Goal: Task Accomplishment & Management: Complete application form

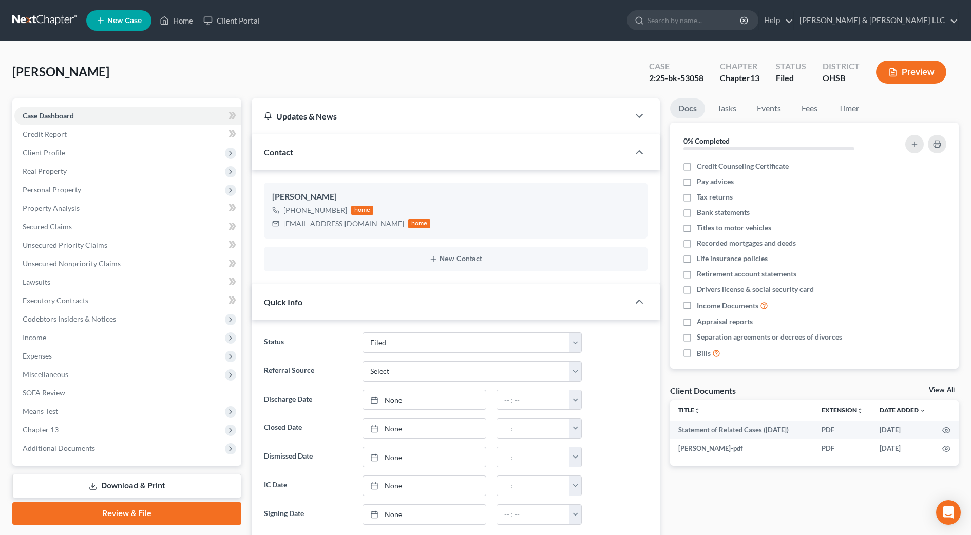
select select "3"
click at [713, 15] on input "search" at bounding box center [694, 20] width 94 height 19
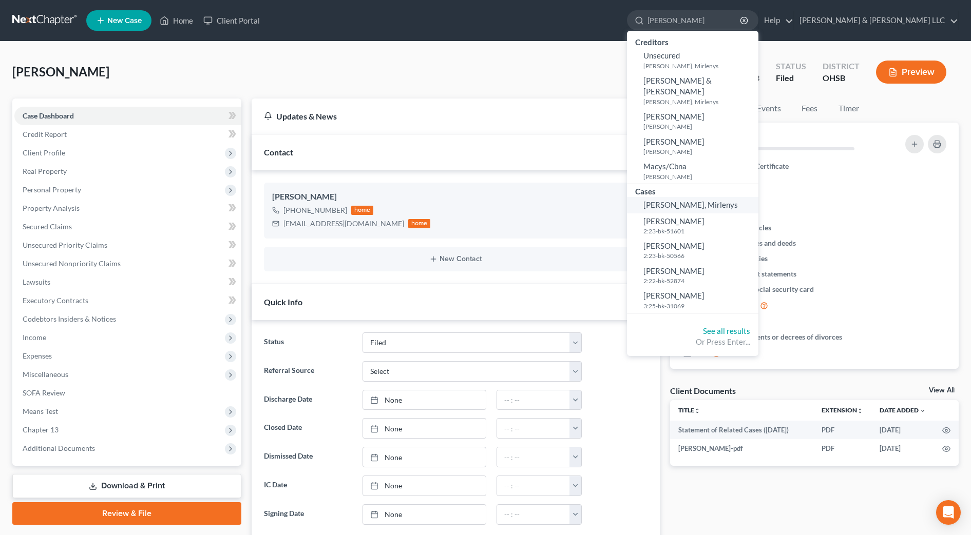
type input "matos"
click at [719, 200] on span "[PERSON_NAME], Mirlenys" at bounding box center [690, 204] width 94 height 9
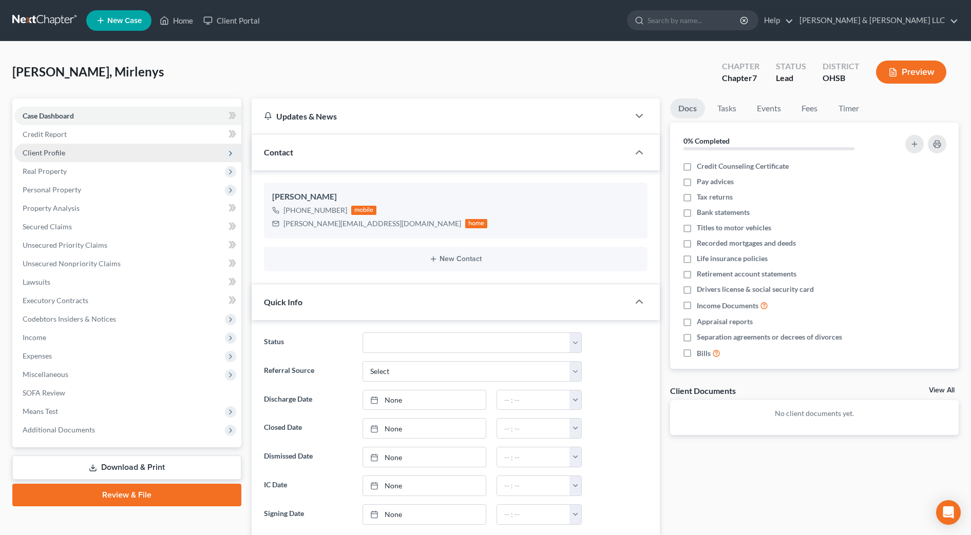
click at [74, 153] on span "Client Profile" at bounding box center [127, 153] width 227 height 18
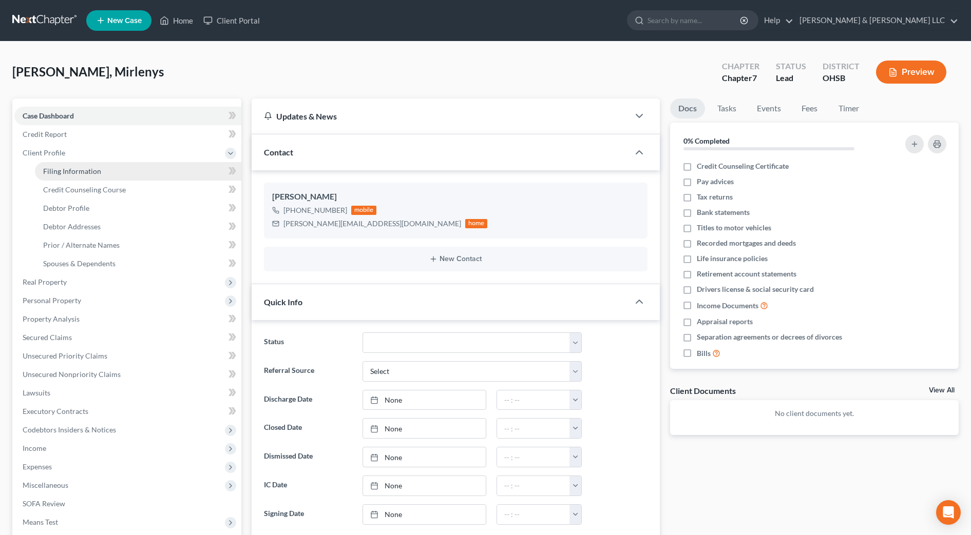
click at [78, 168] on span "Filing Information" at bounding box center [72, 171] width 58 height 9
select select "1"
select select "0"
select select "62"
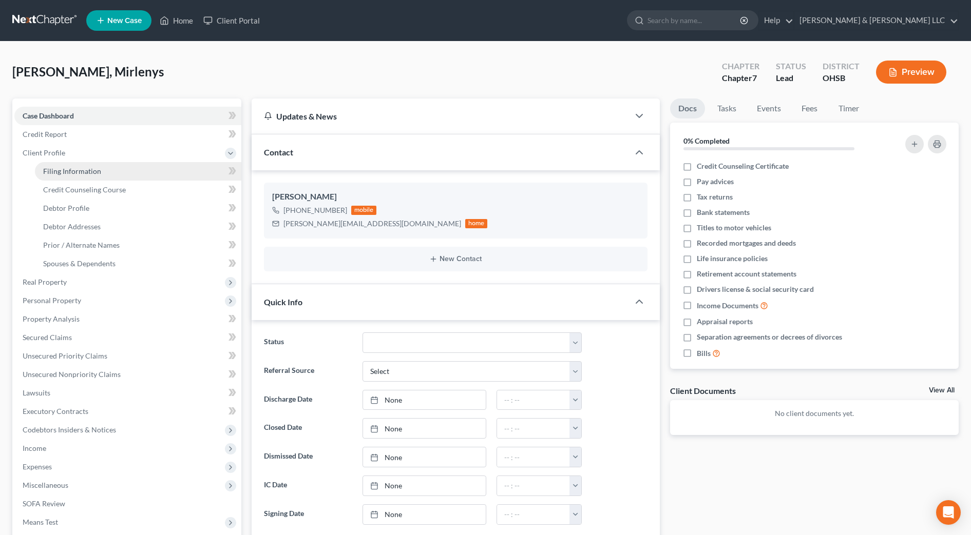
select select "2"
select select "36"
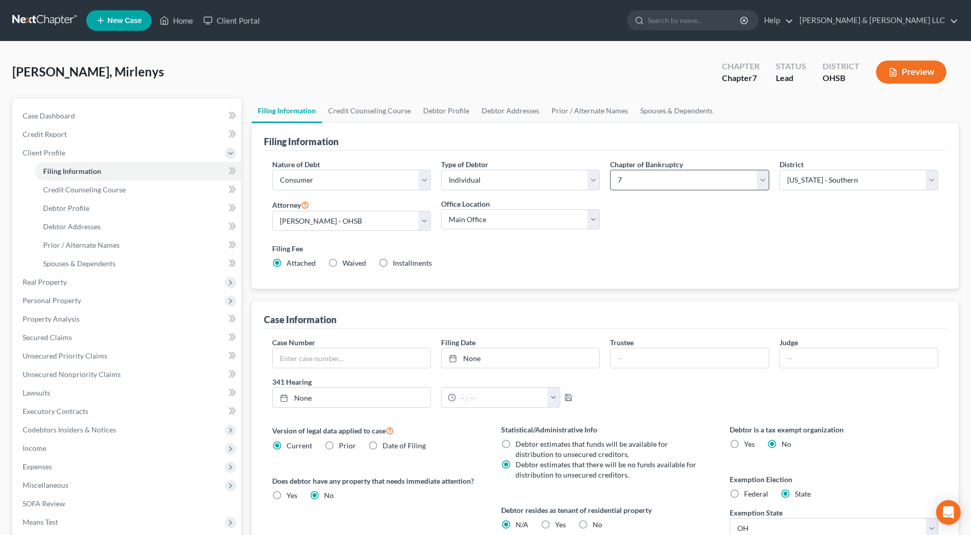
click at [638, 165] on label "Chapter of Bankruptcy" at bounding box center [646, 164] width 73 height 11
drag, startPoint x: 639, startPoint y: 170, endPoint x: 643, endPoint y: 191, distance: 21.6
click at [639, 170] on select "Select 7 11 12 13" at bounding box center [689, 180] width 159 height 21
select select "3"
click at [610, 170] on select "Select 7 11 12 13" at bounding box center [689, 180] width 159 height 21
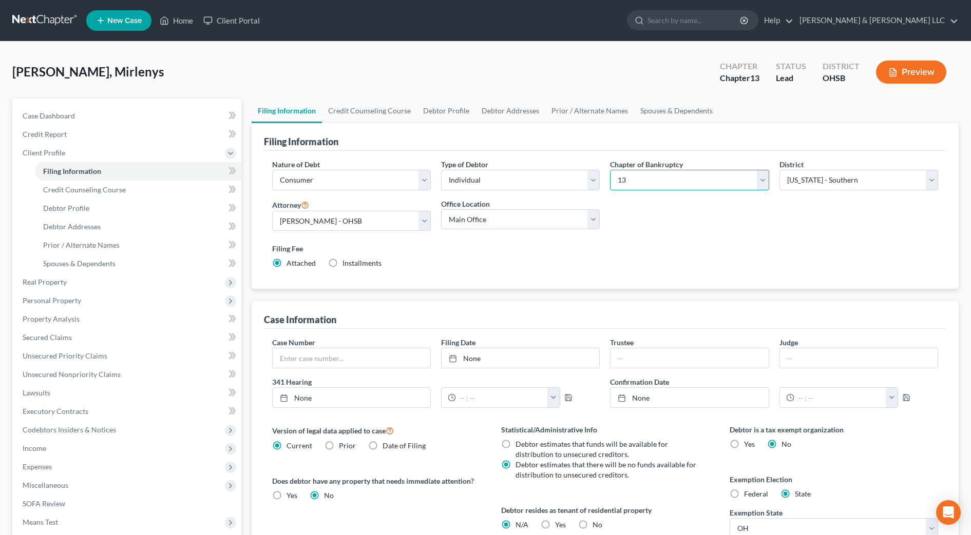
scroll to position [64, 0]
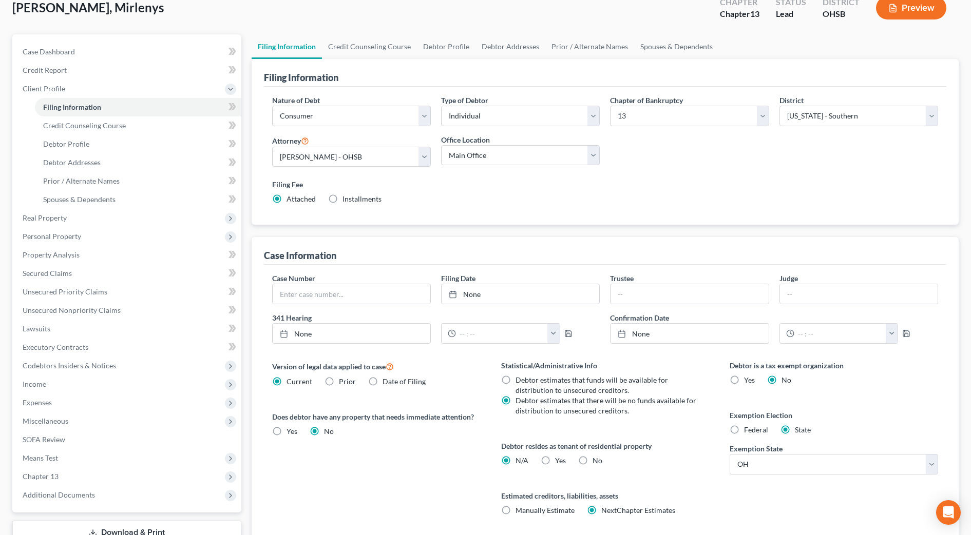
click at [612, 379] on span "Debtor estimates that funds will be available for distribution to unsecured cre…" at bounding box center [591, 385] width 152 height 19
click at [526, 379] on input "Debtor estimates that funds will be available for distribution to unsecured cre…" at bounding box center [523, 378] width 7 height 7
radio input "true"
radio input "false"
click at [557, 462] on span "Yes" at bounding box center [560, 460] width 11 height 9
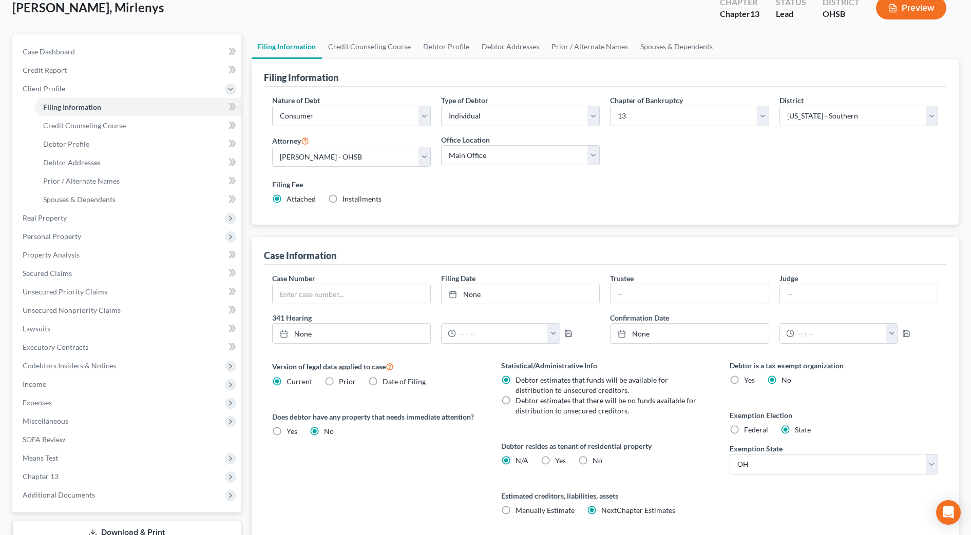
click at [559, 462] on input "Yes Yes" at bounding box center [562, 459] width 7 height 7
radio input "true"
radio input "false"
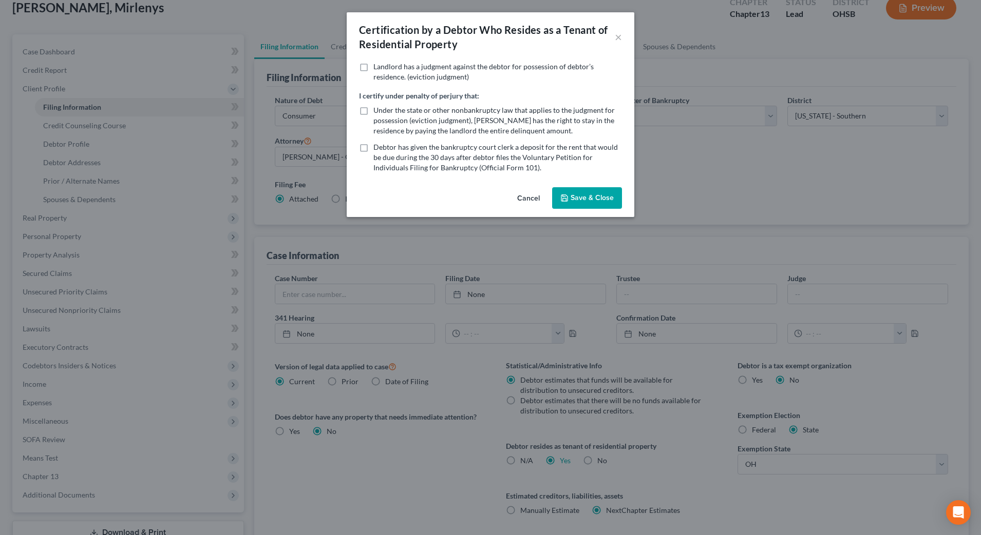
drag, startPoint x: 580, startPoint y: 193, endPoint x: 607, endPoint y: 196, distance: 27.8
click at [607, 196] on button "Save & Close" at bounding box center [587, 198] width 70 height 22
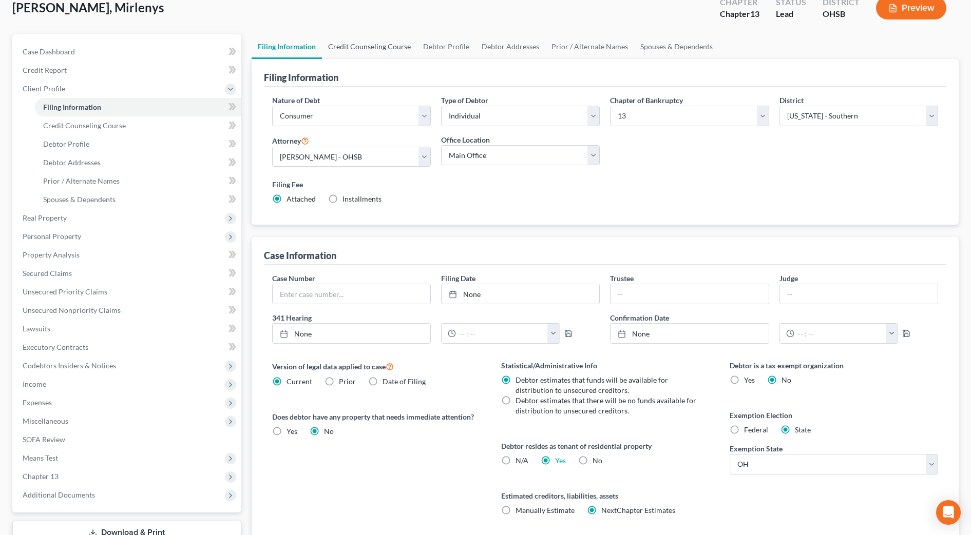
click at [360, 47] on link "Credit Counseling Course" at bounding box center [369, 46] width 95 height 25
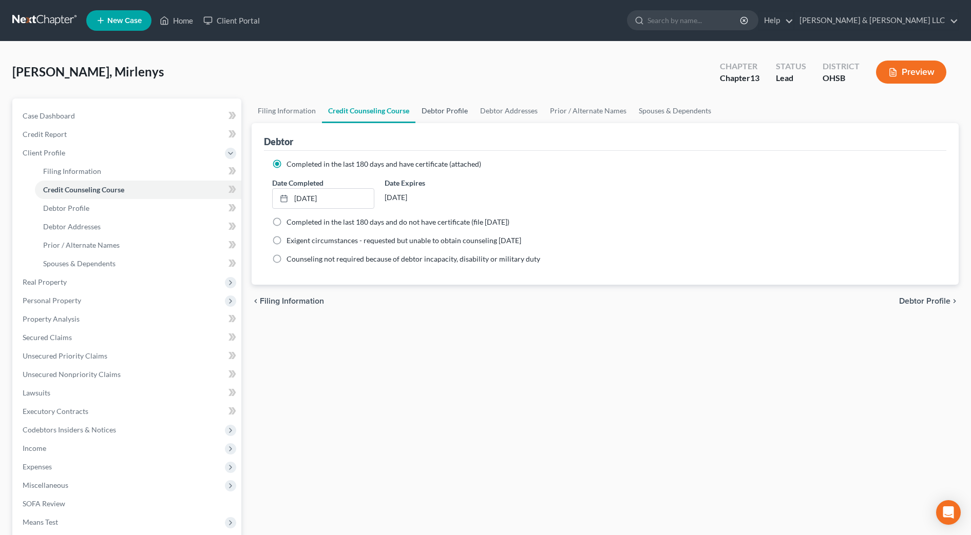
click at [451, 109] on link "Debtor Profile" at bounding box center [444, 111] width 59 height 25
select select "0"
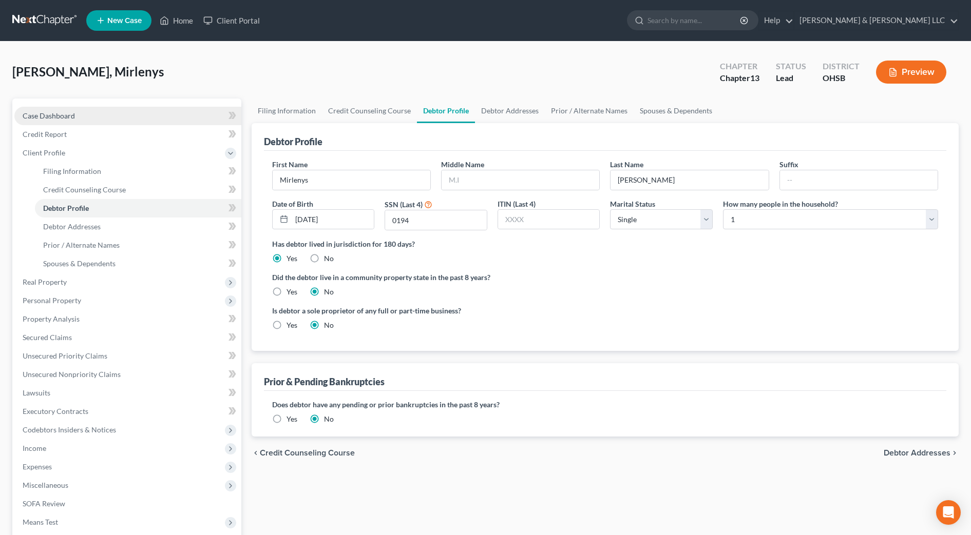
click at [72, 118] on span "Case Dashboard" at bounding box center [49, 115] width 52 height 9
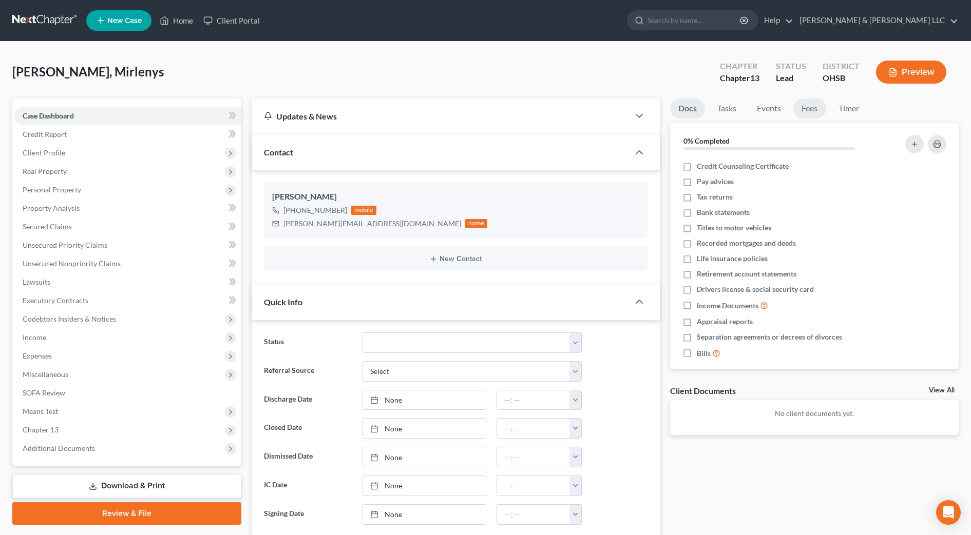
click at [808, 112] on link "Fees" at bounding box center [809, 109] width 33 height 20
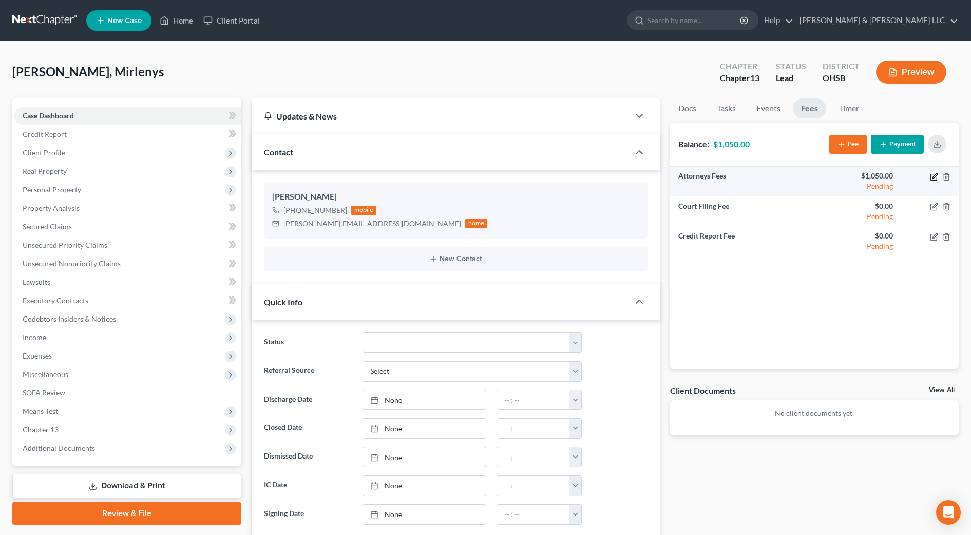
click at [934, 178] on icon "button" at bounding box center [934, 177] width 8 height 8
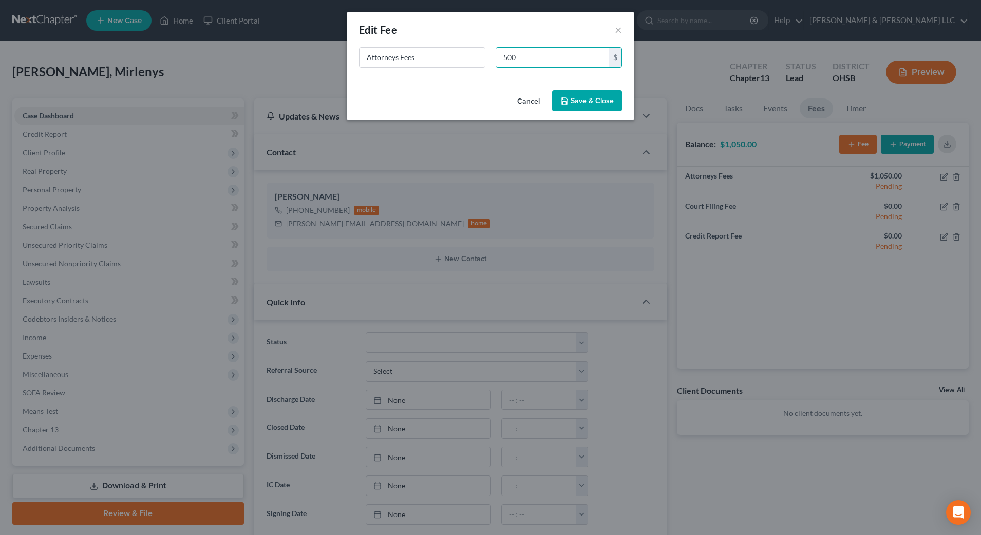
type input "500"
click at [587, 99] on button "Save & Close" at bounding box center [587, 101] width 70 height 22
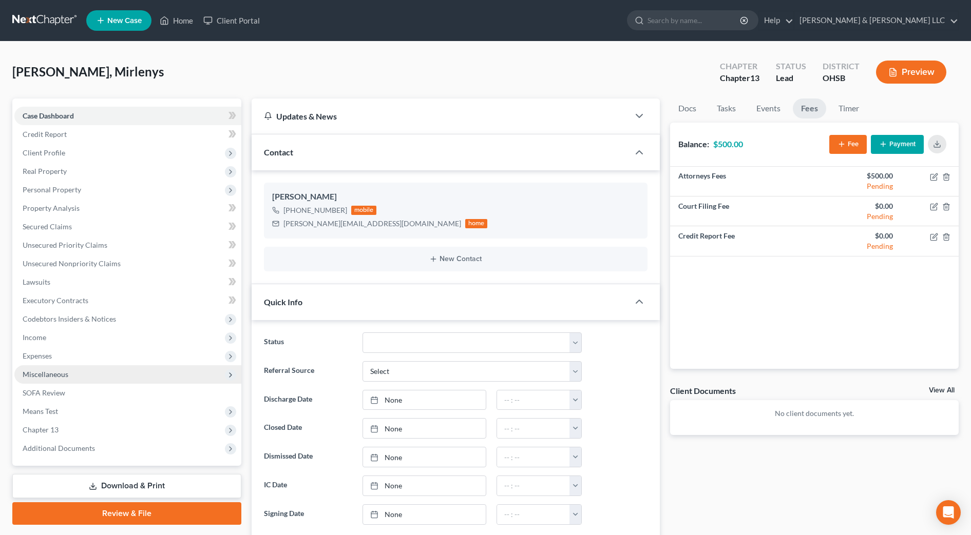
click at [48, 372] on span "Miscellaneous" at bounding box center [46, 374] width 46 height 9
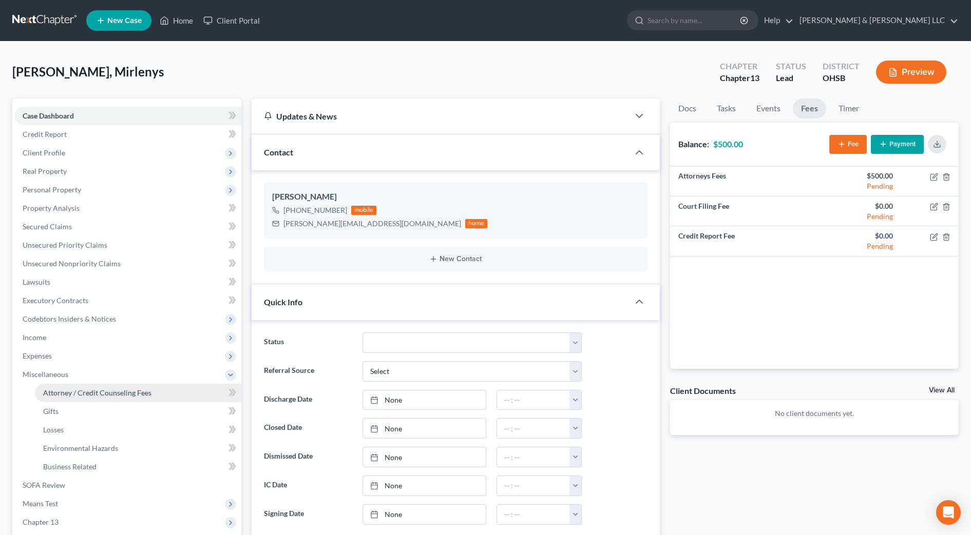
click at [65, 392] on span "Attorney / Credit Counseling Fees" at bounding box center [97, 393] width 108 height 9
select select "0"
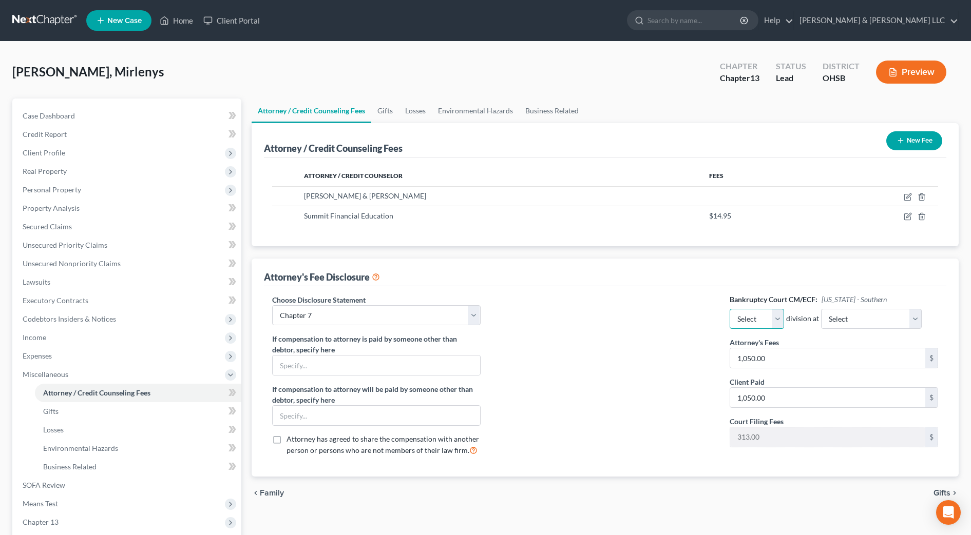
click at [777, 321] on select "Select Eastern Western" at bounding box center [757, 319] width 54 height 21
select select "0"
click at [730, 309] on select "Select Eastern Western" at bounding box center [757, 319] width 54 height 21
drag, startPoint x: 870, startPoint y: 315, endPoint x: 865, endPoint y: 330, distance: 16.2
click at [870, 315] on select "Select Cincinnati Columbus Dayton" at bounding box center [871, 319] width 101 height 21
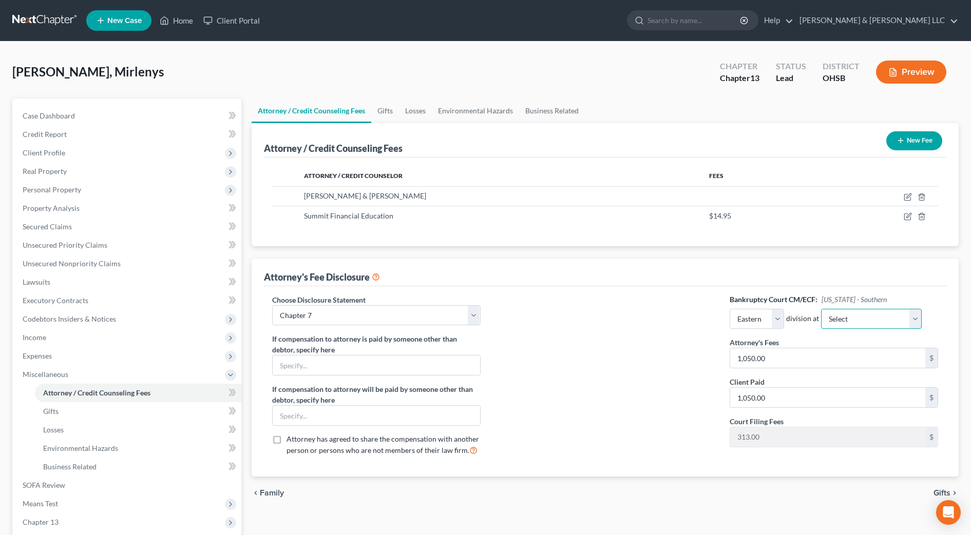
select select "1"
click at [821, 309] on select "Select Cincinnati Columbus Dayton" at bounding box center [871, 319] width 101 height 21
click at [458, 322] on select "Select Chapter 7 Chapter 13" at bounding box center [376, 315] width 208 height 21
select select "1"
click at [272, 305] on select "Select Chapter 7 Chapter 13" at bounding box center [376, 315] width 208 height 21
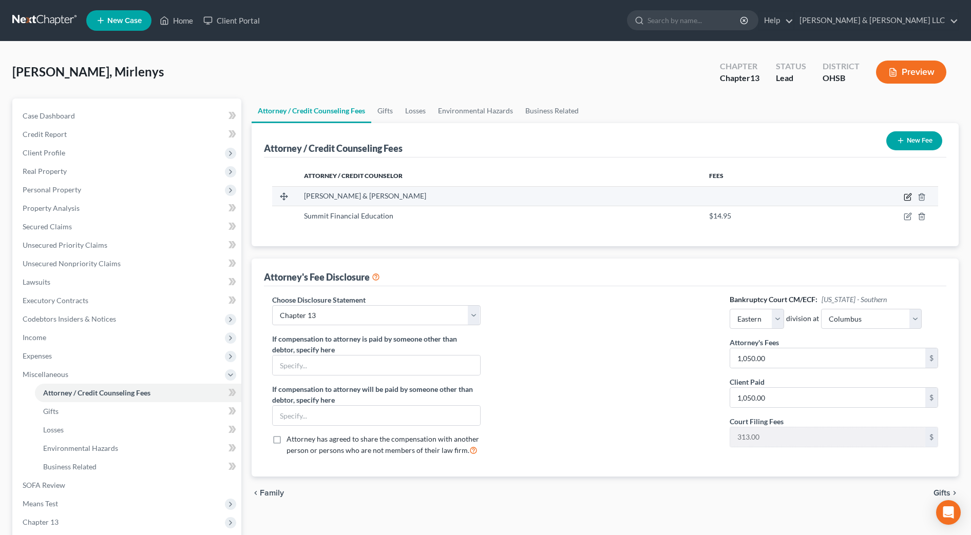
click at [910, 197] on icon "button" at bounding box center [908, 197] width 8 height 8
select select "36"
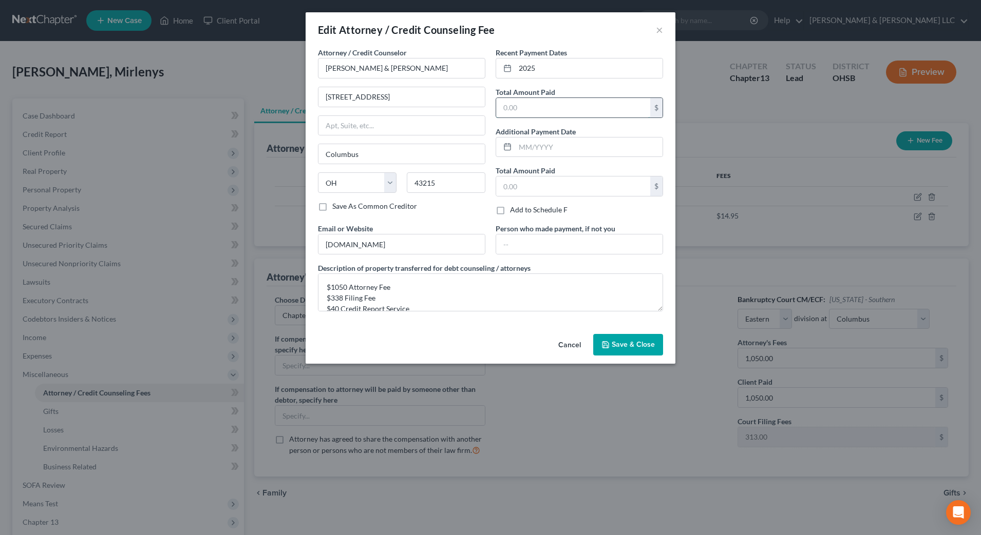
click at [550, 107] on input "text" at bounding box center [573, 108] width 154 height 20
type input "853"
drag, startPoint x: 347, startPoint y: 289, endPoint x: 331, endPoint y: 289, distance: 15.9
click at [331, 289] on textarea "$1050 Attorney Fee $338 Filing Fee $40 Credit Report Service" at bounding box center [490, 293] width 345 height 38
drag, startPoint x: 343, startPoint y: 297, endPoint x: 333, endPoint y: 298, distance: 10.3
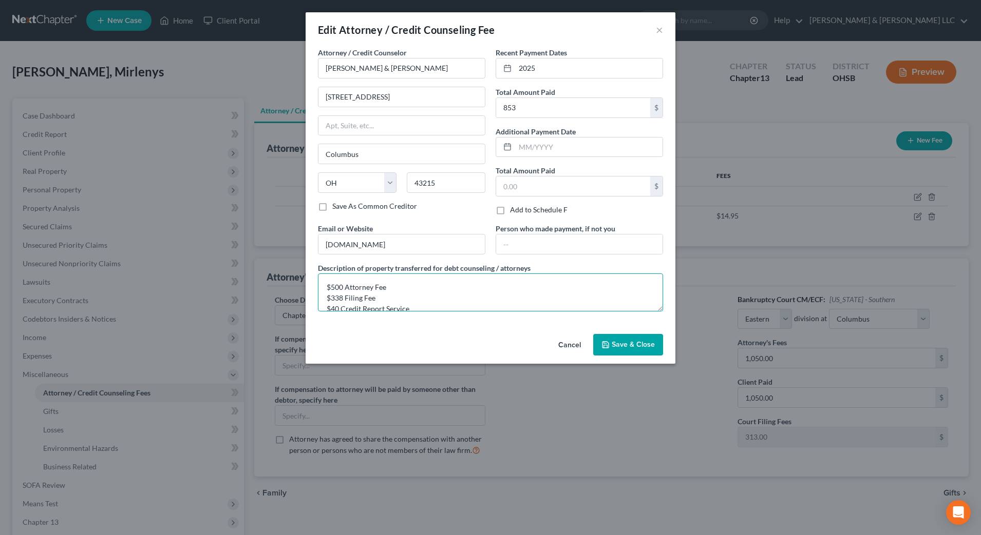
click at [333, 298] on textarea "$500 Attorney Fee $338 Filing Fee $40 Credit Report Service" at bounding box center [490, 293] width 345 height 38
type textarea "$500 Attorney Fee $313 Filing Fee $40 Credit Report Service"
click at [622, 347] on span "Save & Close" at bounding box center [632, 344] width 43 height 9
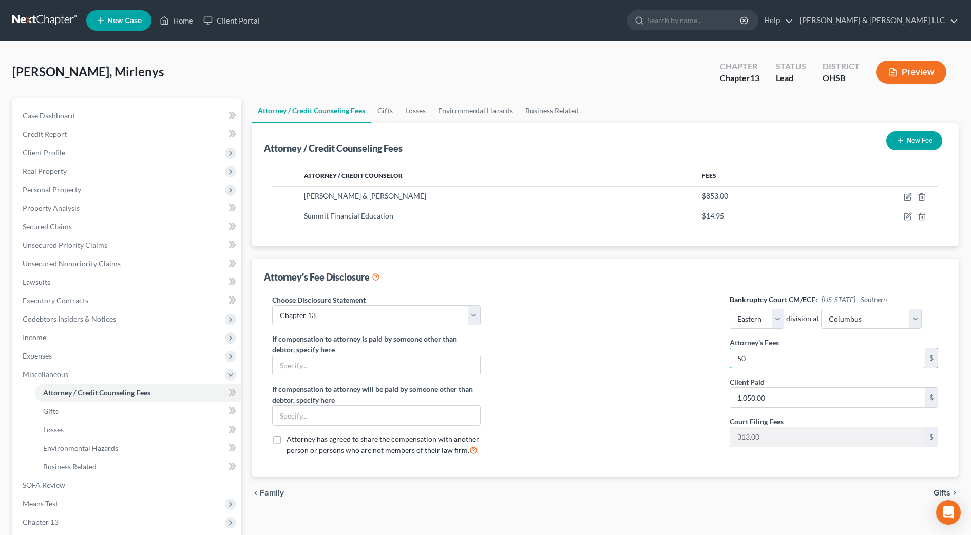
type input "5"
type input "4,350"
type input "500"
click at [698, 356] on div at bounding box center [605, 380] width 229 height 170
drag, startPoint x: 391, startPoint y: 109, endPoint x: 423, endPoint y: 113, distance: 32.5
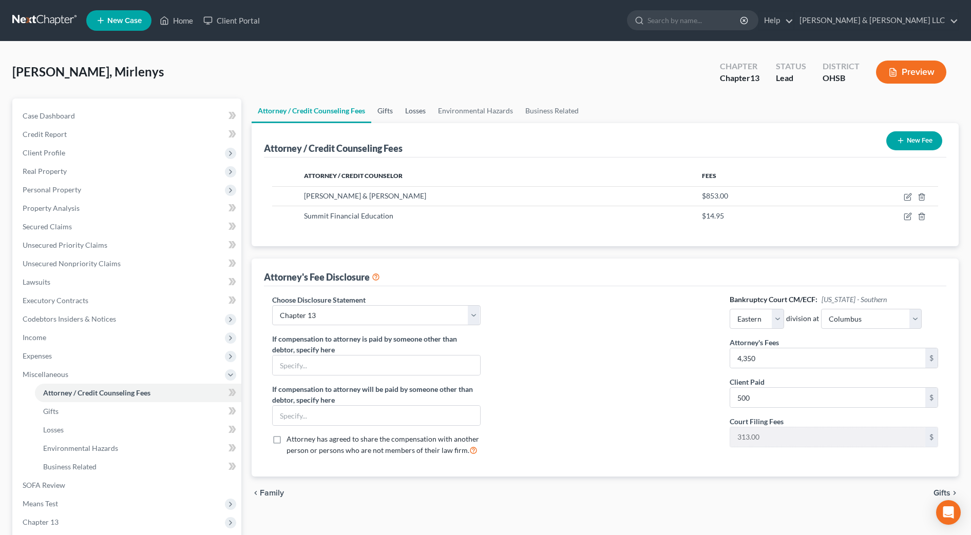
click at [391, 109] on link "Gifts" at bounding box center [385, 111] width 28 height 25
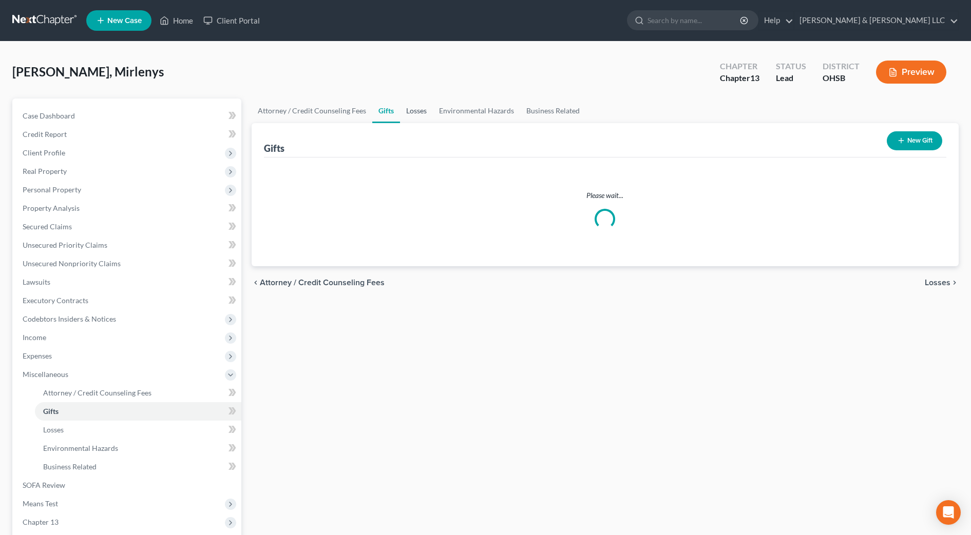
click at [423, 113] on link "Losses" at bounding box center [416, 111] width 33 height 25
click at [455, 112] on link "Environmental Hazards" at bounding box center [476, 111] width 87 height 25
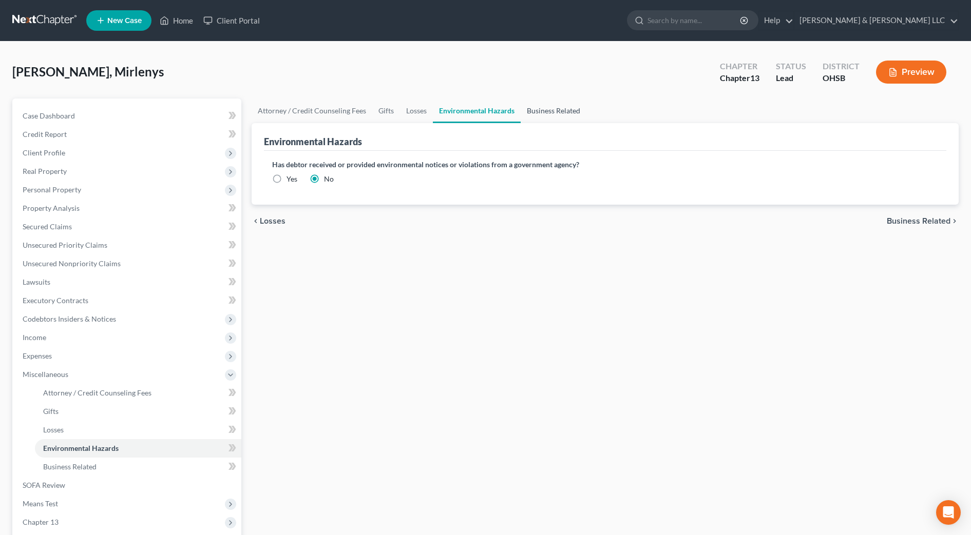
click at [551, 113] on link "Business Related" at bounding box center [554, 111] width 66 height 25
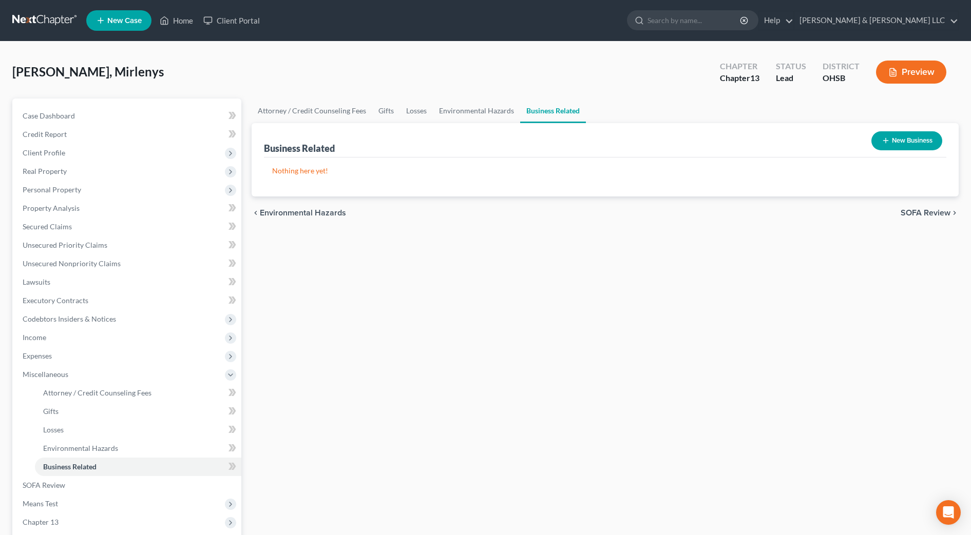
click at [923, 213] on span "SOFA Review" at bounding box center [925, 213] width 50 height 8
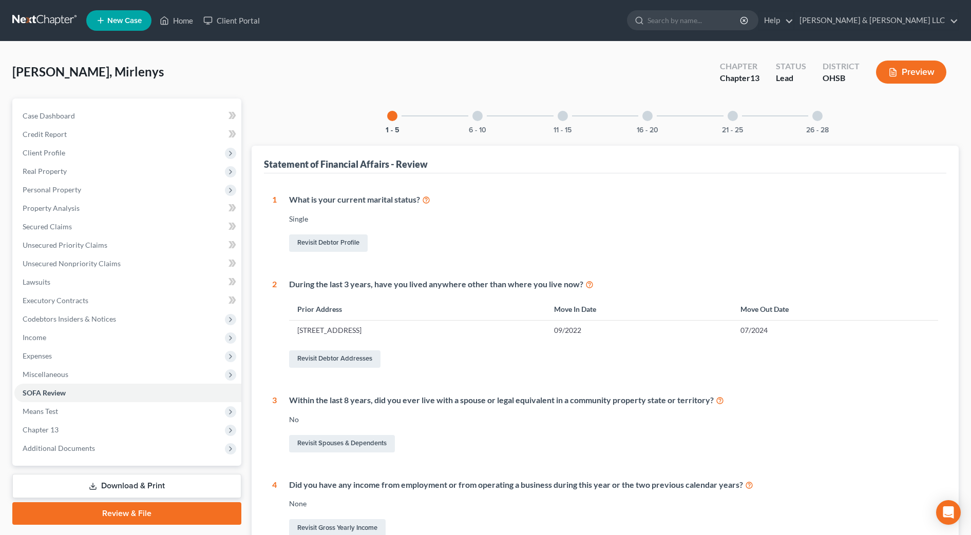
click at [469, 118] on div "6 - 10" at bounding box center [477, 116] width 35 height 35
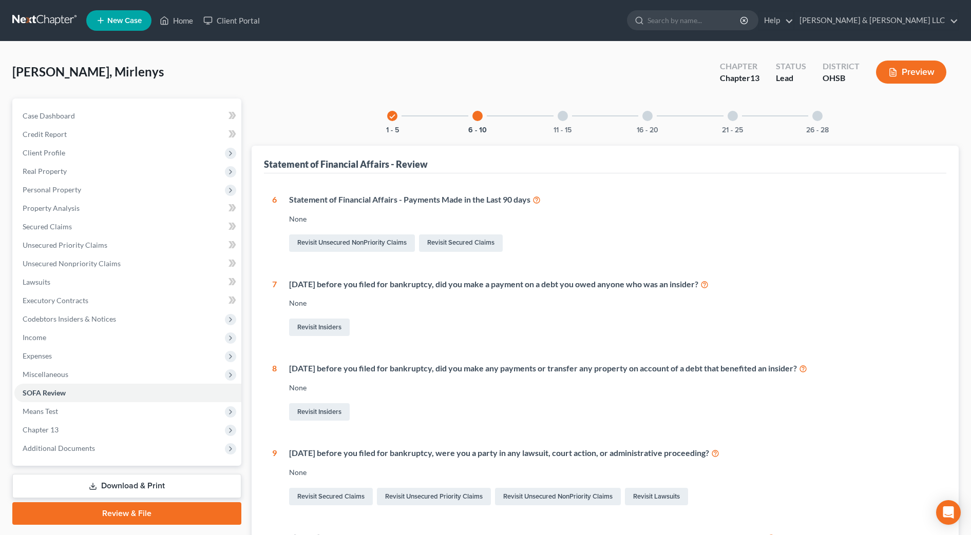
click at [547, 128] on div "11 - 15" at bounding box center [562, 116] width 35 height 35
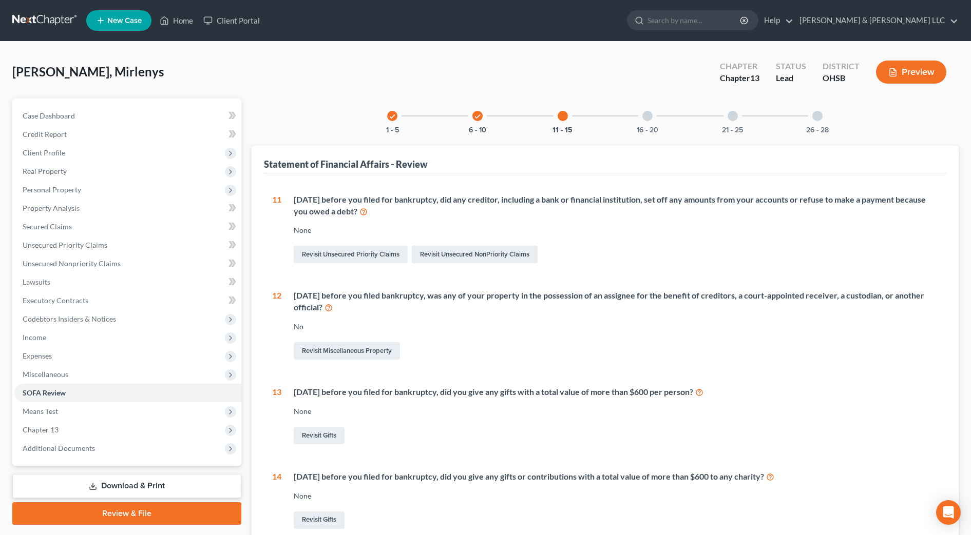
click at [700, 127] on div "check 1 - 5 check 6 - 10 11 - 15 16 - 20 21 - 25 26 - 28" at bounding box center [605, 116] width 460 height 35
click at [814, 124] on div "26 - 28" at bounding box center [817, 116] width 35 height 35
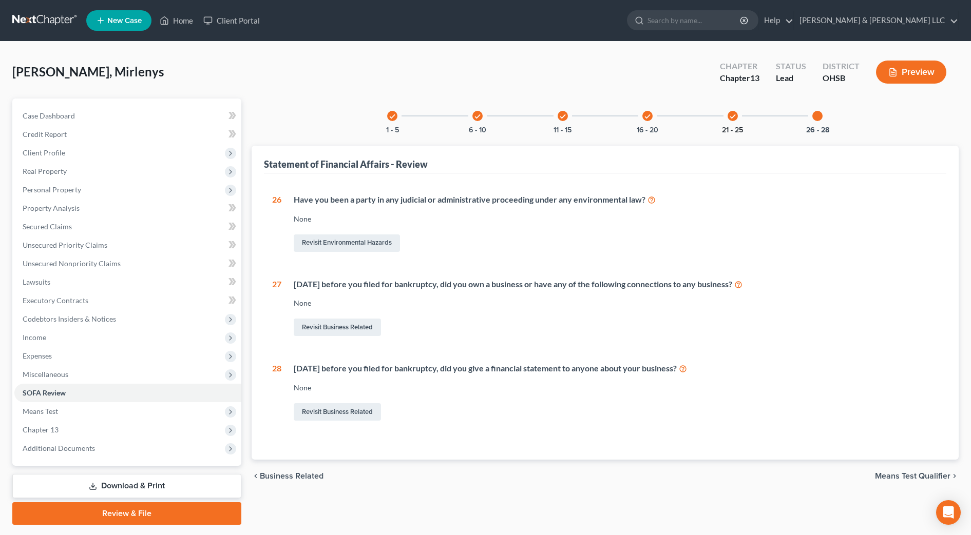
click at [724, 128] on button "21 - 25" at bounding box center [732, 130] width 21 height 7
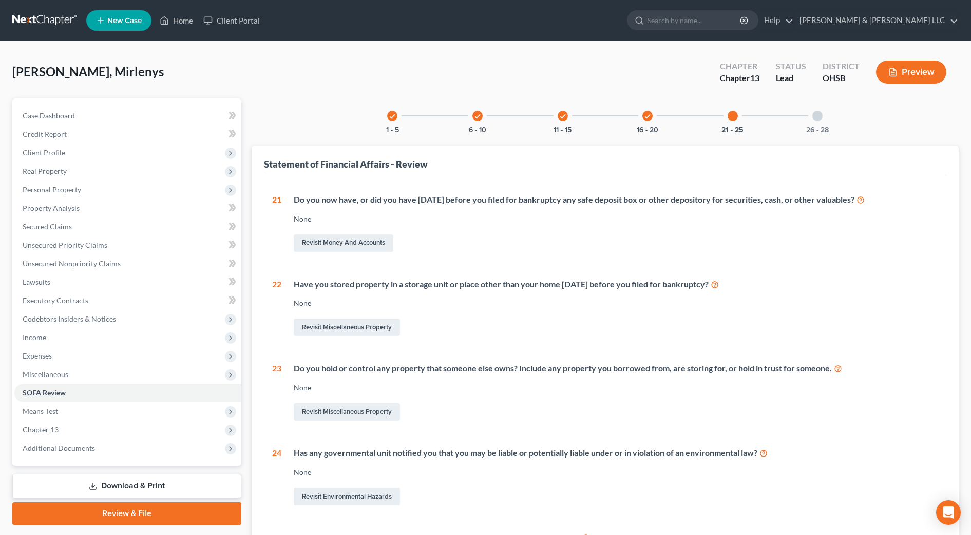
click at [801, 123] on div "26 - 28" at bounding box center [817, 116] width 35 height 35
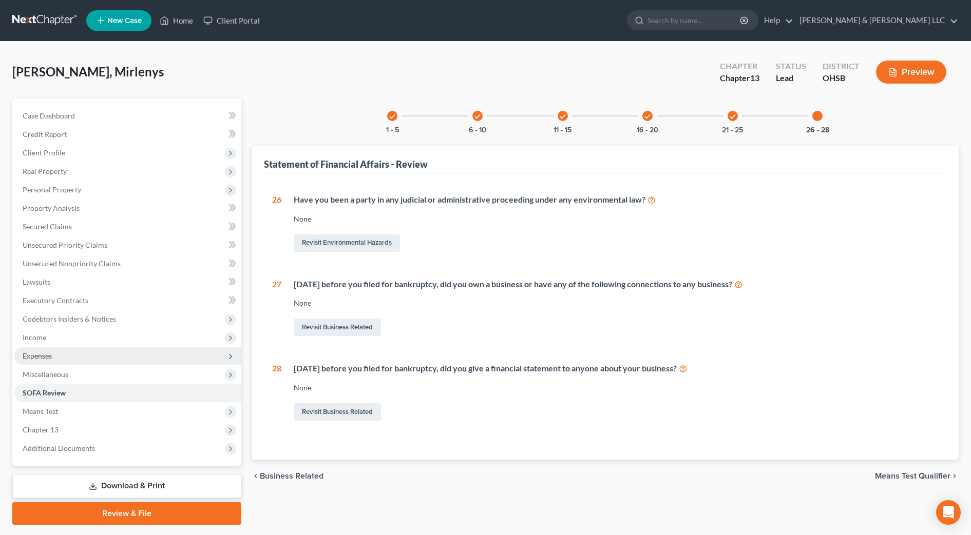
click at [17, 355] on span "Expenses" at bounding box center [127, 356] width 227 height 18
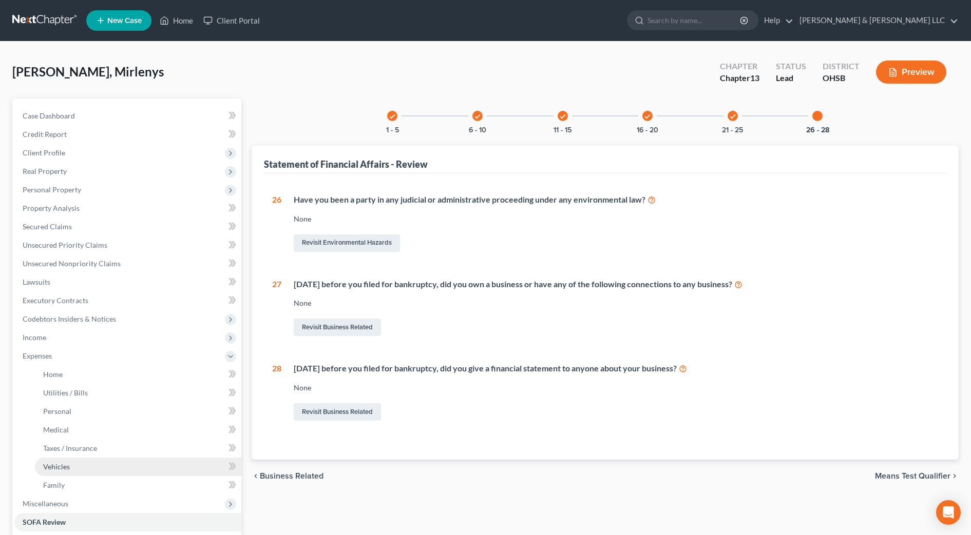
click at [70, 466] on link "Vehicles" at bounding box center [138, 467] width 206 height 18
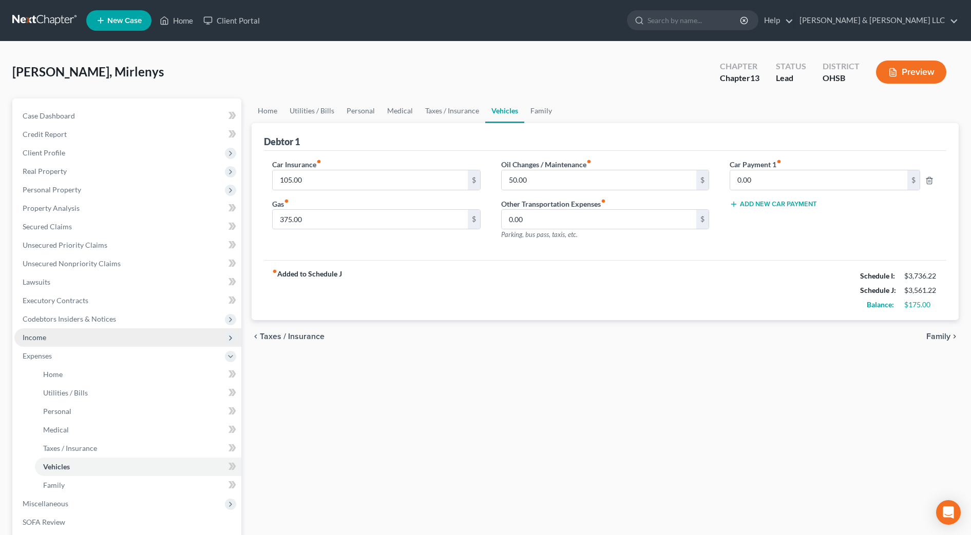
click at [68, 337] on span "Income" at bounding box center [127, 338] width 227 height 18
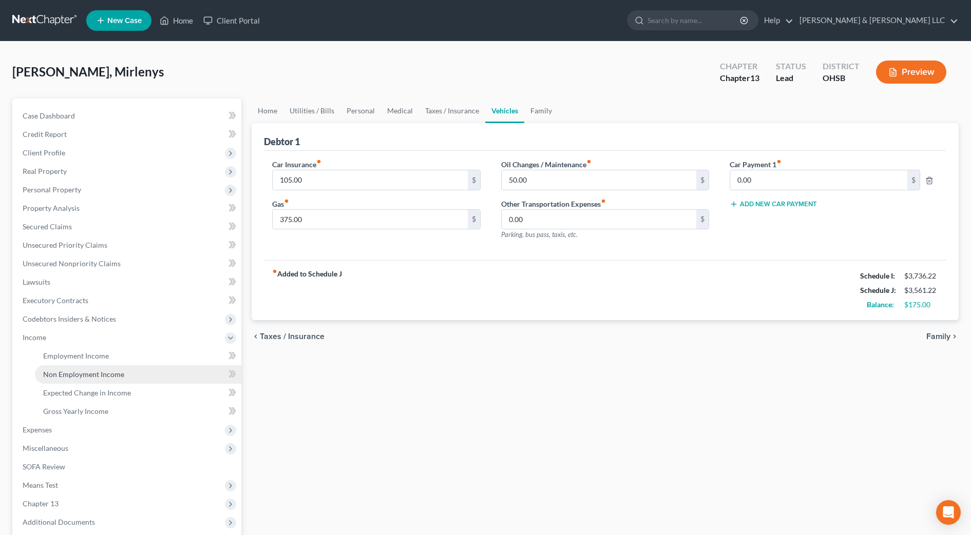
click at [69, 372] on span "Non Employment Income" at bounding box center [83, 374] width 81 height 9
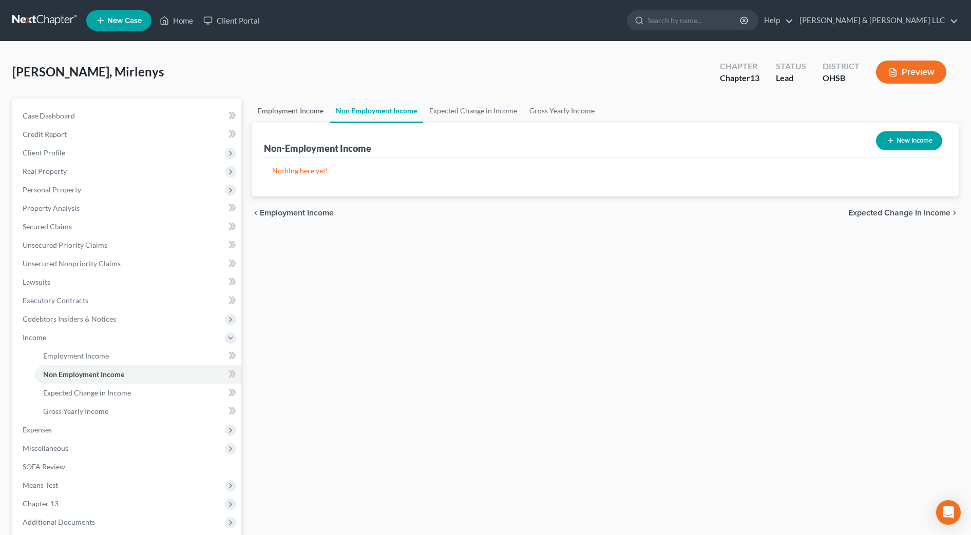
click at [310, 116] on link "Employment Income" at bounding box center [291, 111] width 78 height 25
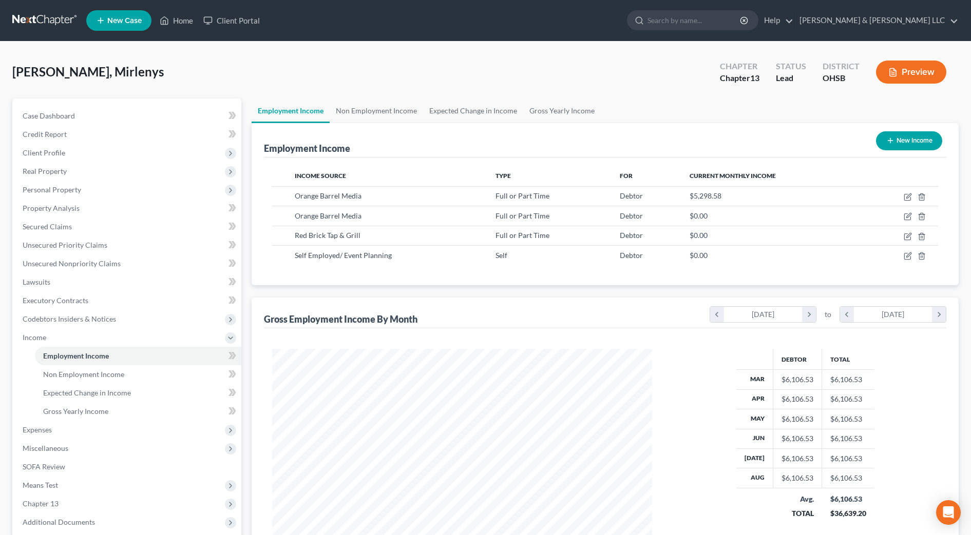
scroll to position [190, 400]
click at [405, 110] on link "Non Employment Income" at bounding box center [376, 111] width 93 height 25
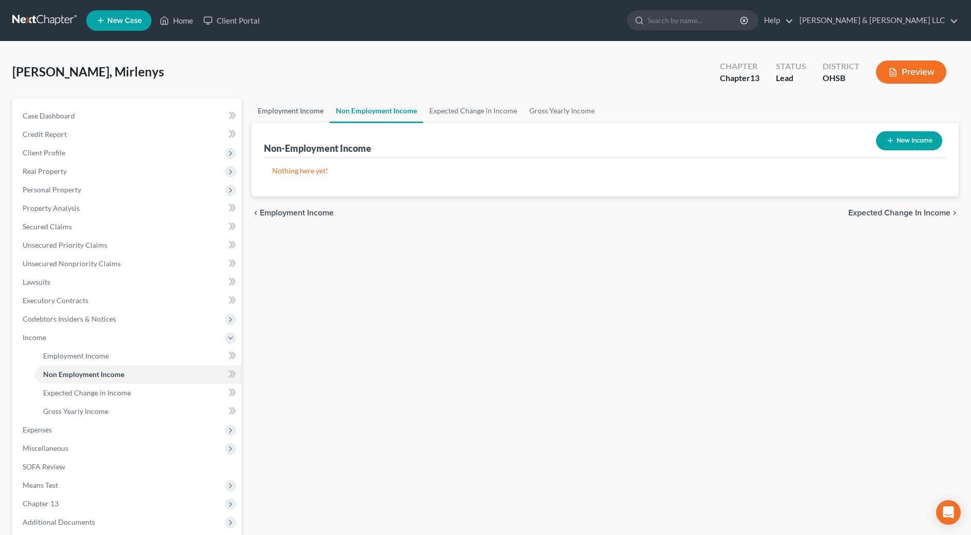
click at [308, 110] on link "Employment Income" at bounding box center [291, 111] width 78 height 25
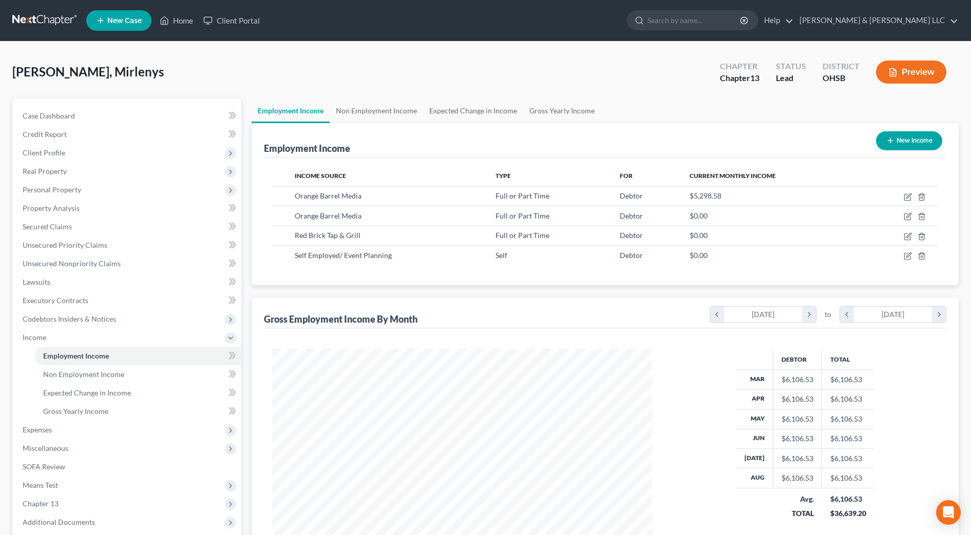
scroll to position [190, 400]
click at [365, 121] on link "Non Employment Income" at bounding box center [376, 111] width 93 height 25
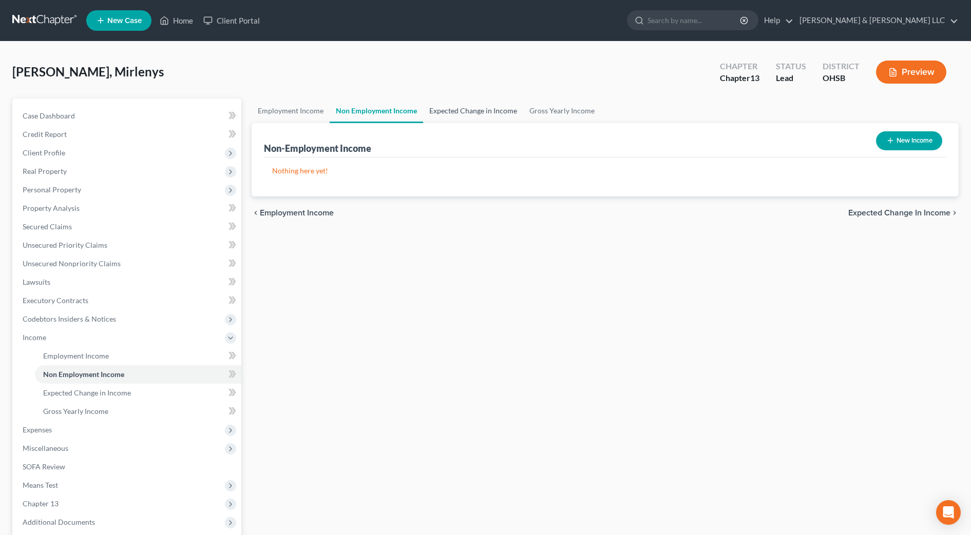
click at [459, 116] on link "Expected Change in Income" at bounding box center [473, 111] width 100 height 25
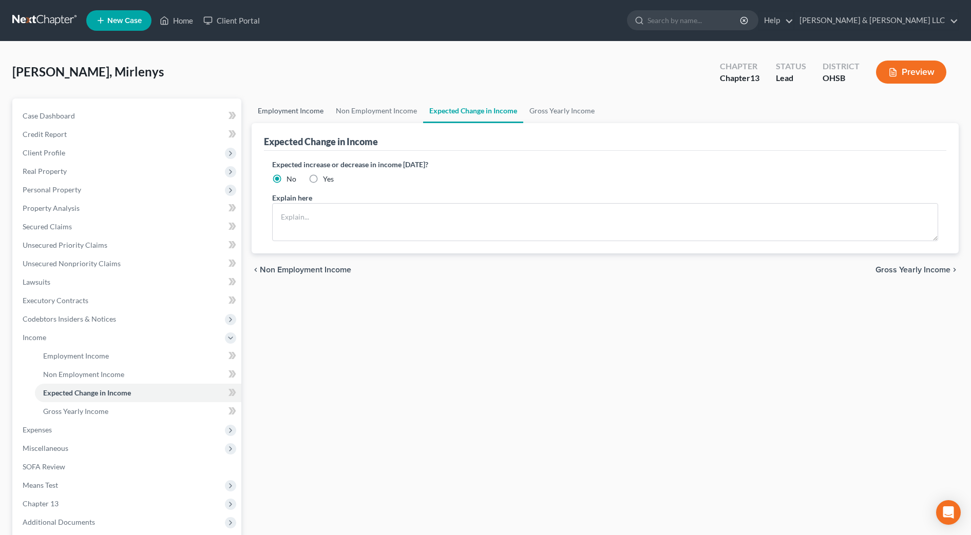
click at [278, 108] on link "Employment Income" at bounding box center [291, 111] width 78 height 25
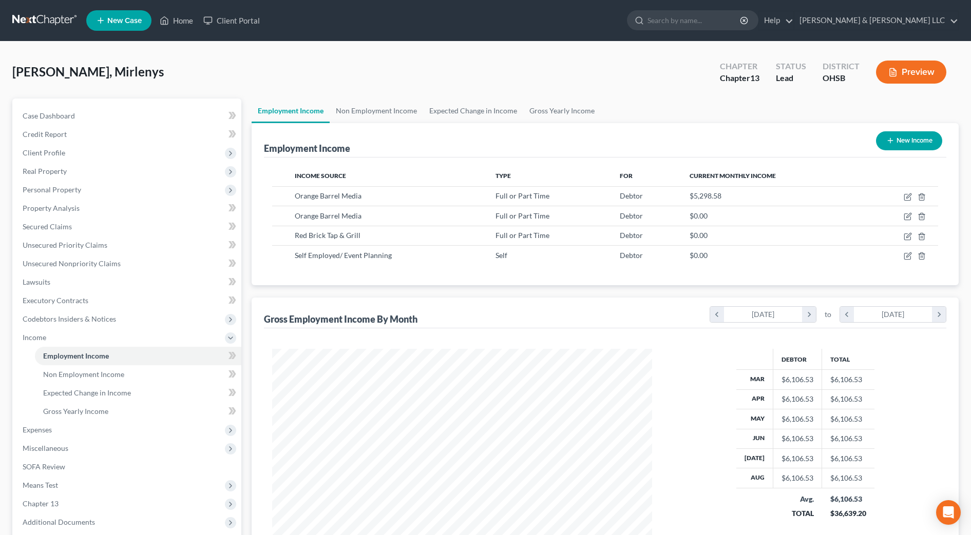
scroll to position [190, 400]
click at [549, 112] on link "Gross Yearly Income" at bounding box center [562, 111] width 78 height 25
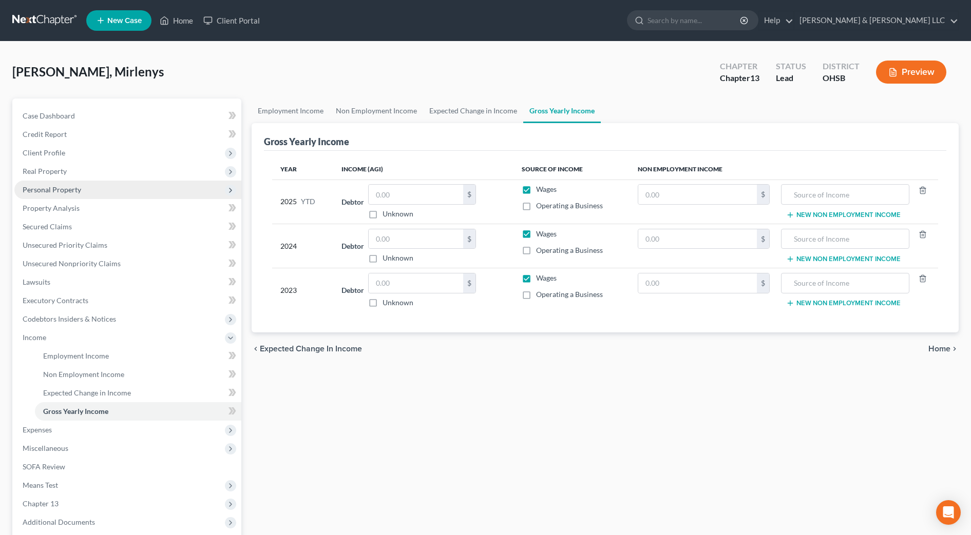
click at [60, 194] on span "Personal Property" at bounding box center [52, 189] width 59 height 9
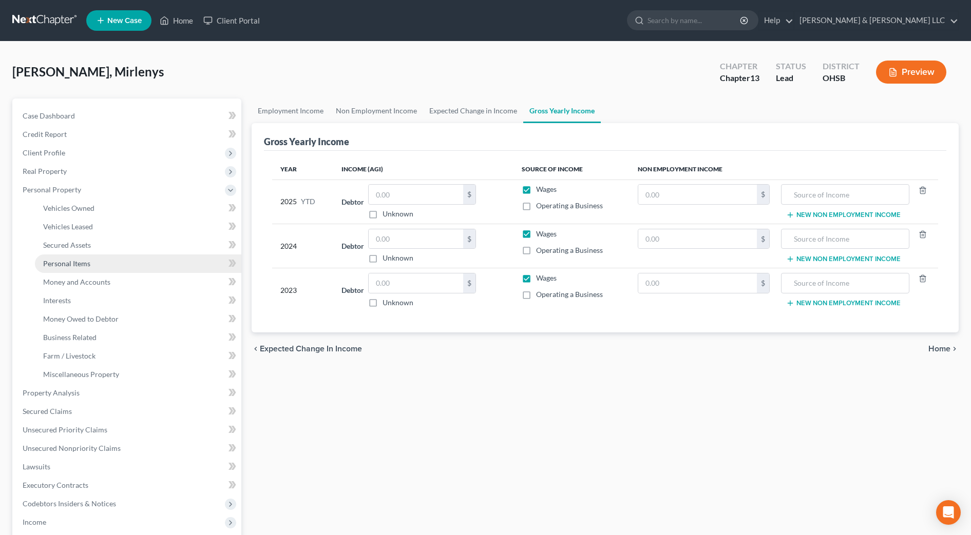
click at [77, 264] on span "Personal Items" at bounding box center [66, 263] width 47 height 9
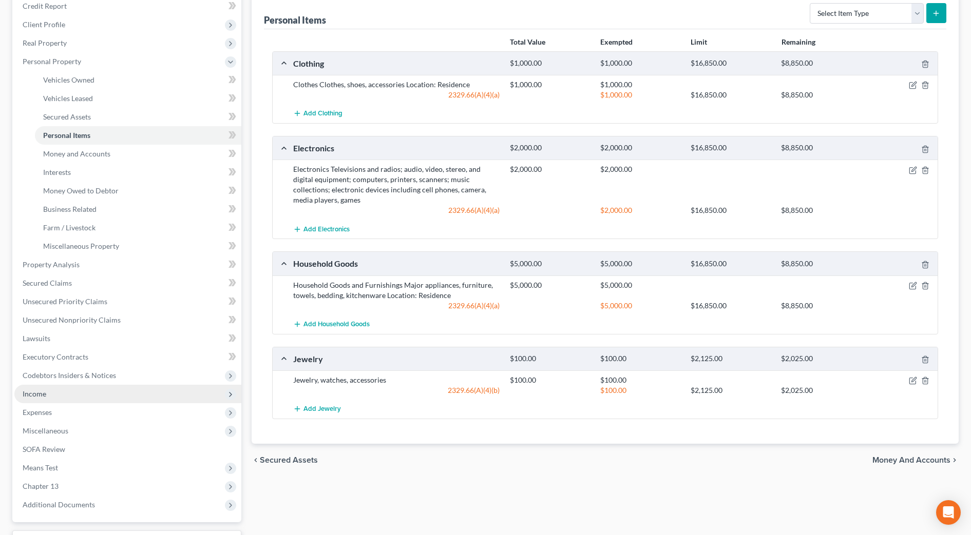
click at [81, 391] on span "Income" at bounding box center [127, 394] width 227 height 18
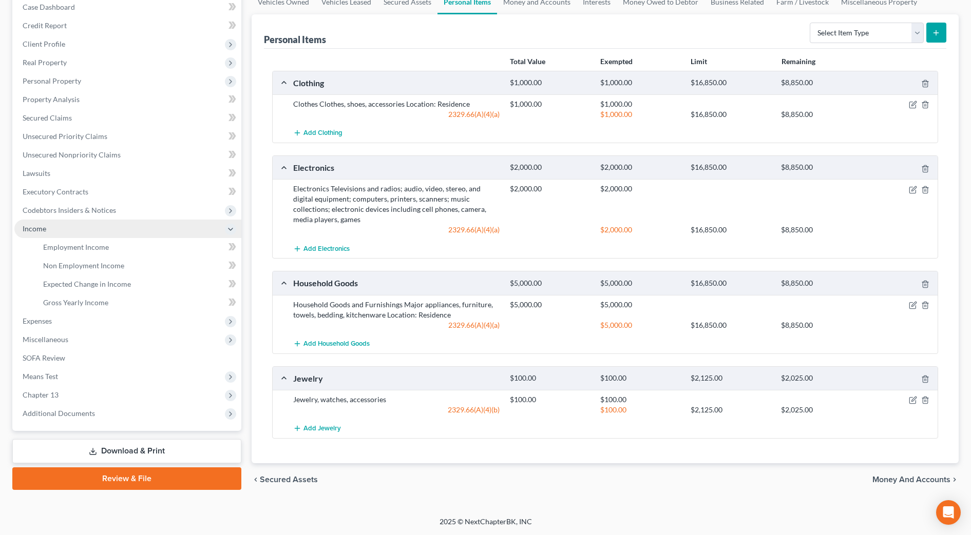
scroll to position [109, 0]
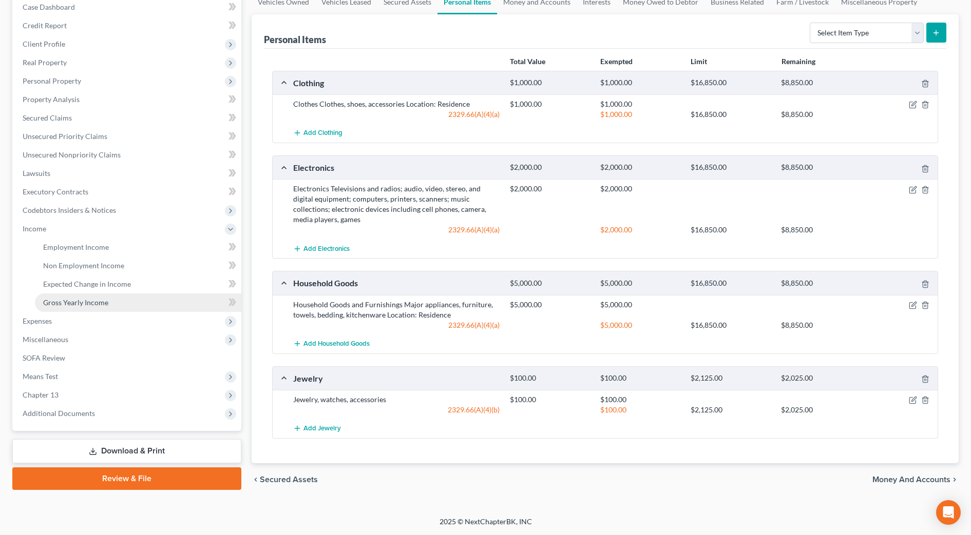
click at [84, 294] on link "Gross Yearly Income" at bounding box center [138, 303] width 206 height 18
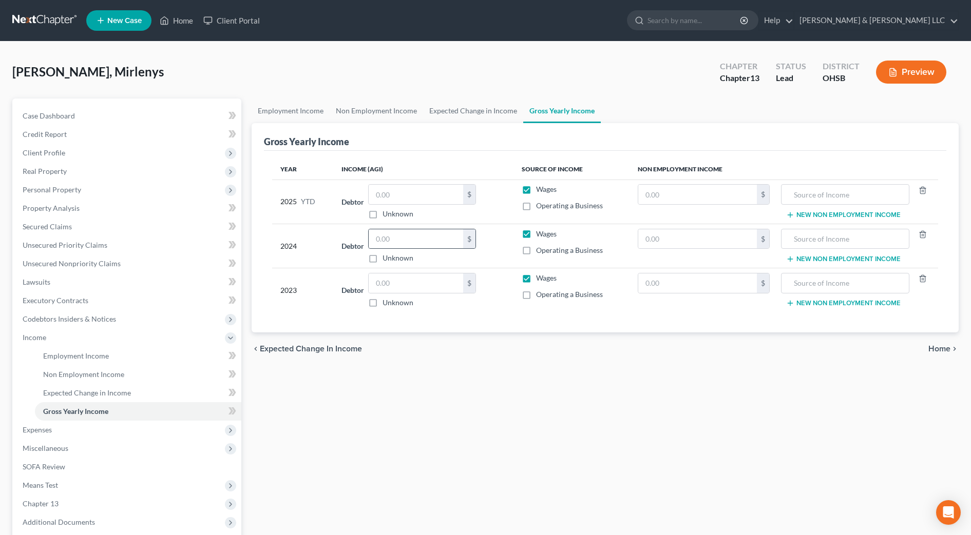
click at [464, 236] on div "$" at bounding box center [469, 239] width 12 height 20
click at [432, 234] on input "text" at bounding box center [416, 239] width 94 height 20
type input "65,625"
click at [427, 287] on input "text" at bounding box center [416, 284] width 94 height 20
type input "57,692"
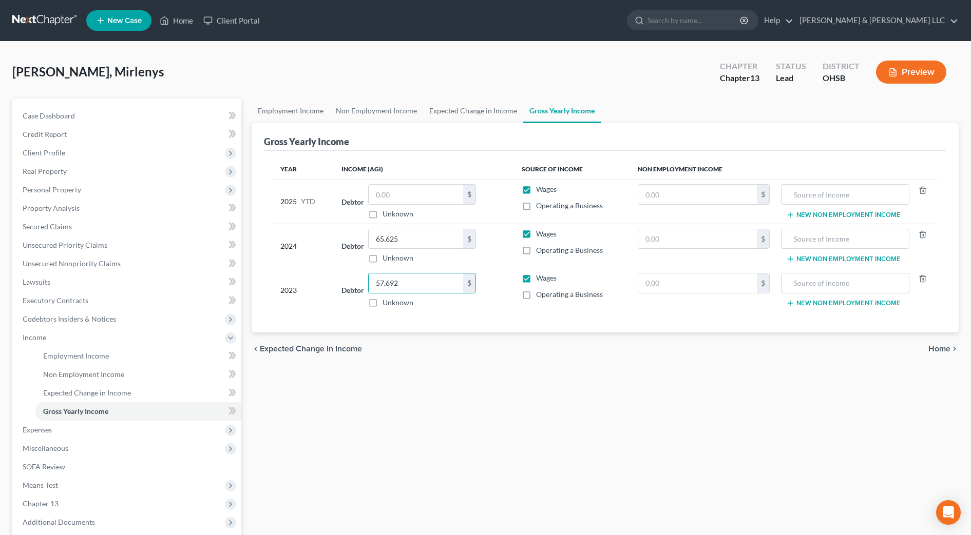
click at [444, 312] on td "Debtor 57,692.00 $ Unknown Balance Undetermined 57,692 $ Unknown" at bounding box center [423, 291] width 180 height 44
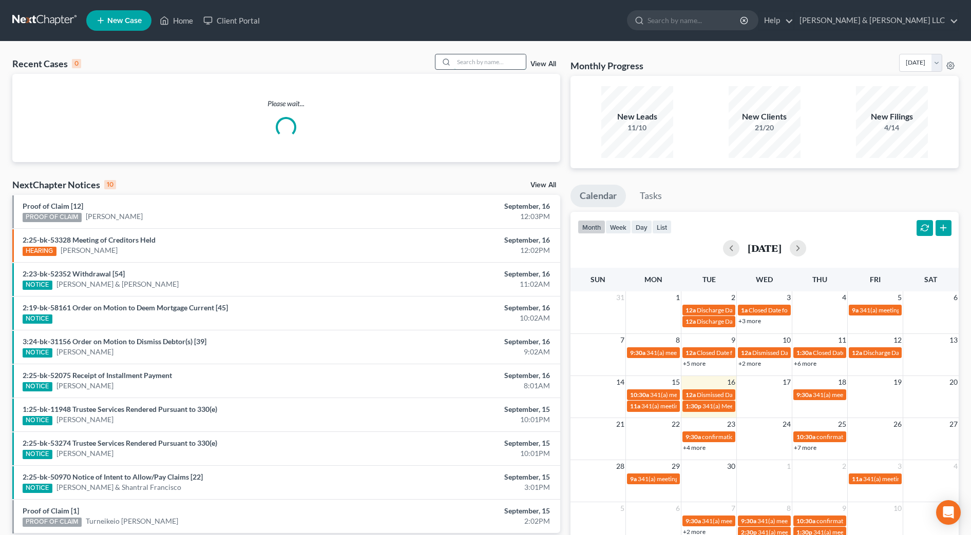
click at [478, 64] on input "search" at bounding box center [490, 61] width 72 height 15
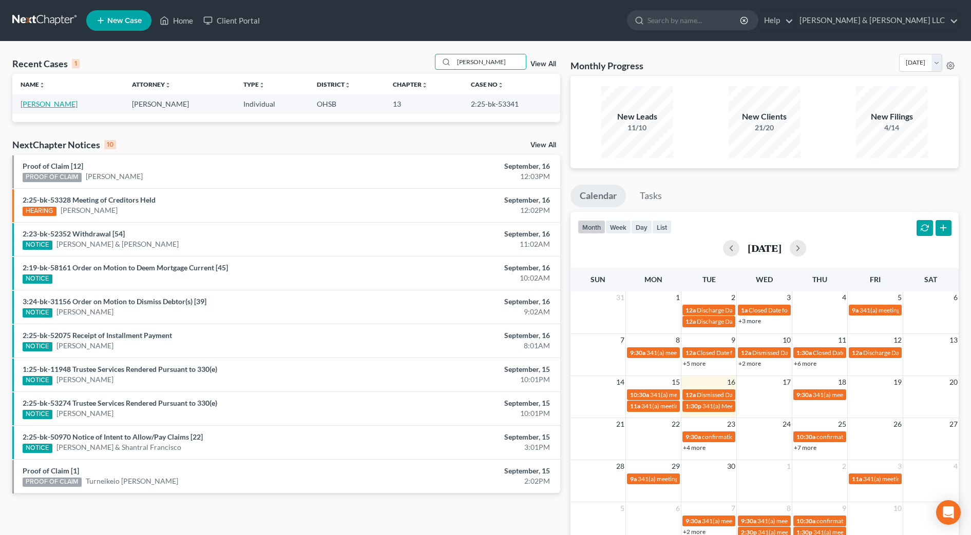
type input "golay"
click at [62, 101] on link "Golay, Amanda" at bounding box center [49, 104] width 57 height 9
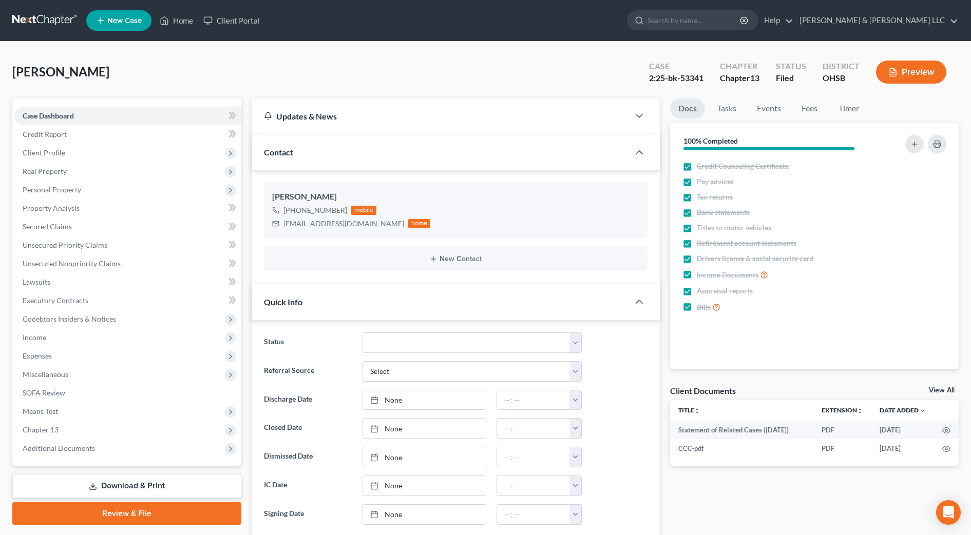
scroll to position [192, 0]
click at [715, 17] on input "search" at bounding box center [694, 20] width 94 height 19
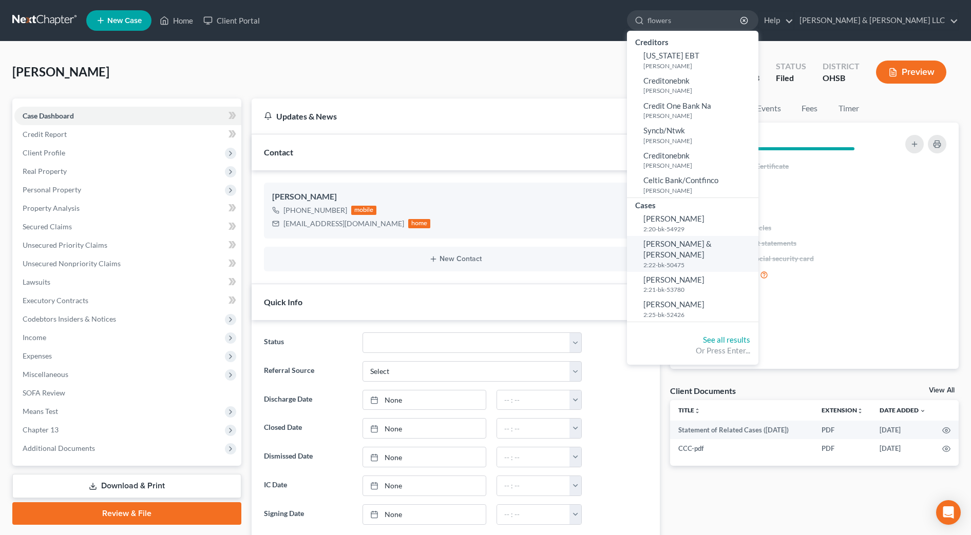
type input "flowers"
click at [712, 239] on span "Flowers, Michael & Nanette" at bounding box center [677, 249] width 68 height 20
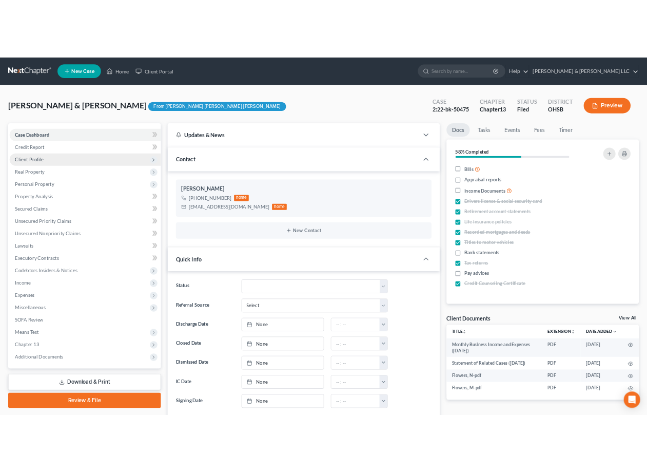
scroll to position [101, 0]
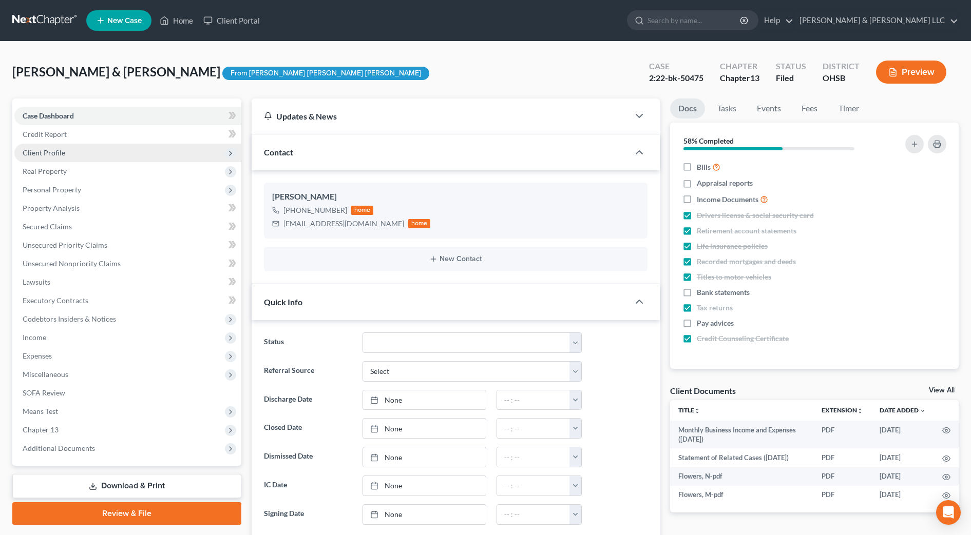
click at [56, 156] on span "Client Profile" at bounding box center [44, 152] width 43 height 9
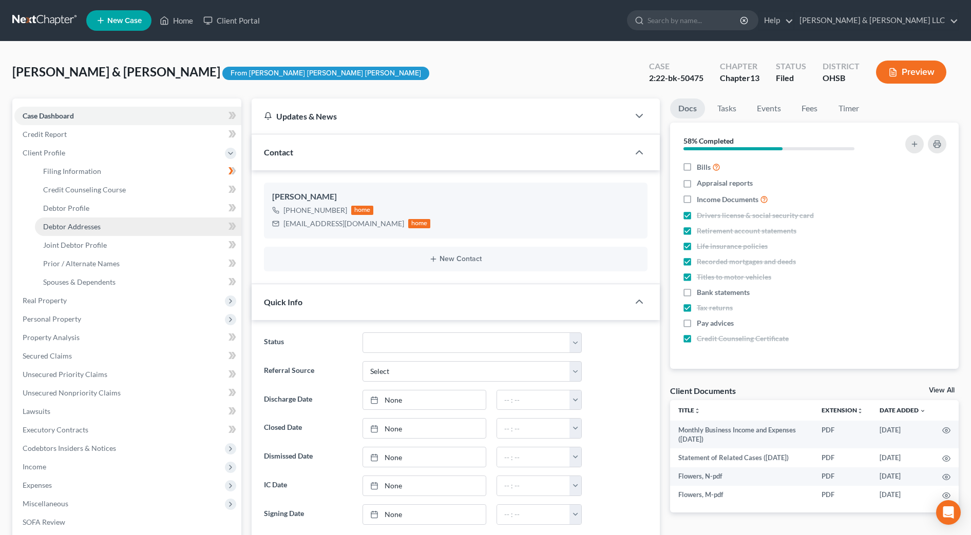
click at [64, 224] on span "Debtor Addresses" at bounding box center [71, 226] width 57 height 9
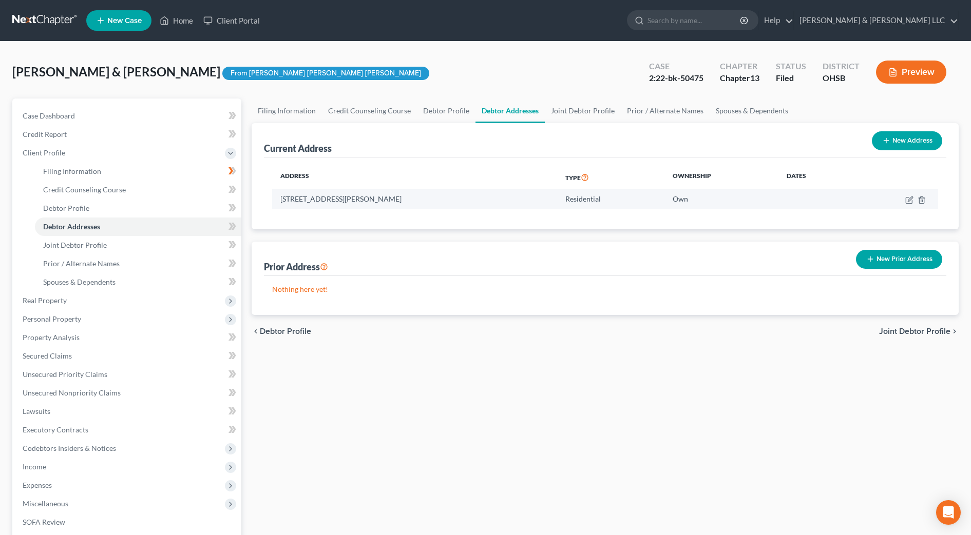
drag, startPoint x: 400, startPoint y: 197, endPoint x: 278, endPoint y: 198, distance: 122.2
click at [278, 198] on td "252 Arlington Ave, Logan, OH 43138" at bounding box center [414, 199] width 285 height 20
drag, startPoint x: 278, startPoint y: 198, endPoint x: 308, endPoint y: 199, distance: 29.8
copy td "252 Arlington Ave, Logan, OH 43138"
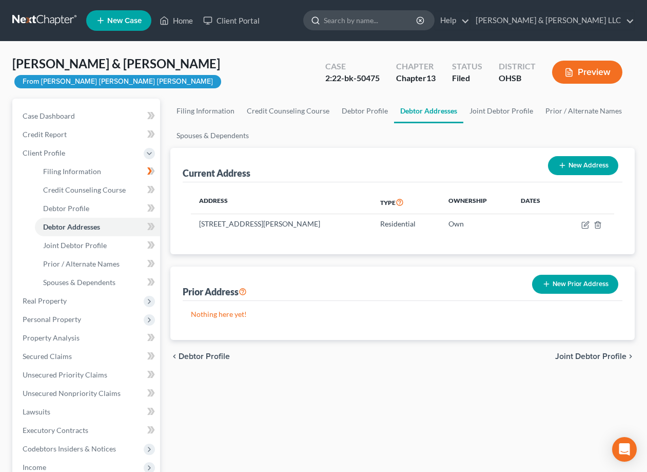
click at [391, 15] on input "search" at bounding box center [371, 20] width 94 height 19
type input "hendricks"
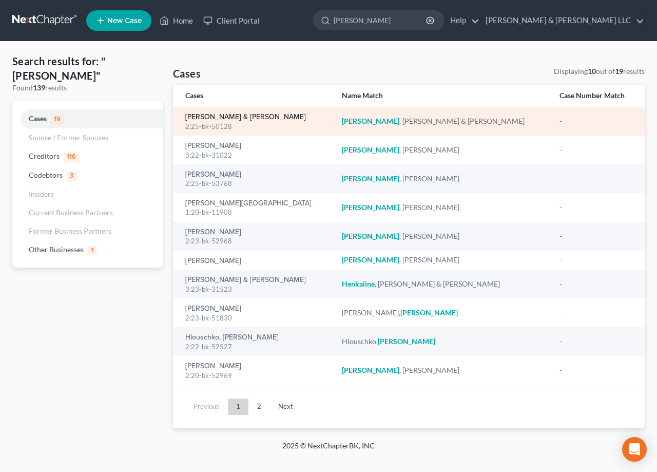
click at [210, 119] on link "[PERSON_NAME] & [PERSON_NAME]" at bounding box center [245, 116] width 121 height 7
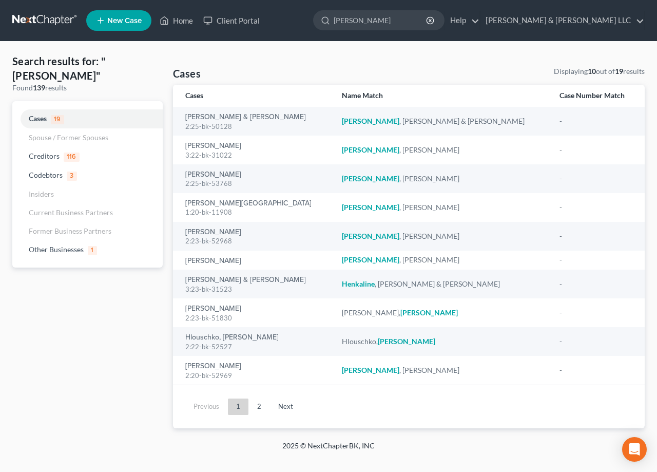
select select "1"
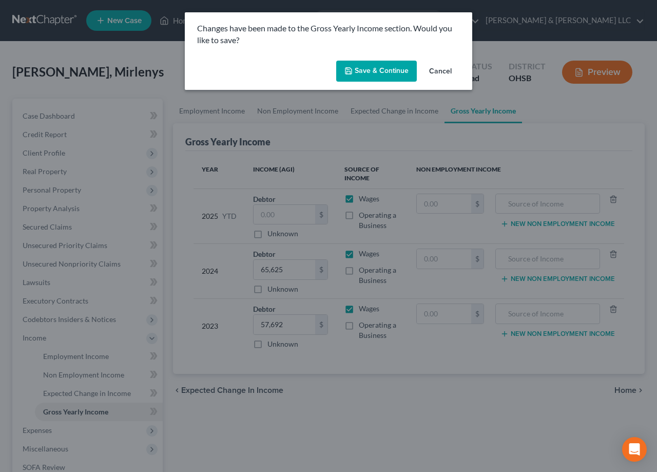
click at [382, 70] on button "Save & Continue" at bounding box center [376, 72] width 81 height 22
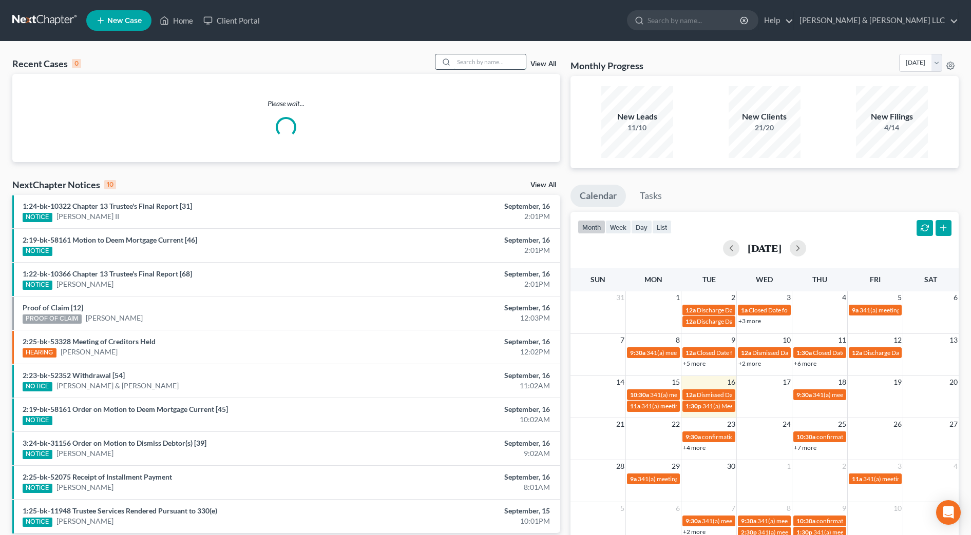
click at [458, 59] on input "search" at bounding box center [490, 61] width 72 height 15
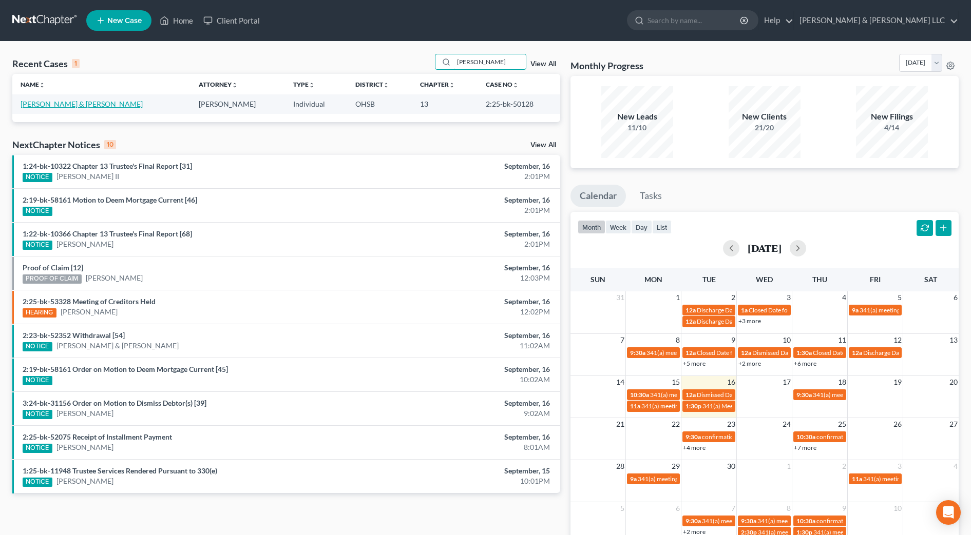
type input "hendricks"
click at [50, 105] on link "Hendricks, Corey & Cheri" at bounding box center [82, 104] width 122 height 9
select select "1"
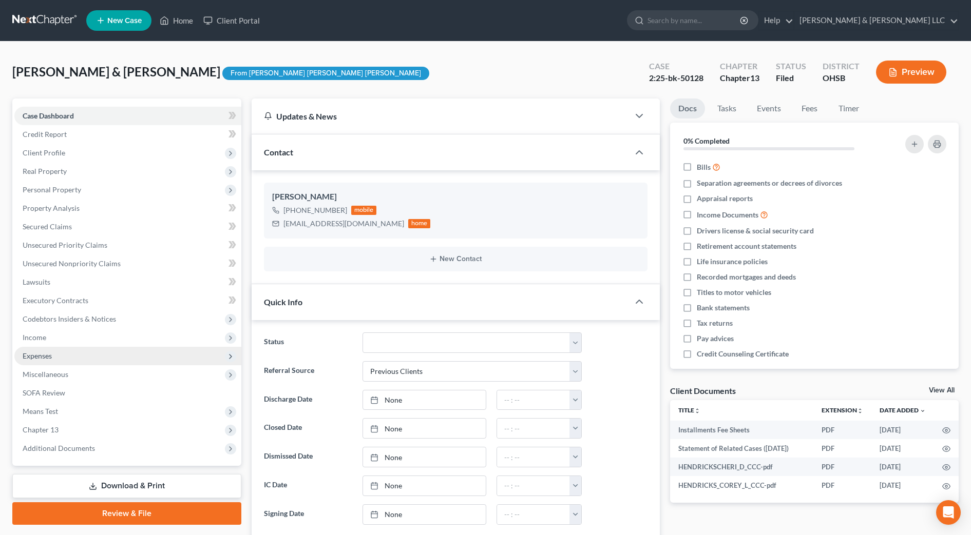
scroll to position [464, 0]
click at [58, 351] on span "Expenses" at bounding box center [127, 356] width 227 height 18
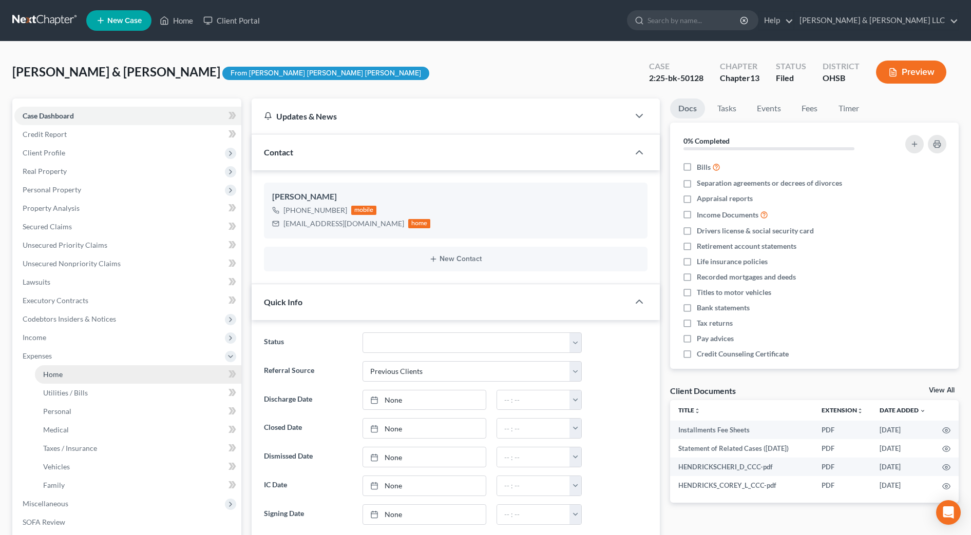
click at [66, 372] on link "Home" at bounding box center [138, 375] width 206 height 18
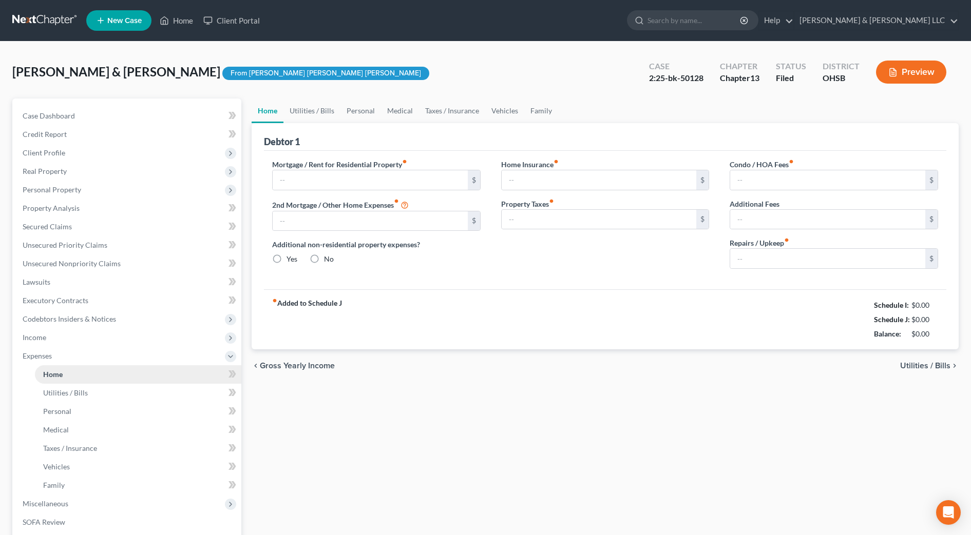
type input "0.00"
radio input "true"
type input "0.00"
type input "15.00"
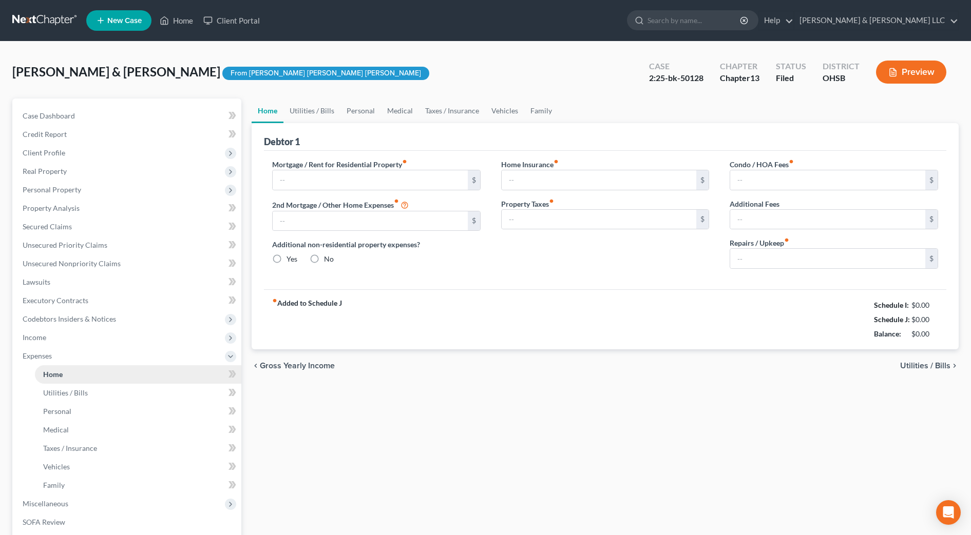
type input "0.00"
type input "165.00"
click at [307, 113] on link "Utilities / Bills" at bounding box center [311, 111] width 57 height 25
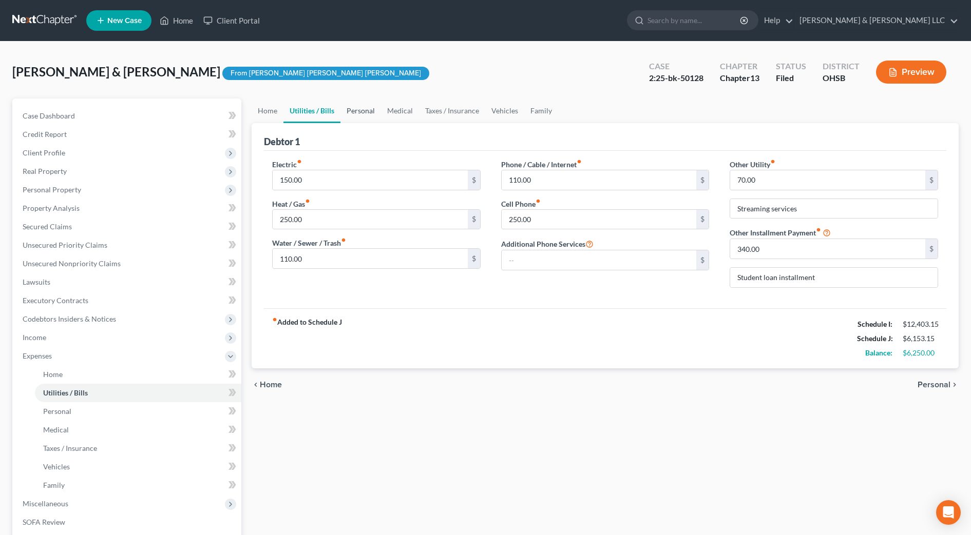
click at [361, 112] on link "Personal" at bounding box center [360, 111] width 41 height 25
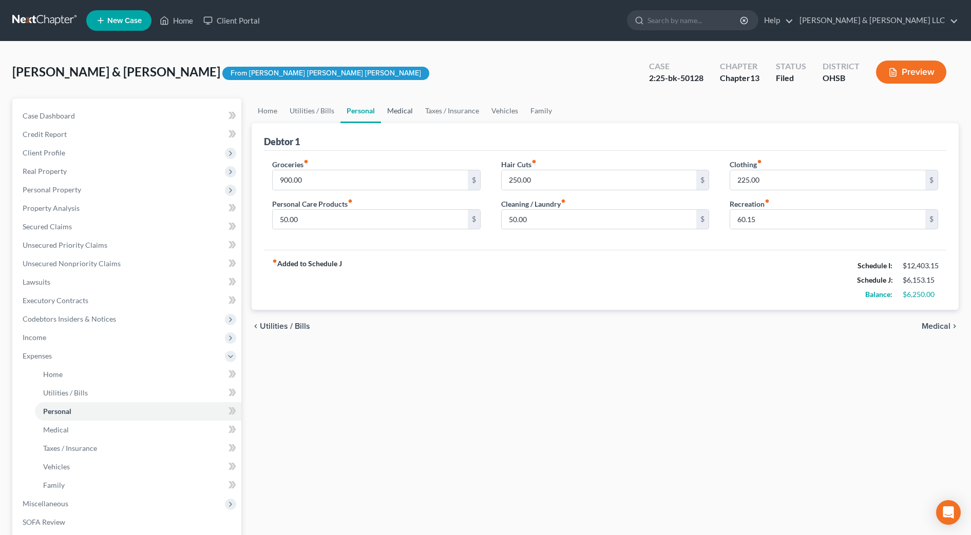
click at [404, 113] on link "Medical" at bounding box center [400, 111] width 38 height 25
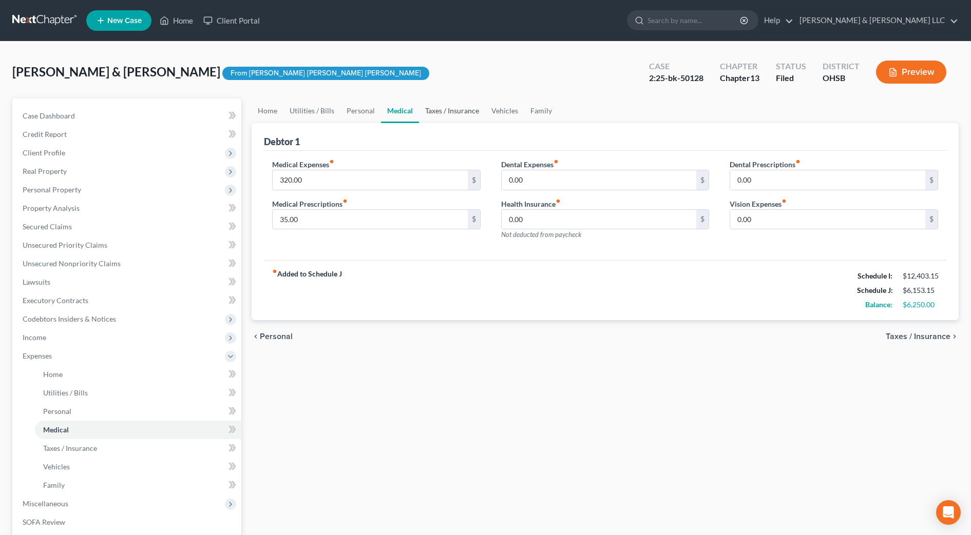
click at [436, 114] on link "Taxes / Insurance" at bounding box center [452, 111] width 66 height 25
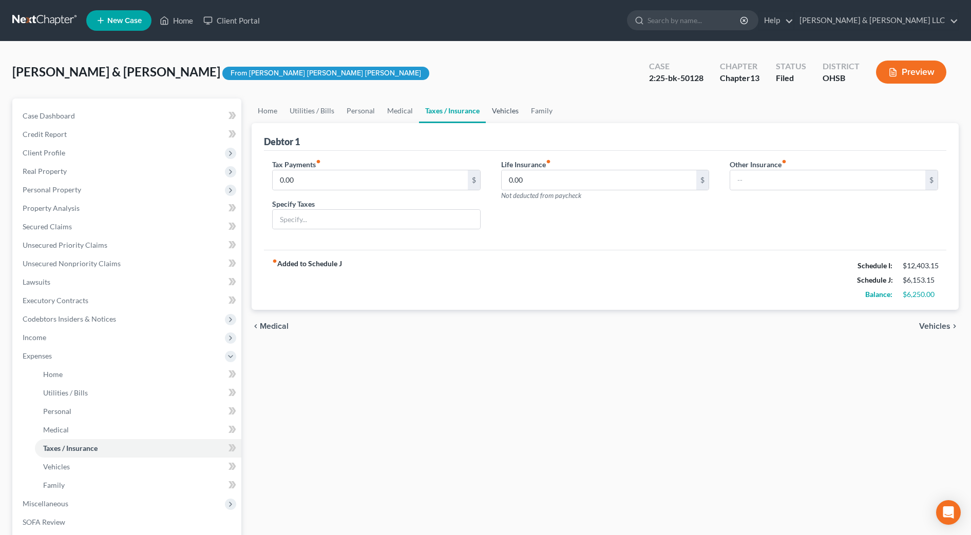
click at [496, 111] on link "Vehicles" at bounding box center [505, 111] width 39 height 25
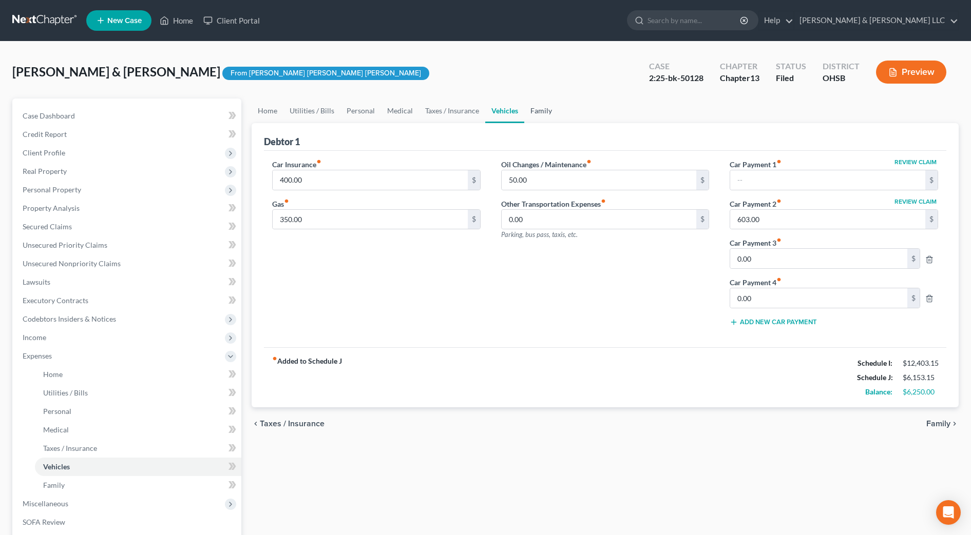
click at [540, 111] on link "Family" at bounding box center [541, 111] width 34 height 25
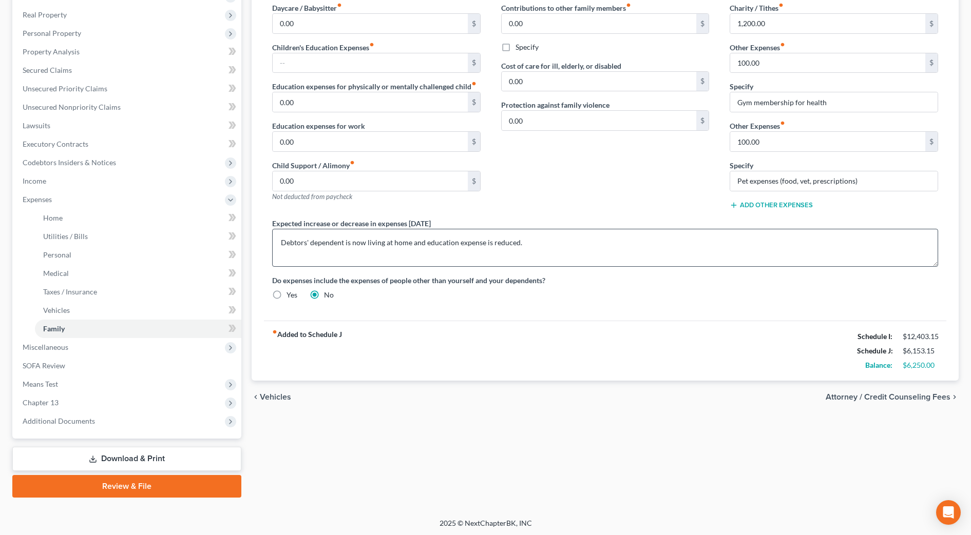
scroll to position [158, 0]
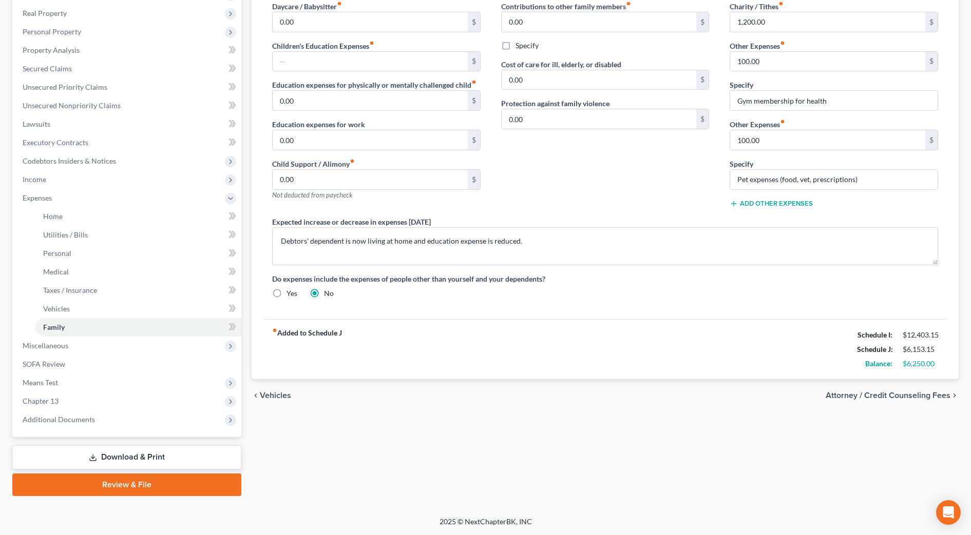
click at [197, 446] on link "Download & Print" at bounding box center [126, 458] width 229 height 24
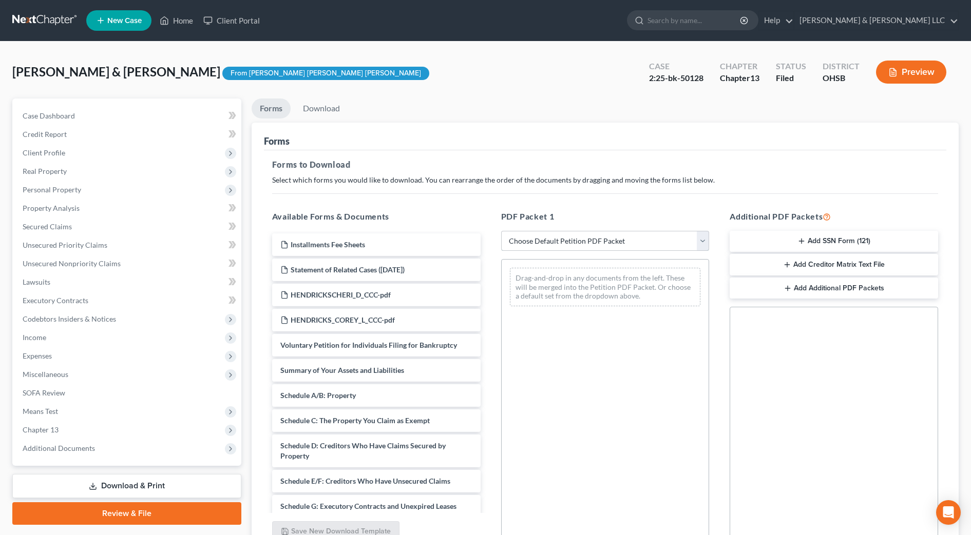
click at [574, 243] on select "Choose Default Petition PDF Packet Complete Bankruptcy Petition (all forms and …" at bounding box center [605, 241] width 208 height 21
select select "4"
click at [501, 231] on select "Choose Default Petition PDF Packet Complete Bankruptcy Petition (all forms and …" at bounding box center [605, 241] width 208 height 21
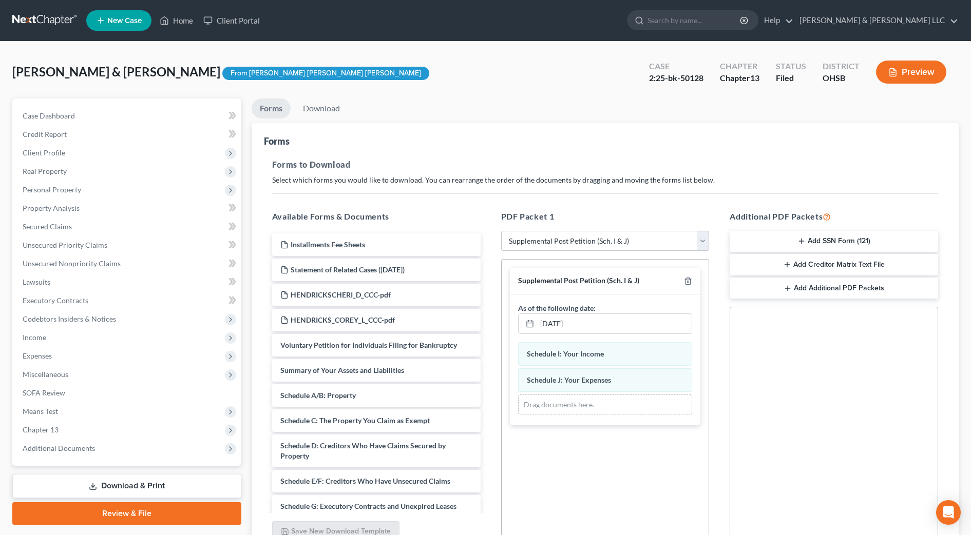
scroll to position [99, 0]
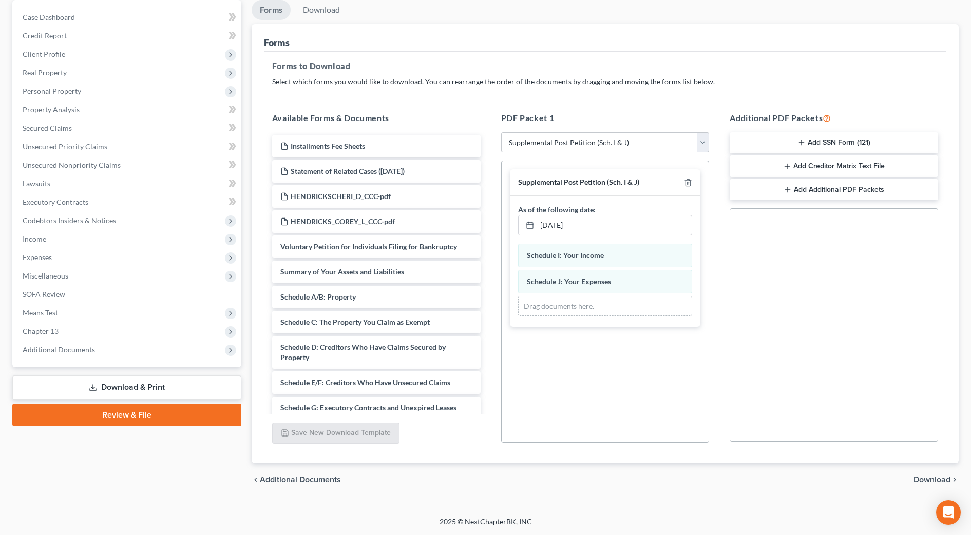
click at [932, 482] on span "Download" at bounding box center [931, 480] width 37 height 8
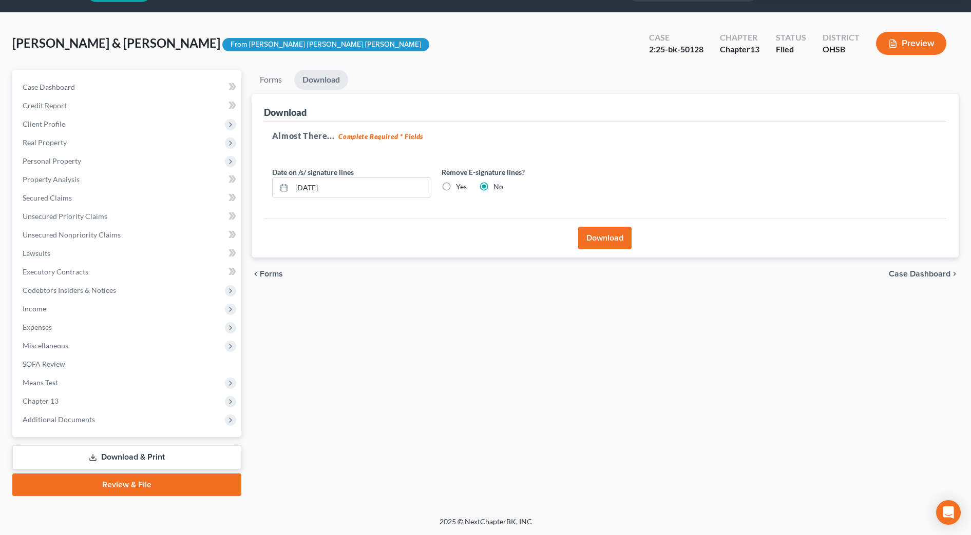
scroll to position [29, 0]
click at [597, 239] on button "Download" at bounding box center [604, 238] width 53 height 23
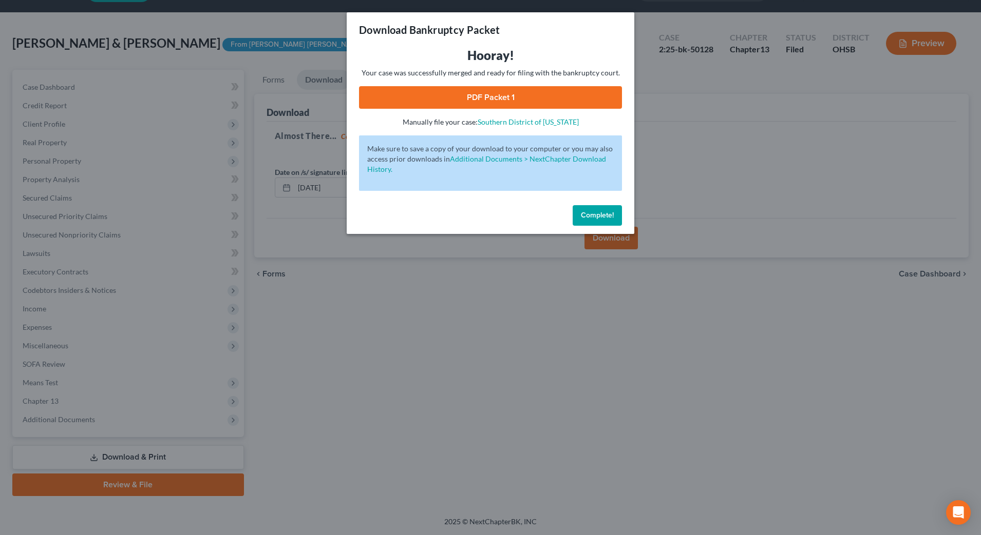
click at [420, 96] on link "PDF Packet 1" at bounding box center [490, 97] width 263 height 23
click at [595, 214] on span "Complete!" at bounding box center [597, 215] width 33 height 9
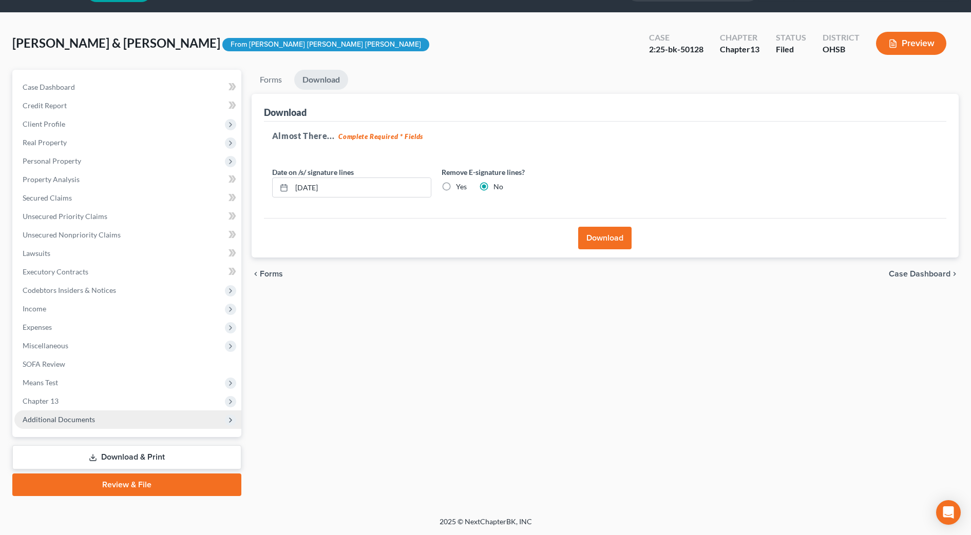
click at [71, 421] on span "Additional Documents" at bounding box center [59, 419] width 72 height 9
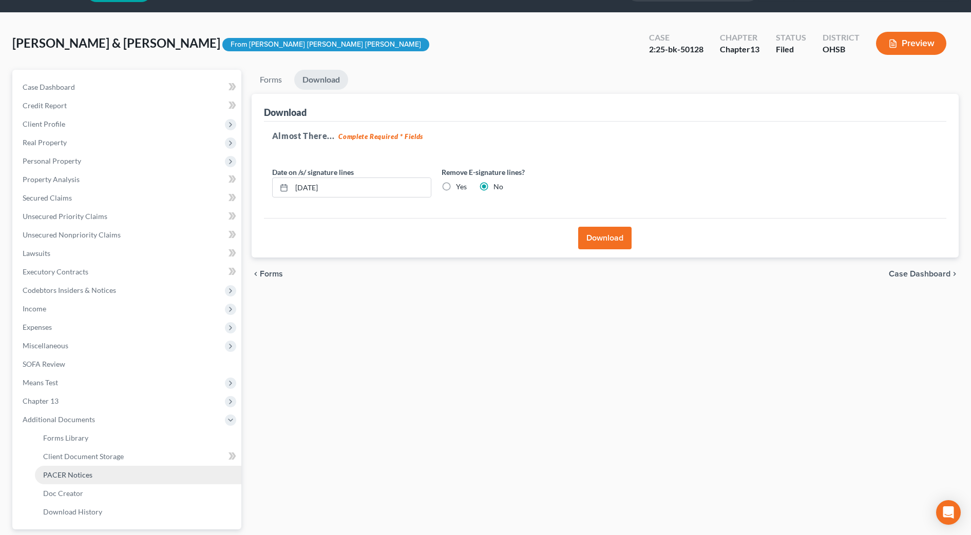
click at [77, 476] on span "PACER Notices" at bounding box center [67, 475] width 49 height 9
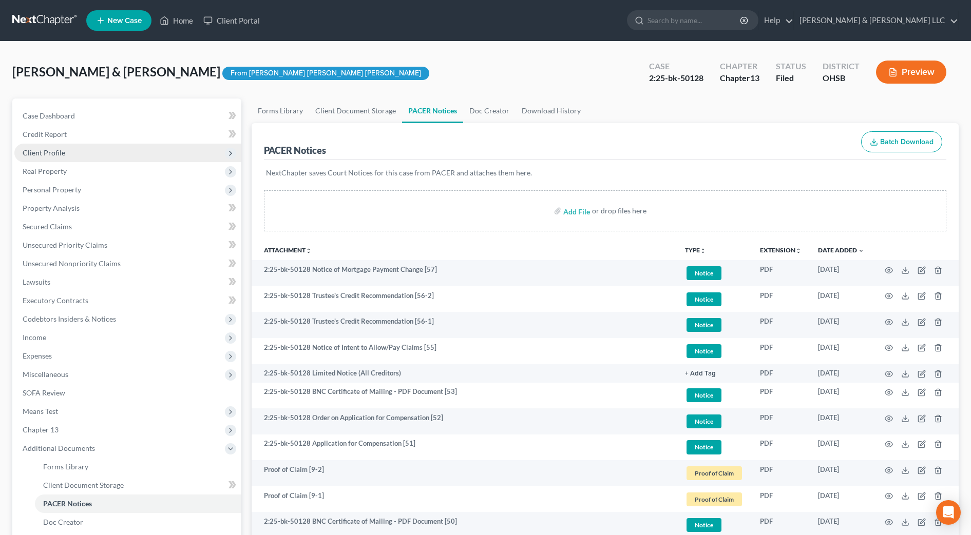
click at [57, 152] on span "Client Profile" at bounding box center [44, 152] width 43 height 9
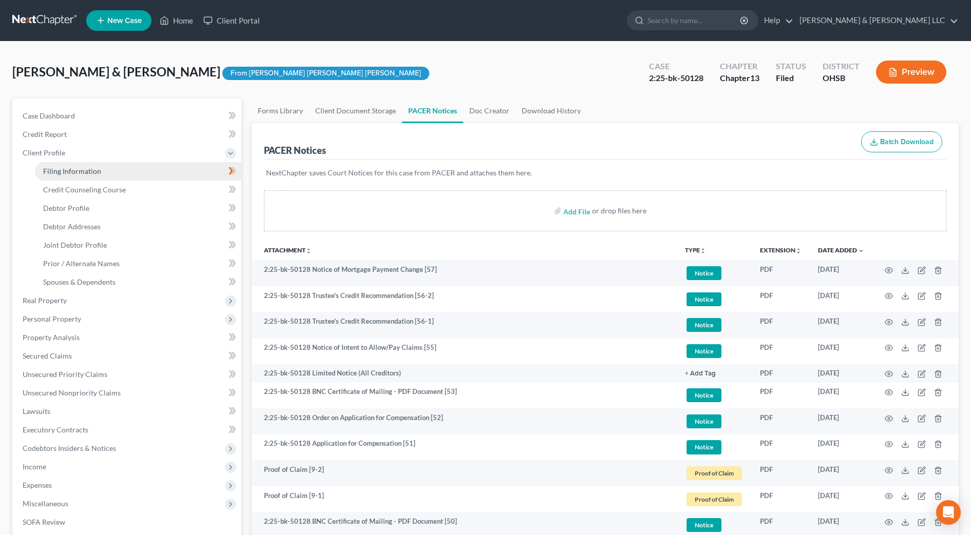
click at [62, 170] on span "Filing Information" at bounding box center [72, 171] width 58 height 9
select select "1"
select select "3"
select select "36"
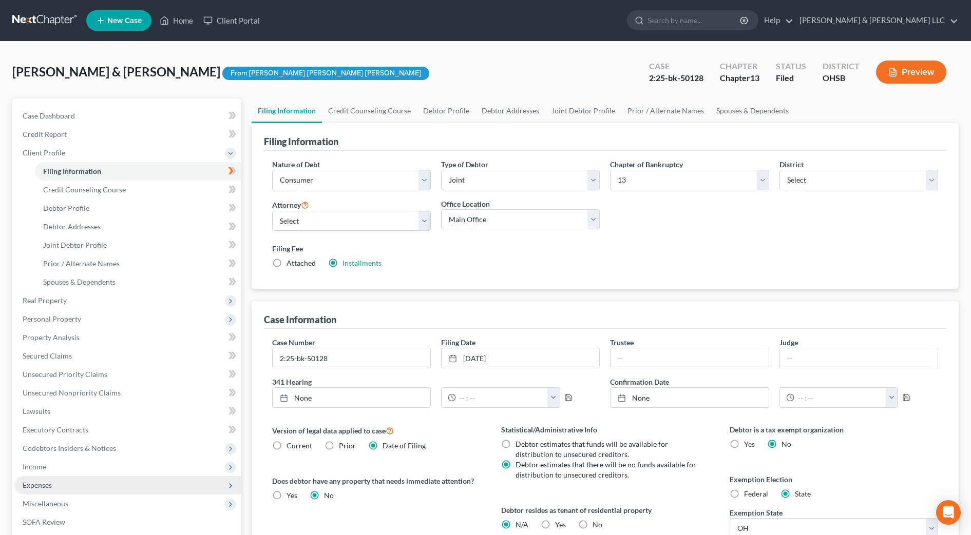
click at [63, 491] on span "Expenses" at bounding box center [127, 485] width 227 height 18
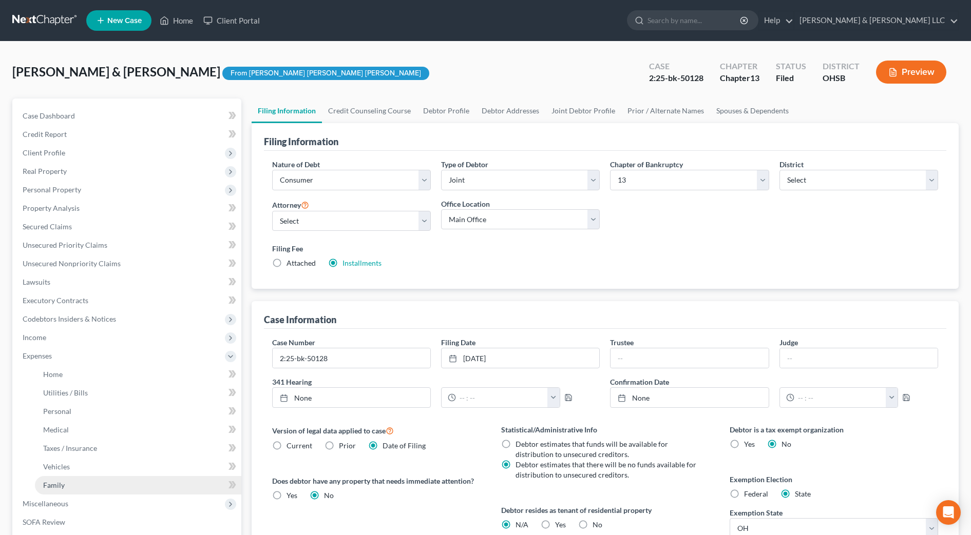
click at [72, 480] on link "Family" at bounding box center [138, 485] width 206 height 18
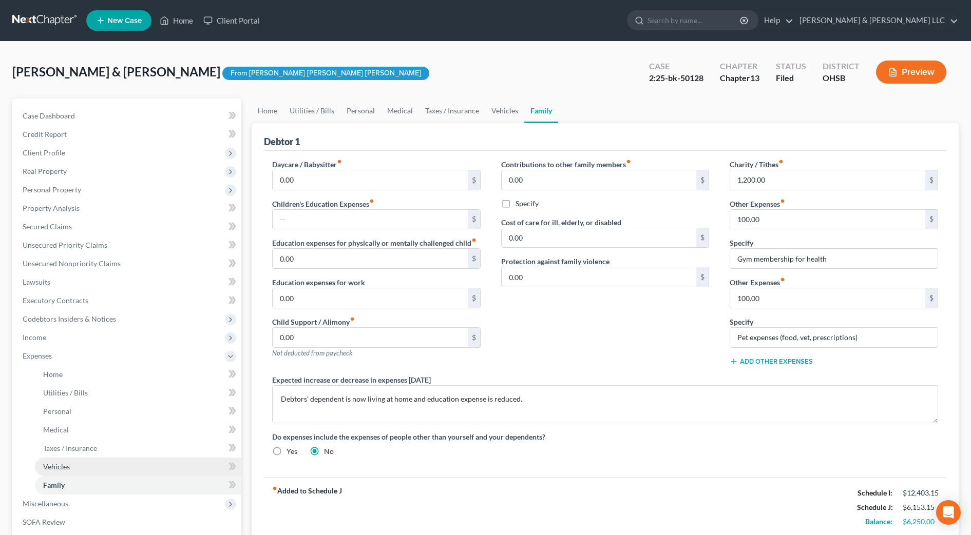
click at [75, 466] on link "Vehicles" at bounding box center [138, 467] width 206 height 18
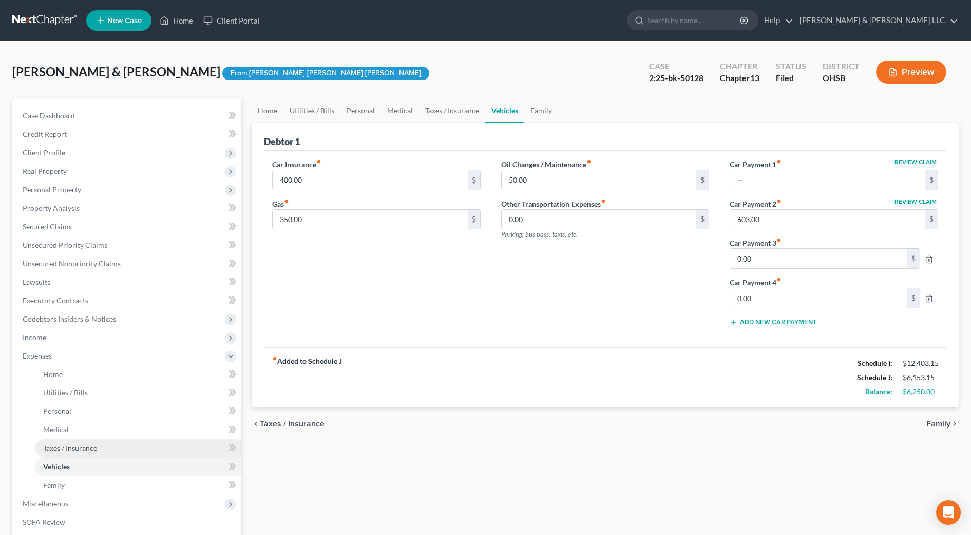
click at [80, 446] on span "Taxes / Insurance" at bounding box center [70, 448] width 54 height 9
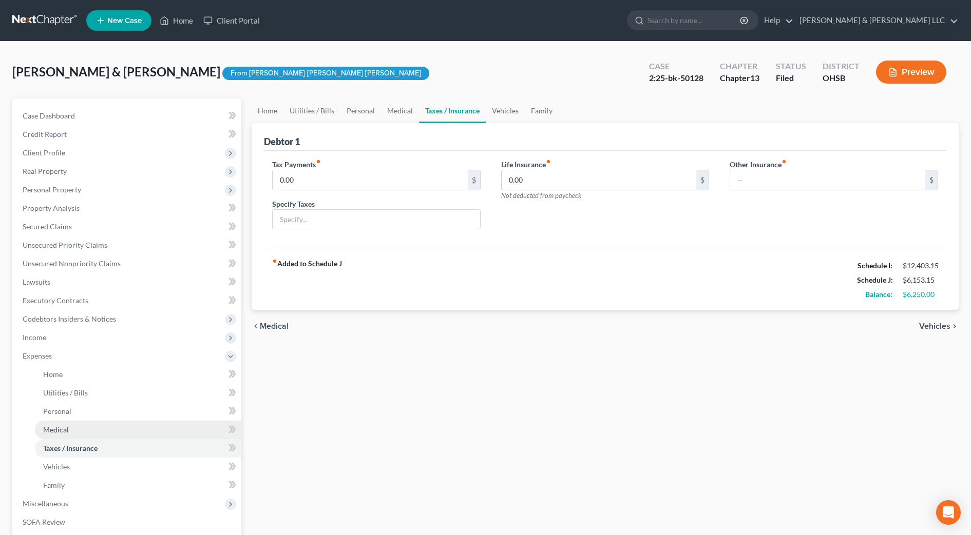
click at [73, 432] on link "Medical" at bounding box center [138, 430] width 206 height 18
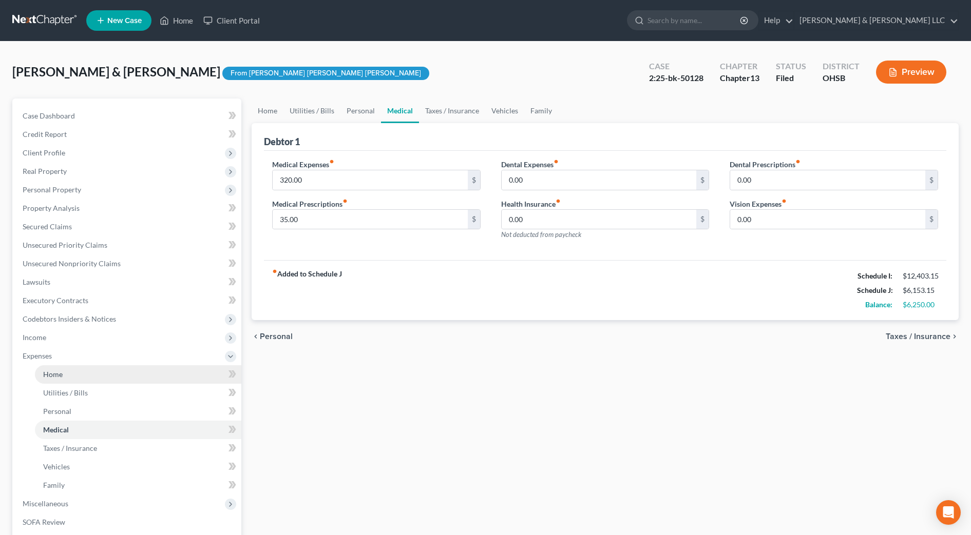
click at [47, 373] on span "Home" at bounding box center [53, 374] width 20 height 9
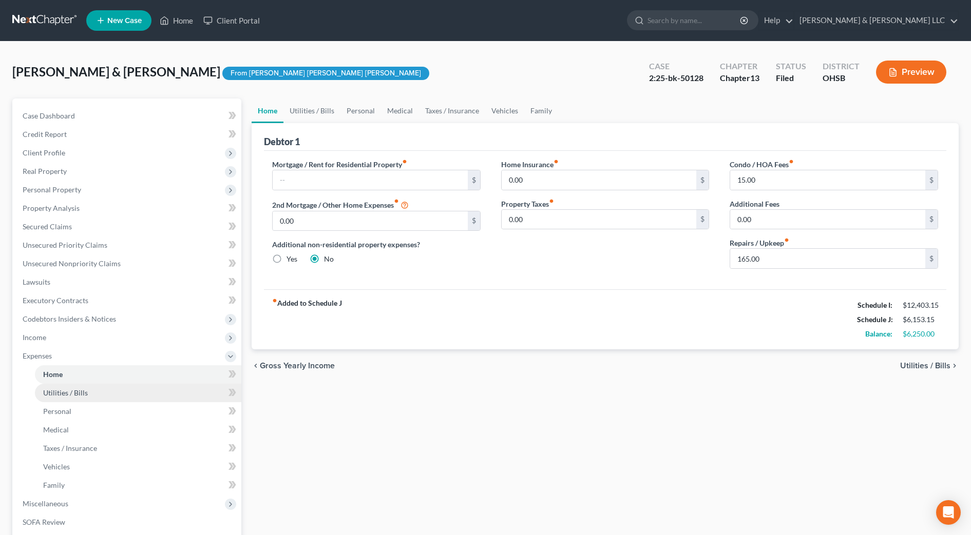
click at [56, 395] on span "Utilities / Bills" at bounding box center [65, 393] width 45 height 9
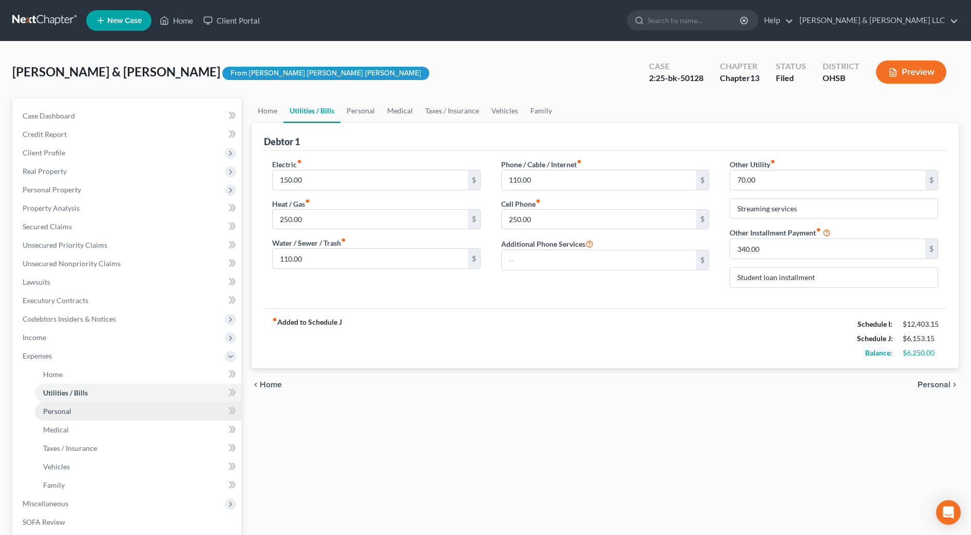
click at [69, 411] on span "Personal" at bounding box center [57, 411] width 28 height 9
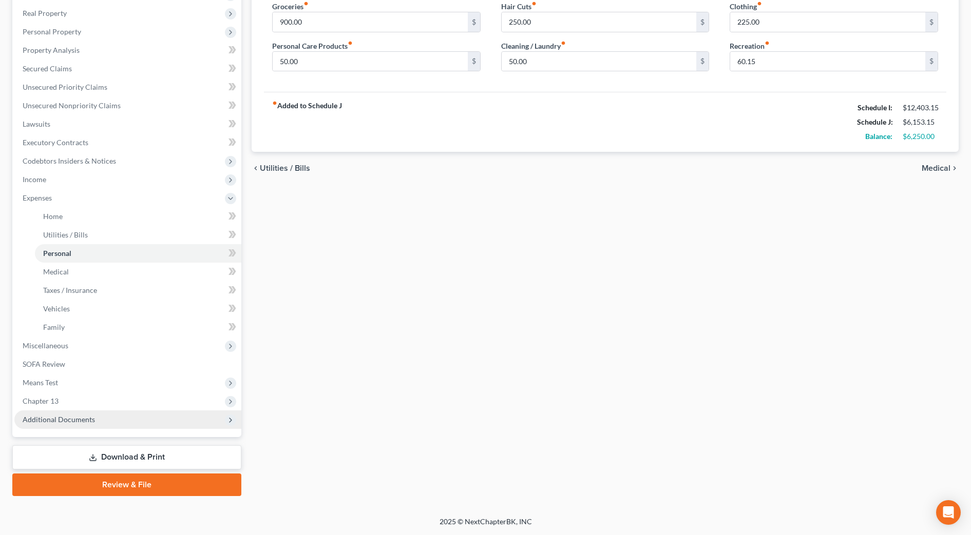
click at [35, 421] on span "Additional Documents" at bounding box center [59, 419] width 72 height 9
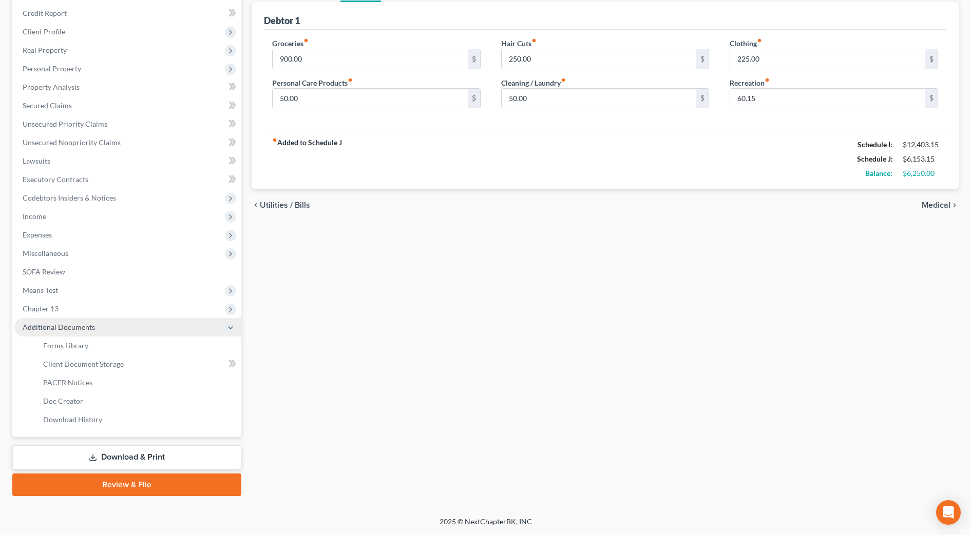
scroll to position [121, 0]
click at [129, 377] on link "PACER Notices" at bounding box center [138, 383] width 206 height 18
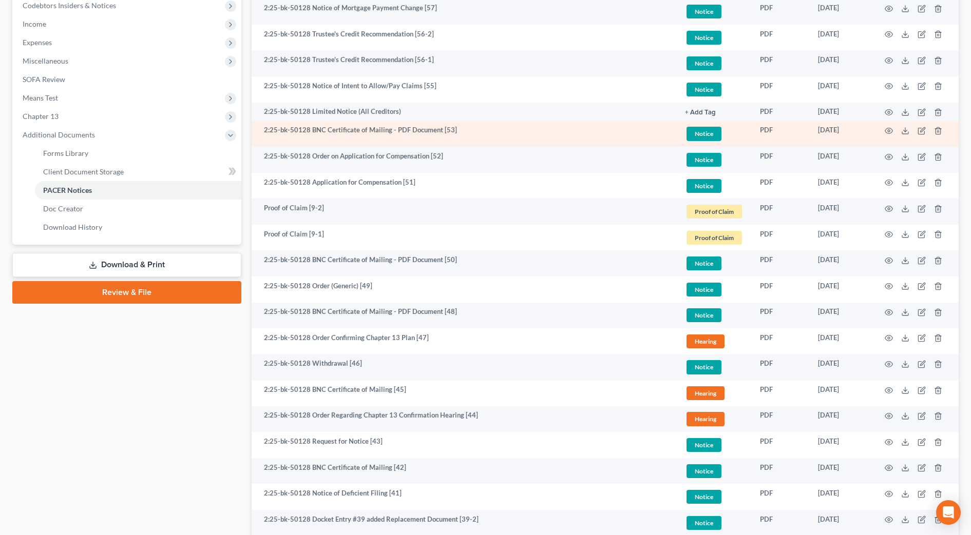
scroll to position [321, 0]
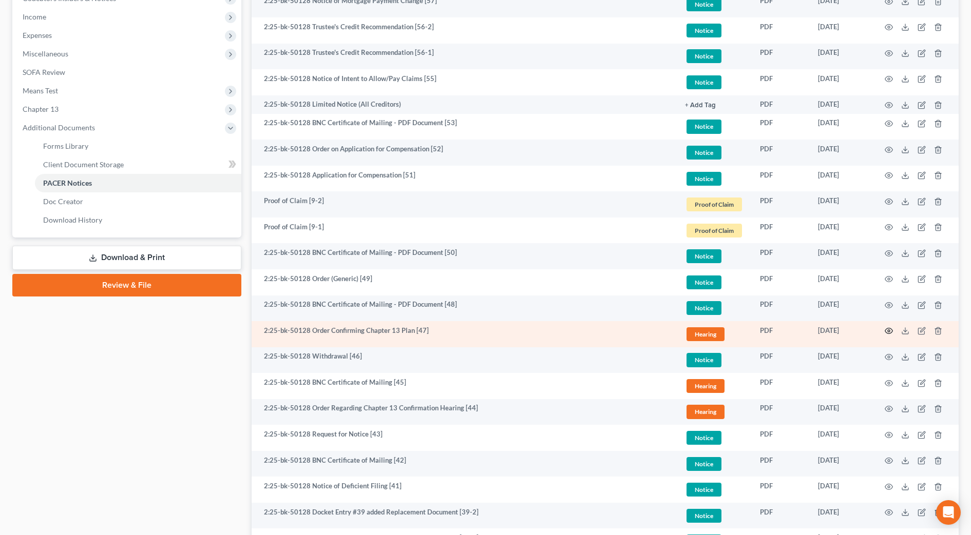
click at [891, 328] on icon "button" at bounding box center [889, 331] width 8 height 8
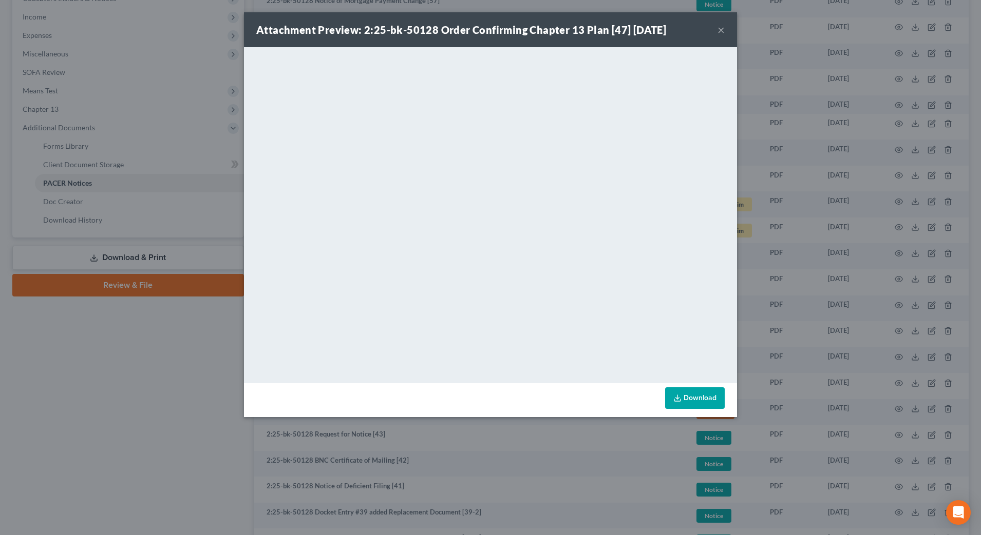
click at [719, 25] on button "×" at bounding box center [720, 30] width 7 height 12
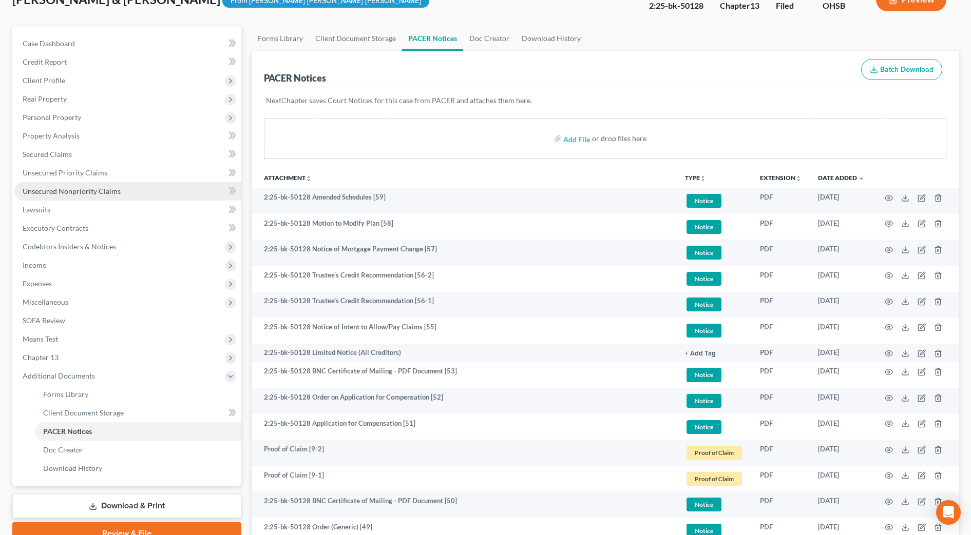
scroll to position [64, 0]
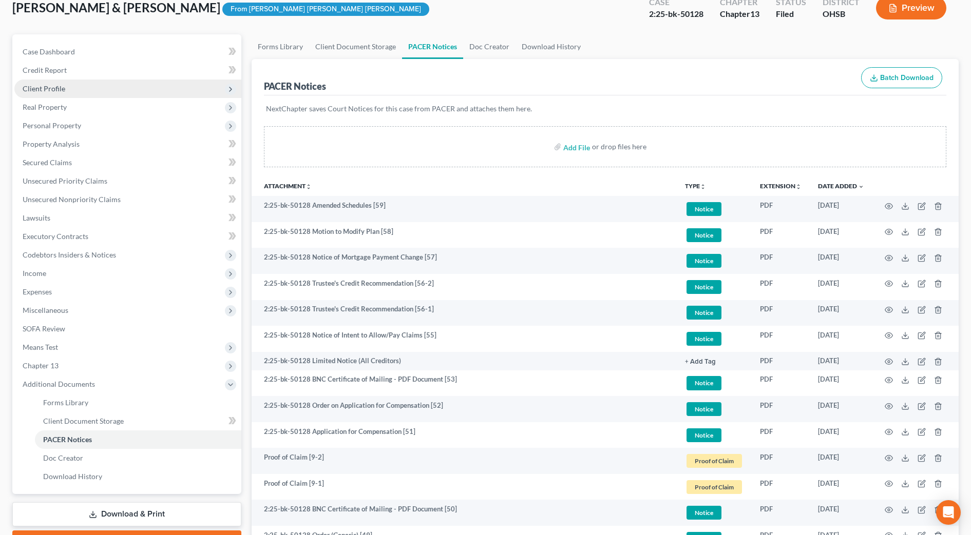
click at [72, 90] on span "Client Profile" at bounding box center [127, 89] width 227 height 18
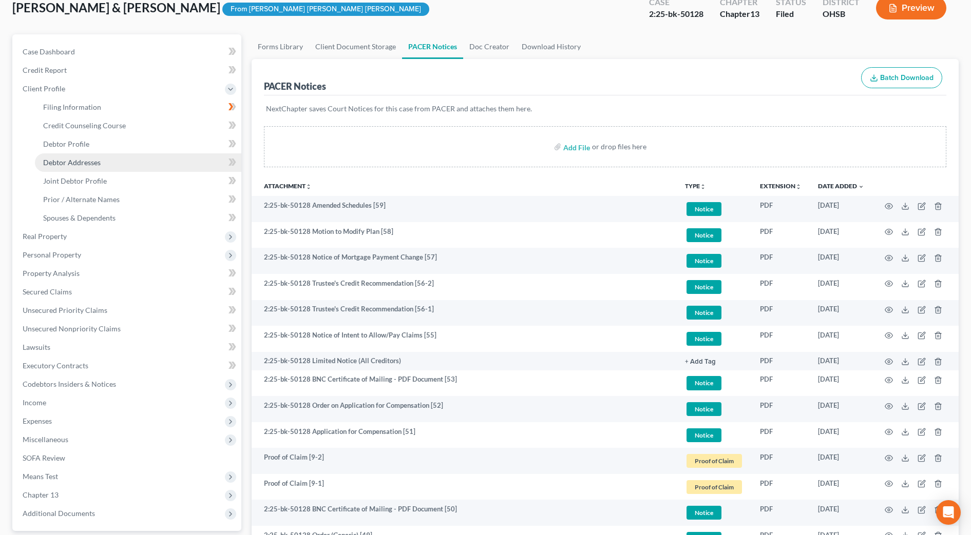
click at [74, 160] on span "Debtor Addresses" at bounding box center [71, 162] width 57 height 9
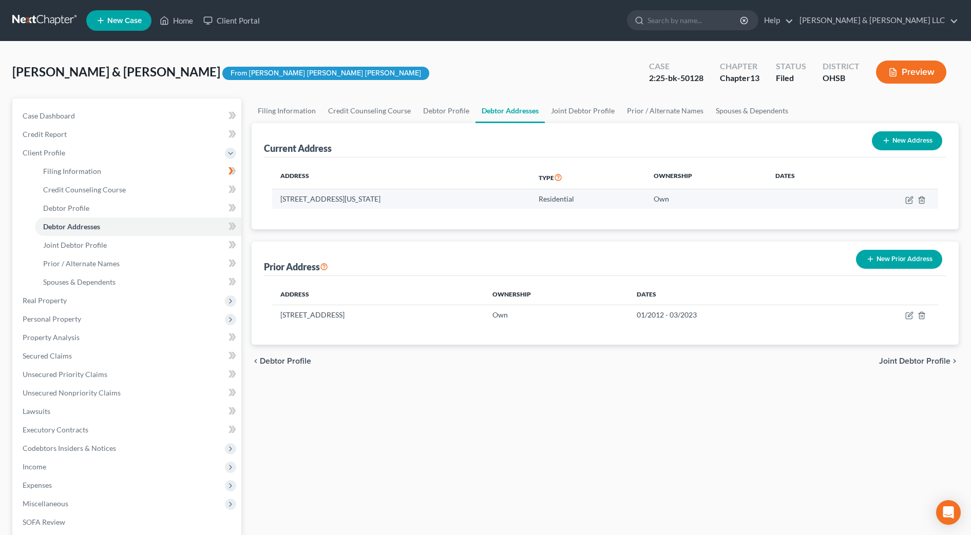
drag, startPoint x: 385, startPoint y: 199, endPoint x: 282, endPoint y: 198, distance: 102.7
click at [282, 198] on td "158 Firestone Drive, Delaware, OH 43015" at bounding box center [401, 199] width 258 height 20
drag, startPoint x: 283, startPoint y: 198, endPoint x: 289, endPoint y: 198, distance: 5.6
copy td "158 Firestone Drive, Delaware, OH 43015"
click at [723, 17] on input "search" at bounding box center [694, 20] width 94 height 19
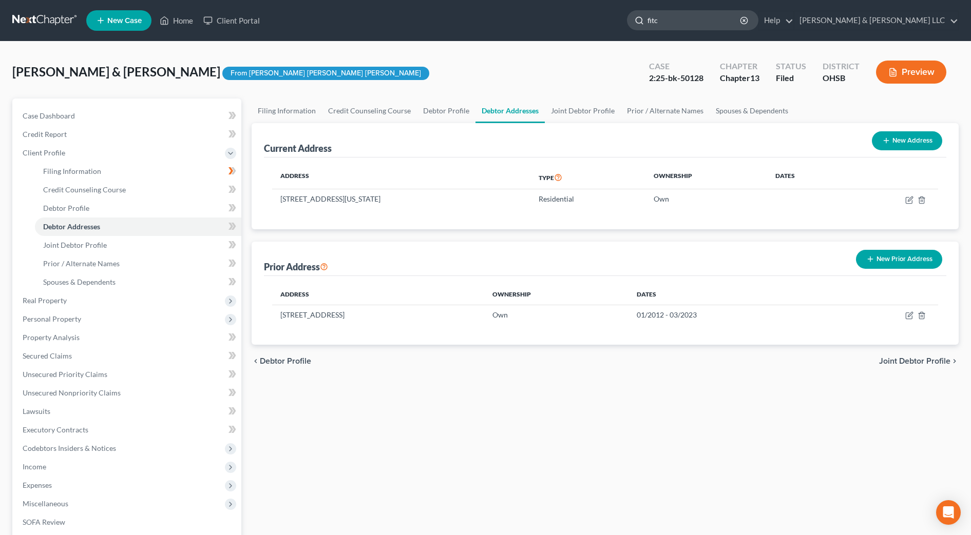
type input "fitch"
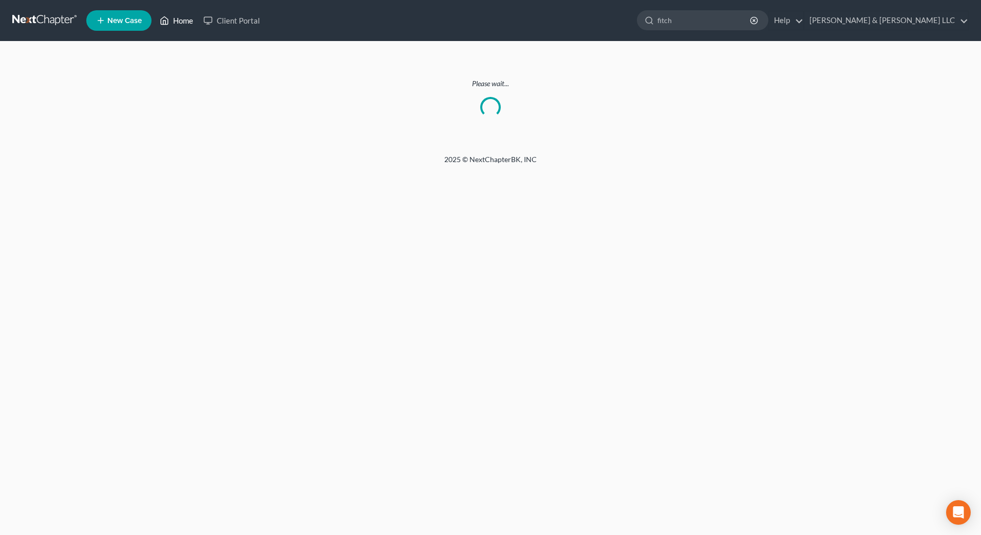
click at [179, 20] on link "Home" at bounding box center [177, 20] width 44 height 18
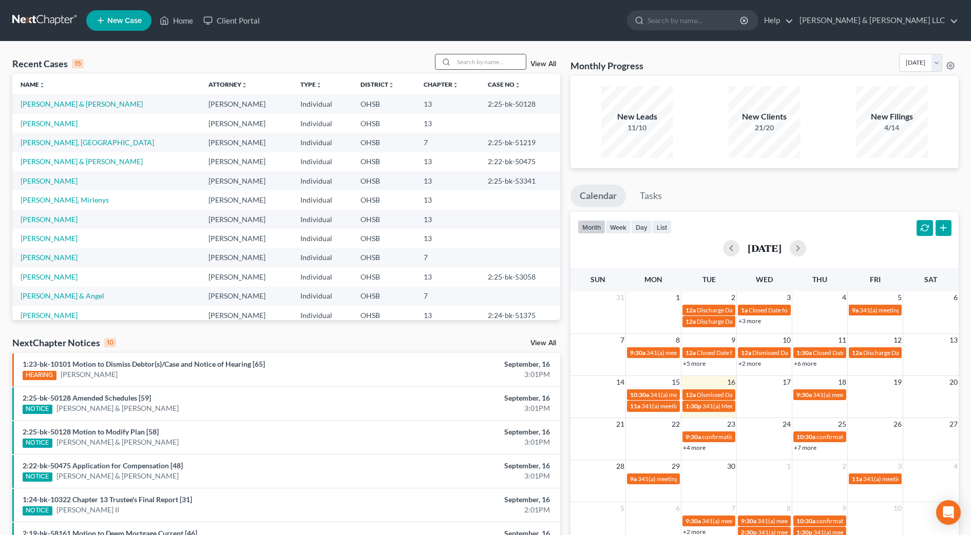
click at [500, 65] on input "search" at bounding box center [490, 61] width 72 height 15
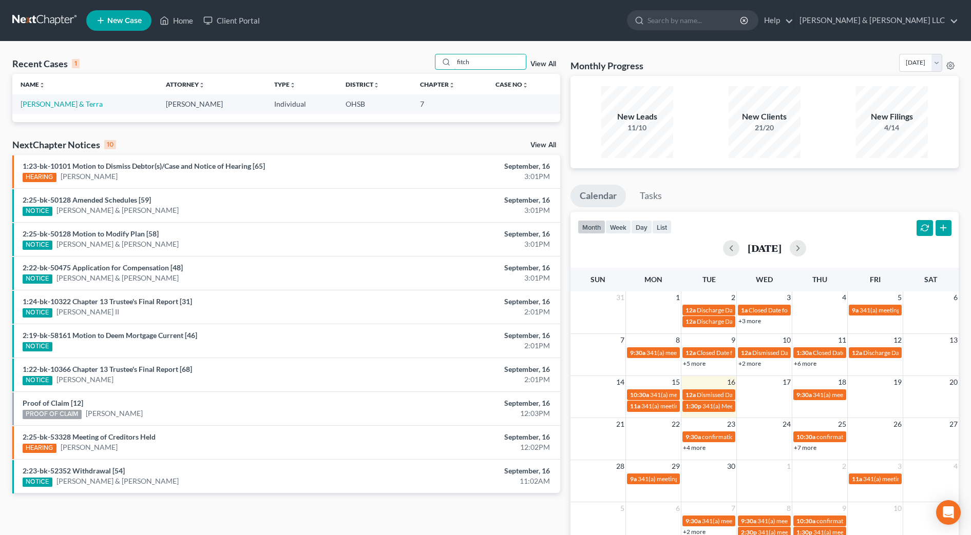
type input "fitch"
click at [42, 97] on td "[PERSON_NAME] & Terra" at bounding box center [84, 103] width 145 height 19
click at [43, 107] on link "[PERSON_NAME] & Terra" at bounding box center [62, 104] width 82 height 9
select select "4"
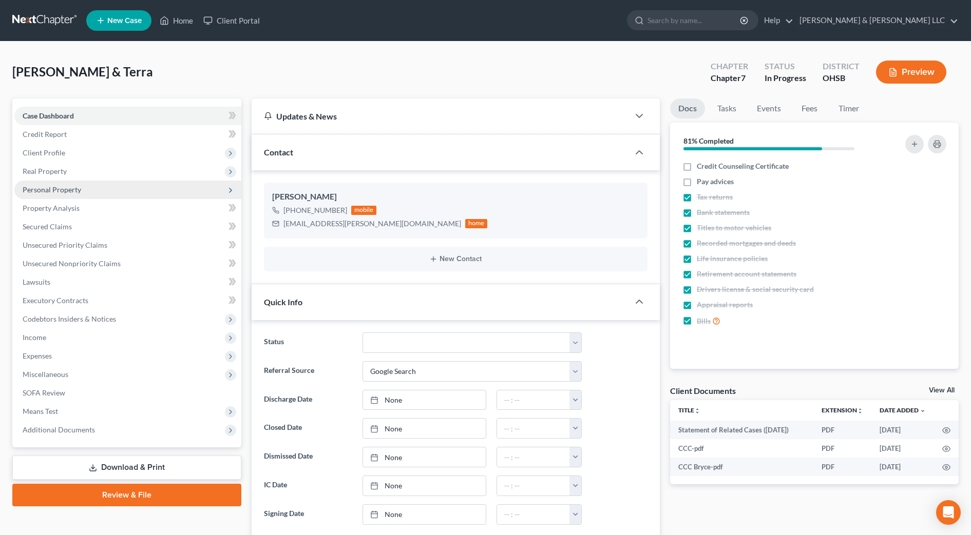
click at [56, 187] on span "Personal Property" at bounding box center [52, 189] width 59 height 9
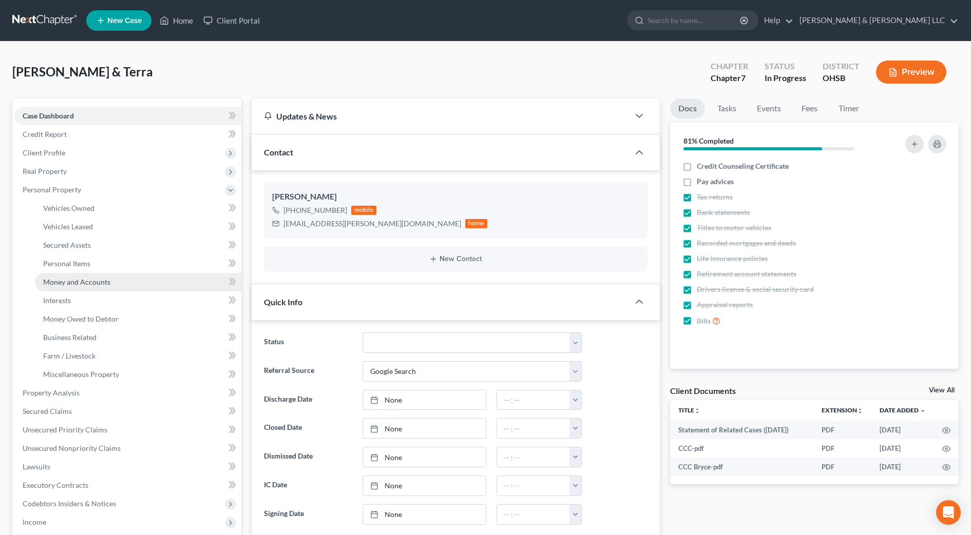
click at [72, 281] on span "Money and Accounts" at bounding box center [76, 282] width 67 height 9
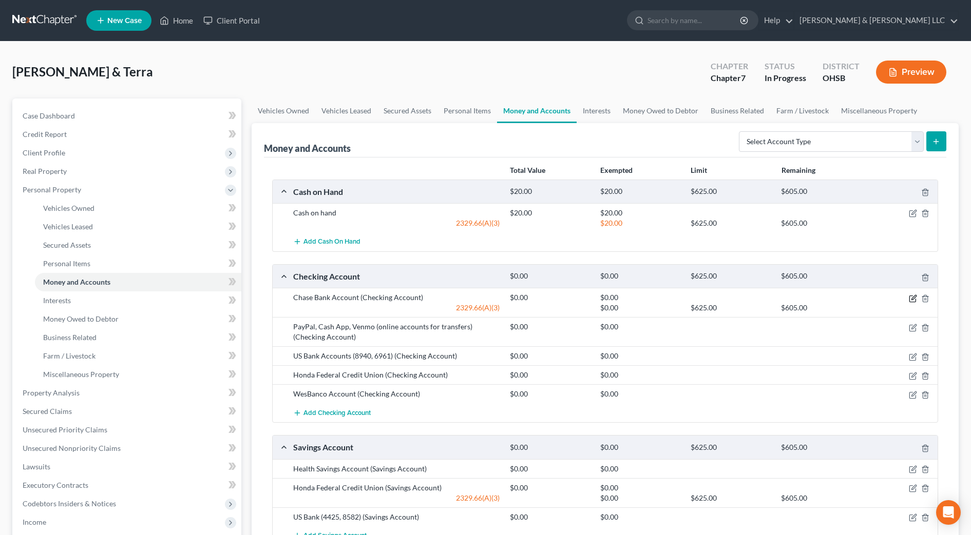
click at [914, 297] on icon "button" at bounding box center [913, 299] width 8 height 8
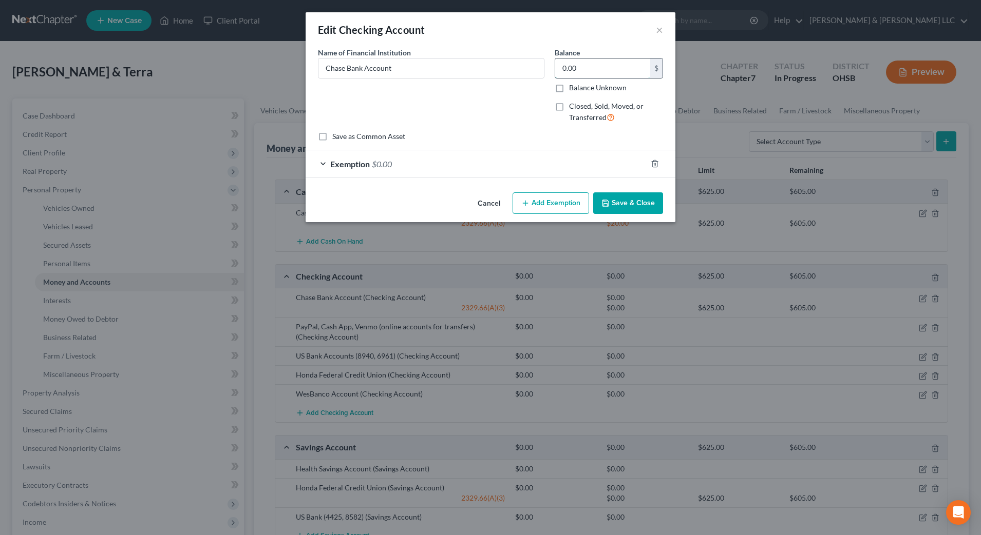
click at [597, 69] on input "0.00" at bounding box center [602, 69] width 95 height 20
type input "23.94"
click at [565, 164] on div "Exemption $0.00" at bounding box center [475, 163] width 341 height 27
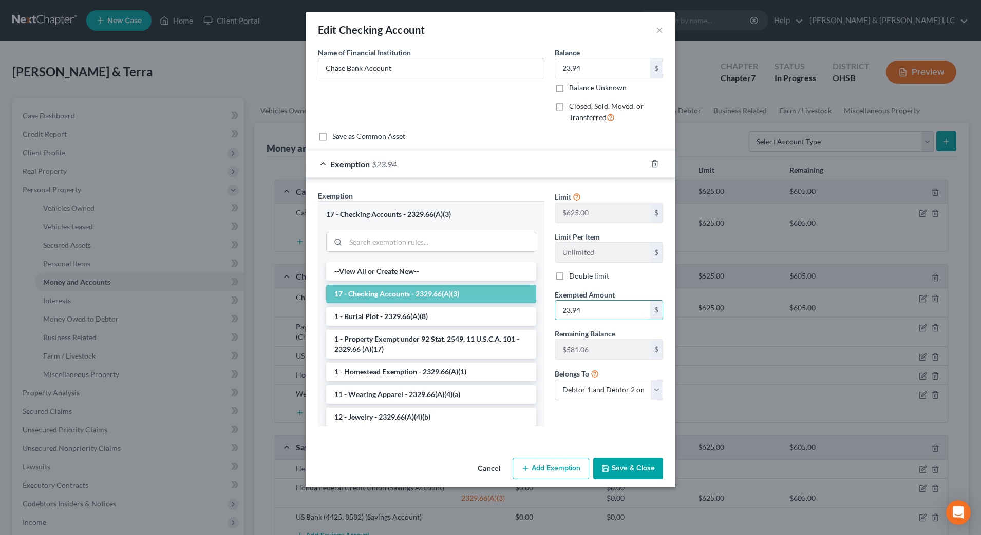
type input "23.94"
click at [624, 468] on button "Save & Close" at bounding box center [628, 469] width 70 height 22
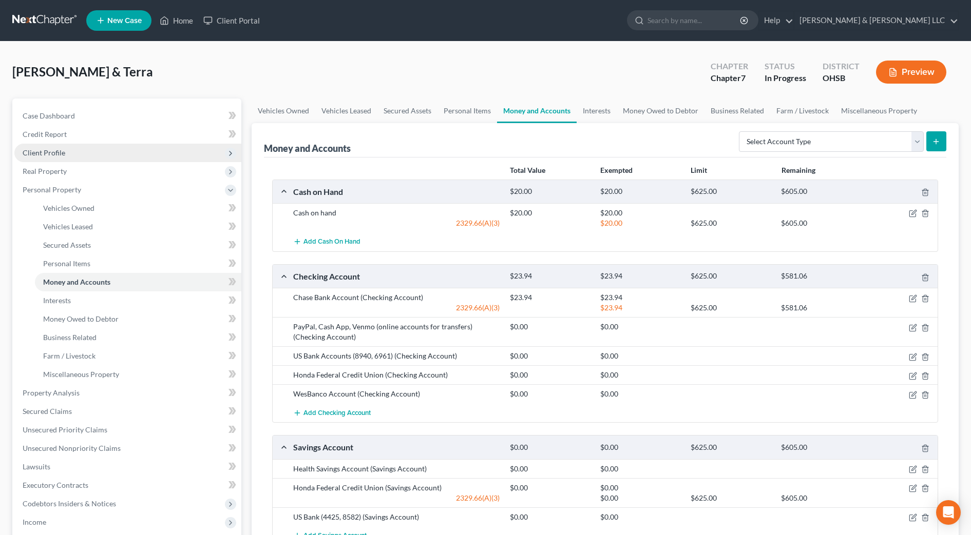
click at [77, 154] on span "Client Profile" at bounding box center [127, 153] width 227 height 18
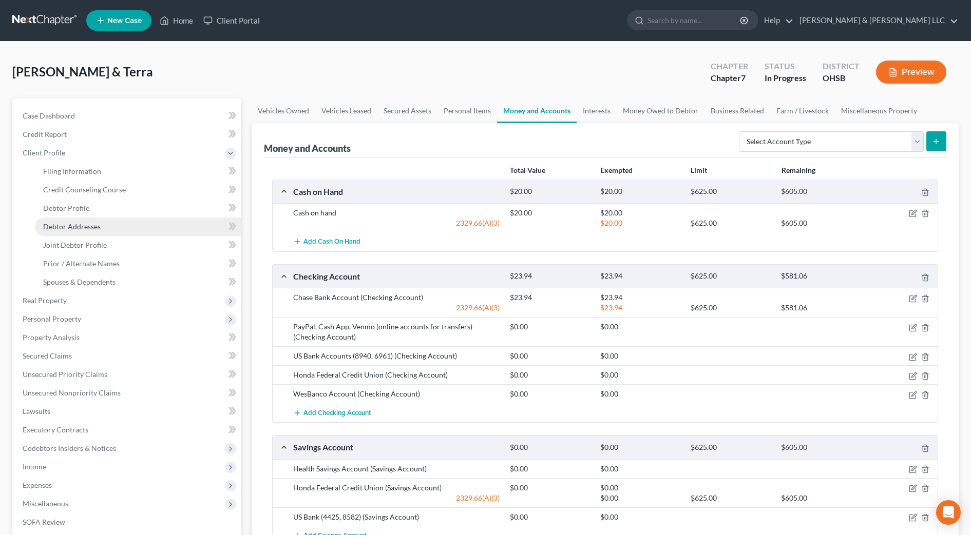
click at [99, 223] on span "Debtor Addresses" at bounding box center [71, 226] width 57 height 9
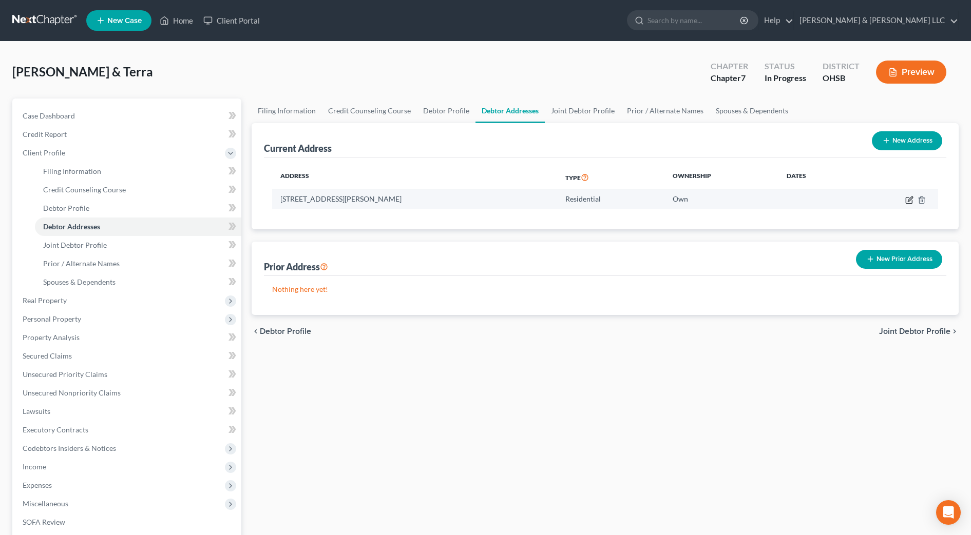
click at [913, 199] on td at bounding box center [895, 199] width 85 height 20
click at [908, 201] on icon "button" at bounding box center [910, 199] width 5 height 5
select select "36"
select select "48"
select select "0"
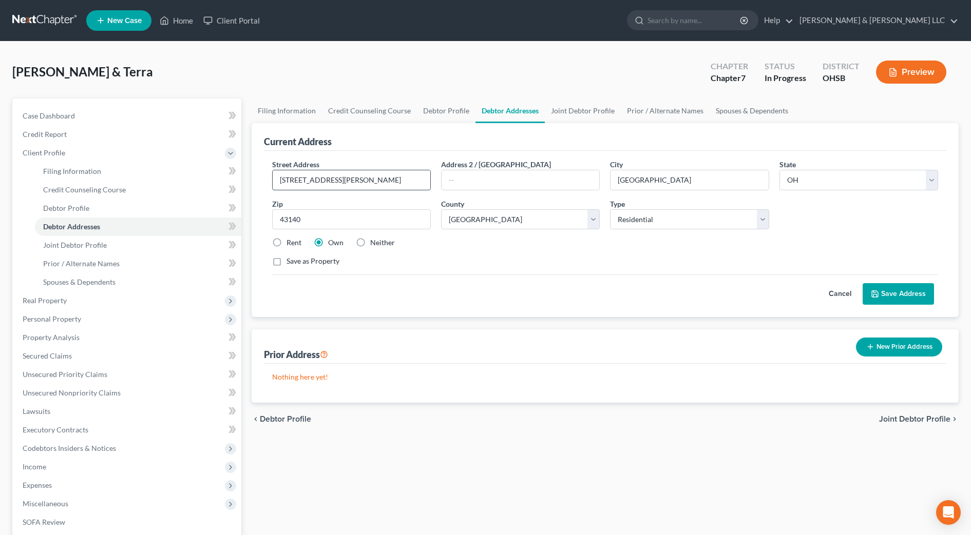
drag, startPoint x: 375, startPoint y: 183, endPoint x: 324, endPoint y: 181, distance: 50.4
click at [324, 181] on input "[STREET_ADDRESS][PERSON_NAME]" at bounding box center [352, 180] width 158 height 20
type input "[STREET_ADDRESS][PERSON_NAME]"
click at [888, 294] on button "Save Address" at bounding box center [897, 294] width 71 height 22
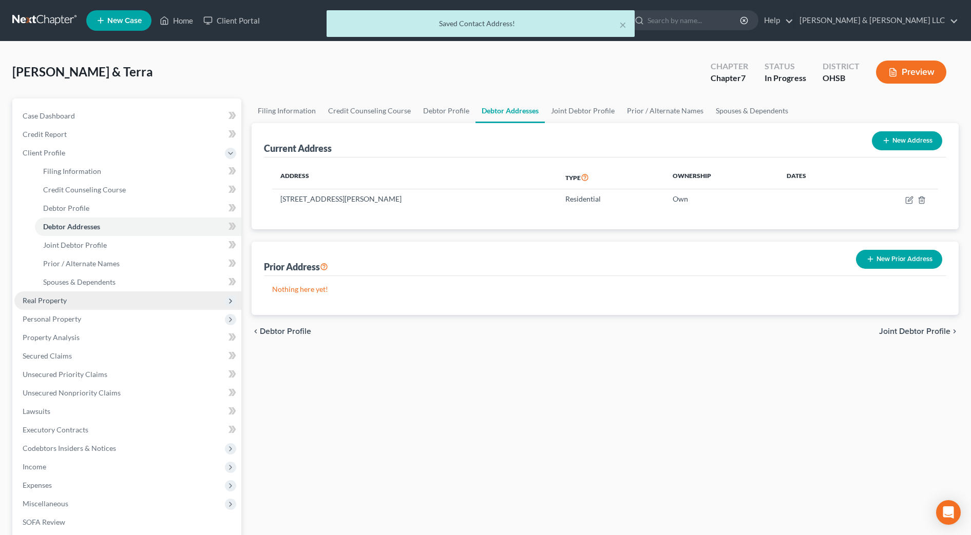
click at [78, 301] on span "Real Property" at bounding box center [127, 301] width 227 height 18
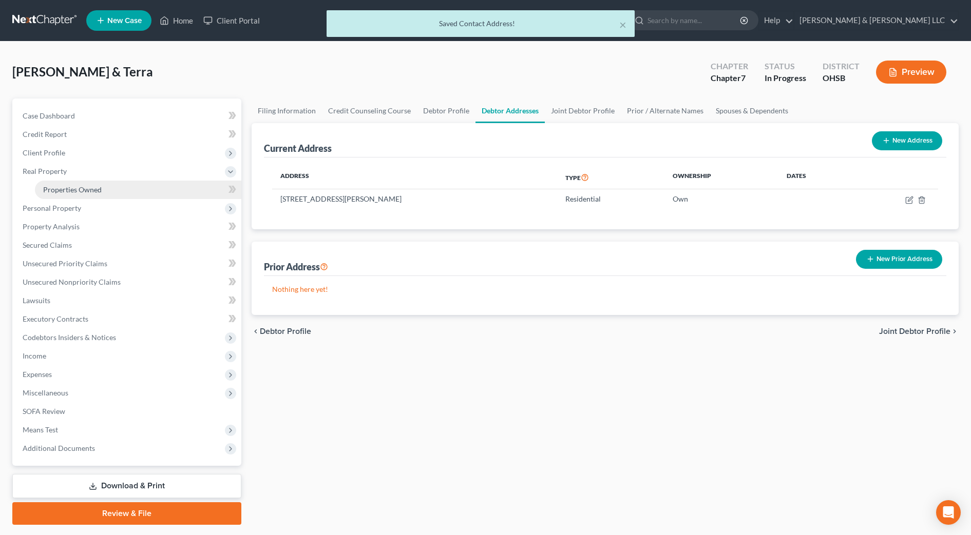
click at [82, 197] on link "Properties Owned" at bounding box center [138, 190] width 206 height 18
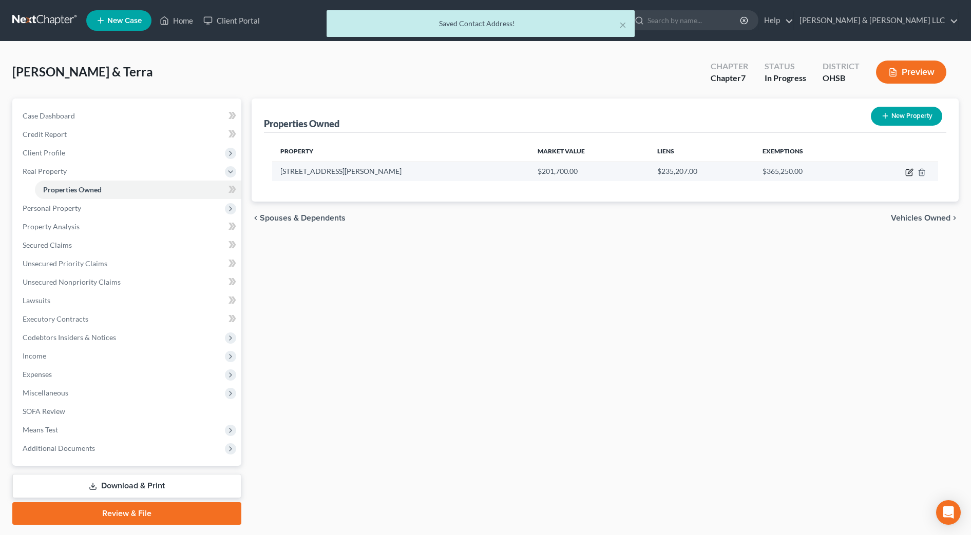
click at [908, 171] on icon "button" at bounding box center [909, 172] width 8 height 8
select select "36"
select select "48"
select select "2"
select select "1"
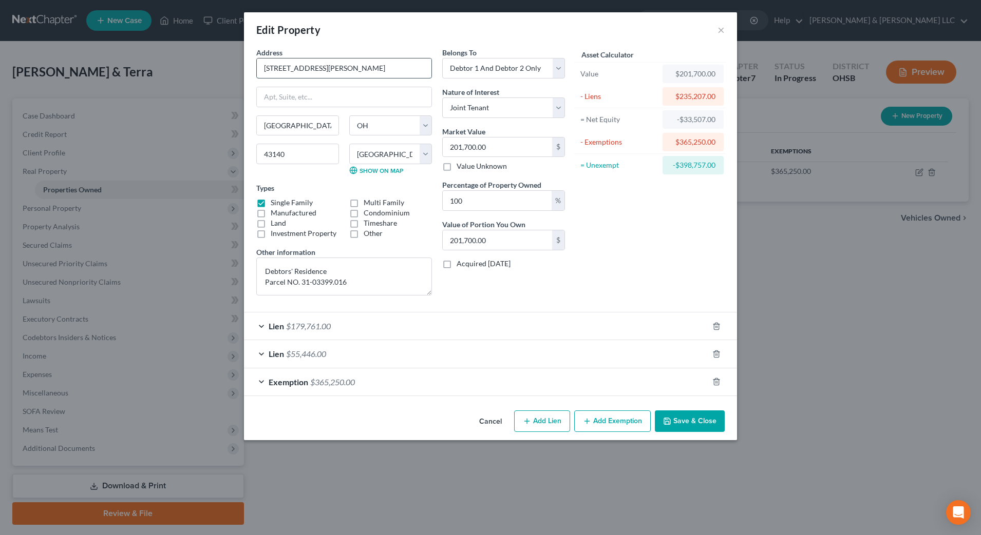
click at [351, 71] on input "[STREET_ADDRESS][PERSON_NAME]" at bounding box center [344, 69] width 175 height 20
type input "[STREET_ADDRESS][PERSON_NAME]"
click at [674, 420] on button "Save & Close" at bounding box center [690, 422] width 70 height 22
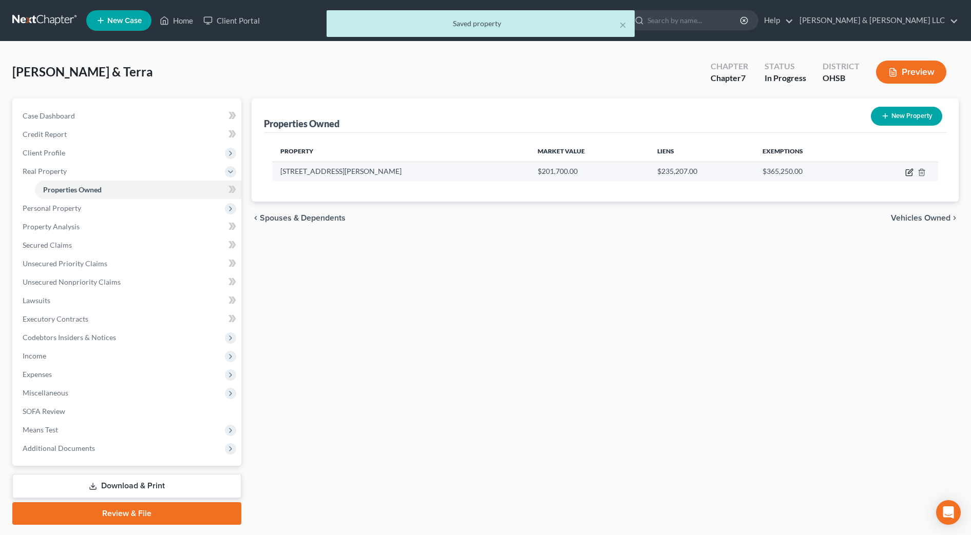
click at [907, 169] on icon "button" at bounding box center [909, 172] width 8 height 8
select select "36"
select select "48"
select select "2"
select select "1"
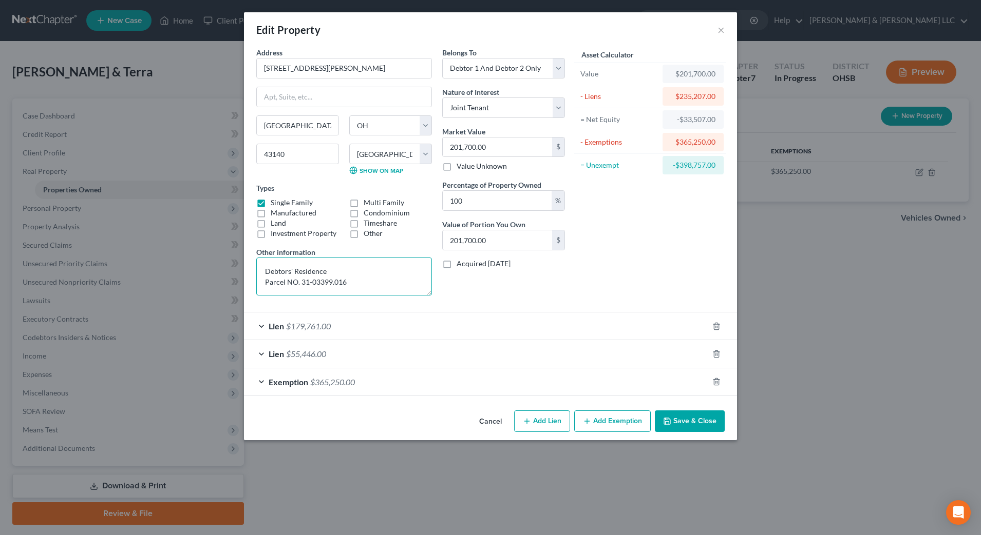
click at [354, 283] on textarea "Debtors' Residence Parcel NO. 31-03399.016" at bounding box center [344, 277] width 176 height 38
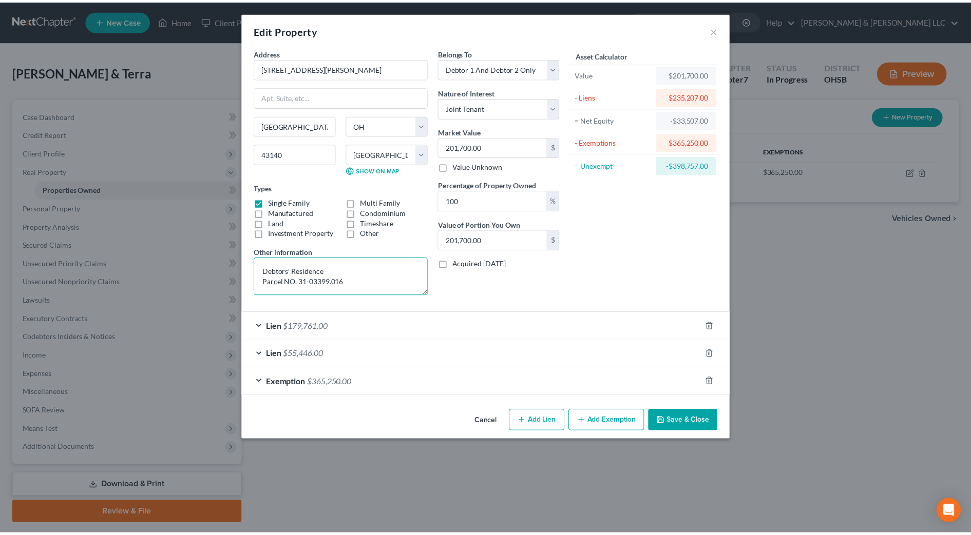
scroll to position [3, 0]
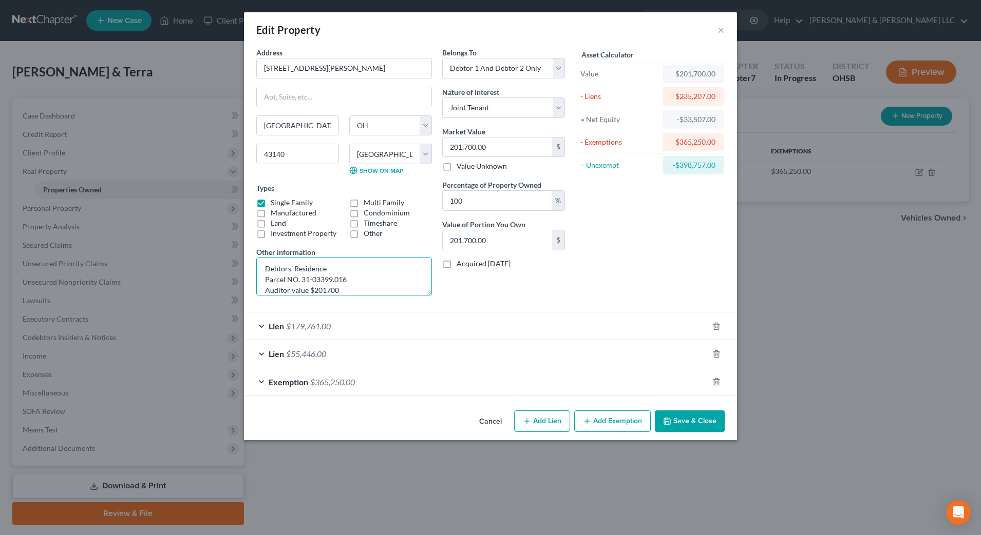
type textarea "Debtors' Residence Parcel NO. 31-03399.016 Auditor value $201700"
type input "2"
type input "2.00"
type input "27"
type input "27.00"
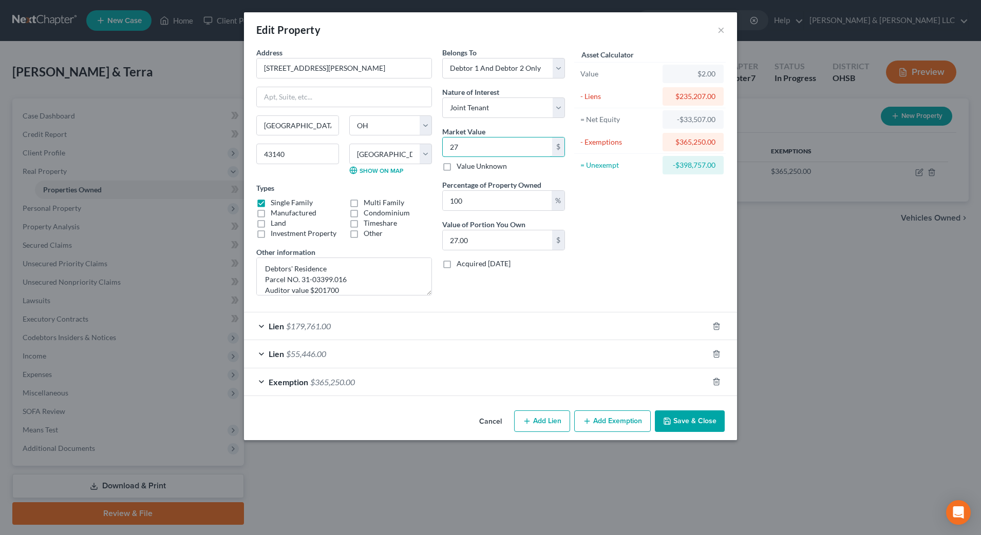
type input "278"
type input "278.00"
type input "2784"
type input "2,784.00"
type input "2,7840"
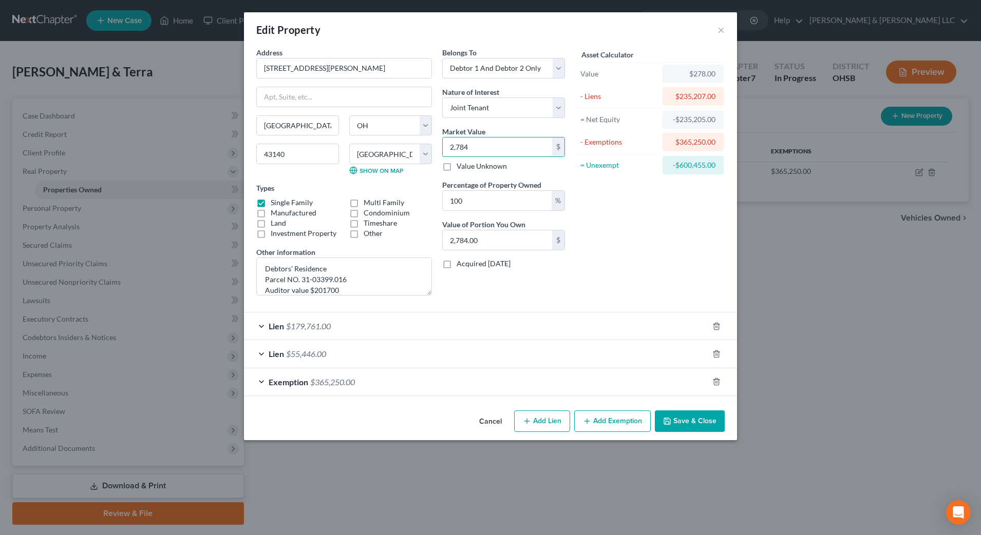
type input "27,840.00"
type input "27,8400"
type input "278,400.00"
type input "278,400"
click at [621, 209] on div "Asset Calculator Value $278,400.00 - Liens $235,207.00 = Net Equity -$234,929.0…" at bounding box center [650, 175] width 160 height 257
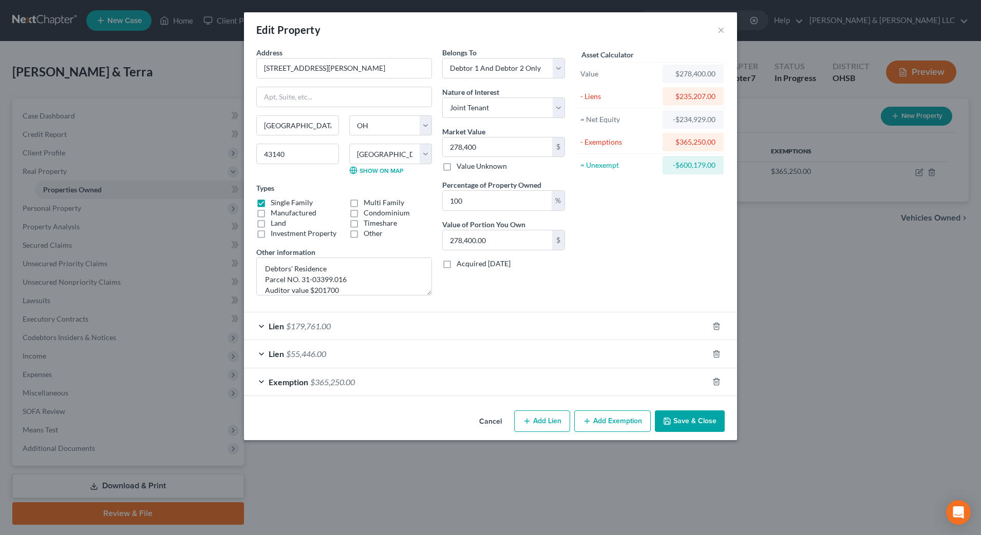
click at [623, 218] on div "Asset Calculator Value $278,400.00 - Liens $235,207.00 = Net Equity -$234,929.0…" at bounding box center [650, 175] width 160 height 257
click at [682, 426] on button "Save & Close" at bounding box center [690, 422] width 70 height 22
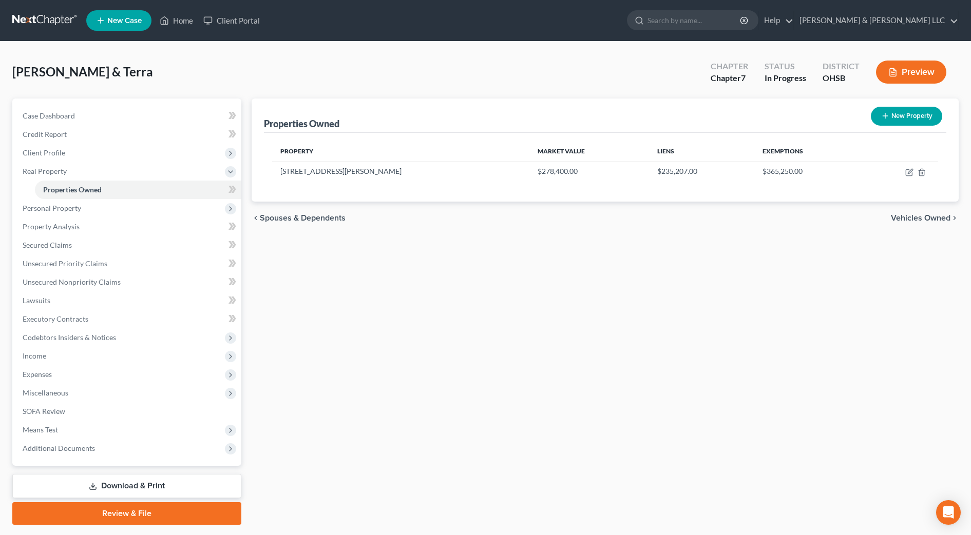
click at [910, 214] on span "Vehicles Owned" at bounding box center [921, 218] width 60 height 8
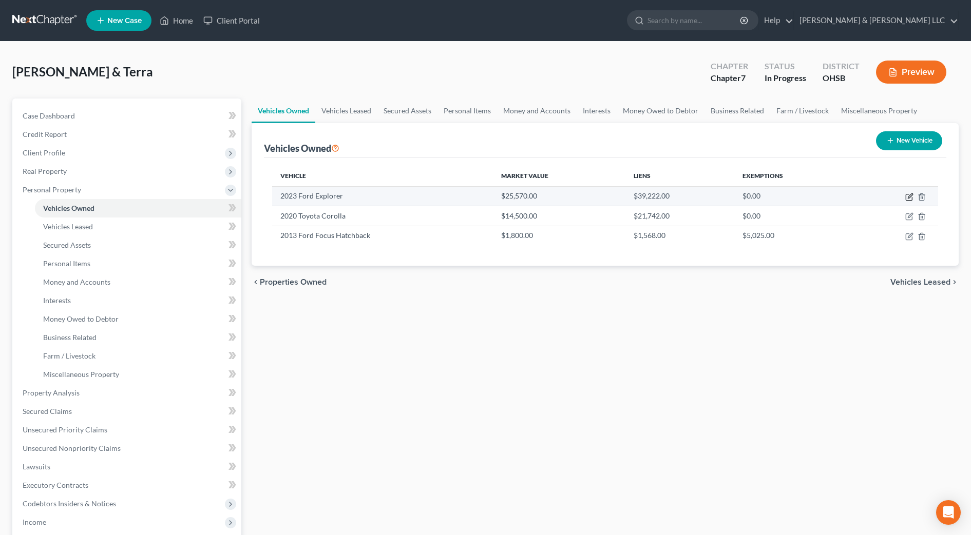
click at [909, 198] on icon "button" at bounding box center [910, 196] width 5 height 5
select select "0"
select select "3"
select select "2"
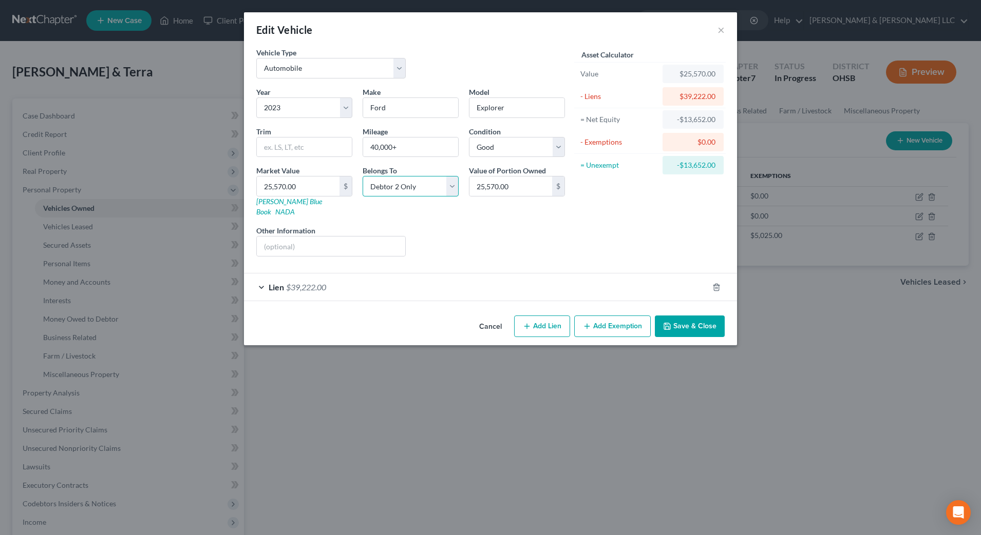
click at [400, 194] on select "Select Debtor 1 Only Debtor 2 Only Debtor 1 And Debtor 2 Only At Least One Of T…" at bounding box center [410, 186] width 96 height 21
select select "0"
click at [362, 176] on select "Select Debtor 1 Only Debtor 2 Only Debtor 1 And Debtor 2 Only At Least One Of T…" at bounding box center [410, 186] width 96 height 21
click at [684, 317] on button "Save & Close" at bounding box center [690, 327] width 70 height 22
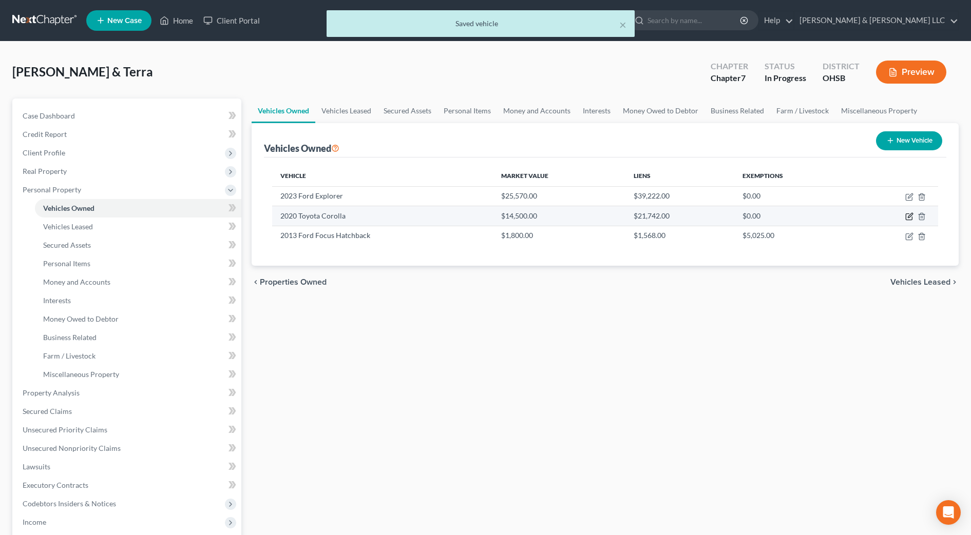
click at [909, 215] on icon "button" at bounding box center [909, 217] width 8 height 8
select select "0"
select select "6"
select select "2"
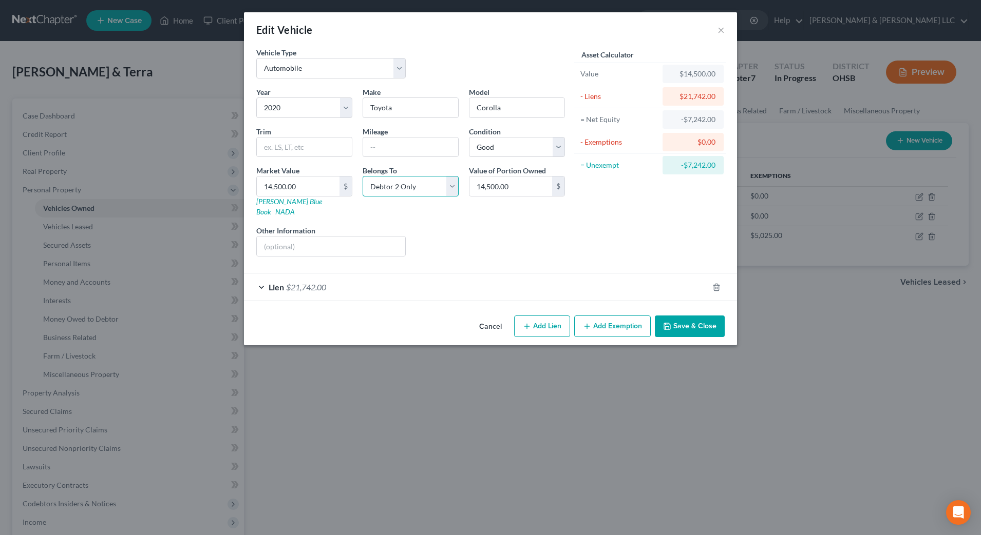
click at [408, 188] on select "Select Debtor 1 Only Debtor 2 Only Debtor 1 And Debtor 2 Only At Least One Of T…" at bounding box center [410, 186] width 96 height 21
select select "0"
click at [362, 176] on select "Select Debtor 1 Only Debtor 2 Only Debtor 1 And Debtor 2 Only At Least One Of T…" at bounding box center [410, 186] width 96 height 21
click at [704, 316] on button "Save & Close" at bounding box center [690, 327] width 70 height 22
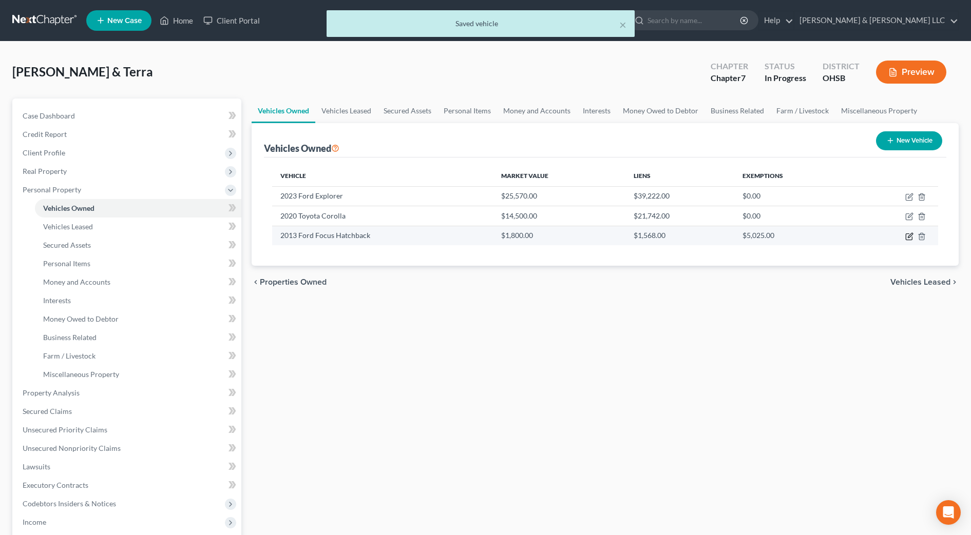
click at [910, 235] on icon "button" at bounding box center [909, 237] width 8 height 8
select select "0"
select select "13"
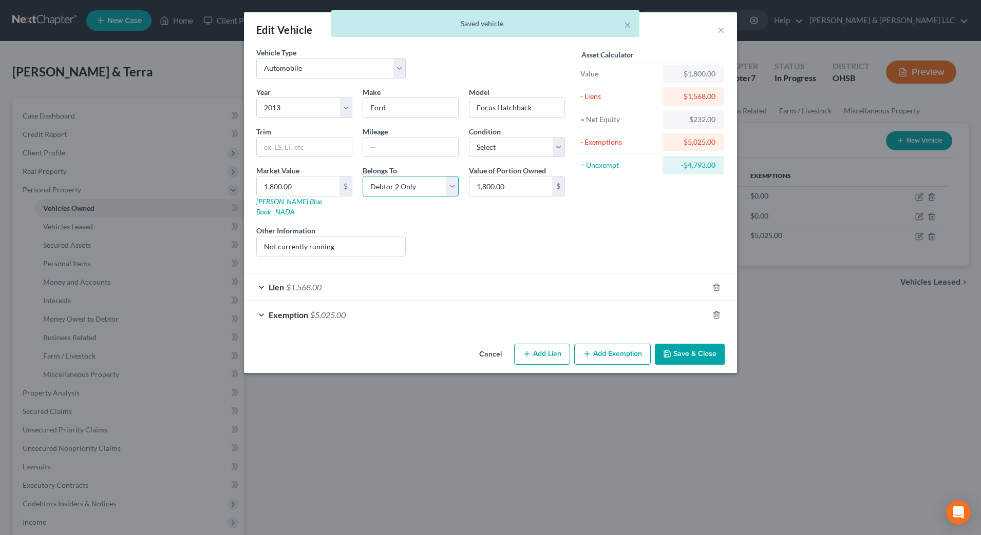
click at [406, 180] on select "Select Debtor 1 Only Debtor 2 Only Debtor 1 And Debtor 2 Only At Least One Of T…" at bounding box center [410, 186] width 96 height 21
select select "0"
click at [362, 176] on select "Select Debtor 1 Only Debtor 2 Only Debtor 1 And Debtor 2 Only At Least One Of T…" at bounding box center [410, 186] width 96 height 21
click at [677, 344] on button "Save & Close" at bounding box center [690, 355] width 70 height 22
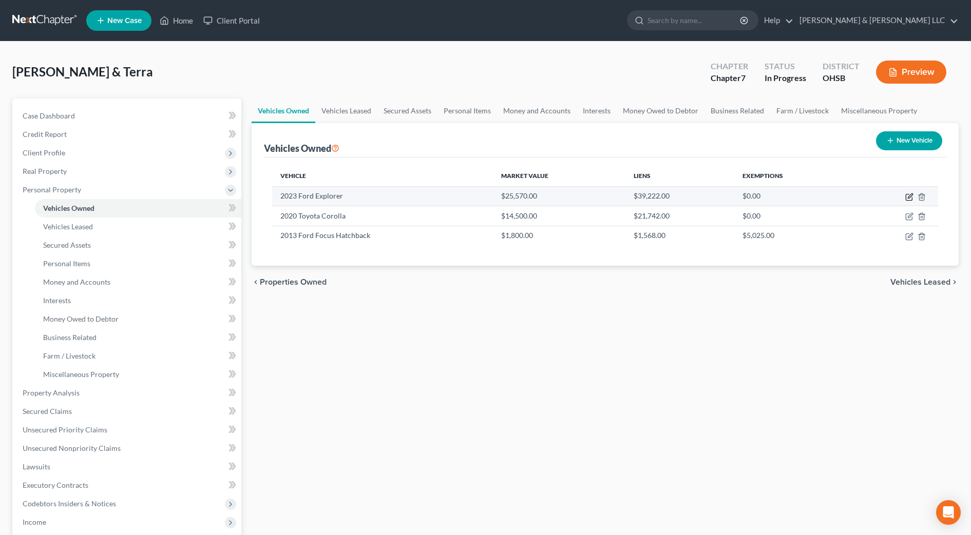
click at [908, 195] on icon "button" at bounding box center [909, 197] width 8 height 8
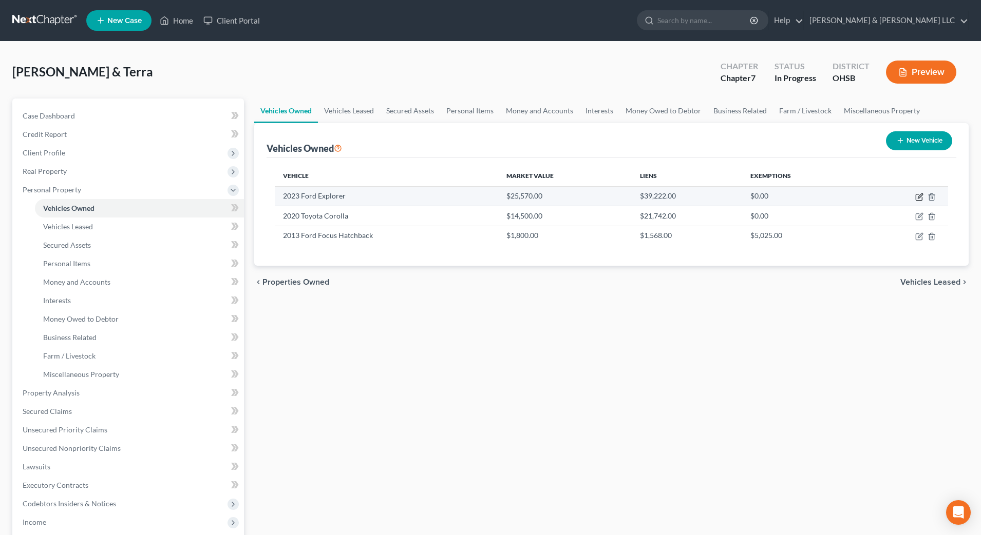
select select "0"
select select "3"
select select "2"
select select "0"
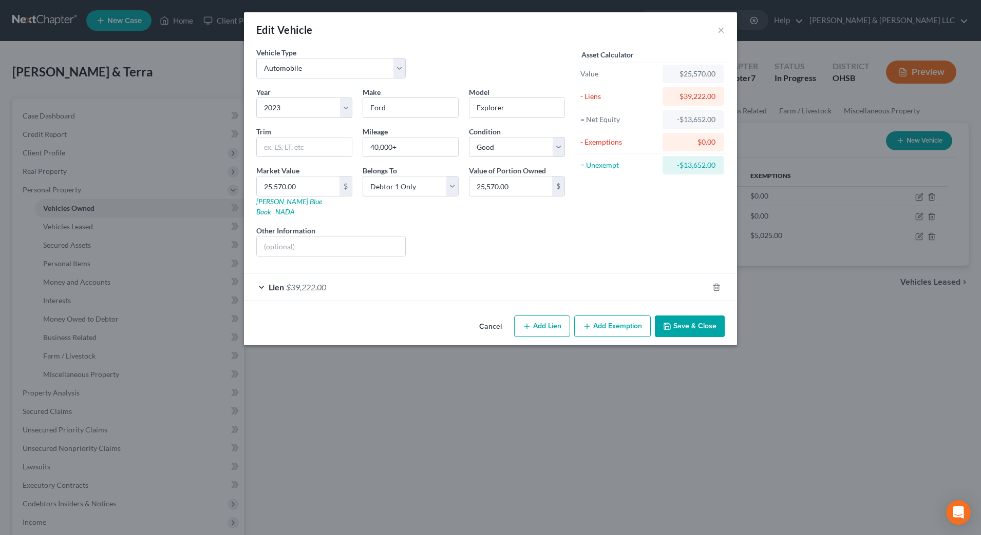
click at [683, 316] on button "Save & Close" at bounding box center [690, 327] width 70 height 22
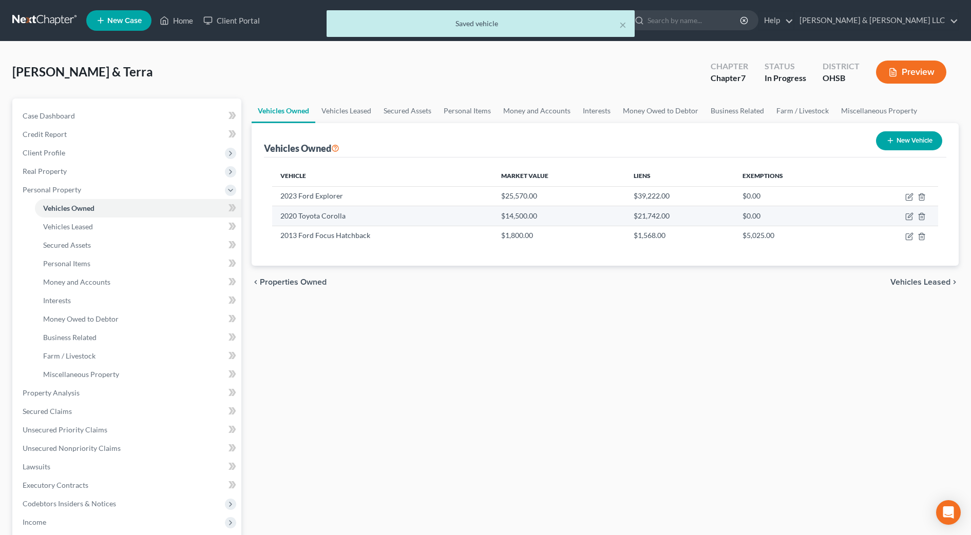
click at [904, 217] on td at bounding box center [895, 216] width 85 height 20
click at [907, 216] on icon "button" at bounding box center [909, 217] width 8 height 8
select select "0"
select select "6"
select select "2"
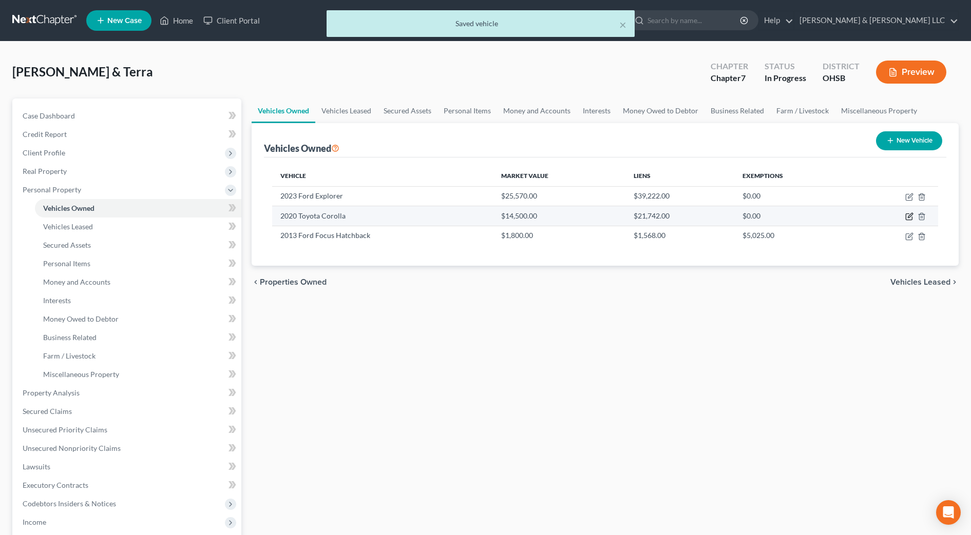
select select "0"
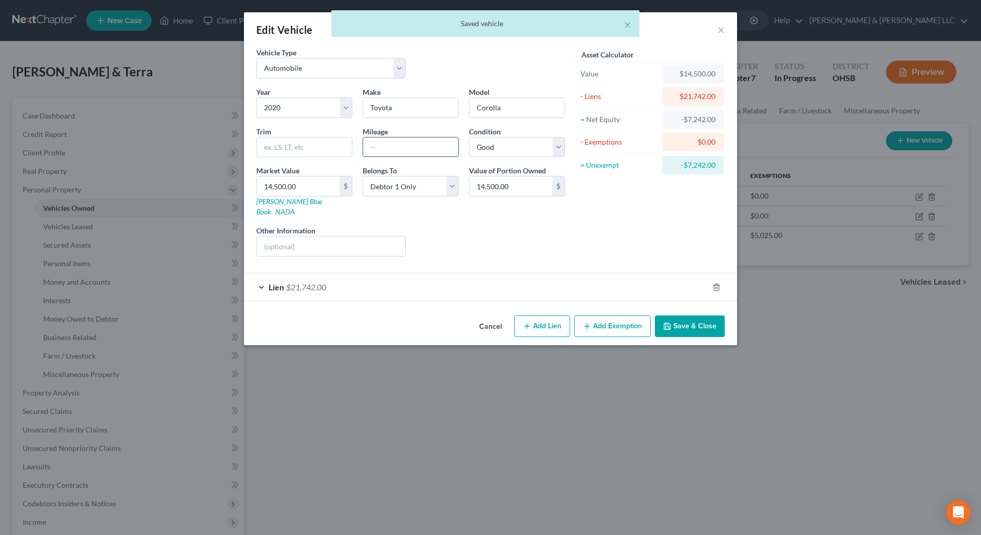
click at [416, 146] on input "text" at bounding box center [410, 148] width 95 height 20
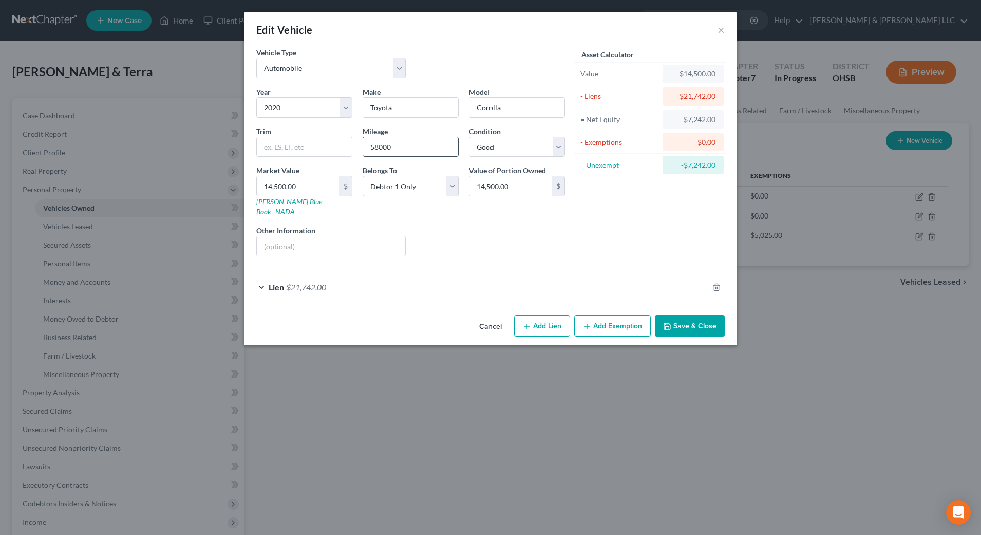
click at [376, 146] on input "58000" at bounding box center [410, 148] width 95 height 20
click at [380, 146] on input "58000" at bounding box center [410, 148] width 95 height 20
click at [396, 146] on input "58,000" at bounding box center [410, 148] width 95 height 20
type input "58,000+"
click at [445, 236] on div "Liens Select" at bounding box center [491, 240] width 160 height 31
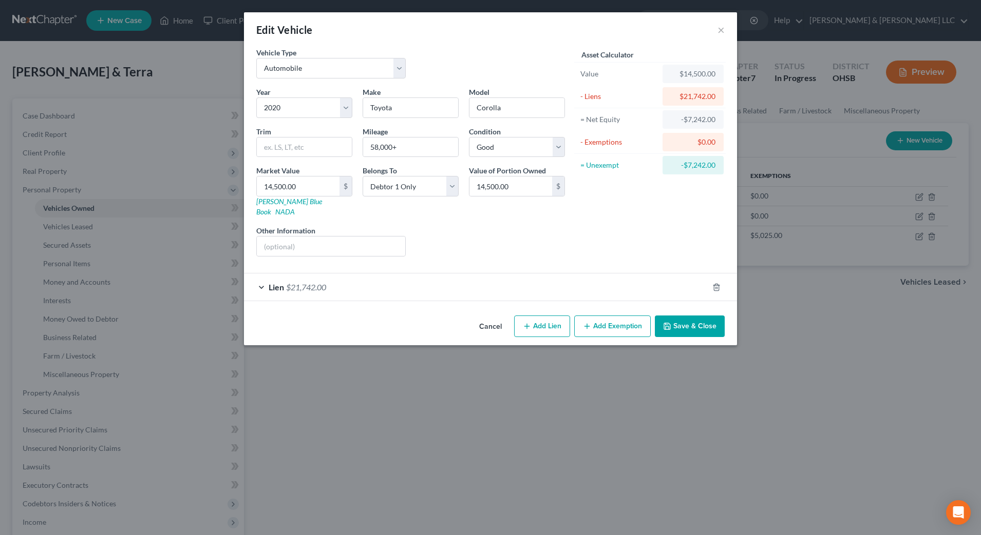
click at [658, 319] on button "Save & Close" at bounding box center [690, 327] width 70 height 22
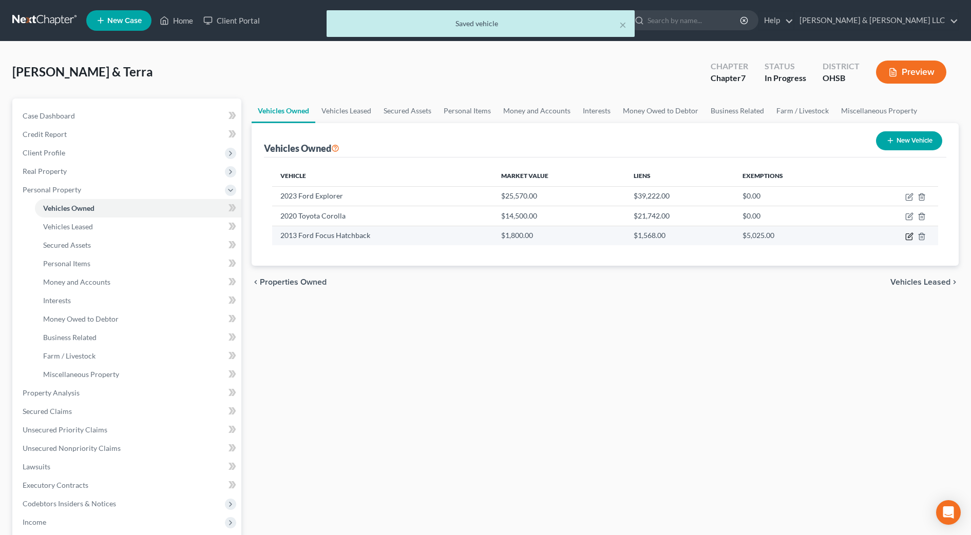
click at [910, 236] on icon "button" at bounding box center [910, 235] width 5 height 5
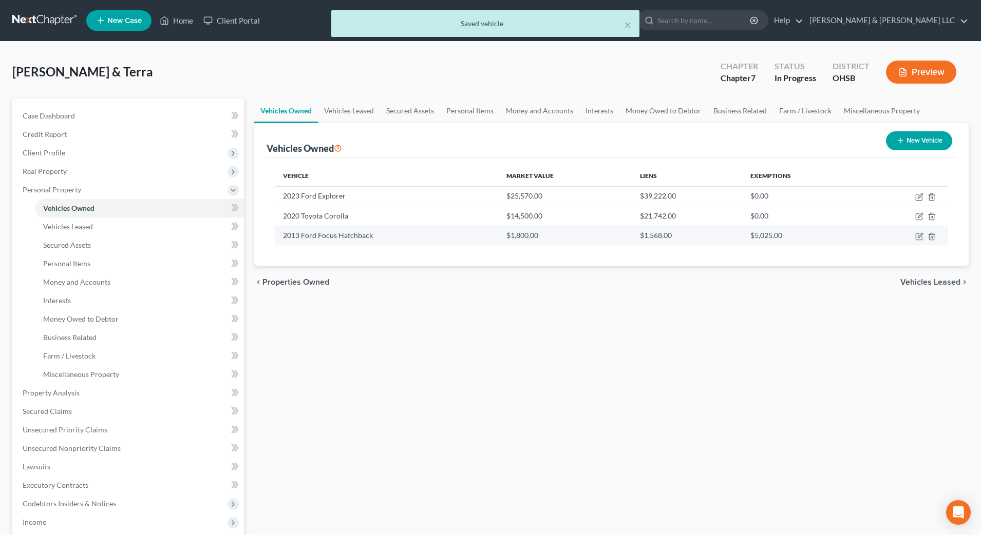
select select "0"
select select "13"
select select "0"
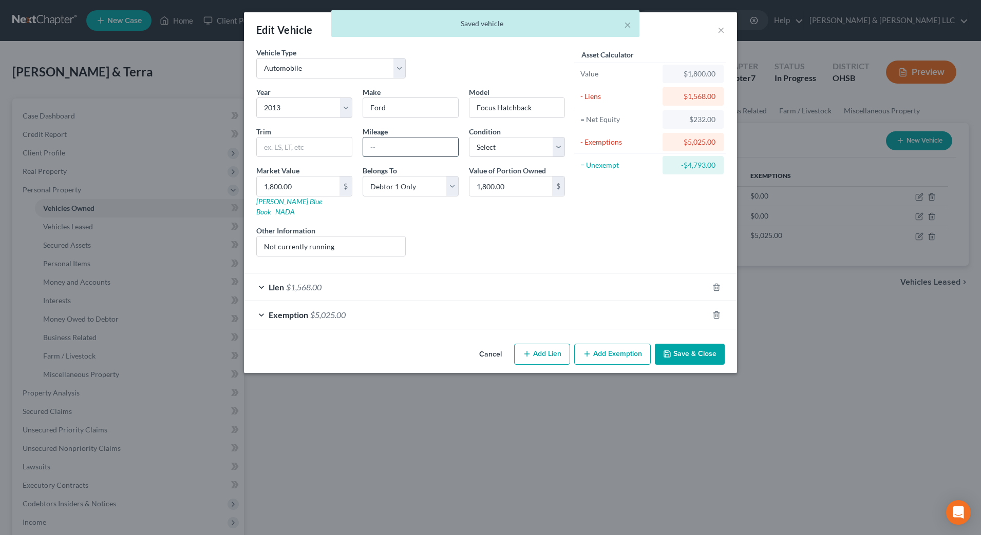
click at [378, 149] on input "text" at bounding box center [410, 148] width 95 height 20
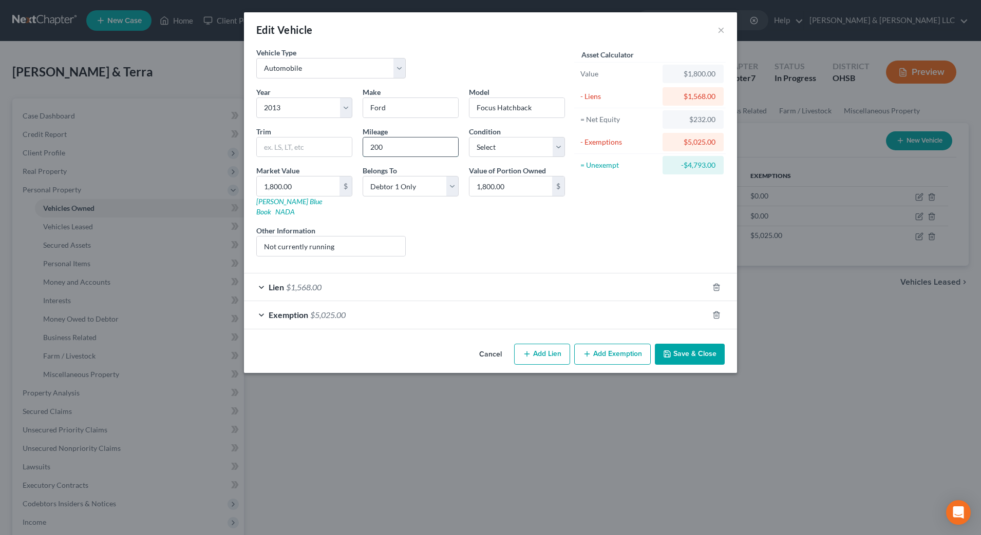
type input "200,000+"
click at [674, 344] on button "Save & Close" at bounding box center [690, 355] width 70 height 22
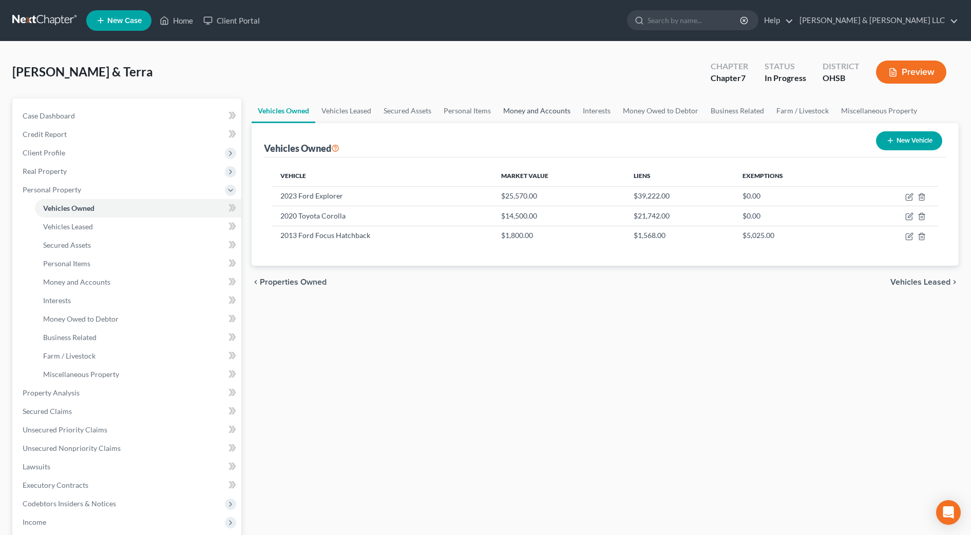
click at [548, 113] on link "Money and Accounts" at bounding box center [537, 111] width 80 height 25
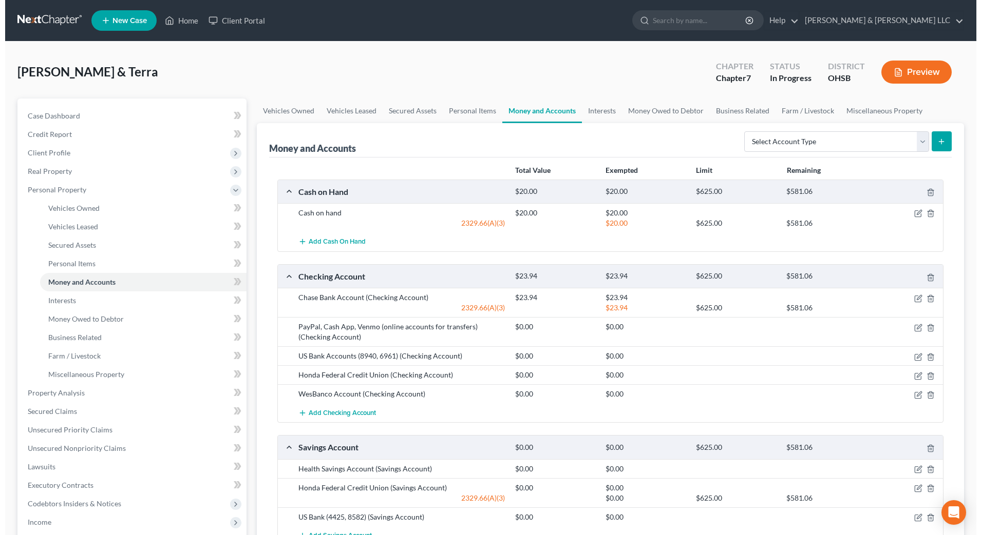
scroll to position [64, 0]
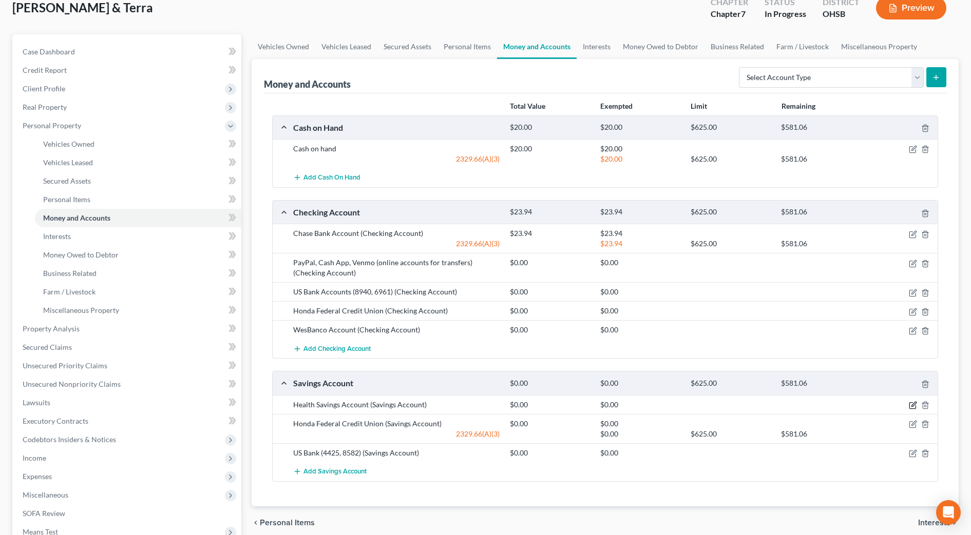
click at [912, 402] on icon "button" at bounding box center [913, 405] width 8 height 8
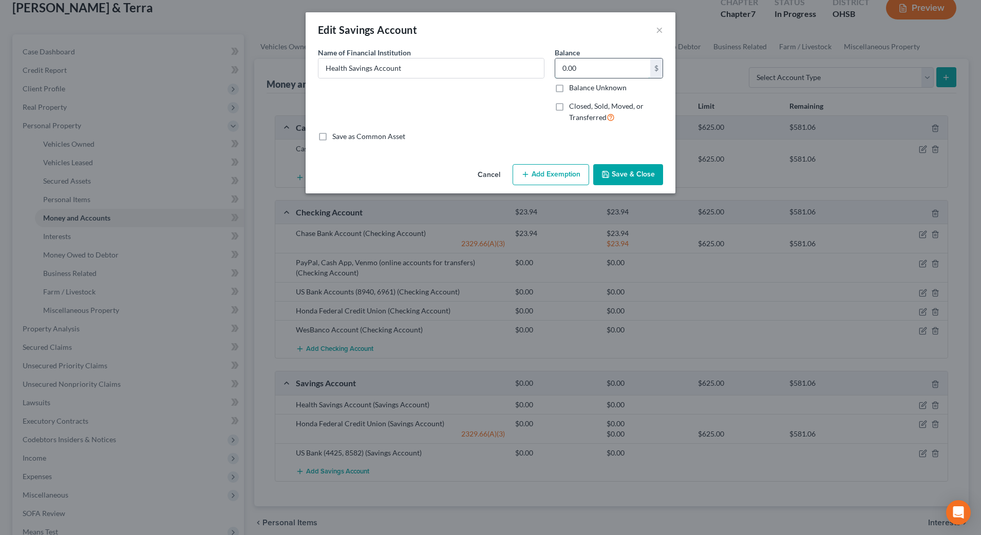
click at [586, 70] on input "0.00" at bounding box center [602, 69] width 95 height 20
type input "420.65"
click at [561, 172] on button "Add Exemption" at bounding box center [550, 175] width 76 height 22
select select "2"
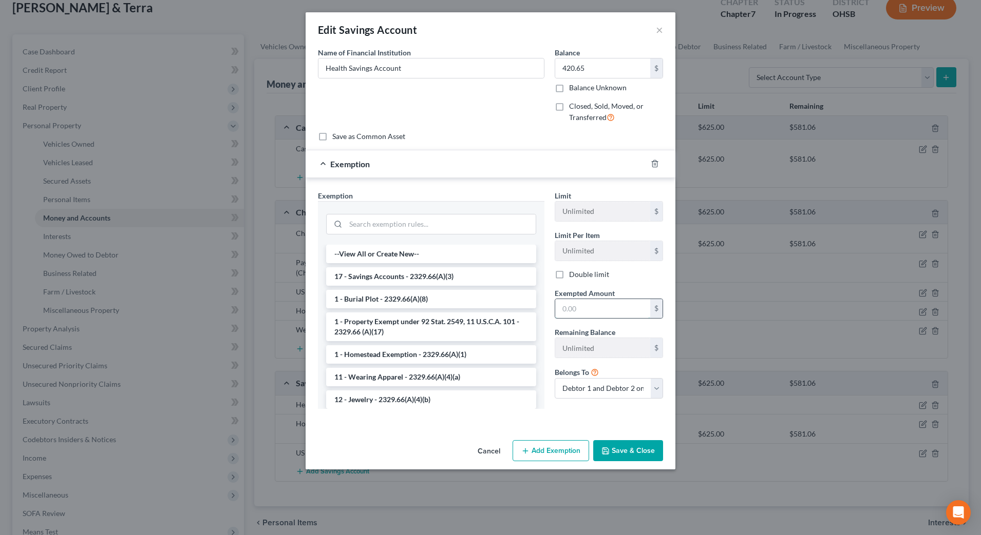
click at [574, 312] on input "text" at bounding box center [602, 309] width 95 height 20
click at [476, 277] on li "17 - Savings Accounts - 2329.66(A)(3)" at bounding box center [431, 276] width 210 height 18
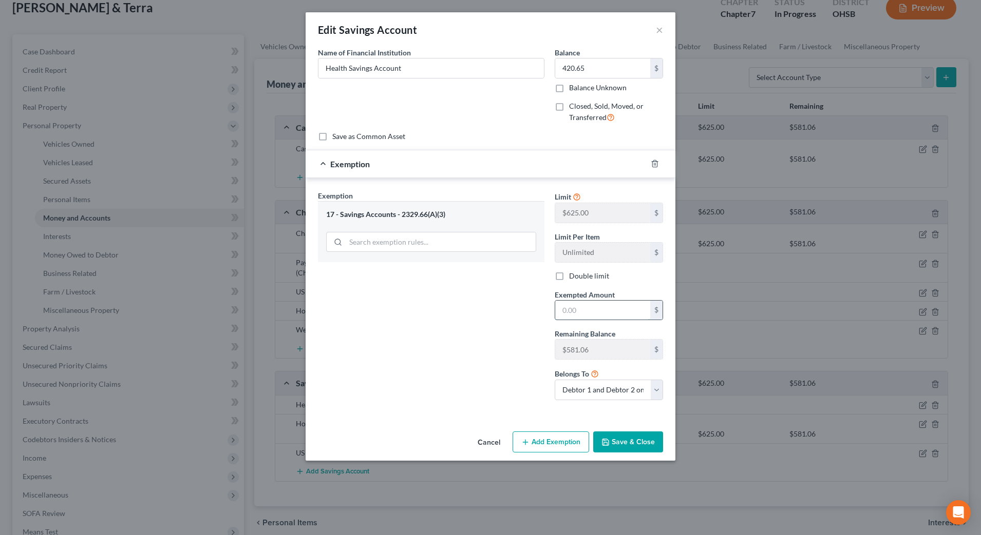
click at [587, 310] on input "text" at bounding box center [602, 311] width 95 height 20
type input "420.65"
click at [609, 439] on icon "button" at bounding box center [605, 442] width 8 height 8
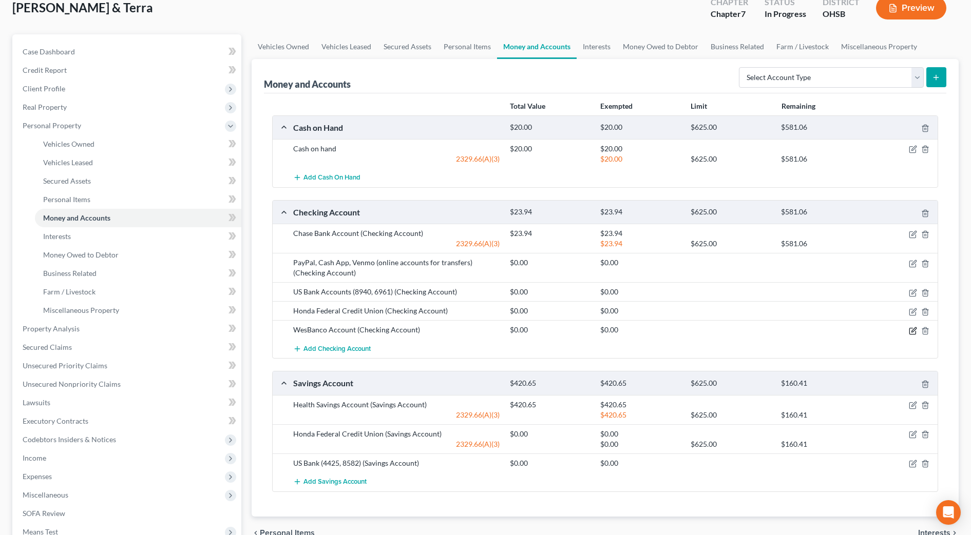
click at [912, 333] on icon "button" at bounding box center [913, 331] width 8 height 8
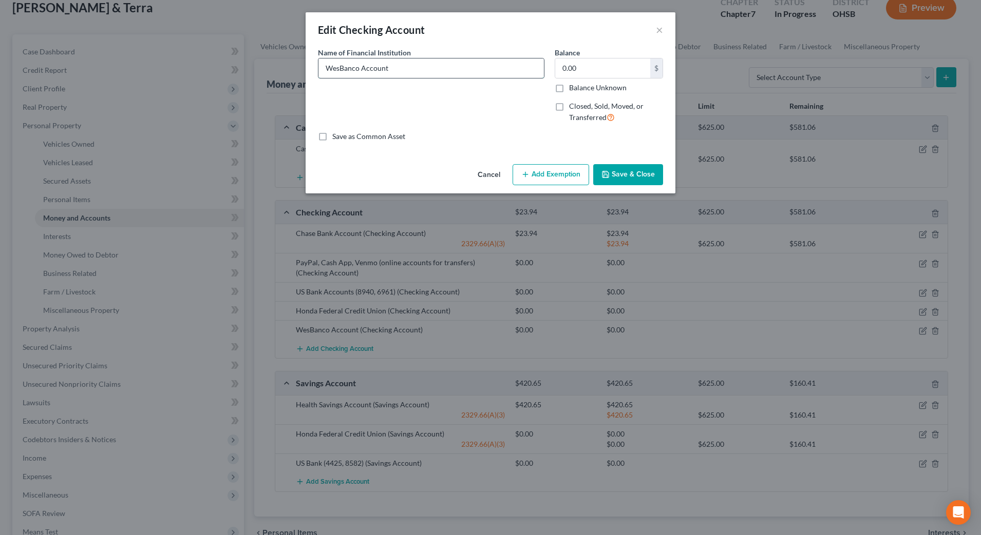
click at [434, 63] on input "WesBanco Account" at bounding box center [430, 69] width 225 height 20
type input "WesBanco Account (negative $478.77)"
click at [643, 167] on button "Save & Close" at bounding box center [628, 175] width 70 height 22
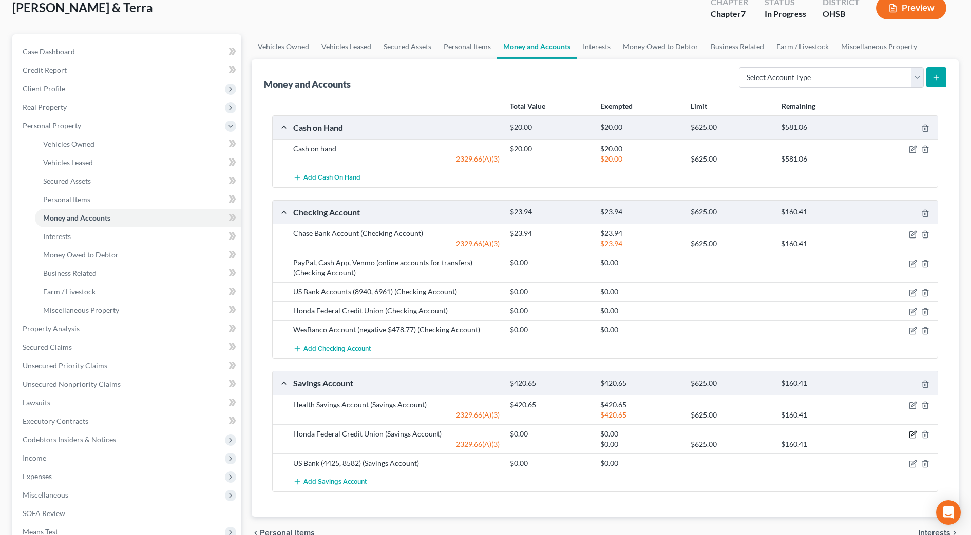
click at [916, 432] on icon "button" at bounding box center [913, 433] width 5 height 5
select select "2"
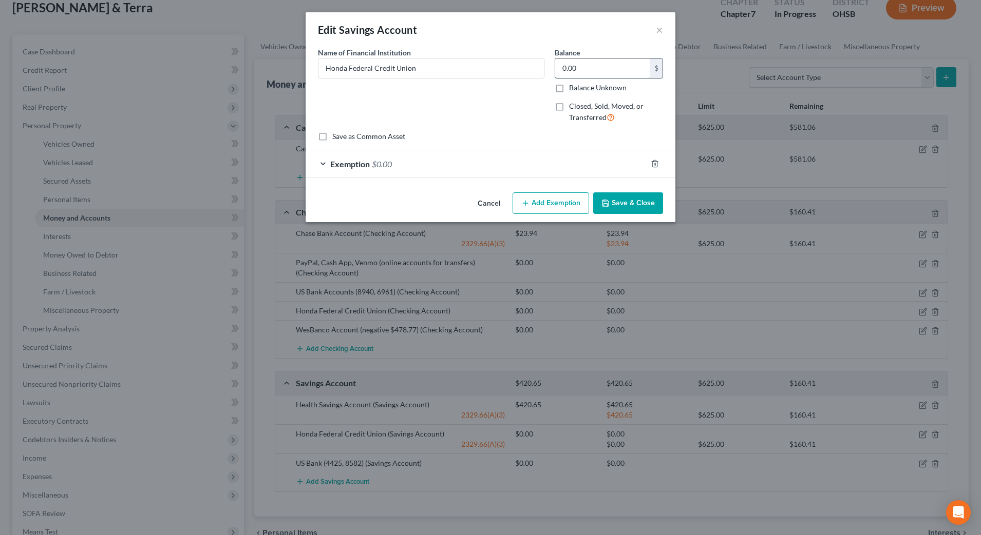
click at [591, 65] on input "0.00" at bounding box center [602, 69] width 95 height 20
type input "18"
click at [557, 203] on button "Add Exemption" at bounding box center [550, 204] width 76 height 22
select select "2"
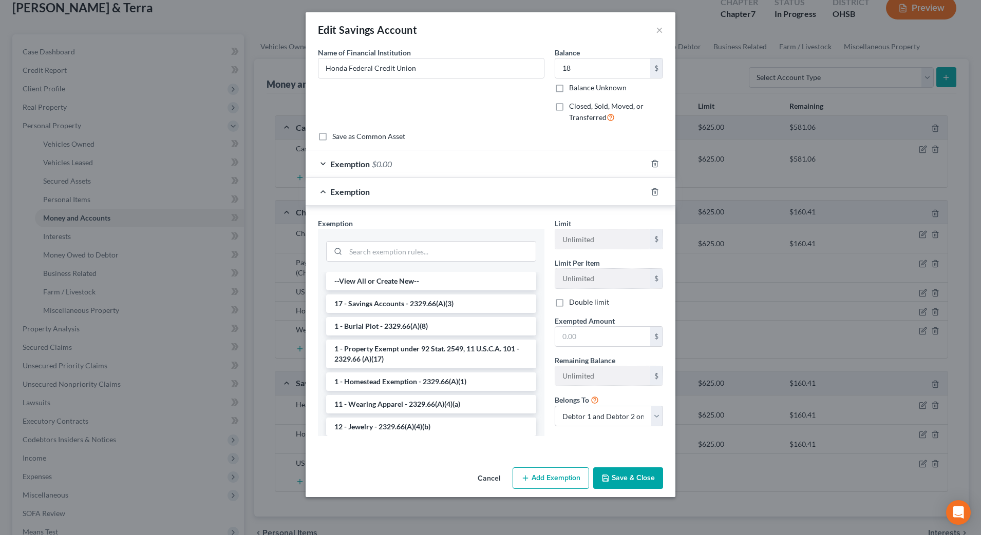
click at [500, 154] on div "Exemption $0.00" at bounding box center [475, 163] width 341 height 27
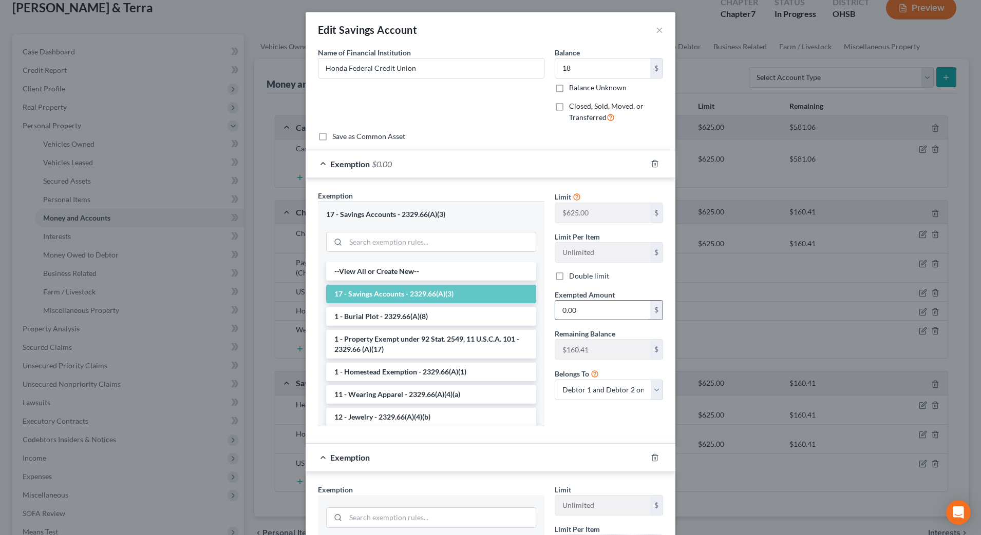
click at [579, 310] on input "0.00" at bounding box center [602, 311] width 95 height 20
type input "18"
click at [554, 410] on div "Limit $625.00 $ Limit Per Item Unlimited $ Double limit Exempted Amount * 18 $ …" at bounding box center [608, 312] width 119 height 244
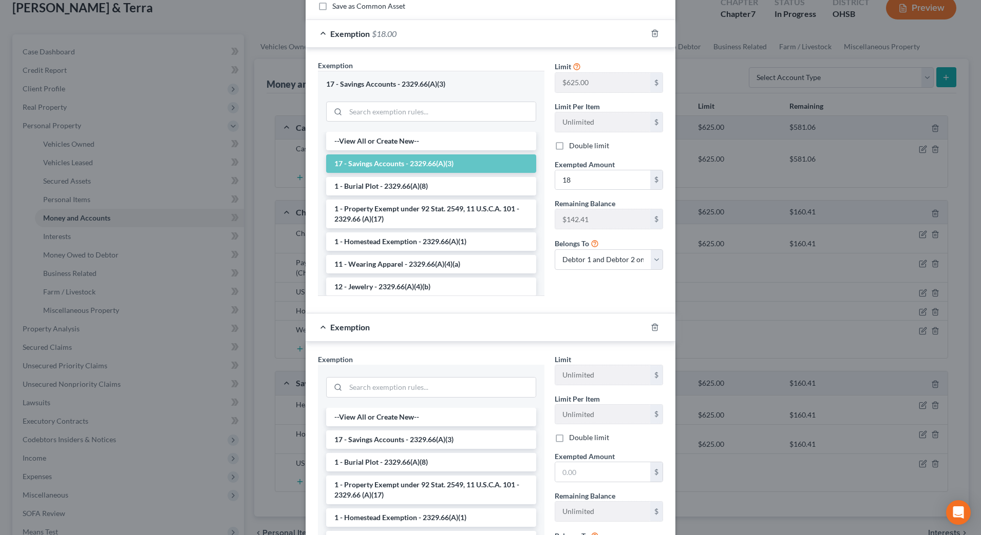
scroll to position [240, 0]
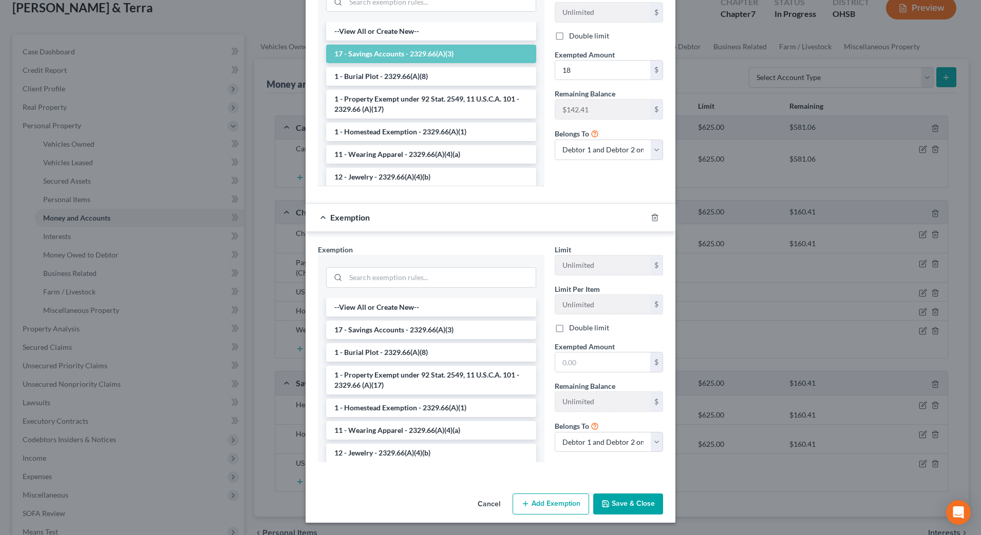
click at [619, 503] on button "Save & Close" at bounding box center [628, 505] width 70 height 22
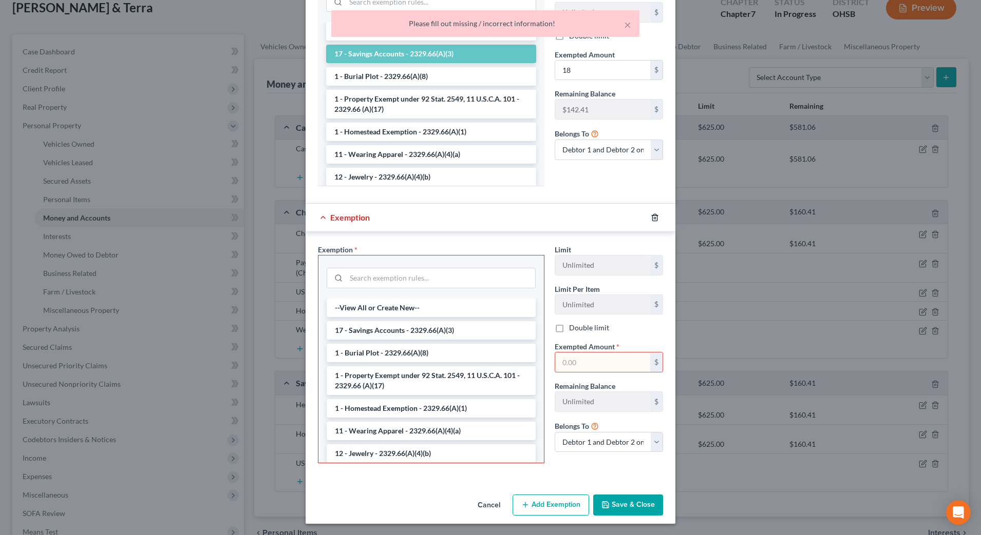
click at [653, 216] on polyline "button" at bounding box center [654, 216] width 6 height 0
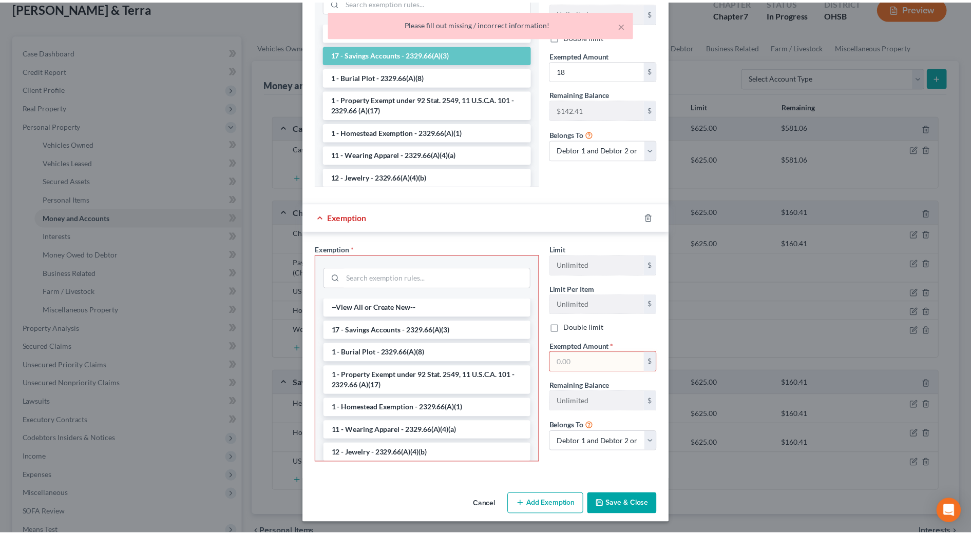
scroll to position [0, 0]
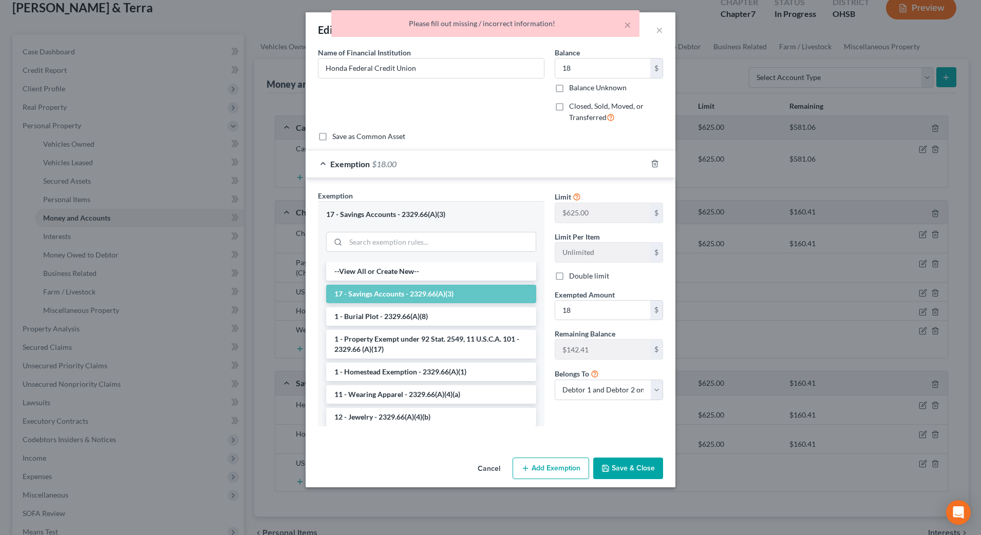
click at [639, 465] on button "Save & Close" at bounding box center [628, 469] width 70 height 22
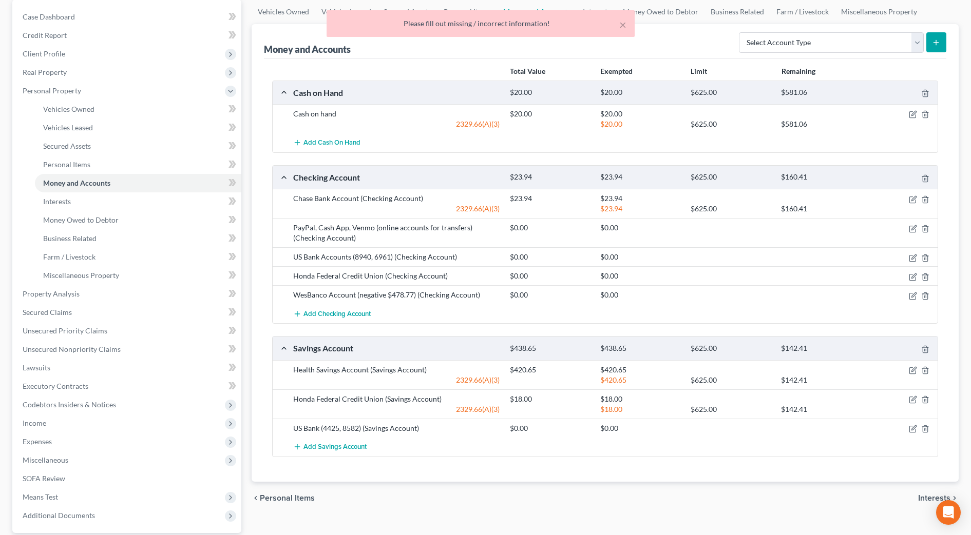
scroll to position [128, 0]
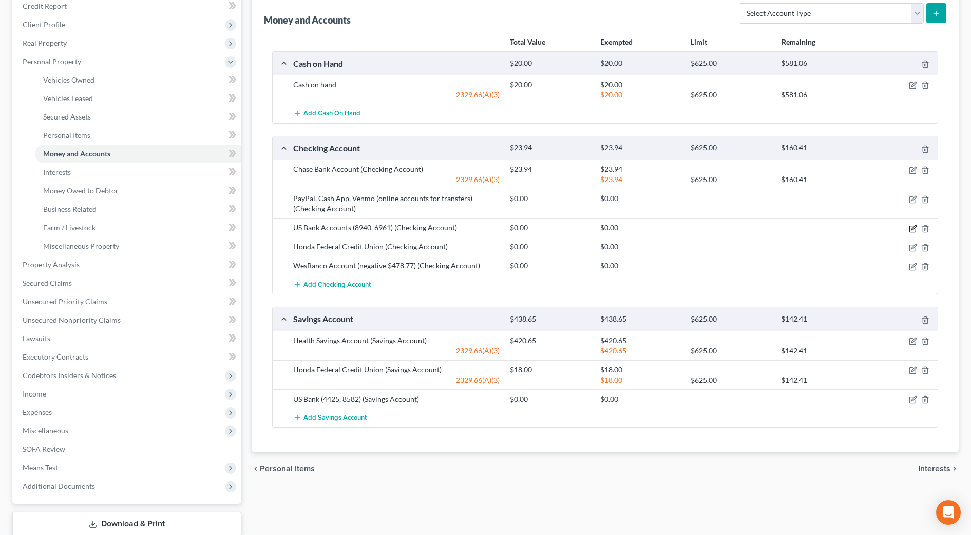
click at [910, 229] on icon "button" at bounding box center [913, 229] width 8 height 8
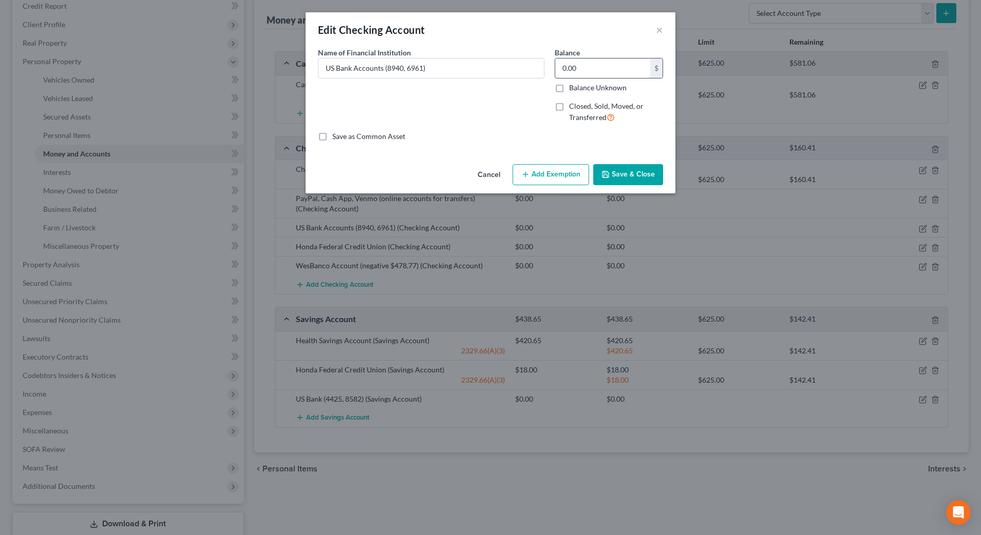
click at [578, 60] on input "0.00" at bounding box center [602, 69] width 95 height 20
type input "23"
click at [531, 180] on button "Add Exemption" at bounding box center [550, 175] width 76 height 22
select select "2"
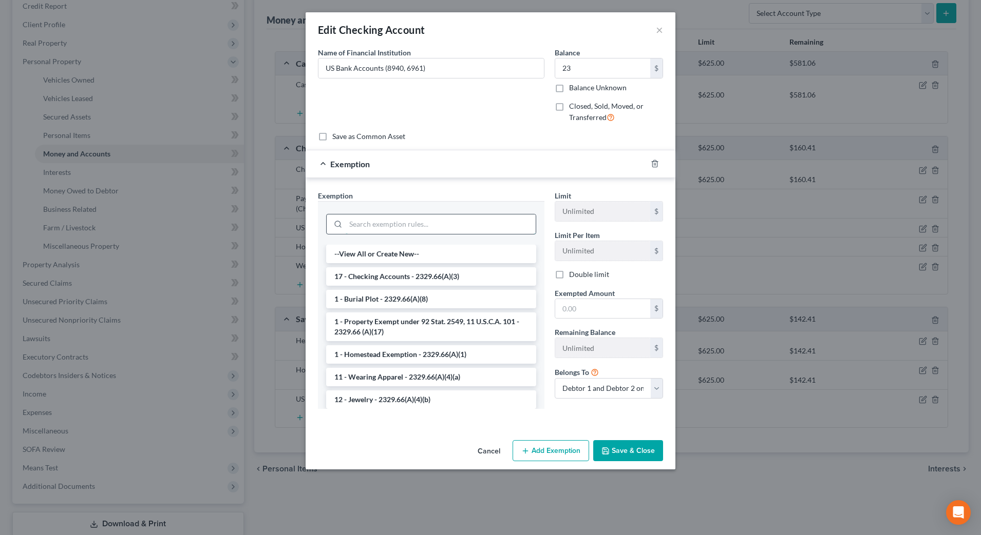
click at [463, 219] on input "search" at bounding box center [441, 225] width 190 height 20
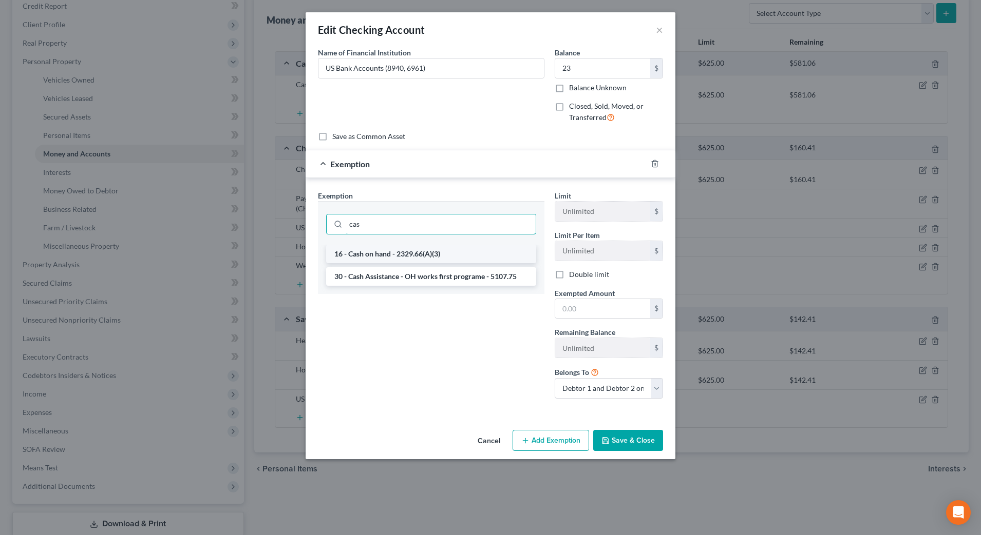
type input "cas"
click at [462, 255] on li "16 - Cash on hand - 2329.66(A)(3)" at bounding box center [431, 254] width 210 height 18
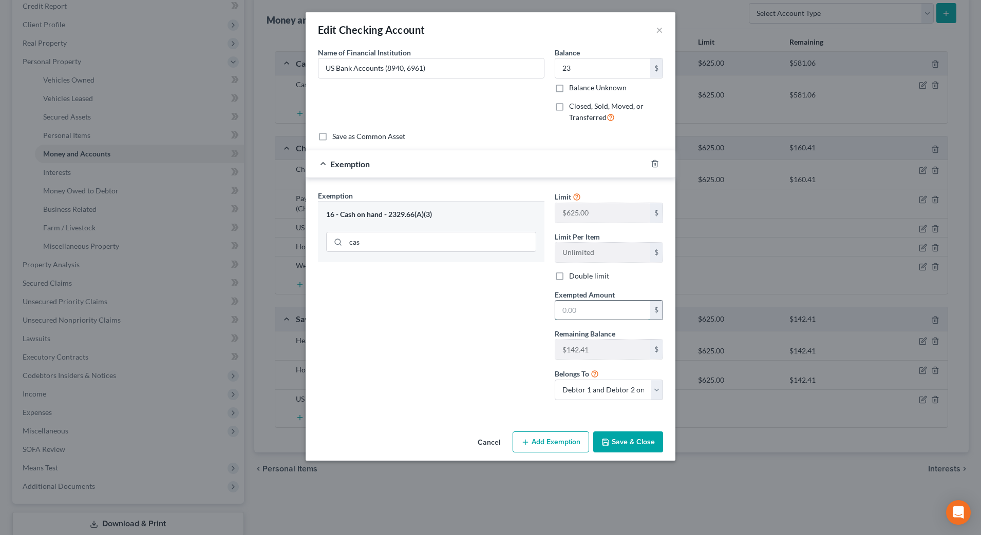
click at [589, 315] on input "text" at bounding box center [602, 311] width 95 height 20
type input "23"
click at [516, 319] on div "Exemption Set must be selected for CA. Exemption * 16 - Cash on hand - 2329.66(…" at bounding box center [431, 299] width 237 height 218
click at [573, 276] on label "Double limit" at bounding box center [589, 276] width 40 height 10
click at [573, 276] on input "Double limit" at bounding box center [576, 274] width 7 height 7
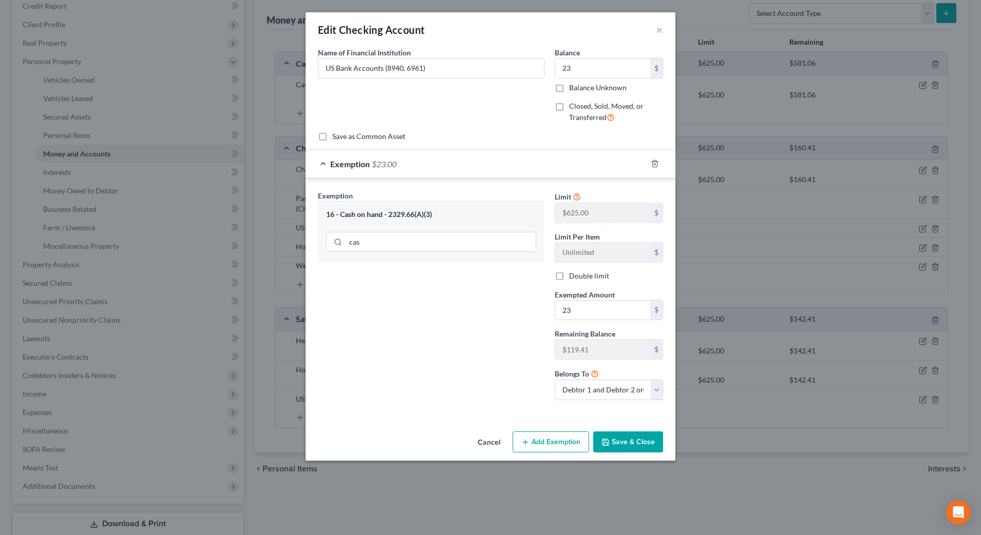
checkbox input "true"
click at [654, 446] on button "Save & Close" at bounding box center [628, 443] width 70 height 22
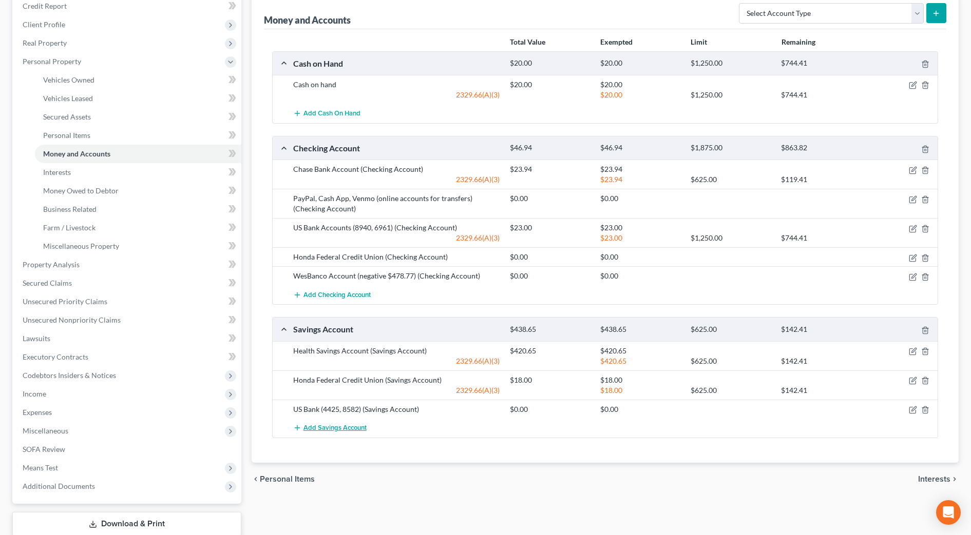
click at [353, 433] on button "Add Savings Account" at bounding box center [329, 428] width 73 height 19
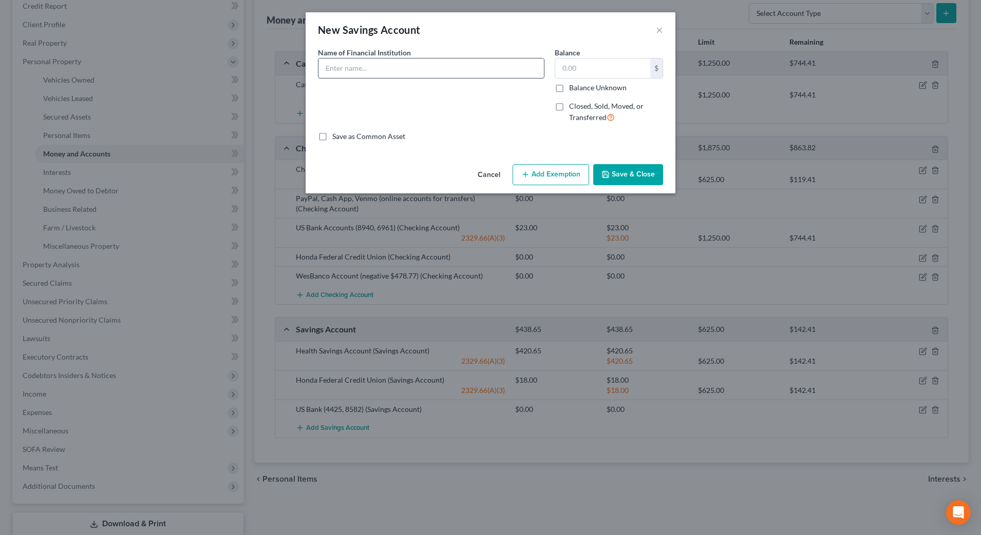
click at [427, 67] on input "text" at bounding box center [430, 69] width 225 height 20
type input "[PERSON_NAME]"
type input "53"
click at [539, 177] on button "Add Exemption" at bounding box center [550, 175] width 76 height 22
select select "2"
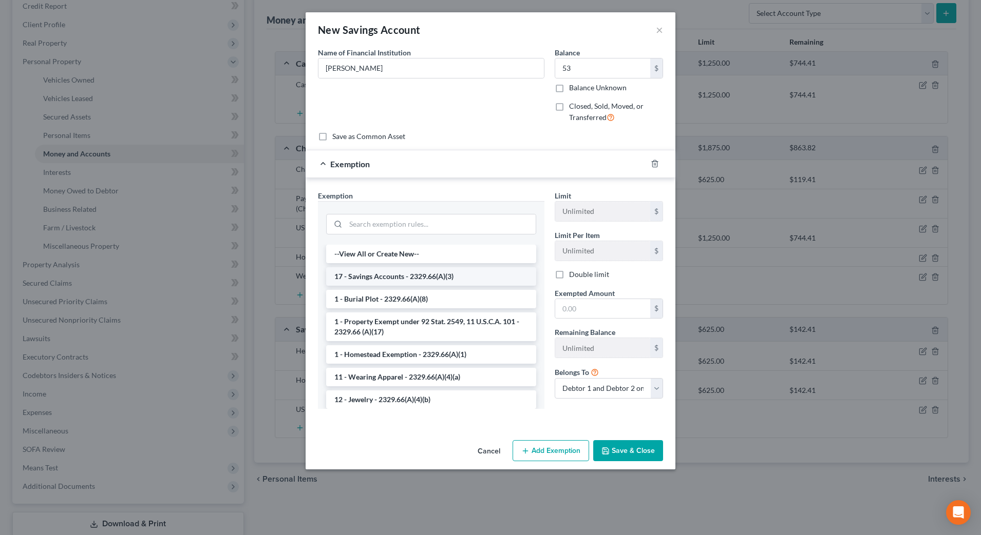
click at [442, 273] on li "17 - Savings Accounts - 2329.66(A)(3)" at bounding box center [431, 276] width 210 height 18
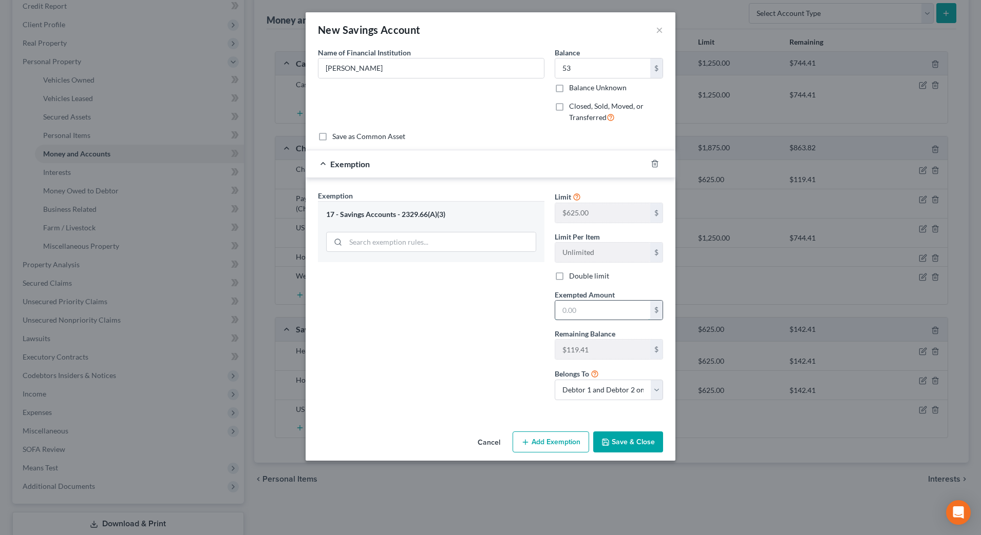
click at [578, 311] on input "text" at bounding box center [602, 311] width 95 height 20
type input "53"
click at [454, 337] on div "Exemption Set must be selected for CA. Exemption * 17 - Savings Accounts - 2329…" at bounding box center [431, 299] width 237 height 218
click at [600, 444] on button "Save & Close" at bounding box center [628, 443] width 70 height 22
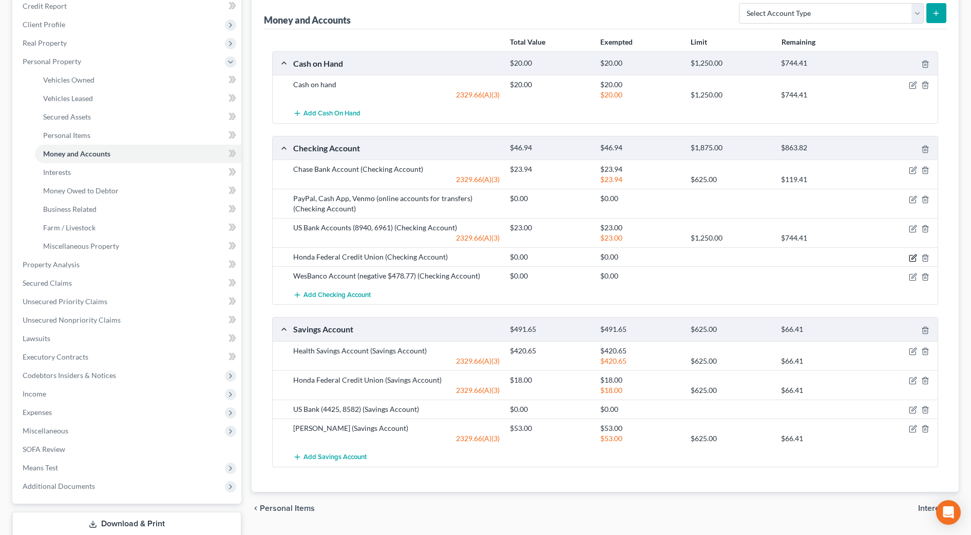
click at [908, 257] on div at bounding box center [902, 257] width 72 height 10
click at [914, 255] on icon "button" at bounding box center [913, 257] width 5 height 5
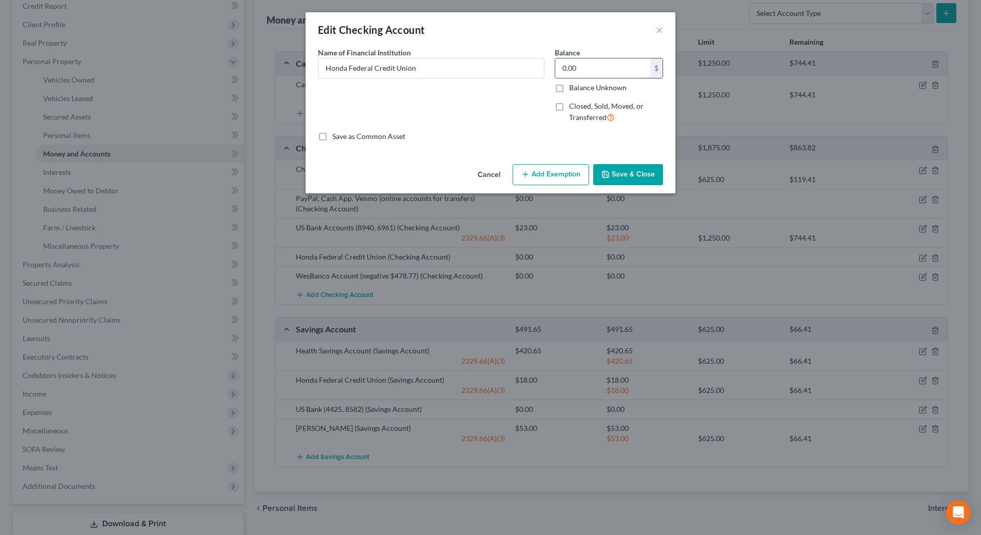
click at [616, 67] on input "0.00" at bounding box center [602, 69] width 95 height 20
type input "18"
click at [571, 174] on button "Add Exemption" at bounding box center [550, 175] width 76 height 22
select select "2"
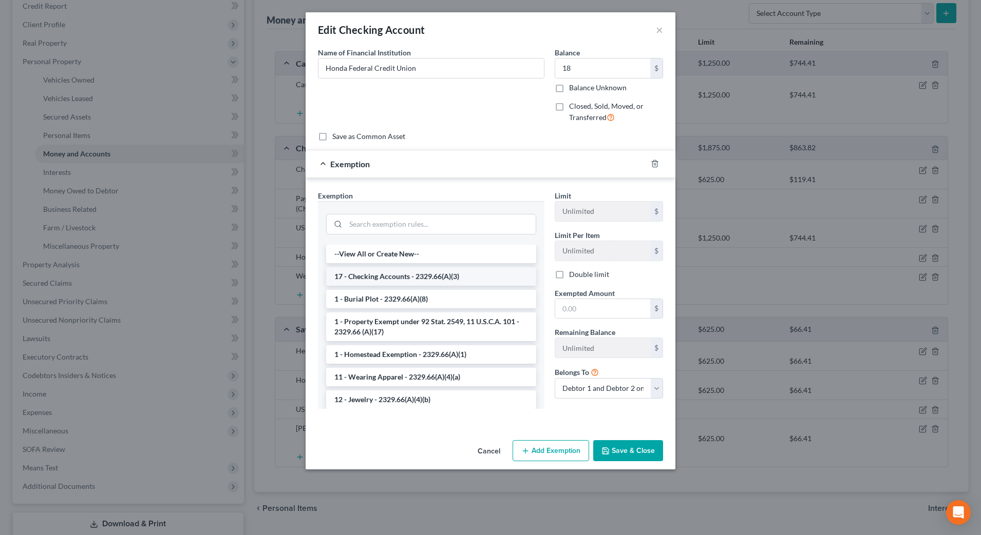
click at [405, 276] on li "17 - Checking Accounts - 2329.66(A)(3)" at bounding box center [431, 276] width 210 height 18
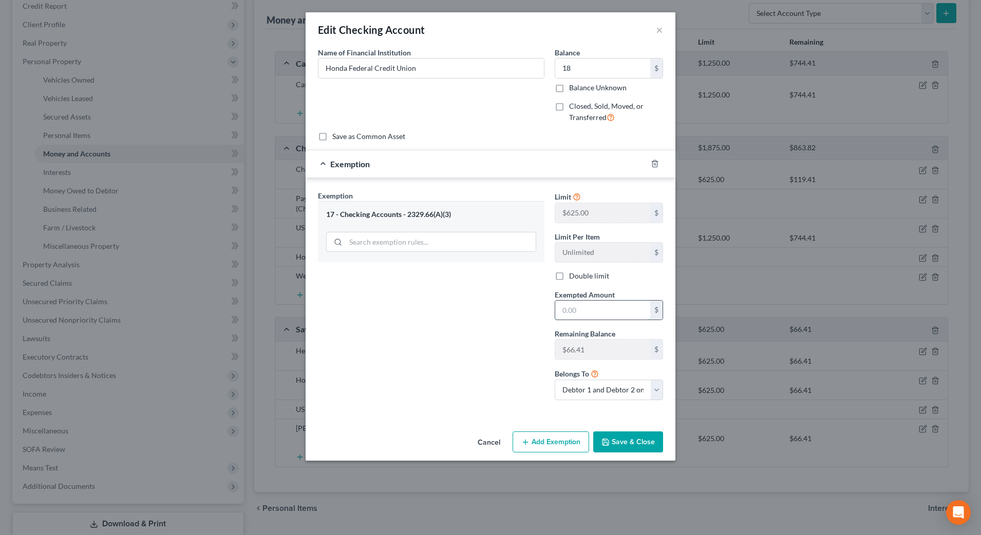
click at [570, 312] on input "text" at bounding box center [602, 311] width 95 height 20
type input "18"
click at [485, 322] on div "Exemption Set must be selected for CA. Exemption * 17 - Checking Accounts - 232…" at bounding box center [431, 299] width 237 height 218
click at [631, 444] on button "Save & Close" at bounding box center [628, 443] width 70 height 22
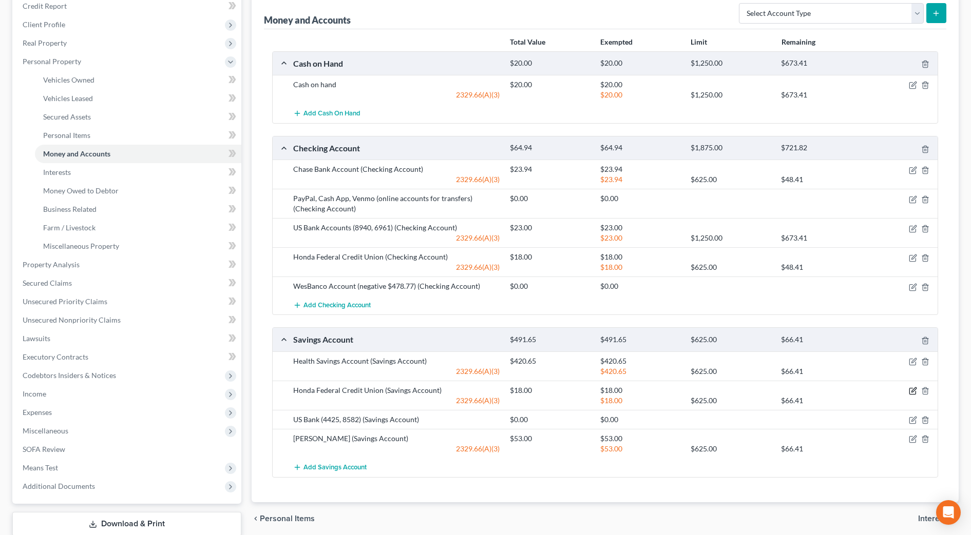
click at [911, 393] on icon "button" at bounding box center [913, 391] width 8 height 8
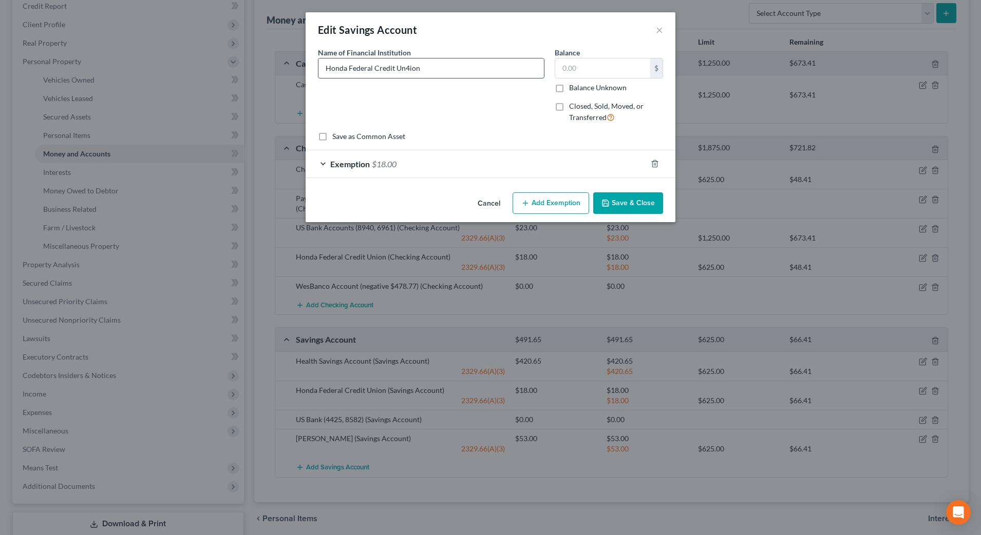
type input "Honda Federal Credit Union"
click at [583, 66] on input "text" at bounding box center [602, 69] width 95 height 20
type input "5"
click at [643, 200] on button "Save & Close" at bounding box center [628, 204] width 70 height 22
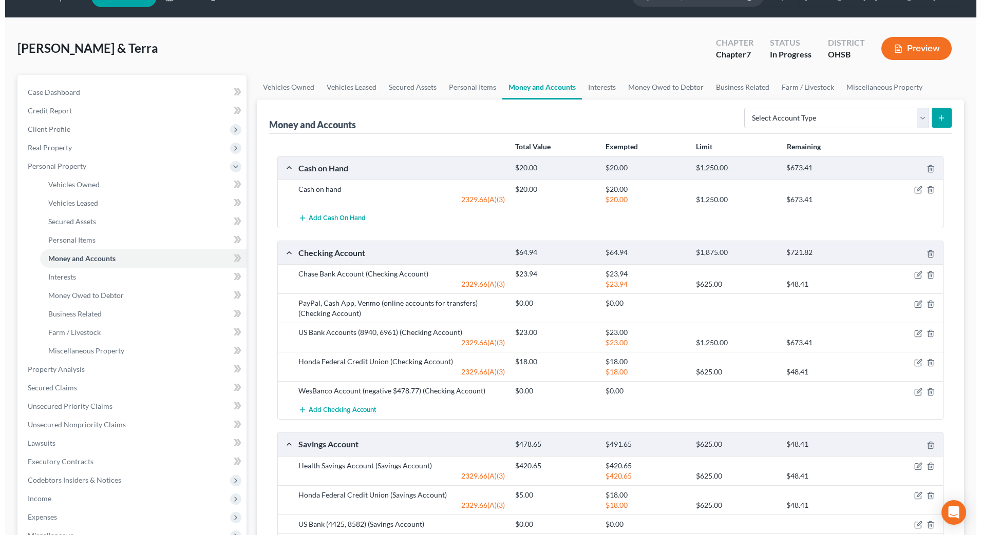
scroll to position [0, 0]
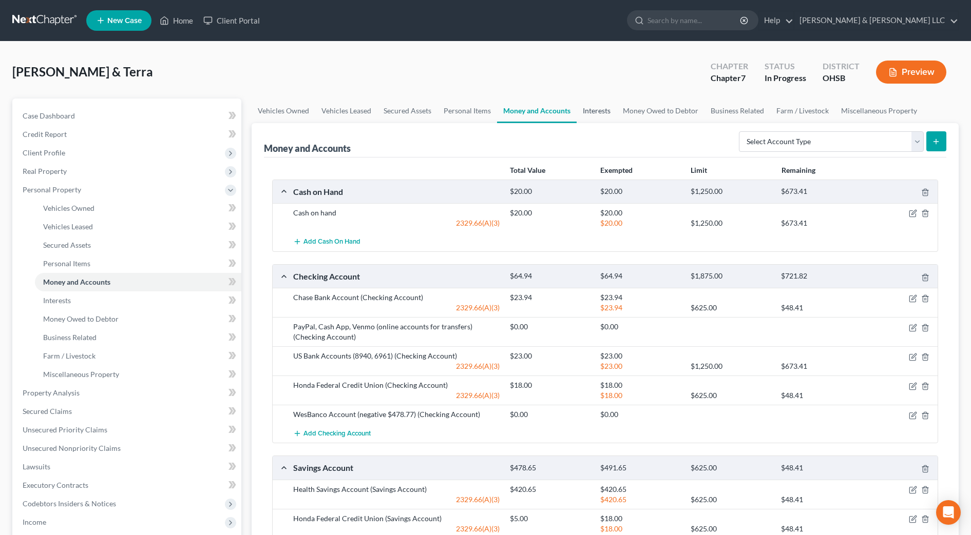
click at [584, 117] on link "Interests" at bounding box center [597, 111] width 40 height 25
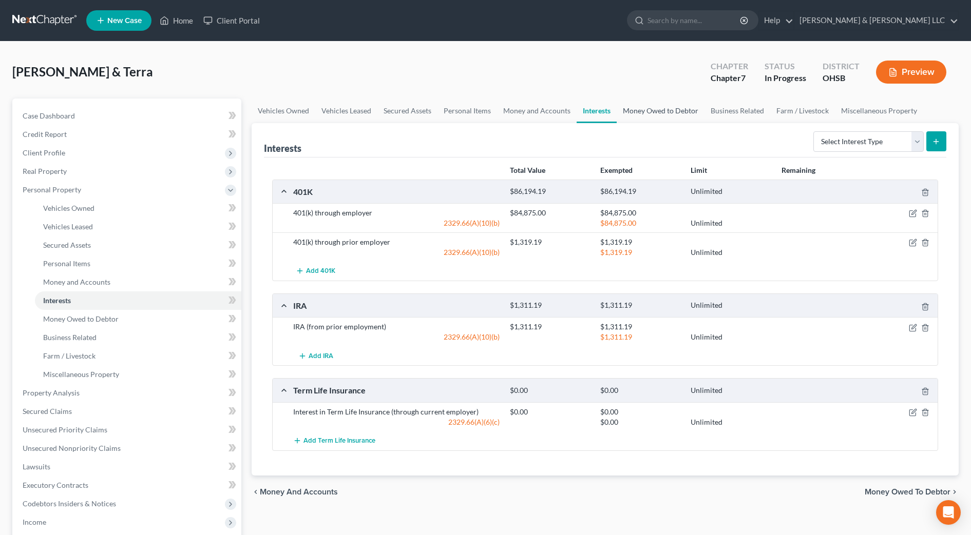
click at [674, 111] on link "Money Owed to Debtor" at bounding box center [661, 111] width 88 height 25
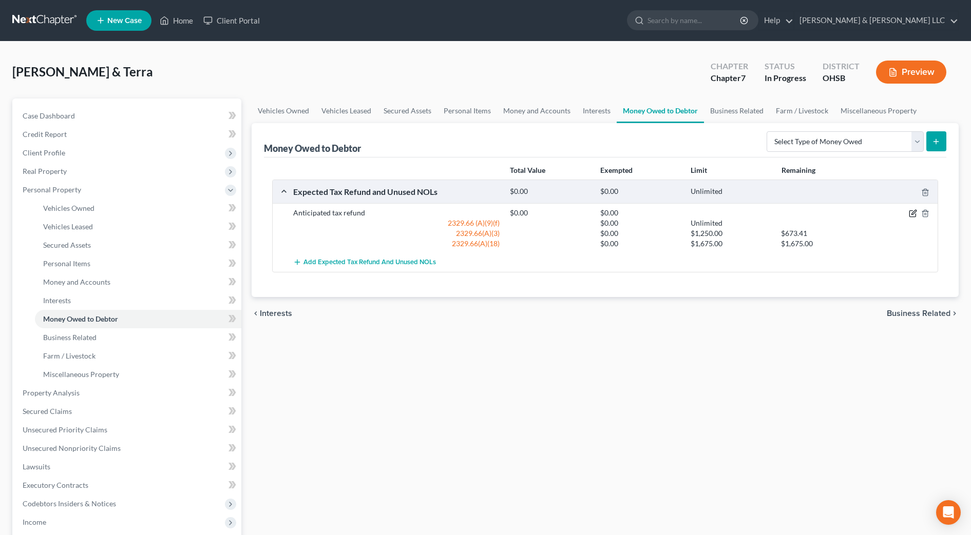
click at [909, 216] on icon "button" at bounding box center [913, 213] width 8 height 8
select select "0"
select select "2"
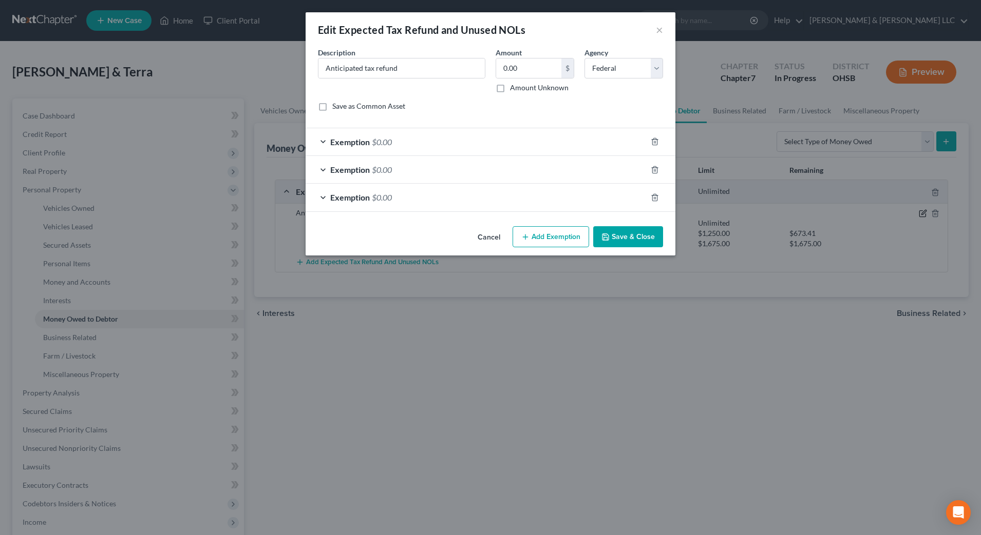
checkbox input "true"
click at [499, 146] on div "Exemption $0.00" at bounding box center [475, 141] width 341 height 27
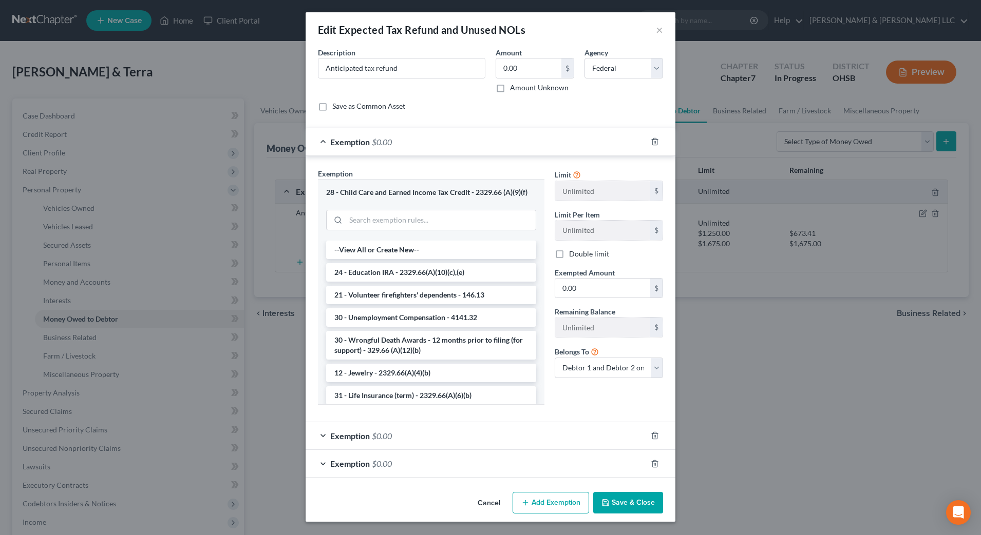
click at [455, 439] on div "Exemption $0.00" at bounding box center [475, 436] width 341 height 27
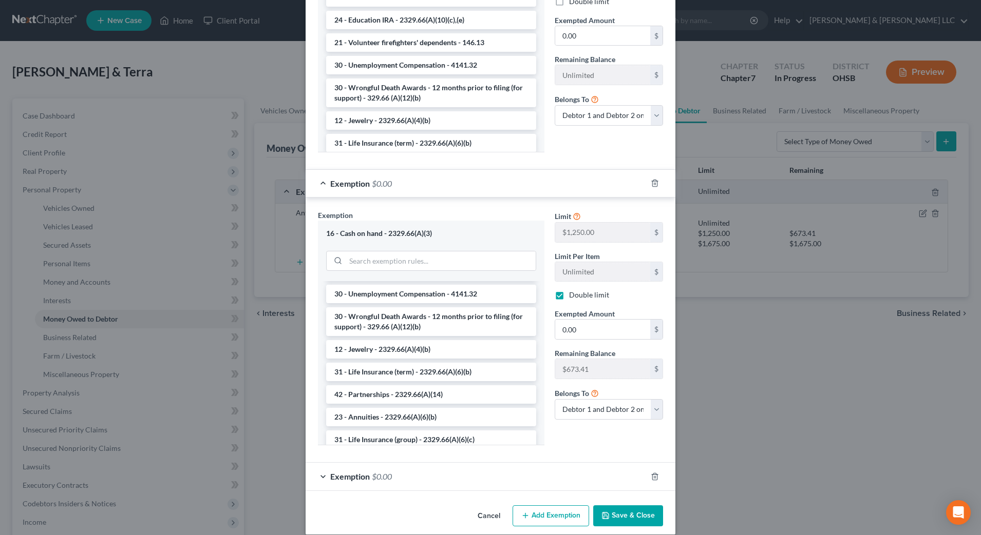
scroll to position [257, 0]
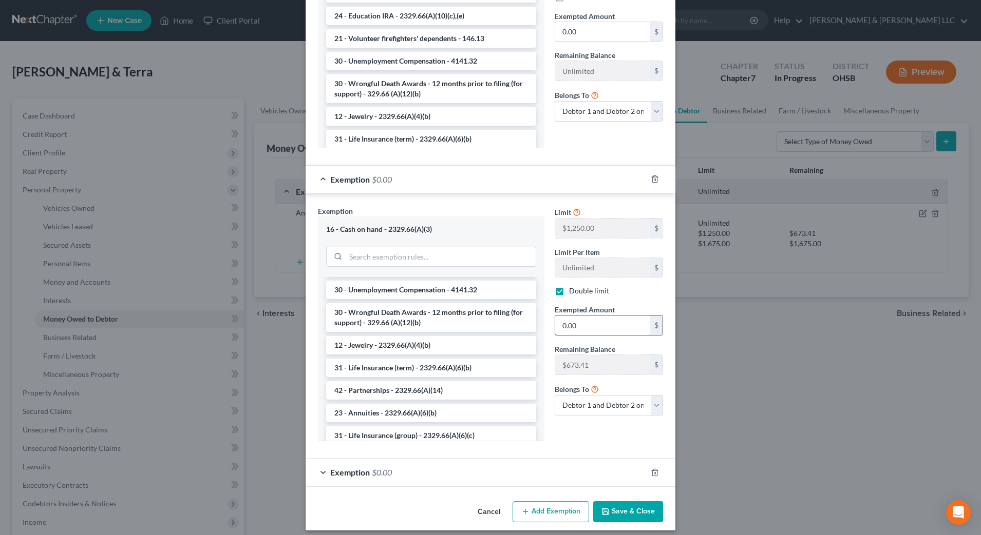
click at [595, 331] on input "0.00" at bounding box center [602, 326] width 95 height 20
type input "673.41"
click at [496, 477] on div "Exemption $0.00" at bounding box center [475, 472] width 341 height 27
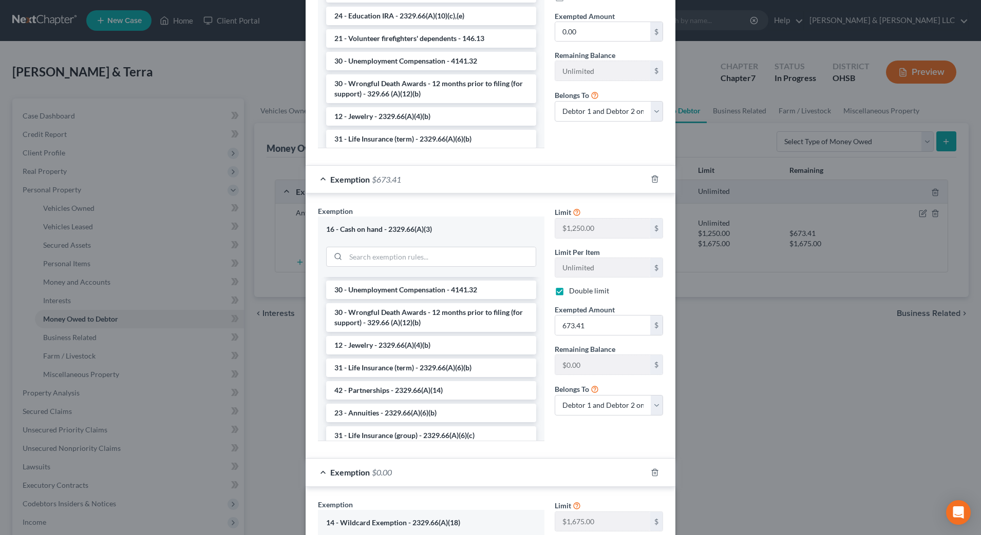
scroll to position [449, 0]
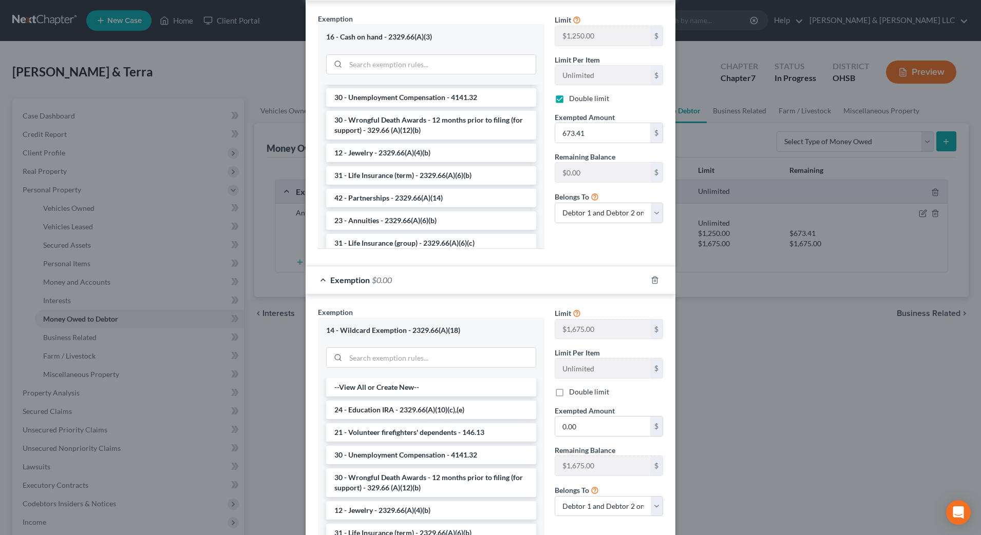
click at [569, 392] on label "Double limit" at bounding box center [589, 392] width 40 height 10
click at [573, 392] on input "Double limit" at bounding box center [576, 390] width 7 height 7
checkbox input "true"
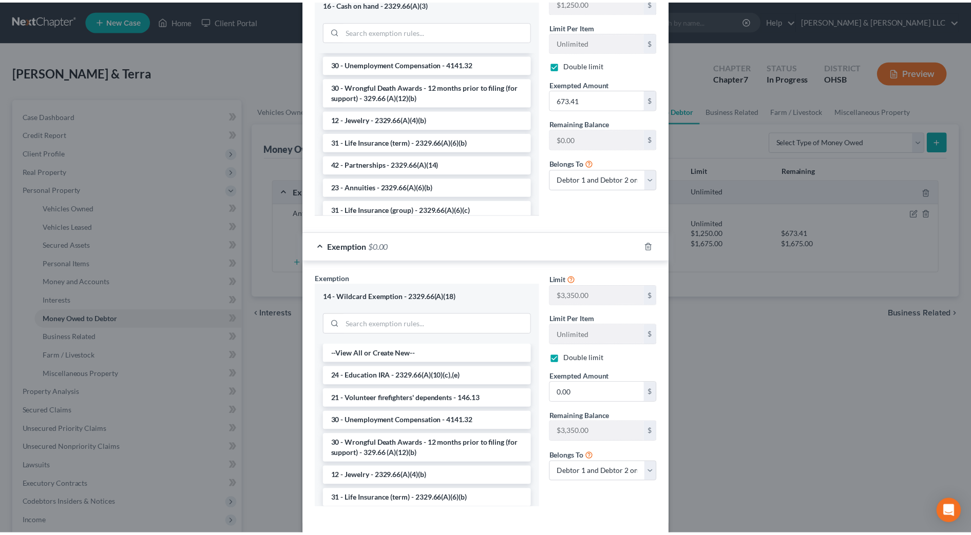
scroll to position [513, 0]
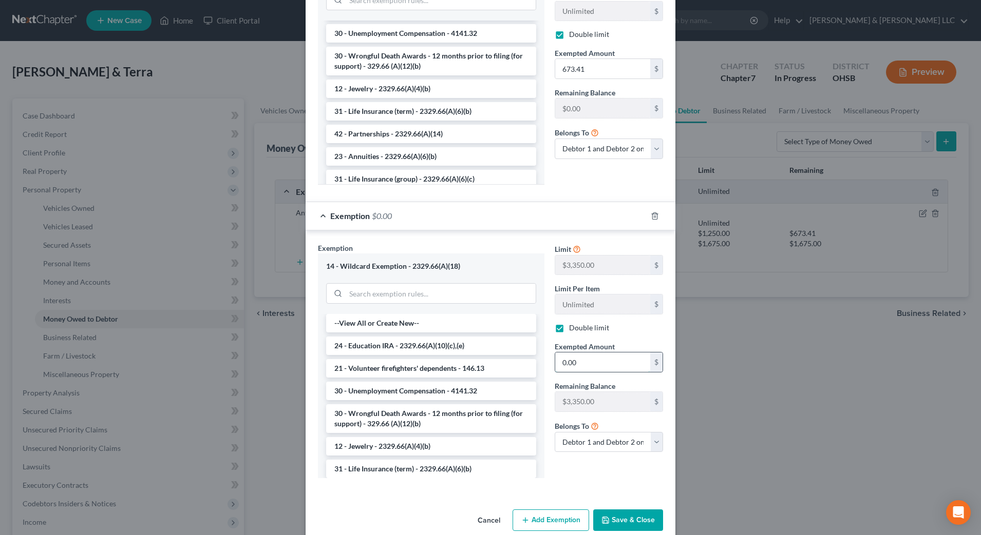
click at [588, 362] on input "0.00" at bounding box center [602, 363] width 95 height 20
type input "3,350"
click at [608, 516] on button "Save & Close" at bounding box center [628, 521] width 70 height 22
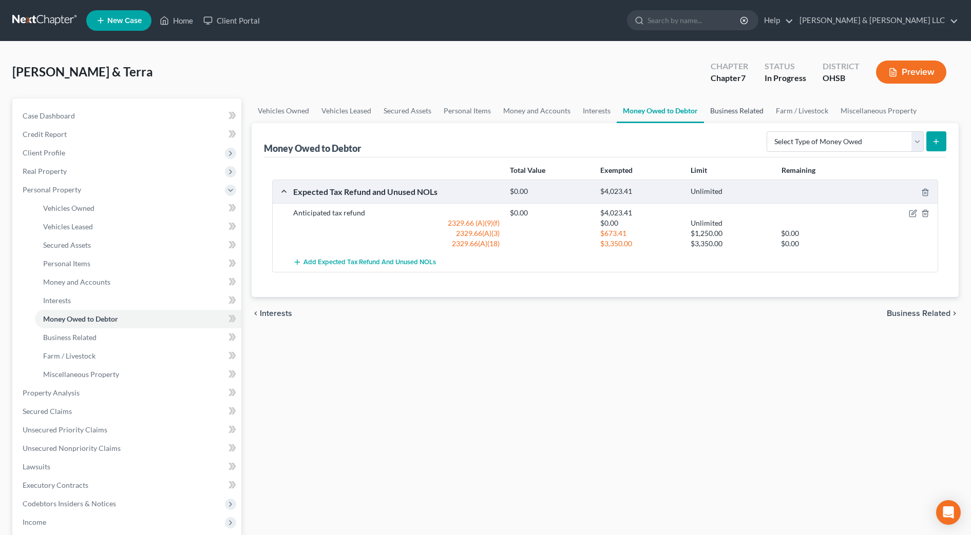
click at [736, 104] on link "Business Related" at bounding box center [737, 111] width 66 height 25
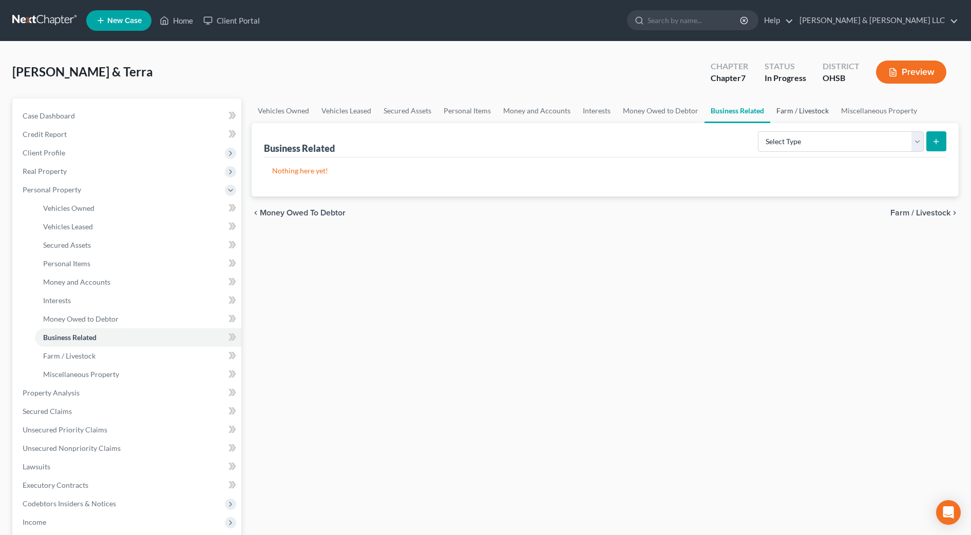
click at [816, 110] on link "Farm / Livestock" at bounding box center [802, 111] width 65 height 25
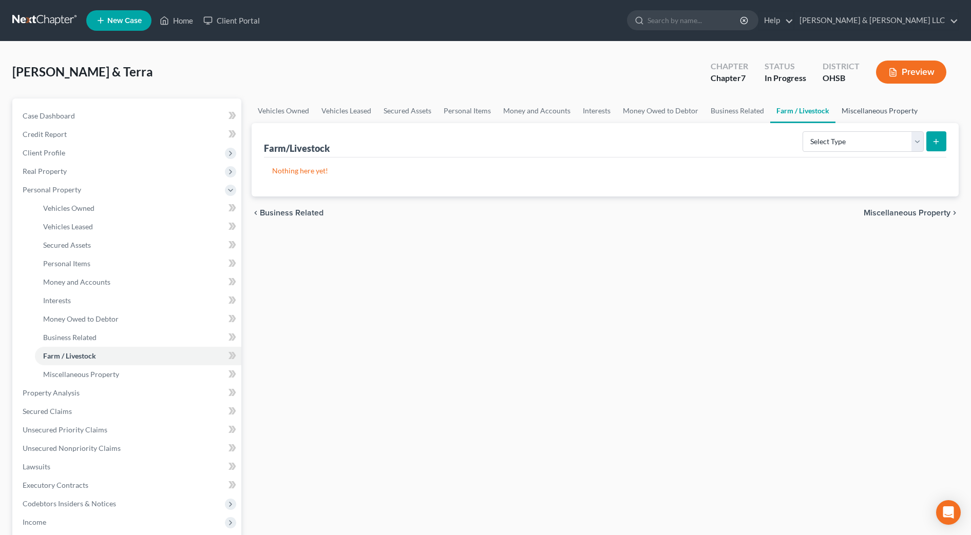
click at [866, 110] on link "Miscellaneous Property" at bounding box center [879, 111] width 88 height 25
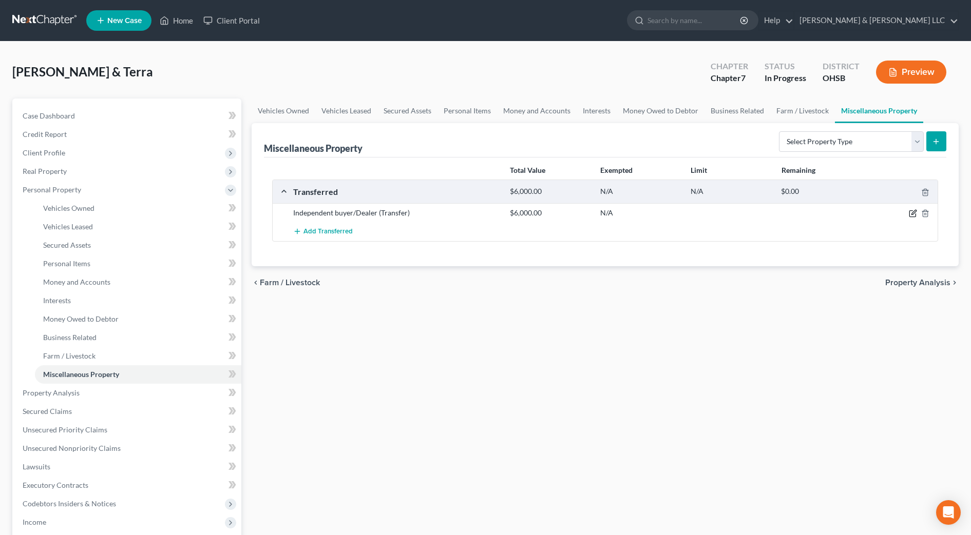
click at [910, 215] on icon "button" at bounding box center [913, 213] width 8 height 8
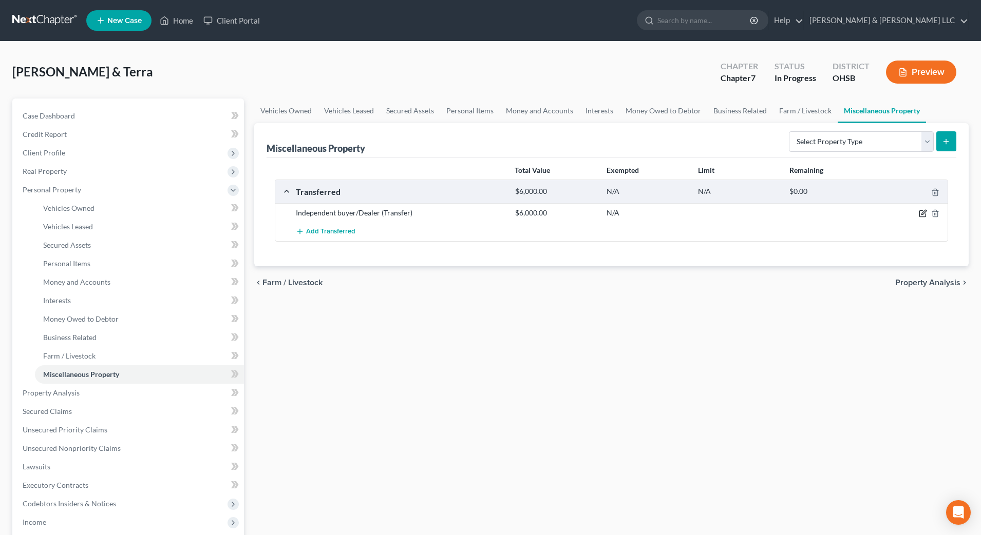
select select "Ordinary ([DATE])"
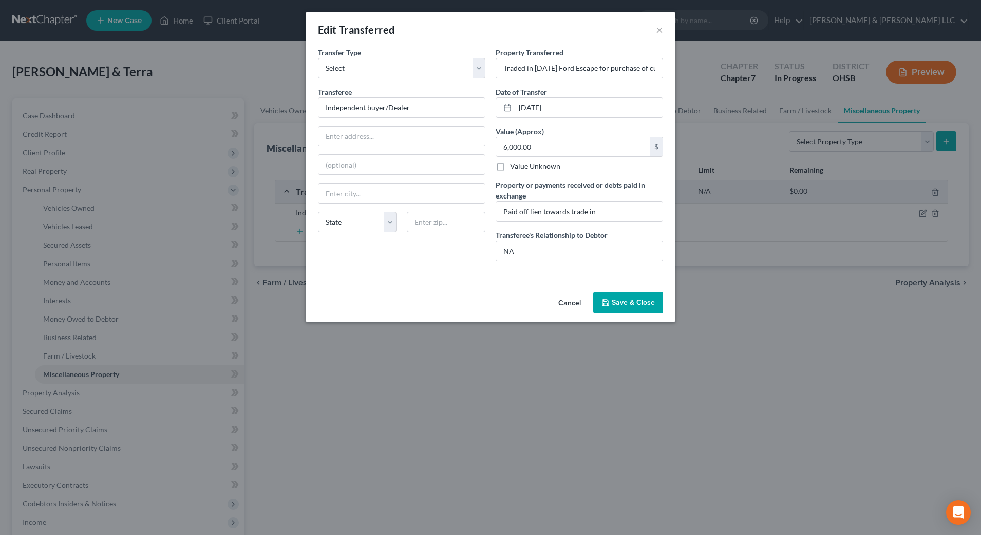
click at [623, 296] on button "Save & Close" at bounding box center [628, 303] width 70 height 22
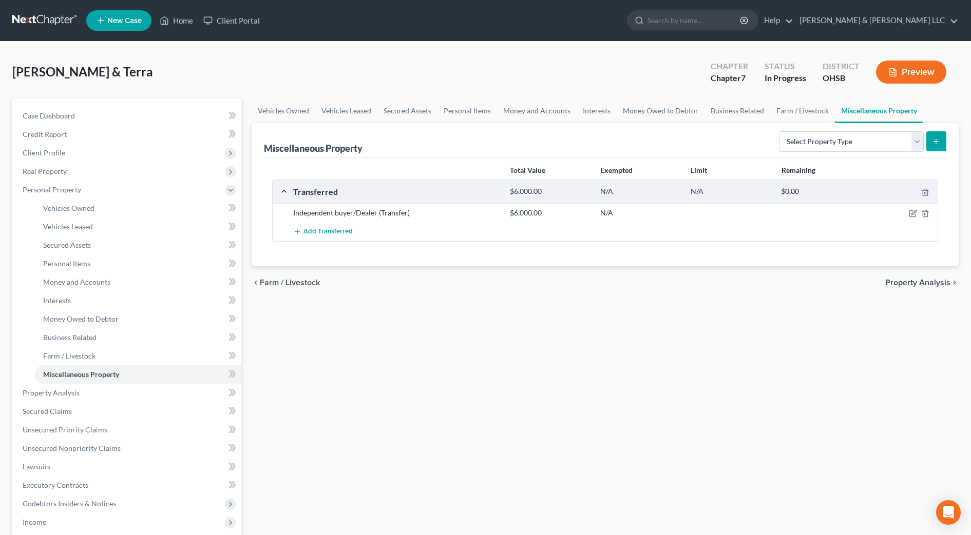
click at [931, 283] on span "Property Analysis" at bounding box center [917, 283] width 65 height 8
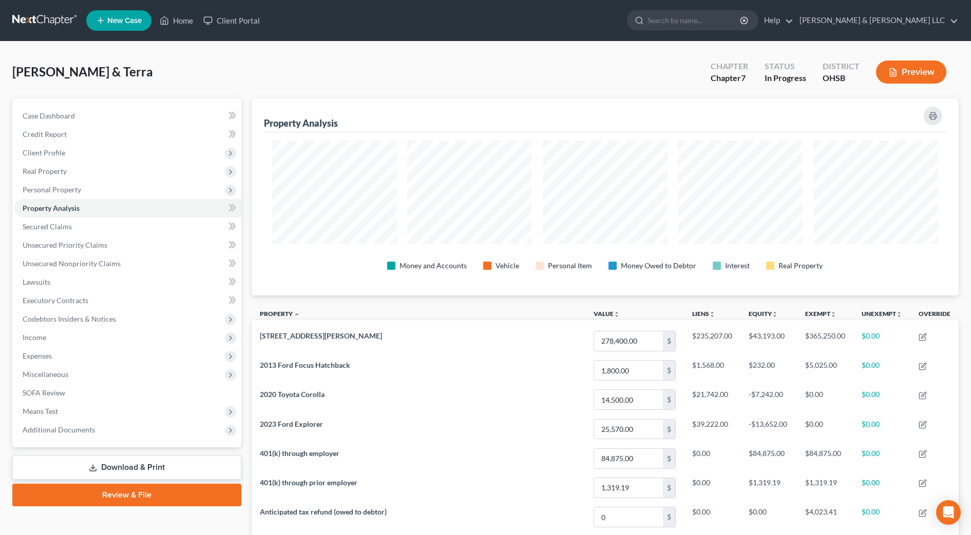
scroll to position [197, 707]
click at [103, 229] on link "Secured Claims" at bounding box center [127, 227] width 227 height 18
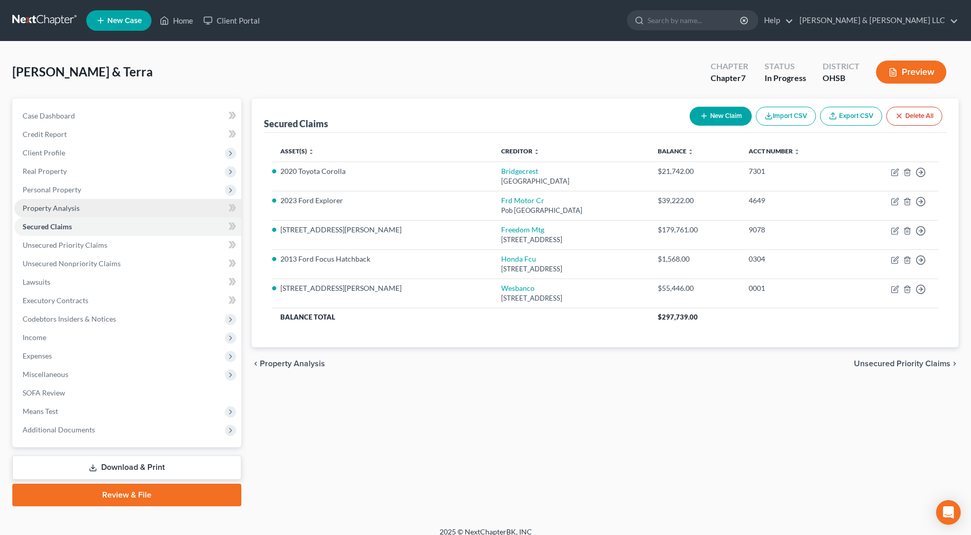
click at [87, 209] on link "Property Analysis" at bounding box center [127, 208] width 227 height 18
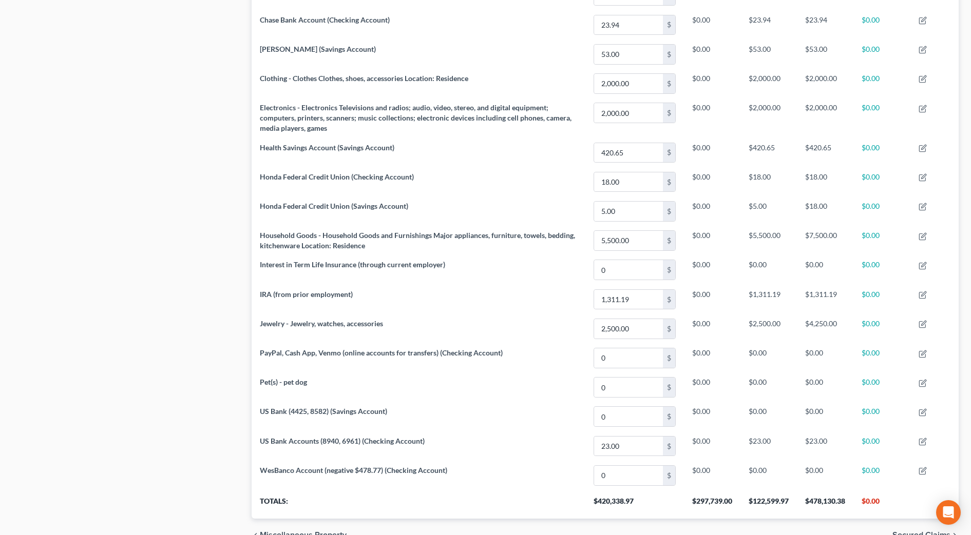
scroll to position [607, 0]
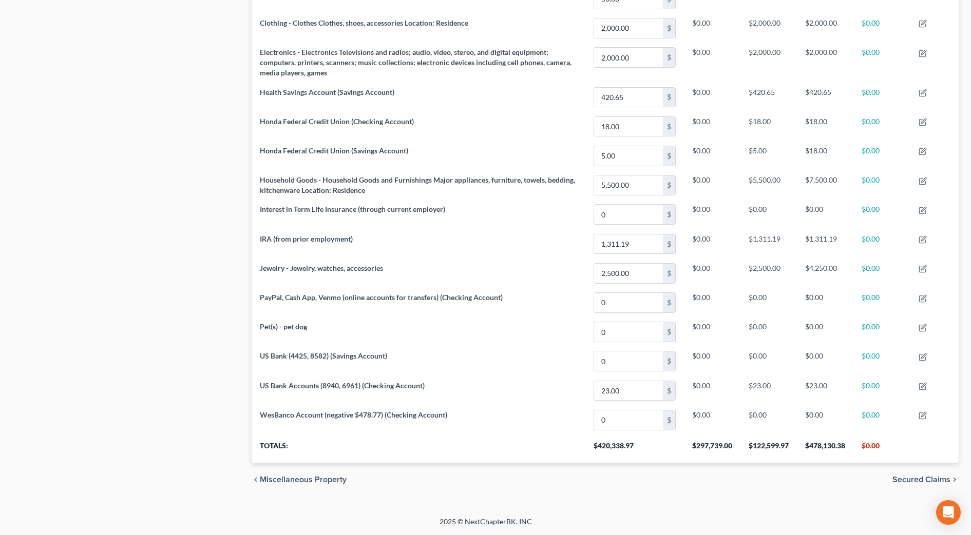
click at [951, 482] on icon "chevron_right" at bounding box center [954, 480] width 8 height 8
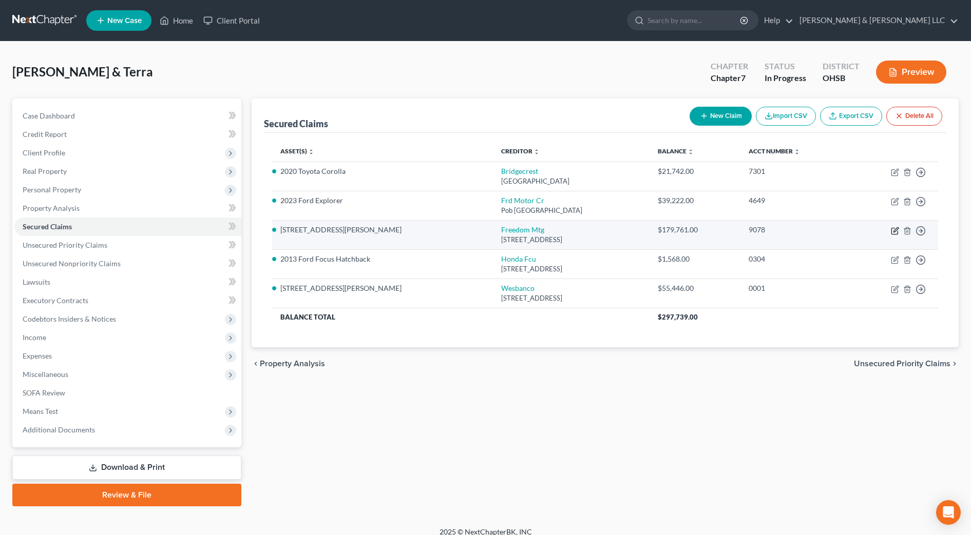
click at [897, 232] on icon "button" at bounding box center [895, 231] width 8 height 8
select select "15"
select select "2"
select select "0"
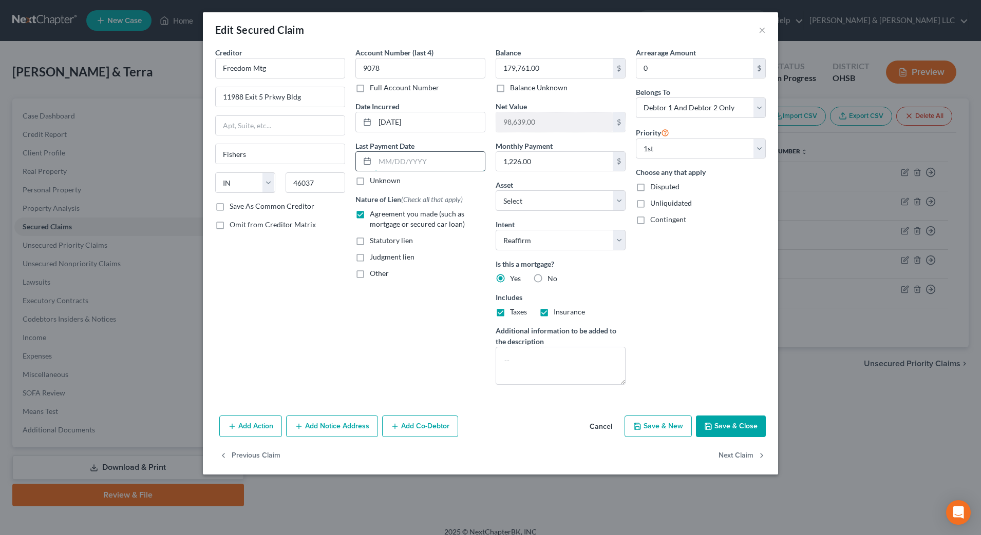
click at [388, 167] on input "text" at bounding box center [430, 162] width 110 height 20
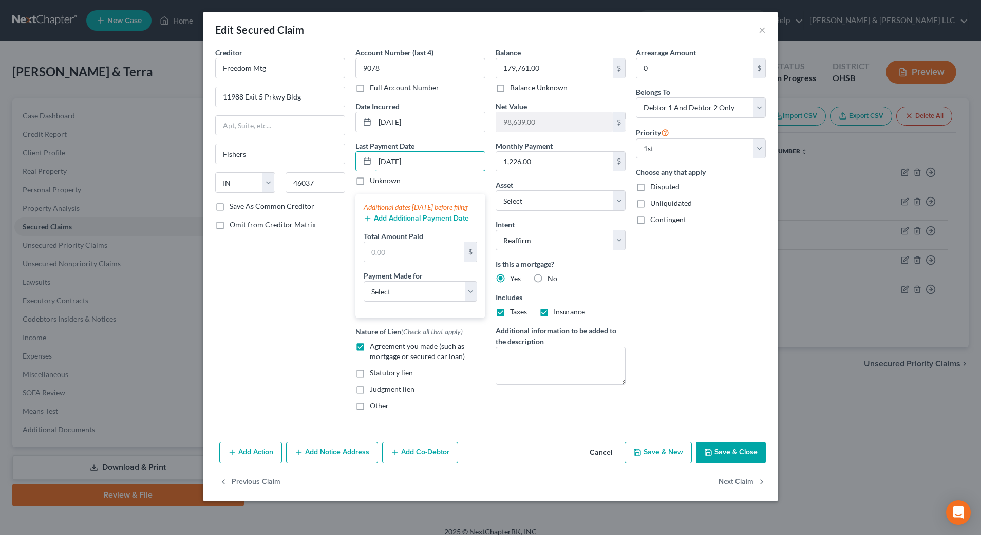
type input "[DATE]"
drag, startPoint x: 234, startPoint y: 283, endPoint x: 315, endPoint y: 225, distance: 99.4
click at [234, 280] on div "Creditor * Freedom Mtg 11988 Exit 5 Prkwy Bldg Fishers State [US_STATE] AK AR A…" at bounding box center [280, 233] width 140 height 372
click at [393, 260] on input "text" at bounding box center [414, 252] width 100 height 20
type input "3,678"
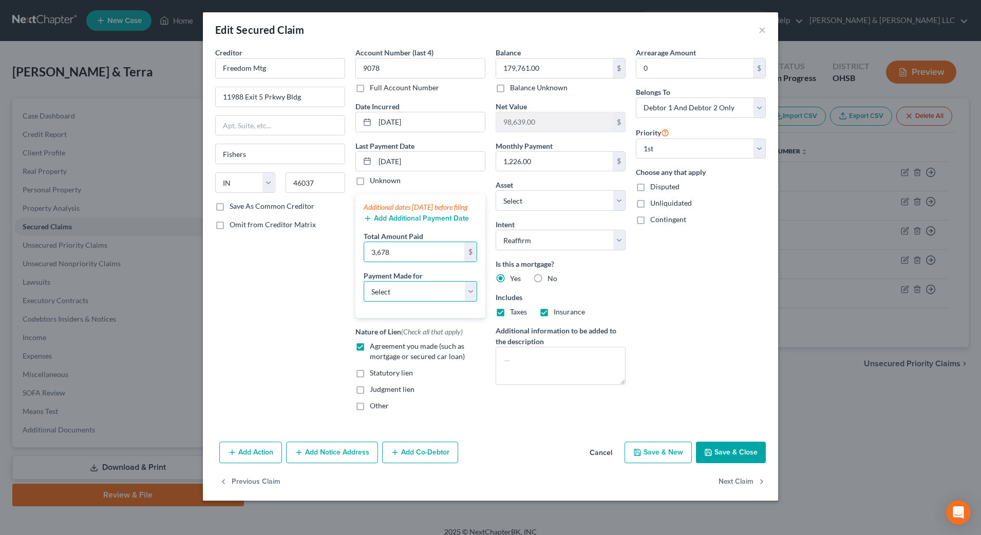
click at [396, 299] on select "Select Car Credit Card Loan Repayment Mortgage Other Suppliers Or Vendors" at bounding box center [419, 291] width 113 height 21
select select "3"
click at [363, 292] on select "Select Car Credit Card Loan Repayment Mortgage Other Suppliers Or Vendors" at bounding box center [419, 291] width 113 height 21
click at [394, 223] on button "Add Additional Payment Date" at bounding box center [415, 219] width 105 height 8
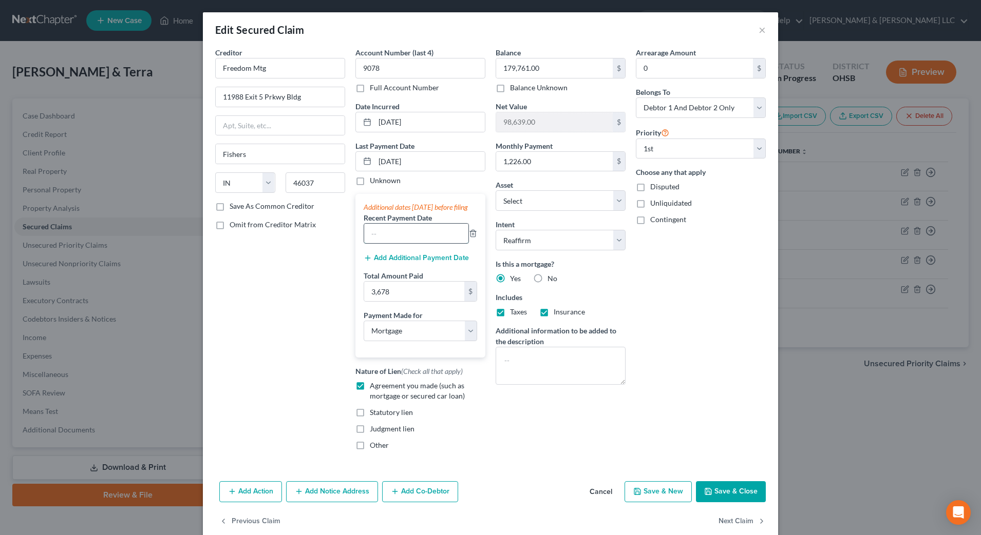
click at [397, 243] on input "text" at bounding box center [416, 234] width 104 height 20
type input "[DATE]"
click at [392, 262] on button "Add Additional Payment Date" at bounding box center [415, 258] width 105 height 8
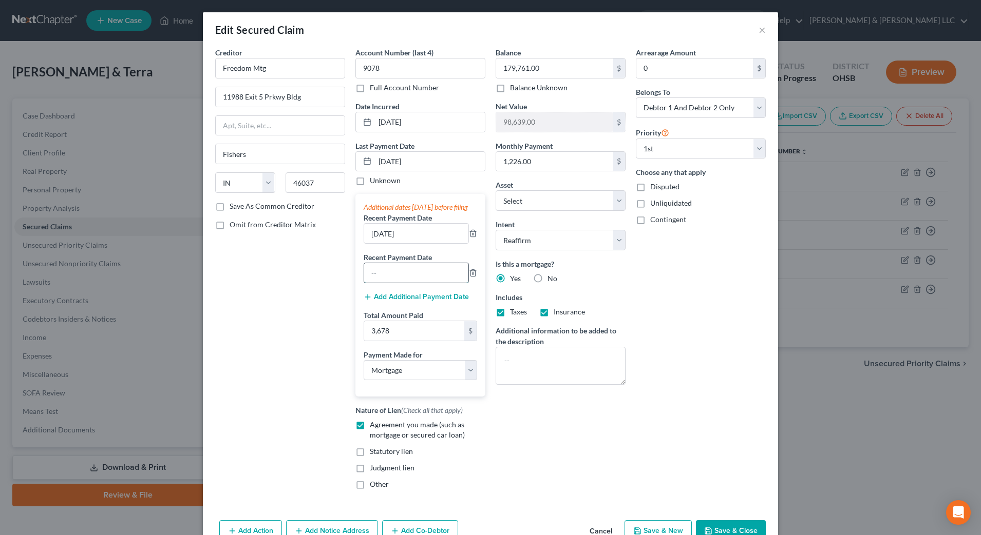
click at [397, 279] on input "text" at bounding box center [416, 273] width 104 height 20
type input "[DATE]"
click at [258, 285] on div "Creditor * Freedom Mtg 11988 Exit 5 Prkwy Bldg Fishers State [US_STATE] AK AR A…" at bounding box center [280, 272] width 140 height 451
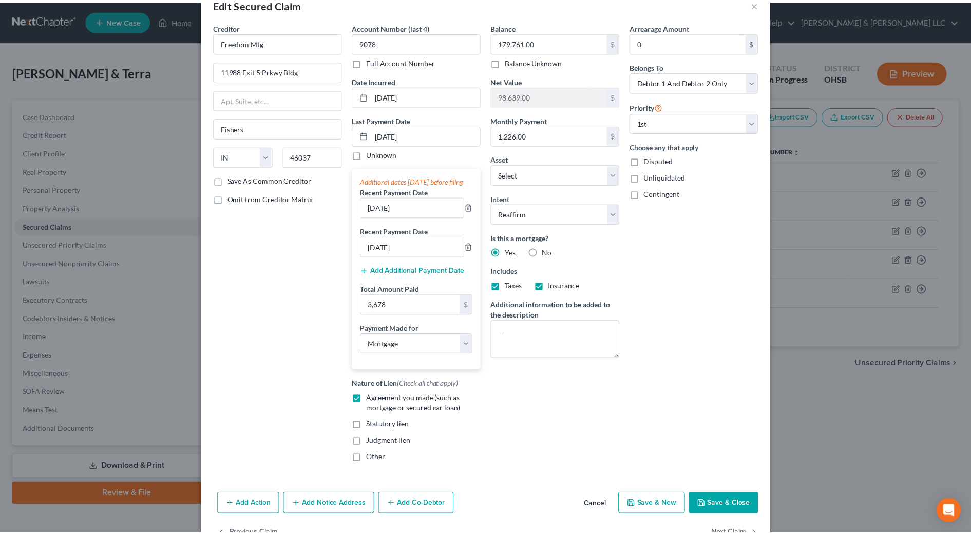
scroll to position [64, 0]
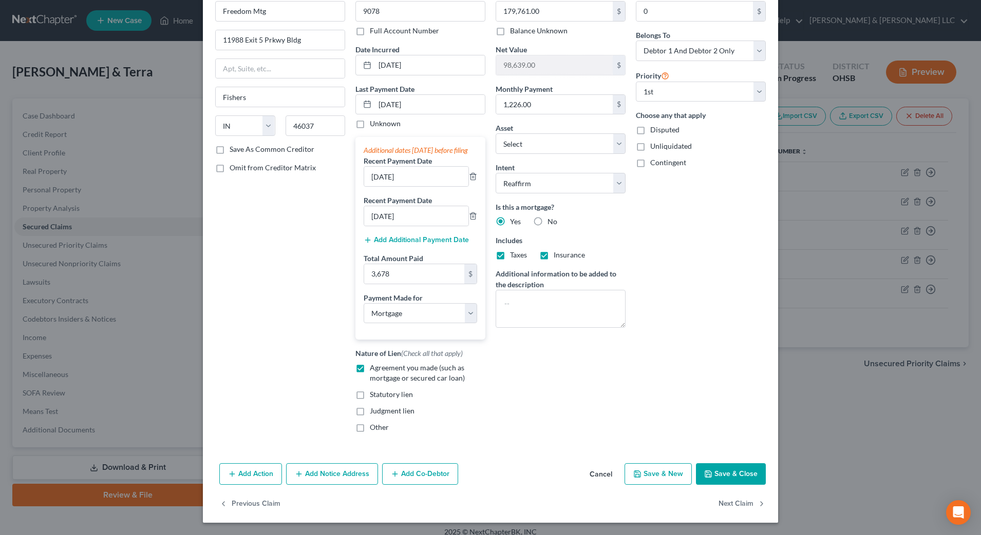
click at [712, 476] on button "Save & Close" at bounding box center [731, 475] width 70 height 22
select select "26"
type input "3,678.00"
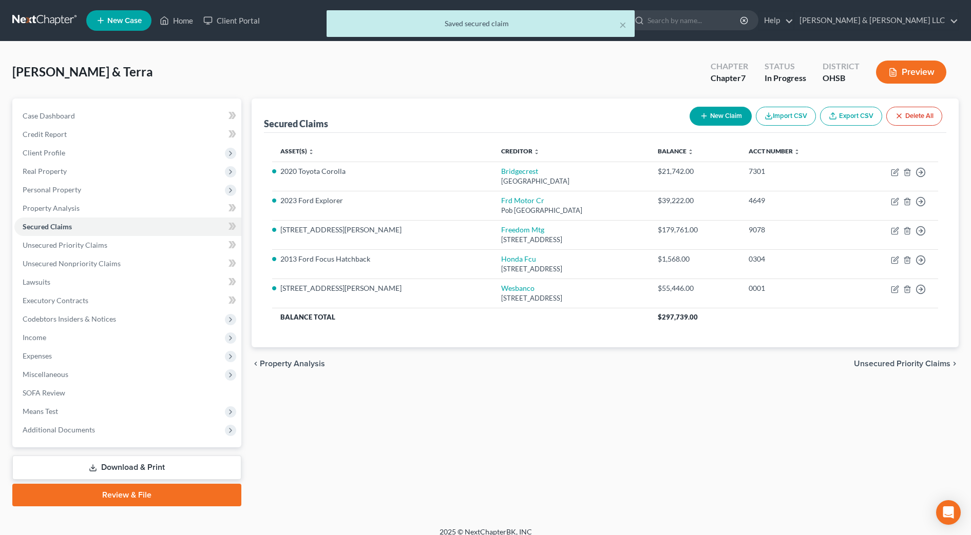
click at [863, 368] on span "Unsecured Priority Claims" at bounding box center [902, 364] width 97 height 8
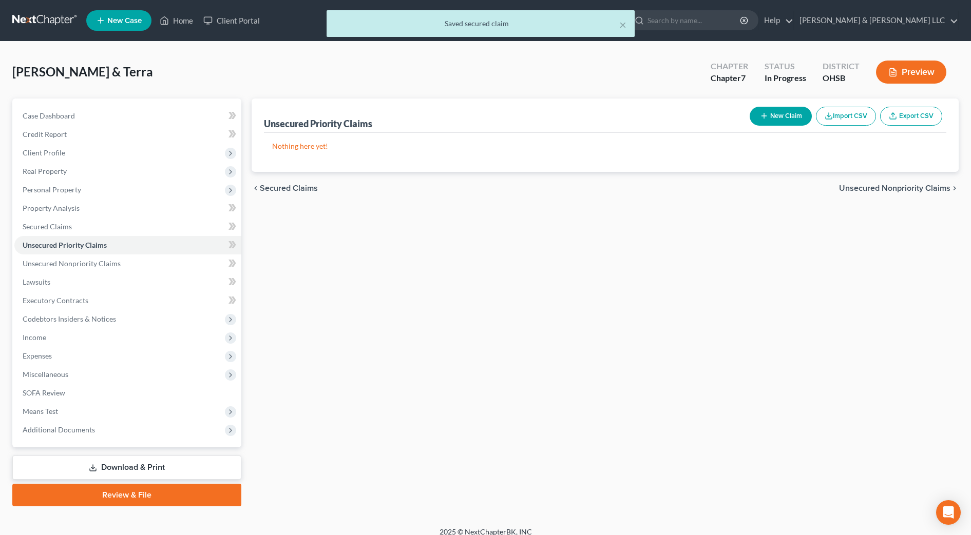
click at [875, 186] on span "Unsecured Nonpriority Claims" at bounding box center [894, 188] width 111 height 8
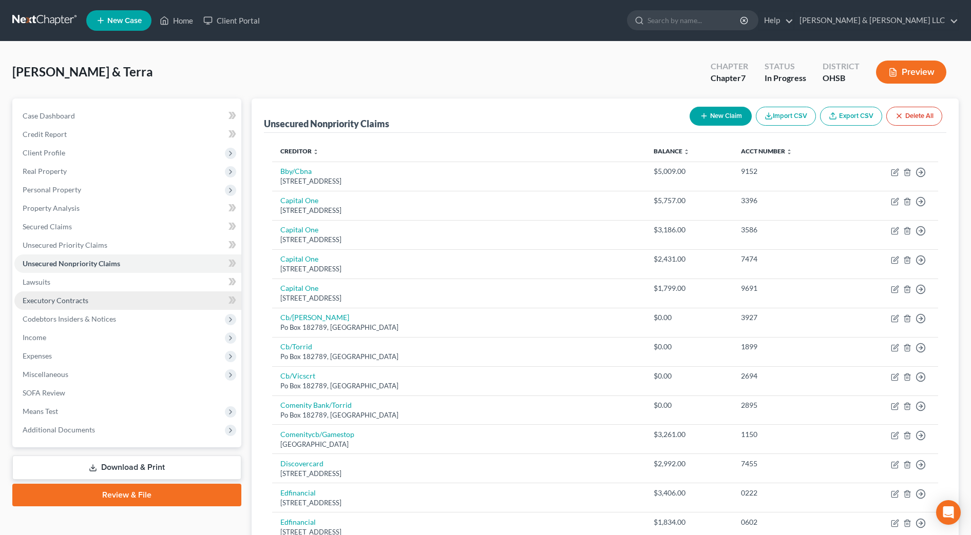
click at [73, 295] on link "Executory Contracts" at bounding box center [127, 301] width 227 height 18
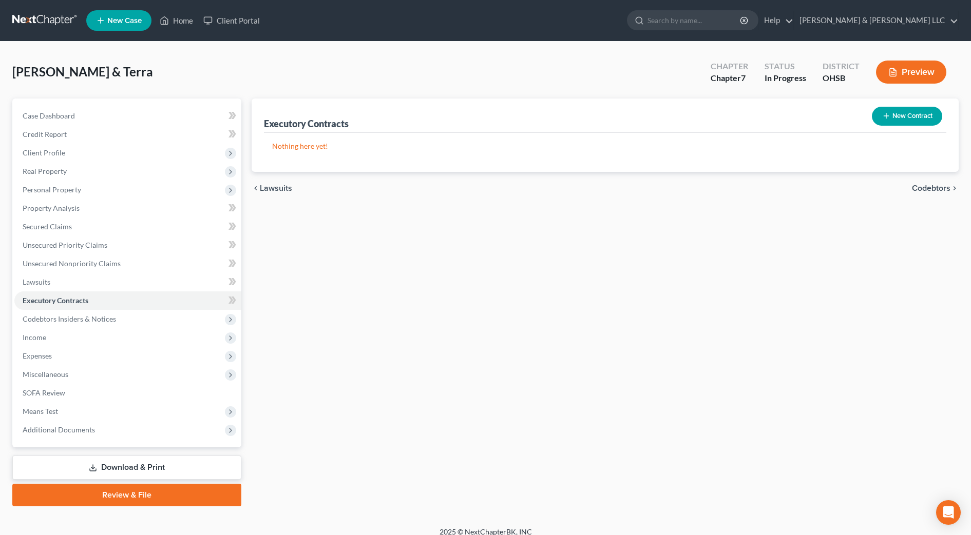
click at [925, 117] on button "New Contract" at bounding box center [907, 116] width 70 height 19
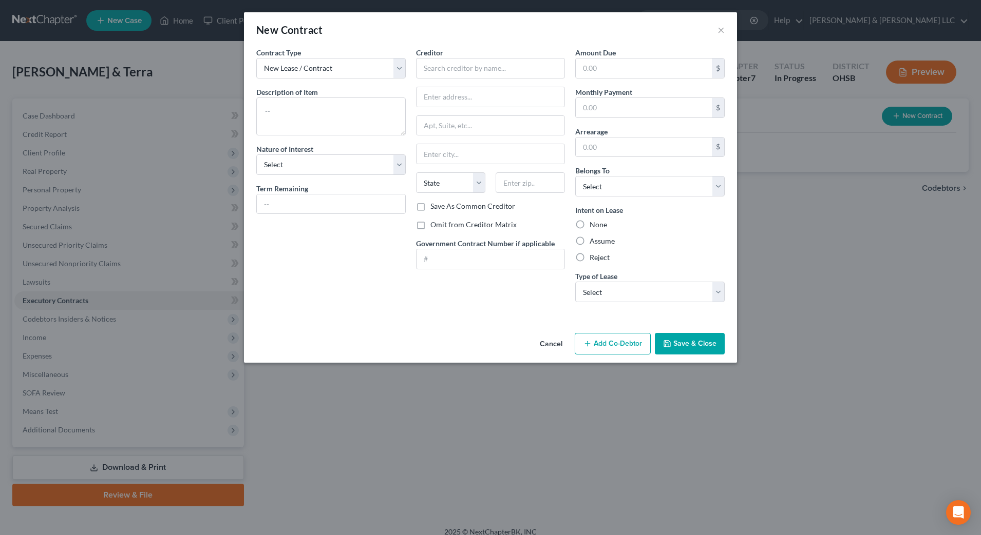
click at [295, 95] on span "Description of Item" at bounding box center [287, 92] width 62 height 9
click at [300, 109] on textarea at bounding box center [330, 117] width 149 height 38
type textarea "Water heater"
click at [308, 168] on select "Select Purchaser Agent Lessor Lessee" at bounding box center [330, 165] width 149 height 21
select select "3"
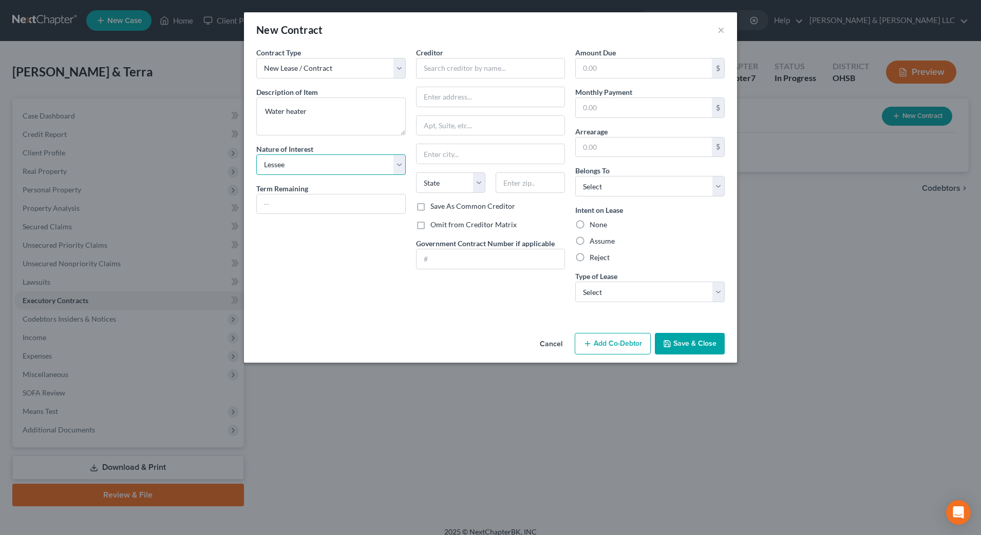
click at [256, 155] on select "Select Purchaser Agent Lessor Lessee" at bounding box center [330, 165] width 149 height 21
click at [293, 206] on input "text" at bounding box center [331, 205] width 148 height 20
click at [303, 195] on input "text" at bounding box center [331, 205] width 148 height 20
type input "81 months"
click at [447, 70] on input "text" at bounding box center [490, 68] width 149 height 21
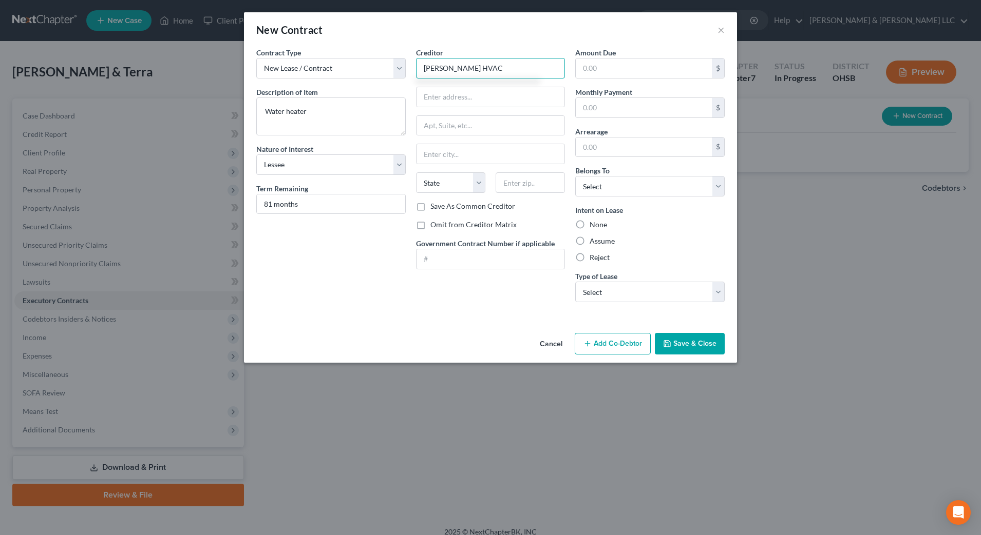
type input "[PERSON_NAME] HVAC"
type input "[STREET_ADDRESS]"
type input "45434"
type input "[GEOGRAPHIC_DATA]"
select select "36"
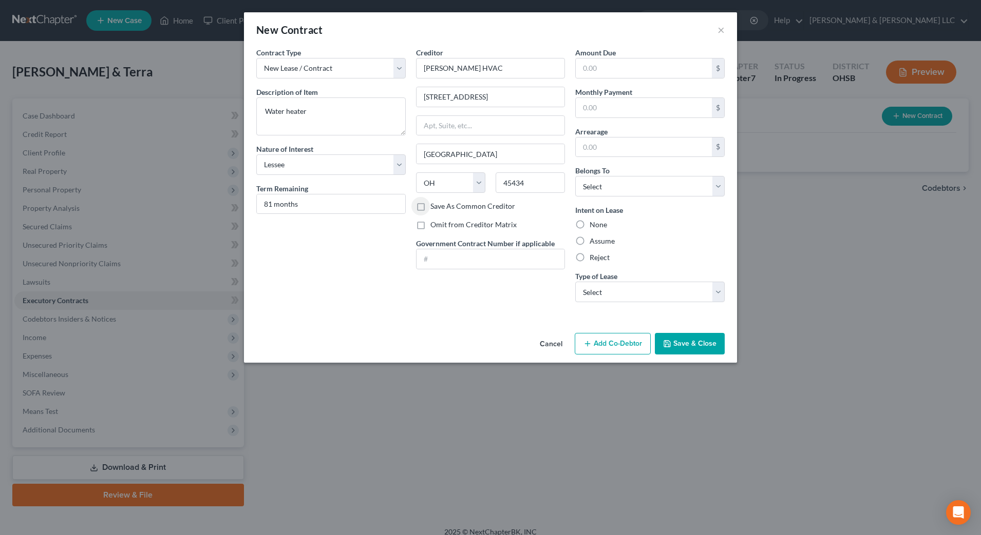
click at [589, 254] on label "Reject" at bounding box center [599, 258] width 20 height 10
click at [593, 254] on input "Reject" at bounding box center [596, 256] width 7 height 7
radio input "true"
click at [590, 285] on select "Select Real Estate Car Other" at bounding box center [649, 292] width 149 height 21
select select "2"
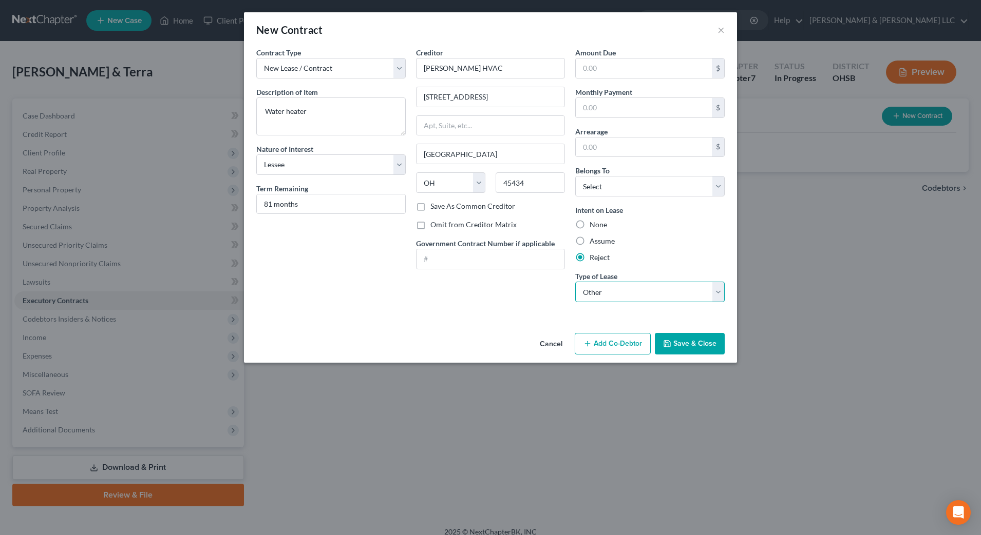
click at [575, 282] on select "Select Real Estate Car Other" at bounding box center [649, 292] width 149 height 21
click at [674, 340] on button "Save & Close" at bounding box center [690, 344] width 70 height 22
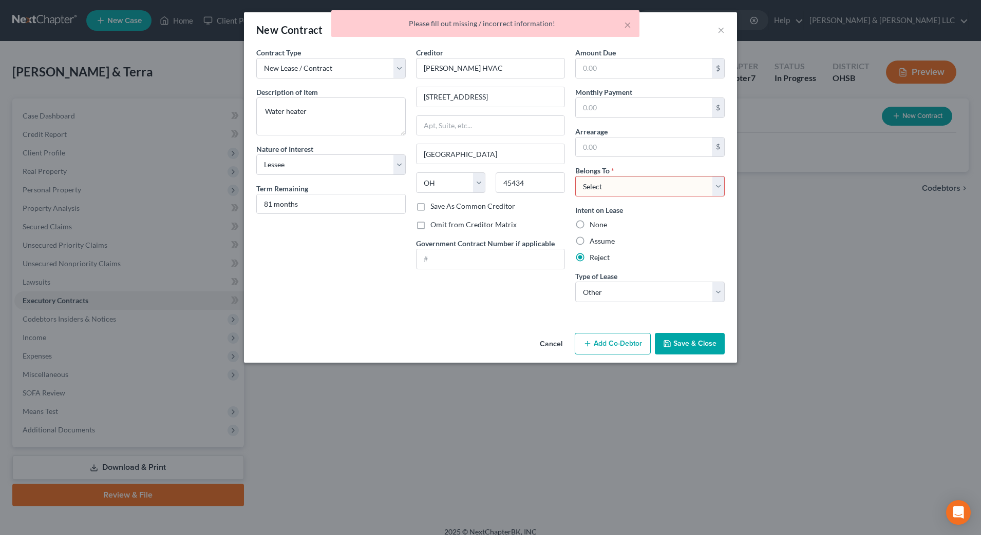
click at [650, 190] on select "Select Debtor 1 Only Debtor 2 Only Debtor 1 And Debtor 2 Only At Least One Of T…" at bounding box center [649, 186] width 149 height 21
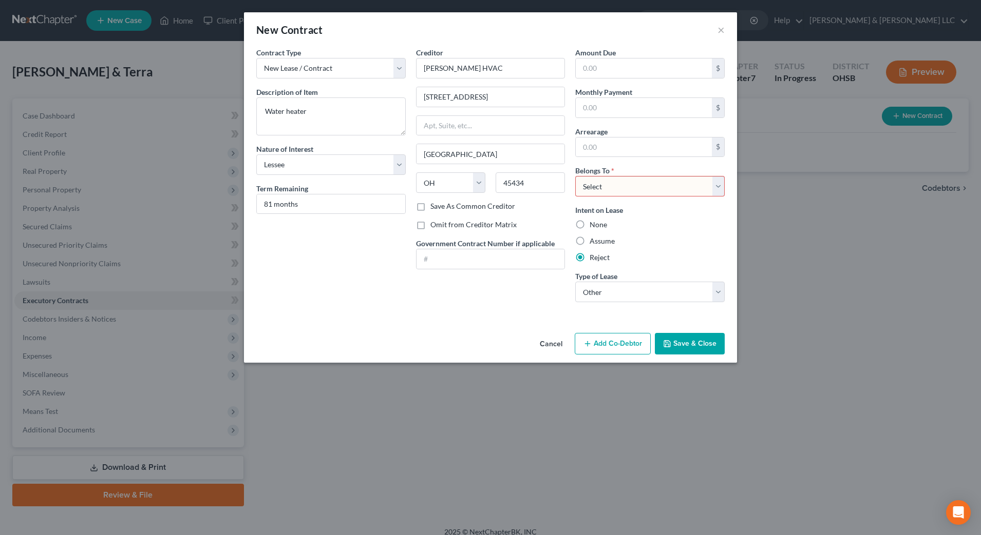
select select "0"
click at [575, 176] on select "Select Debtor 1 Only Debtor 2 Only Debtor 1 And Debtor 2 Only At Least One Of T…" at bounding box center [649, 186] width 149 height 21
click at [674, 341] on button "Save & Close" at bounding box center [690, 344] width 70 height 22
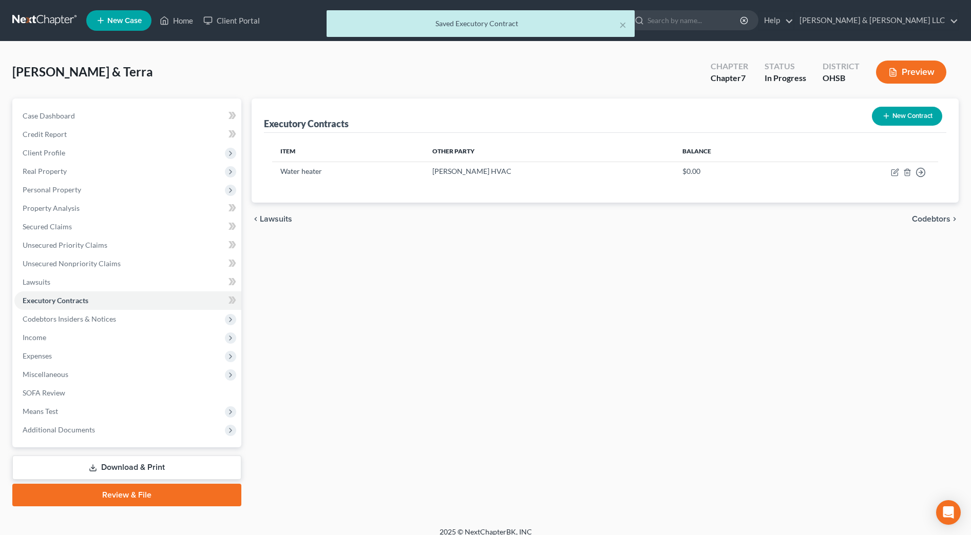
click at [911, 119] on button "New Contract" at bounding box center [907, 116] width 70 height 19
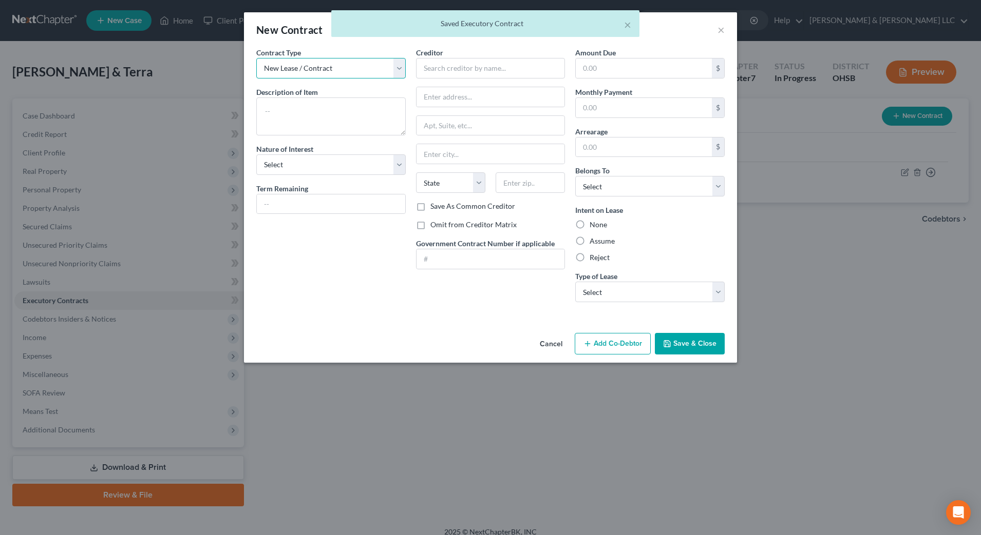
click at [363, 77] on select "New Lease / Contract New Timeshare" at bounding box center [330, 68] width 149 height 21
click at [256, 58] on select "New Lease / Contract New Timeshare" at bounding box center [330, 68] width 149 height 21
click at [353, 110] on textarea at bounding box center [330, 117] width 149 height 38
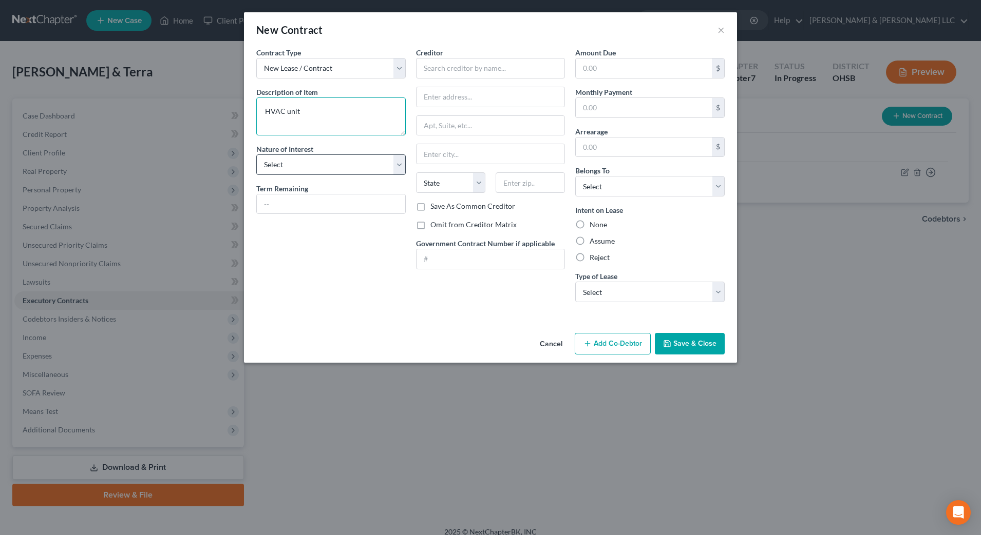
type textarea "HVAC unit"
click at [325, 162] on select "Select Purchaser Agent Lessor Lessee" at bounding box center [330, 165] width 149 height 21
select select "3"
click at [256, 155] on select "Select Purchaser Agent Lessor Lessee" at bounding box center [330, 165] width 149 height 21
click at [303, 207] on input "text" at bounding box center [331, 205] width 148 height 20
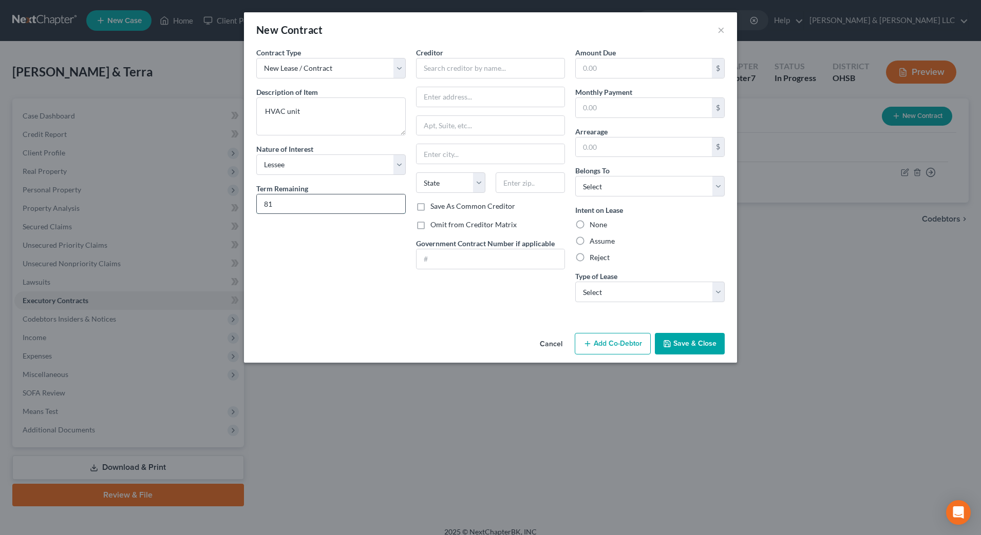
type input "81 months"
type input "[PERSON_NAME] HVAC"
type input "[STREET_ADDRESS]"
type input "[GEOGRAPHIC_DATA]"
type input "45434"
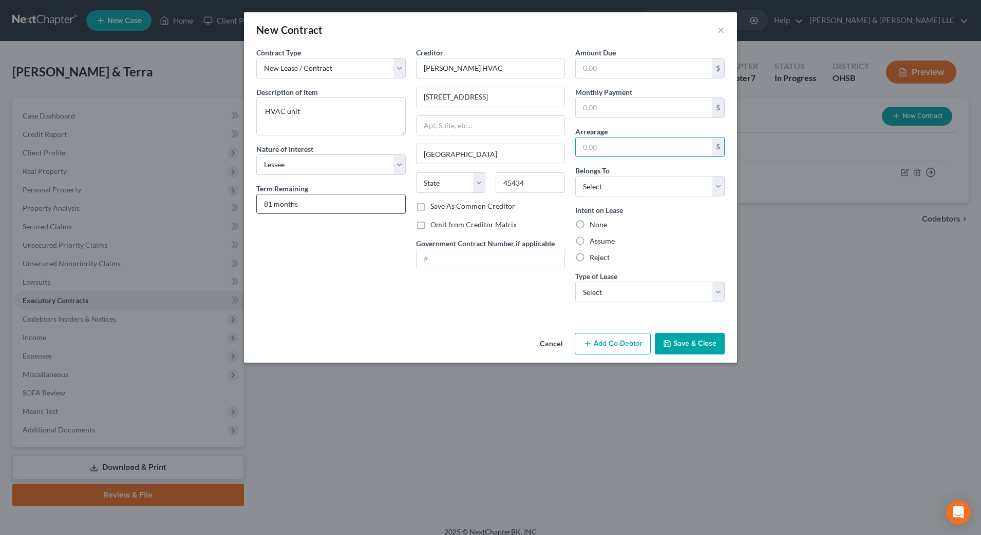
select select "36"
select select
click at [604, 259] on label "Reject" at bounding box center [599, 258] width 20 height 10
click at [600, 259] on input "Reject" at bounding box center [596, 256] width 7 height 7
radio input "true"
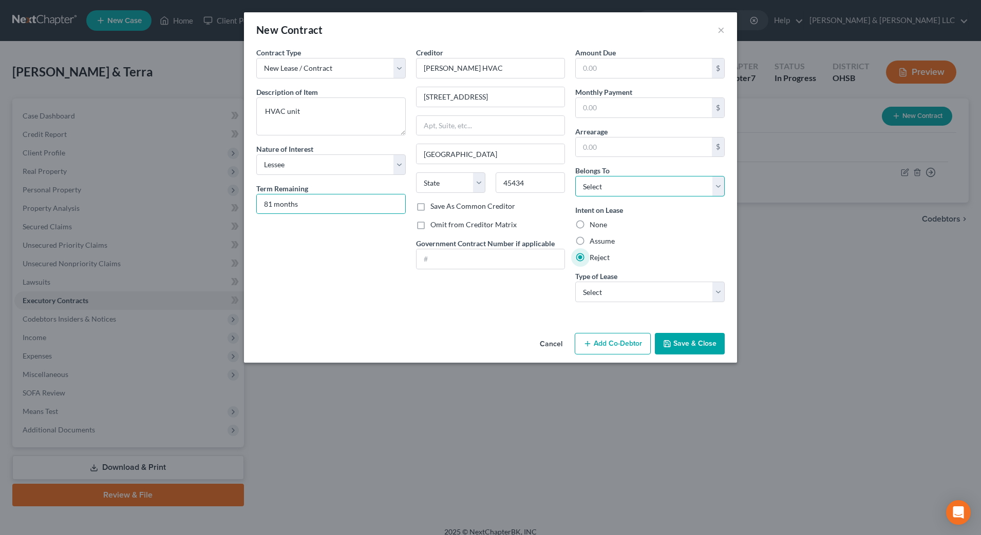
click at [620, 193] on select "Select Debtor 1 Only Debtor 2 Only Debtor 1 And Debtor 2 Only At Least One Of T…" at bounding box center [649, 186] width 149 height 21
select select "0"
click at [575, 176] on select "Select Debtor 1 Only Debtor 2 Only Debtor 1 And Debtor 2 Only At Least One Of T…" at bounding box center [649, 186] width 149 height 21
click at [626, 296] on select "Select Real Estate Car Other" at bounding box center [649, 292] width 149 height 21
select select "2"
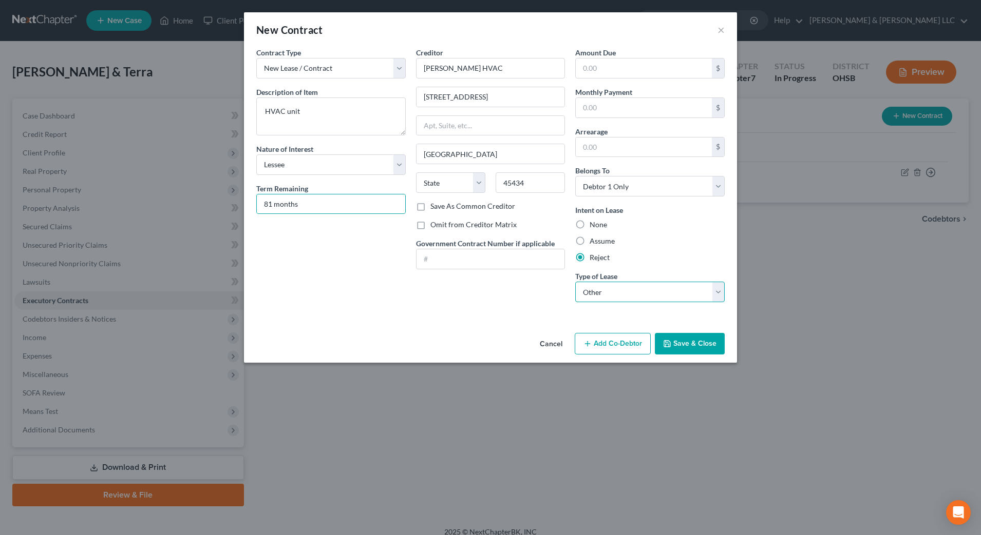
click at [575, 282] on select "Select Real Estate Car Other" at bounding box center [649, 292] width 149 height 21
click at [515, 334] on div "Cancel Add Co-Debtor Save & Close" at bounding box center [490, 346] width 493 height 34
click at [673, 341] on button "Save & Close" at bounding box center [690, 344] width 70 height 22
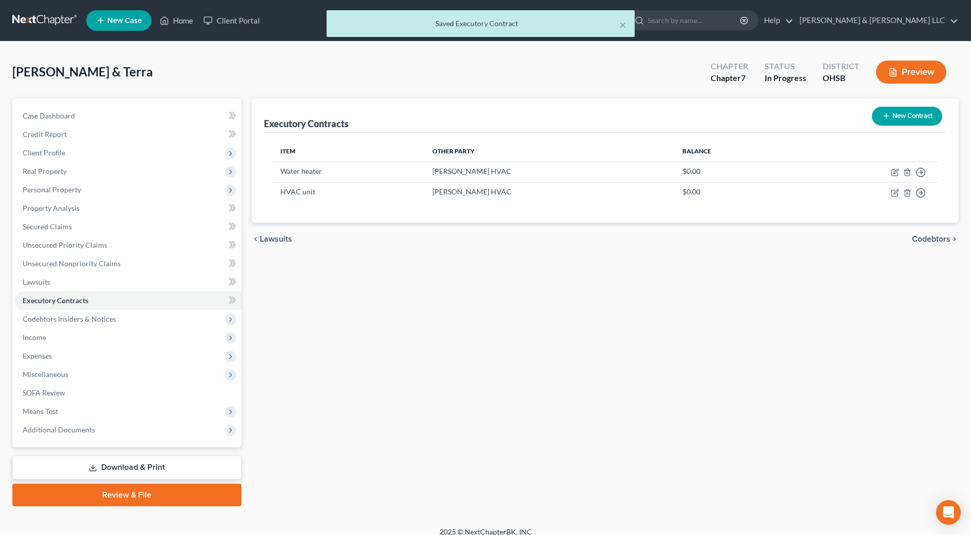
click at [929, 235] on span "Codebtors" at bounding box center [931, 239] width 39 height 8
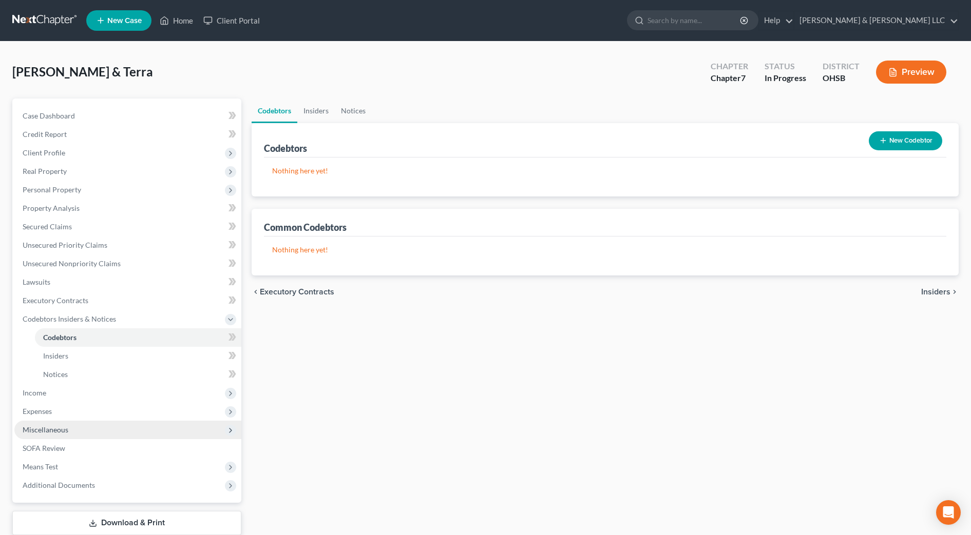
click at [75, 428] on span "Miscellaneous" at bounding box center [127, 430] width 227 height 18
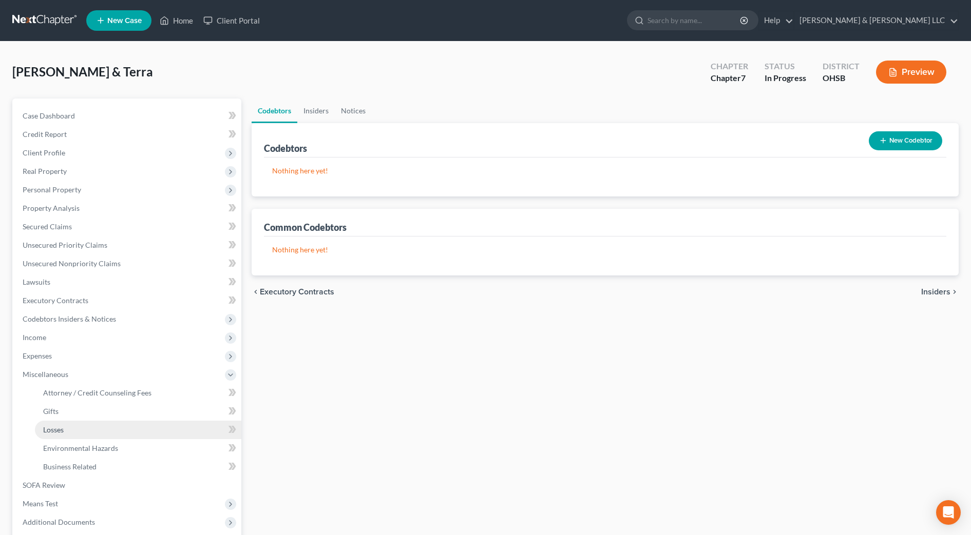
click at [78, 432] on link "Losses" at bounding box center [138, 430] width 206 height 18
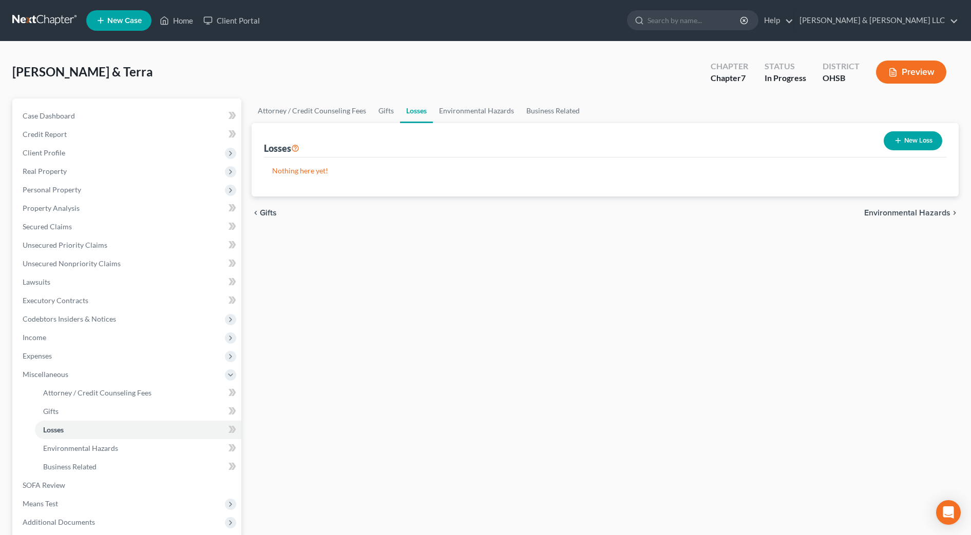
click at [898, 142] on line "button" at bounding box center [898, 141] width 0 height 5
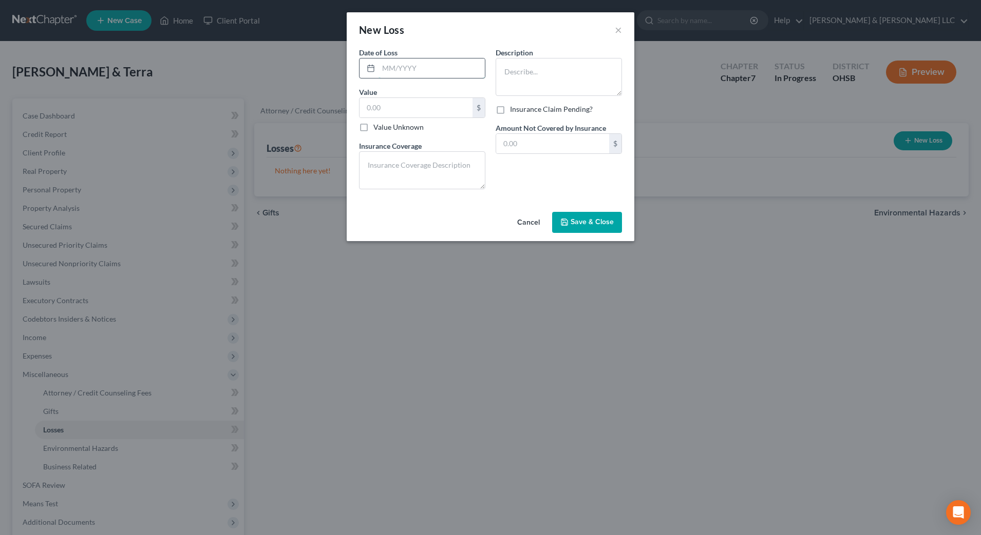
click at [461, 67] on input "text" at bounding box center [431, 69] width 106 height 20
type input "12/2024"
click at [443, 104] on input "text" at bounding box center [415, 108] width 113 height 20
type input "800"
click at [423, 160] on textarea at bounding box center [422, 170] width 126 height 38
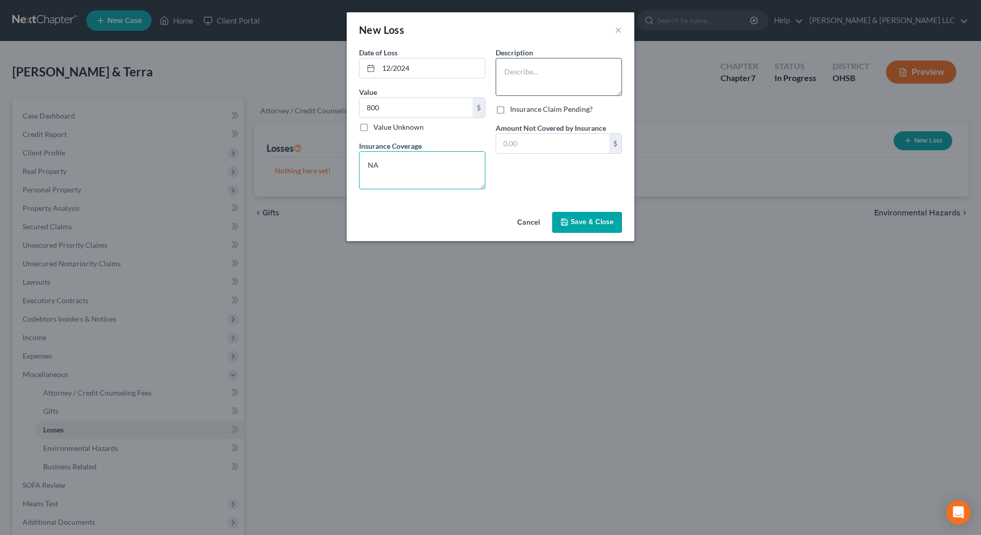
type textarea "NA"
click at [559, 83] on textarea at bounding box center [558, 77] width 126 height 38
type textarea "G"
type textarea "Gambling loss"
click at [535, 149] on input "text" at bounding box center [552, 144] width 113 height 20
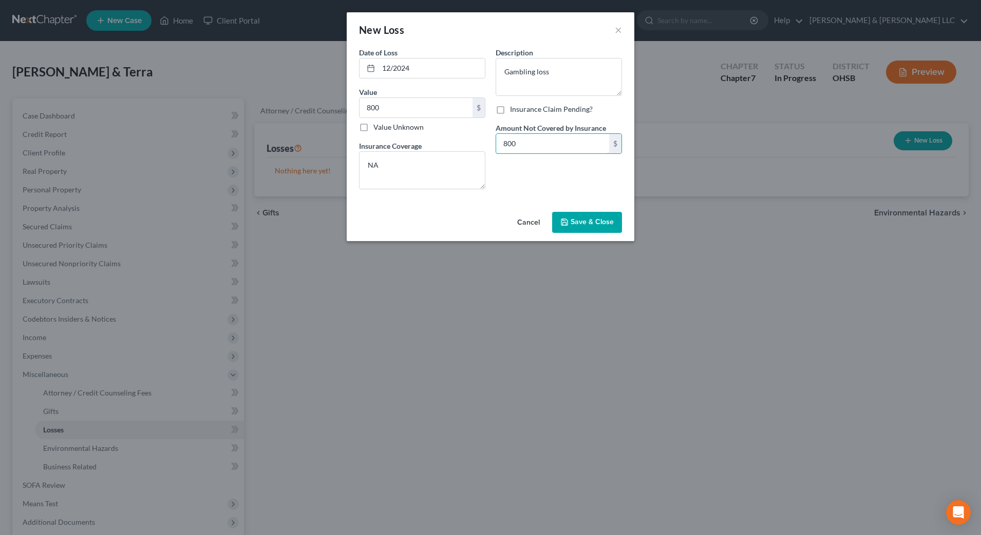
type input "800"
click at [576, 219] on span "Save & Close" at bounding box center [591, 222] width 43 height 9
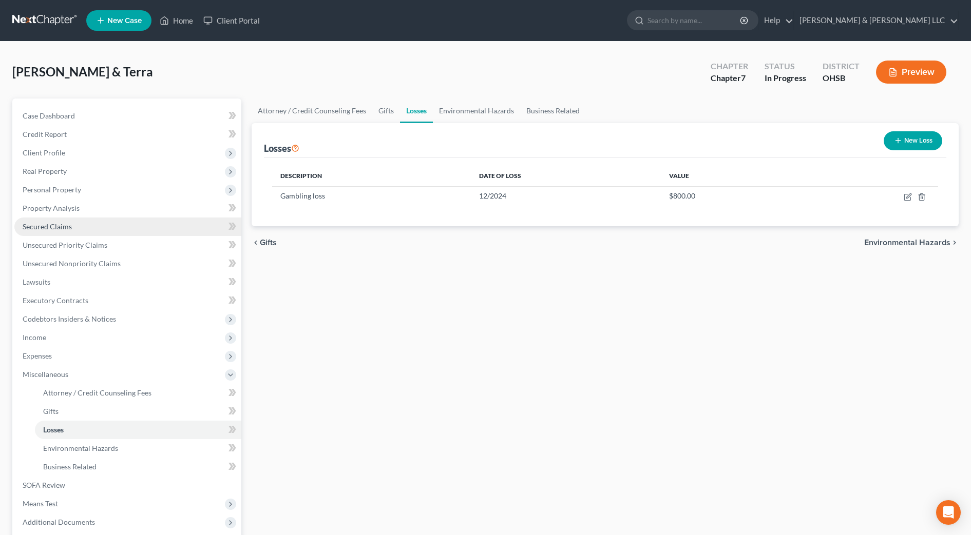
click at [70, 223] on span "Secured Claims" at bounding box center [47, 226] width 49 height 9
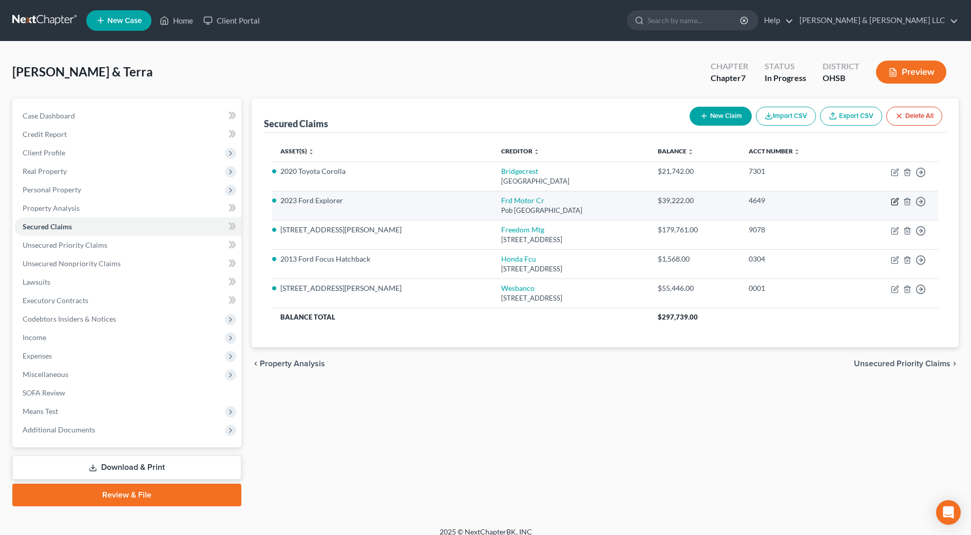
click at [896, 199] on icon "button" at bounding box center [895, 200] width 5 height 5
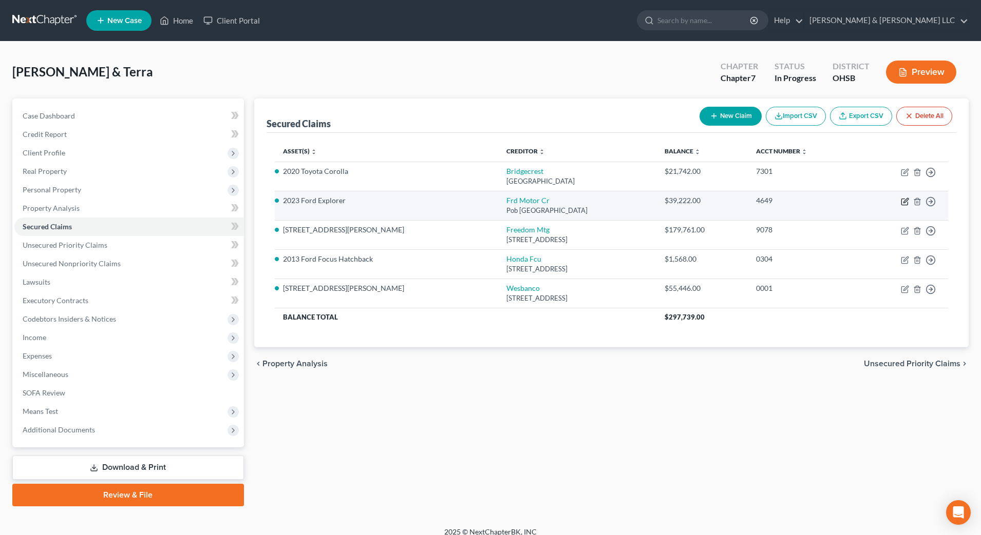
select select "30"
select select "0"
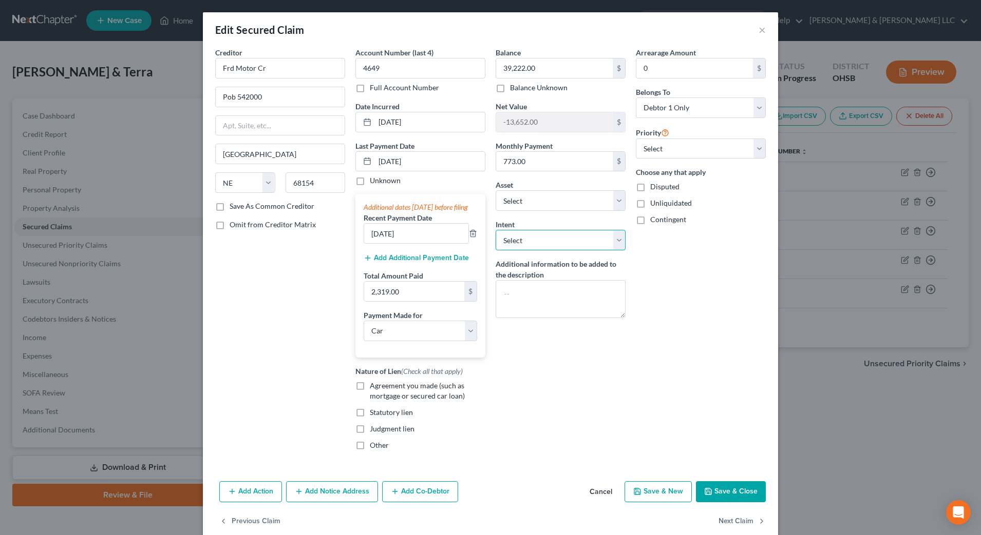
click at [598, 238] on select "Select Surrender Redeem Reaffirm Avoid Other" at bounding box center [560, 240] width 130 height 21
select select "2"
click at [495, 230] on select "Select Surrender Redeem Reaffirm Avoid Other" at bounding box center [560, 240] width 130 height 21
click at [741, 500] on button "Save & Close" at bounding box center [731, 493] width 70 height 22
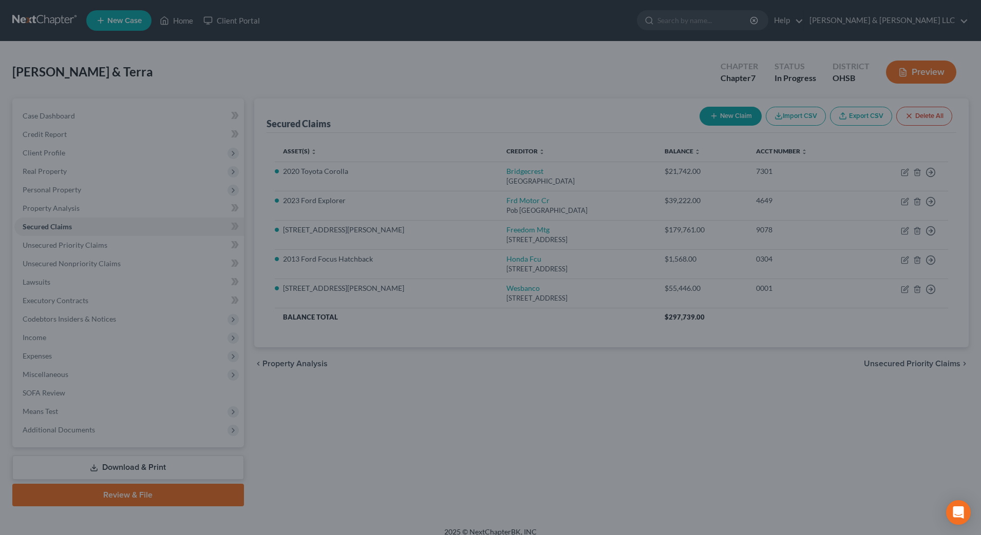
select select "3"
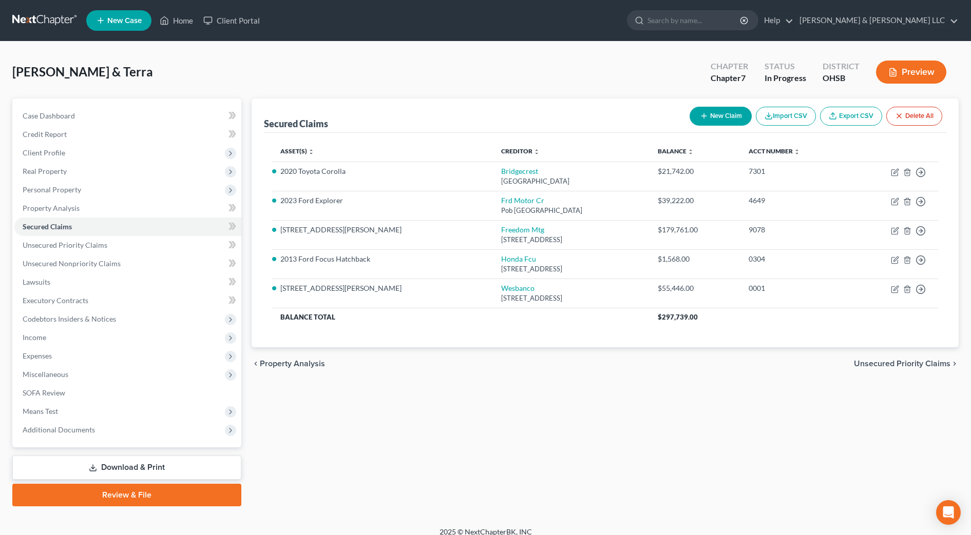
click at [612, 376] on div "chevron_left Property Analysis Unsecured Priority Claims chevron_right" at bounding box center [605, 364] width 707 height 33
click at [170, 491] on link "Review & File" at bounding box center [126, 495] width 229 height 23
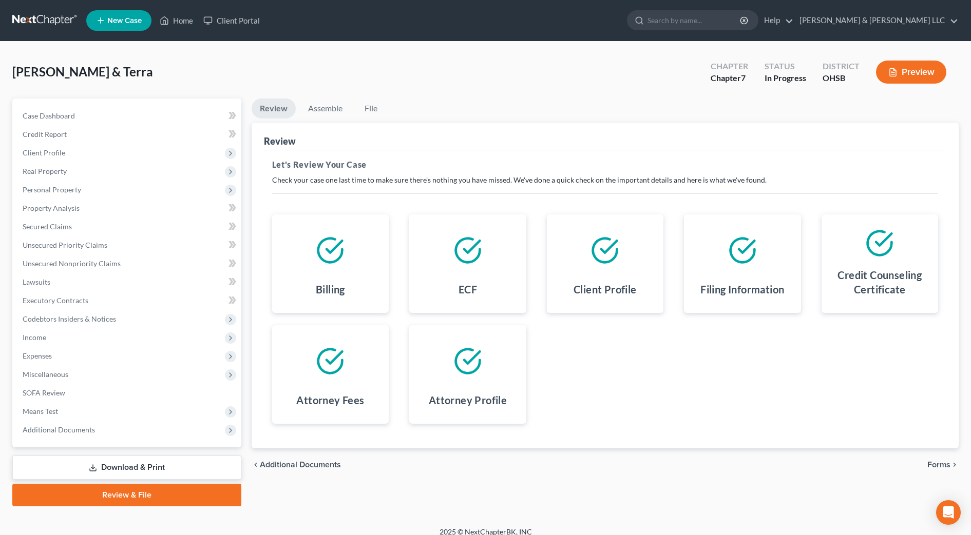
click at [946, 461] on span "Forms" at bounding box center [938, 465] width 23 height 8
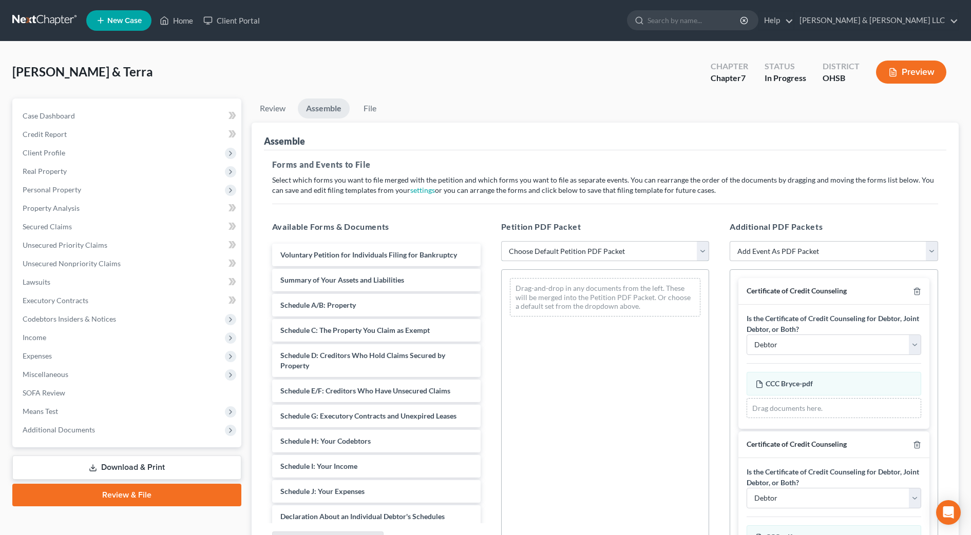
click at [625, 255] on select "Choose Default Petition PDF Packet Emergency Filing (Voluntary Petition and Cre…" at bounding box center [605, 251] width 208 height 21
select select "2"
click at [501, 241] on select "Choose Default Petition PDF Packet Emergency Filing (Voluntary Petition and Cre…" at bounding box center [605, 251] width 208 height 21
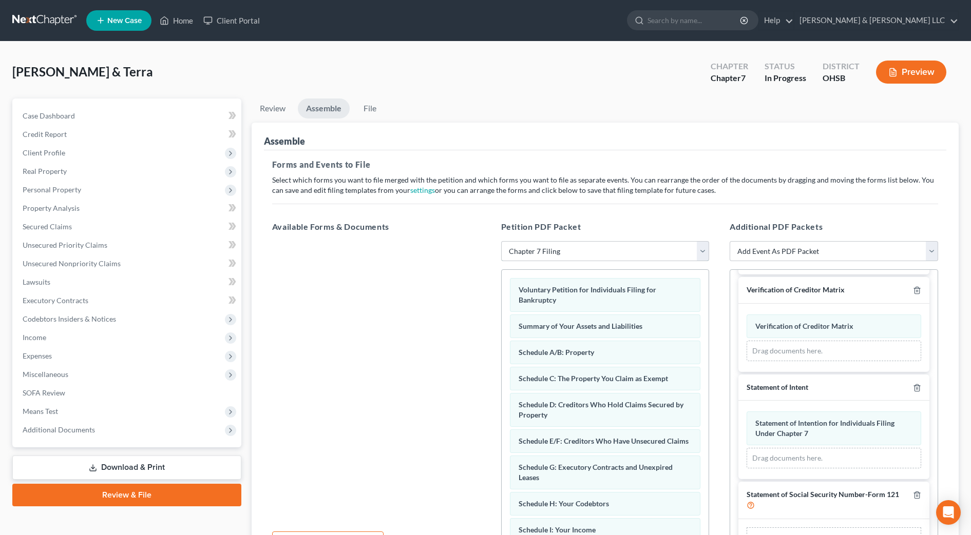
scroll to position [423, 0]
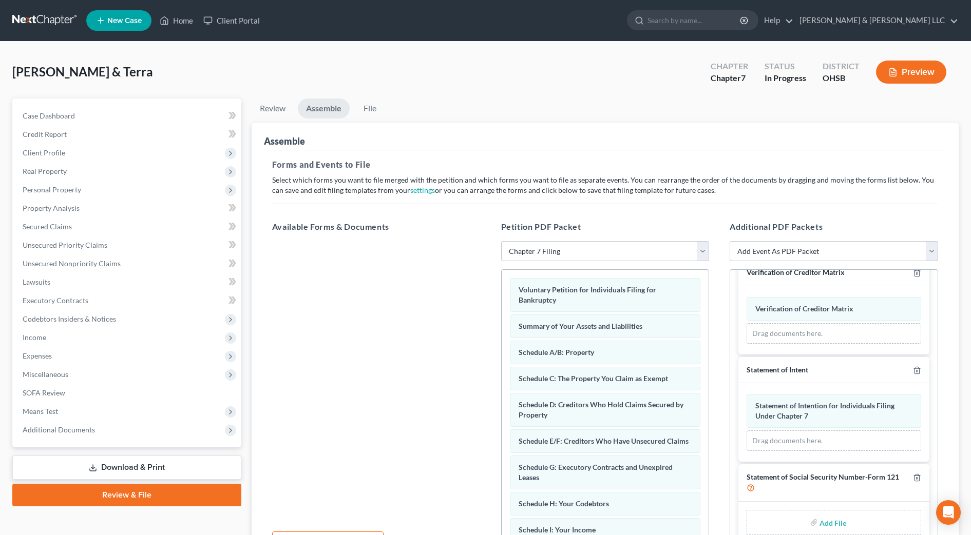
click at [827, 520] on input "file" at bounding box center [831, 522] width 25 height 18
type input "C:\fakepath\SS Form.pdf"
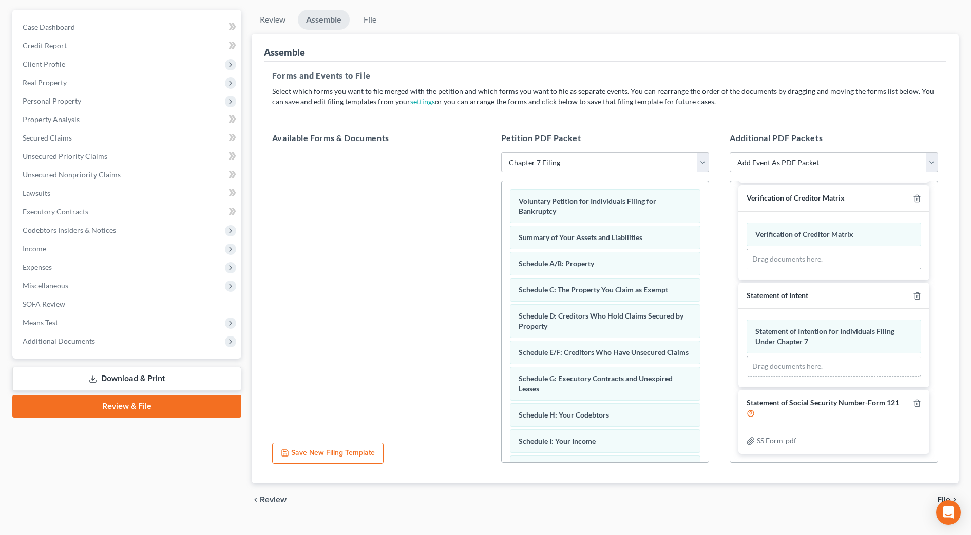
scroll to position [109, 0]
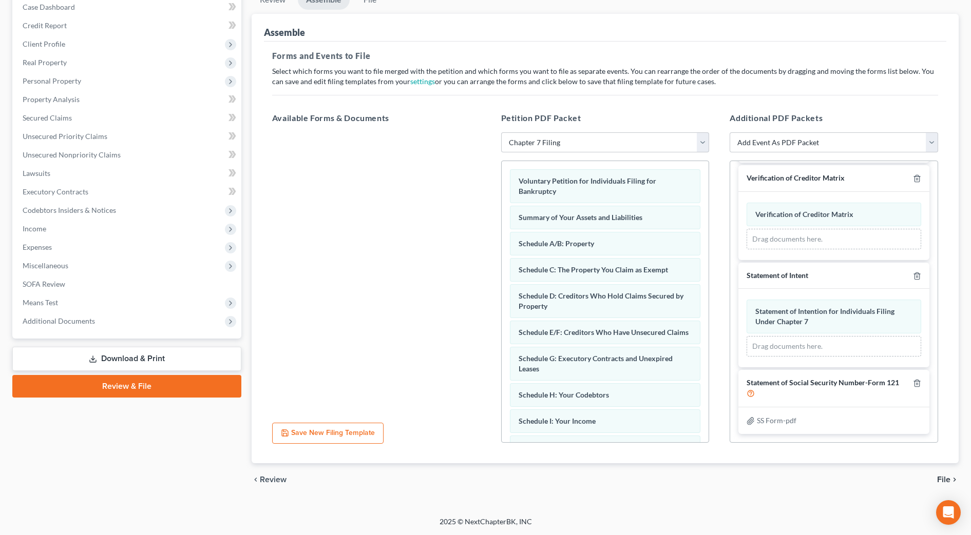
click at [944, 480] on span "File" at bounding box center [943, 480] width 13 height 8
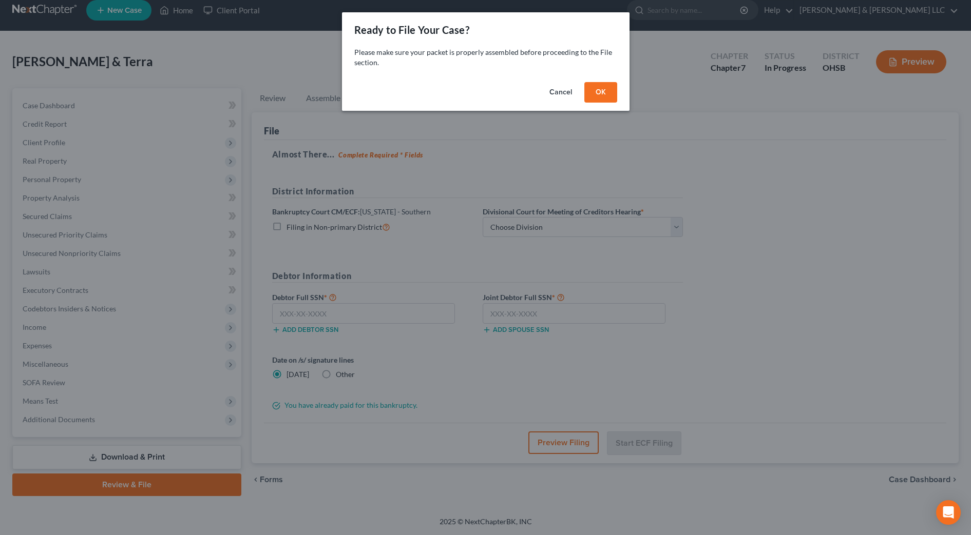
scroll to position [10, 0]
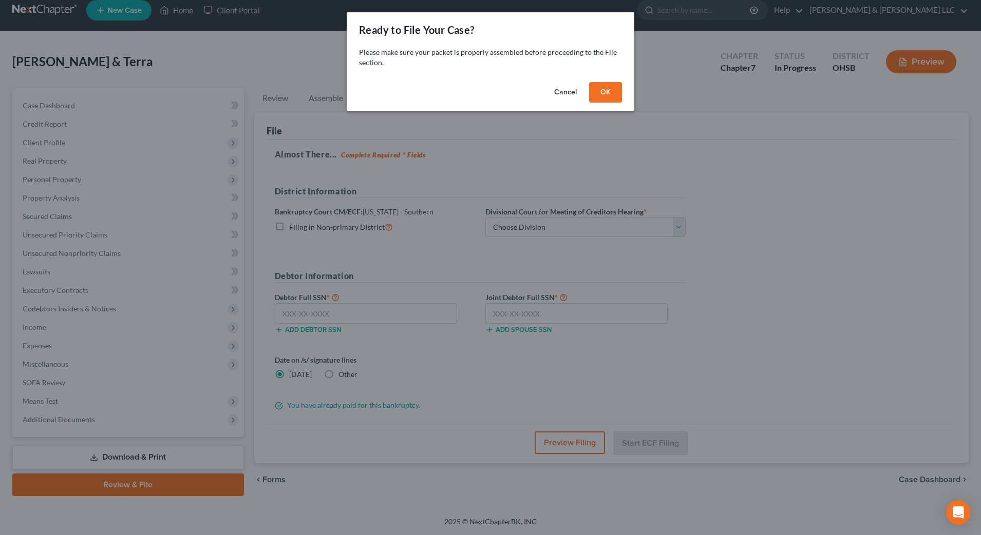
click at [608, 91] on button "OK" at bounding box center [605, 92] width 33 height 21
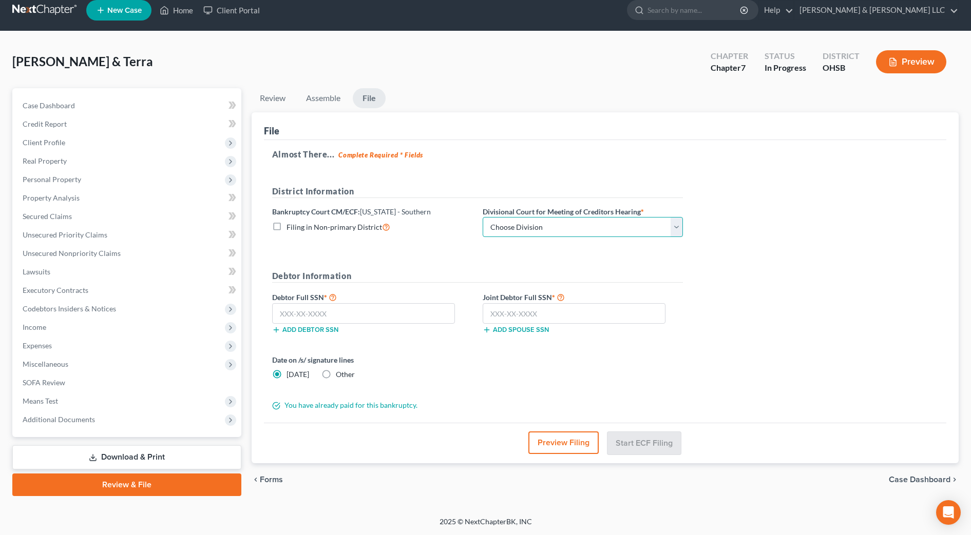
click at [517, 237] on select "Choose Division Cincinnati Columbus [GEOGRAPHIC_DATA]" at bounding box center [583, 227] width 200 height 21
select select "1"
click at [483, 217] on select "Choose Division Cincinnati Columbus [GEOGRAPHIC_DATA]" at bounding box center [583, 227] width 200 height 21
click at [410, 311] on input "text" at bounding box center [363, 313] width 183 height 21
type input "283-98-2731"
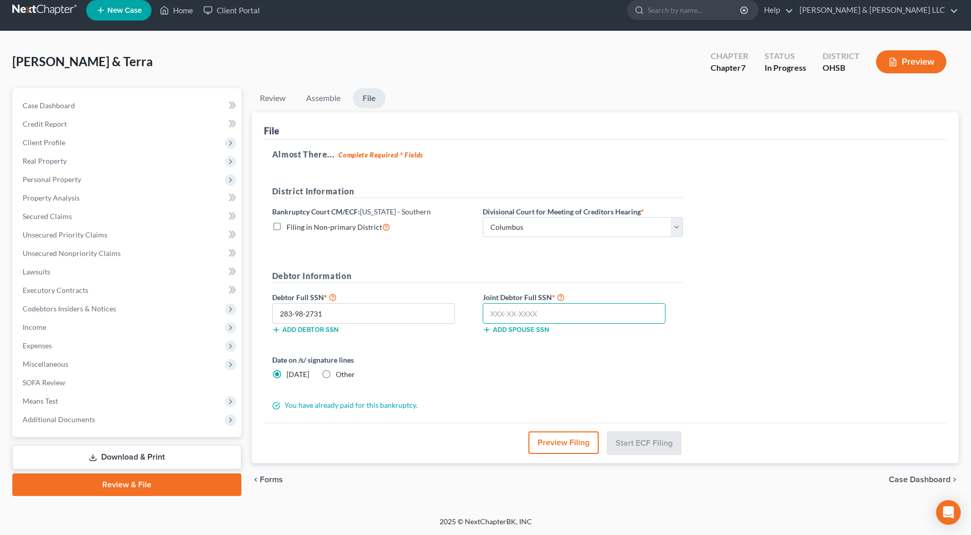
click at [513, 318] on input "text" at bounding box center [574, 313] width 183 height 21
type input "273-02-9787"
click at [580, 446] on button "Preview Filing" at bounding box center [564, 443] width 70 height 23
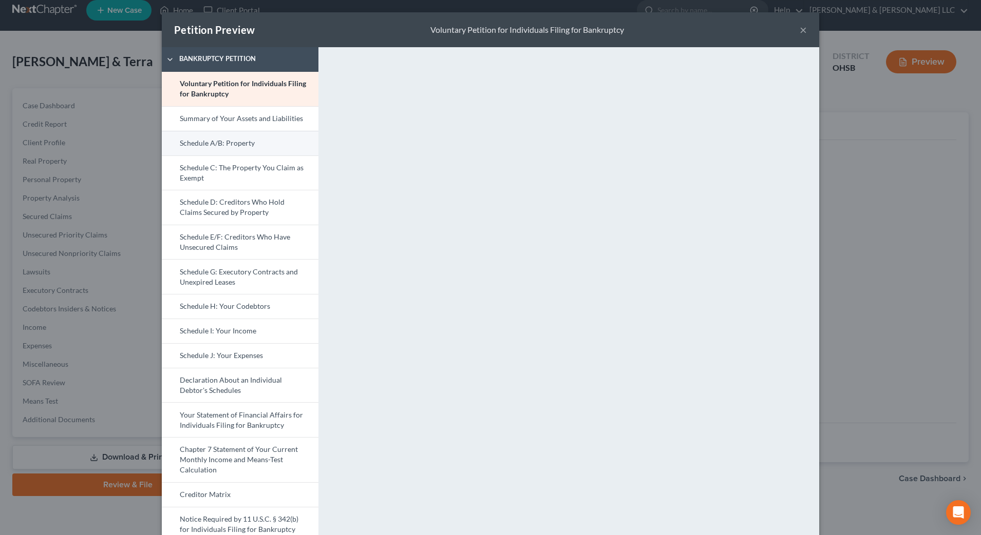
click at [263, 150] on link "Schedule A/B: Property" at bounding box center [240, 143] width 157 height 25
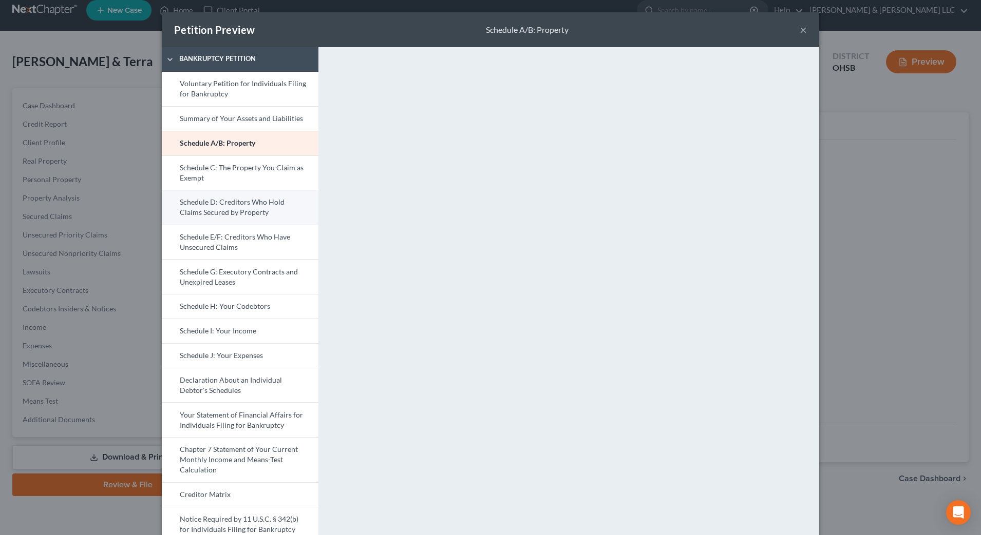
click at [236, 204] on link "Schedule D: Creditors Who Hold Claims Secured by Property" at bounding box center [240, 207] width 157 height 35
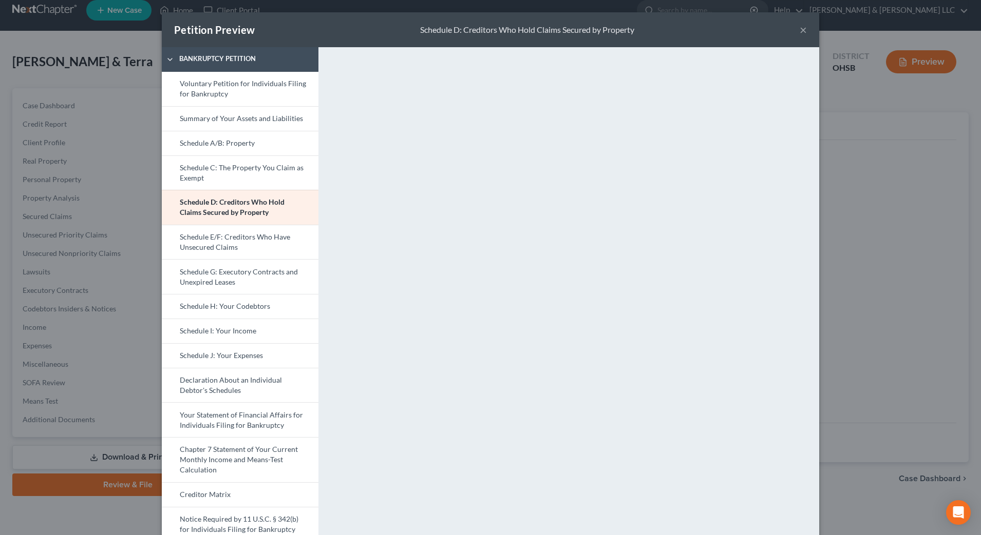
click at [799, 32] on button "×" at bounding box center [802, 30] width 7 height 12
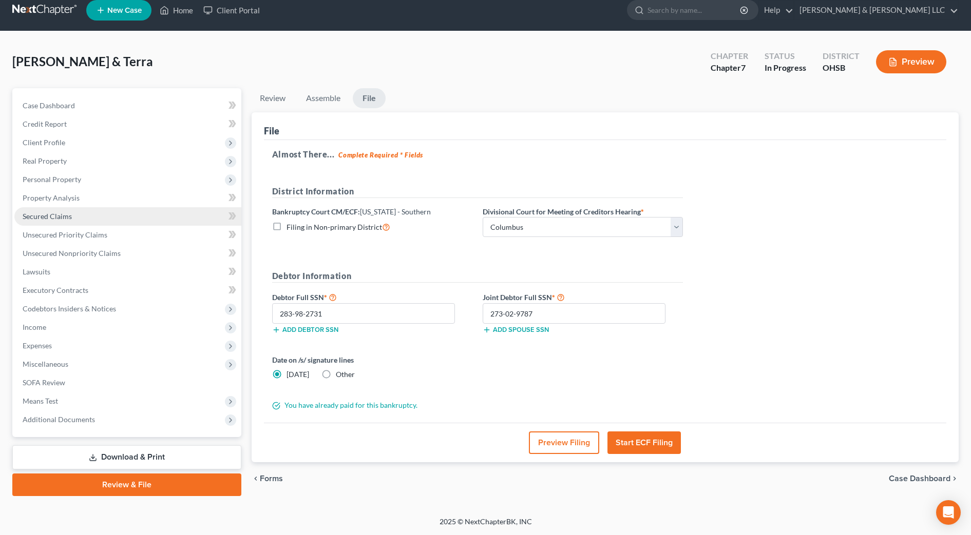
click at [84, 212] on link "Secured Claims" at bounding box center [127, 216] width 227 height 18
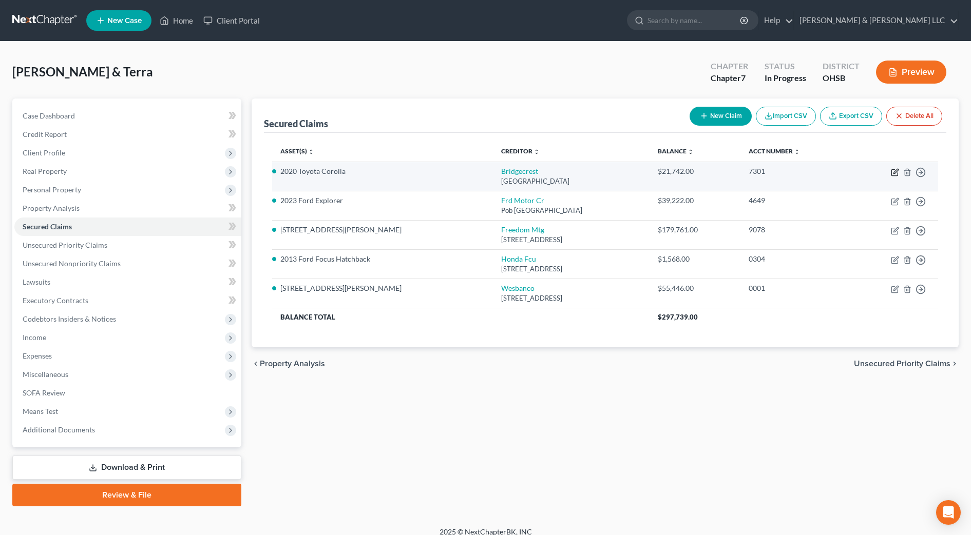
click at [893, 172] on icon "button" at bounding box center [895, 172] width 8 height 8
select select "3"
select select "0"
select select "2"
select select "0"
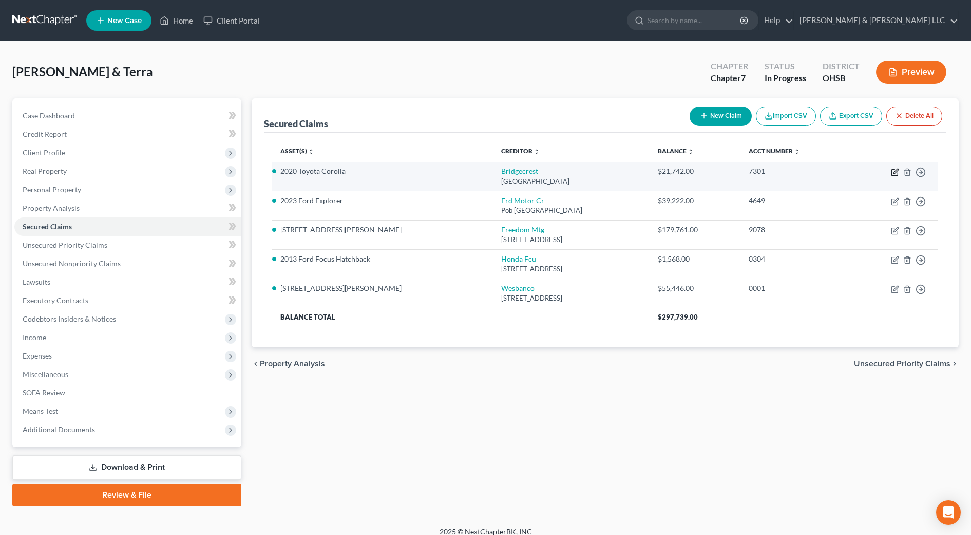
select select "0"
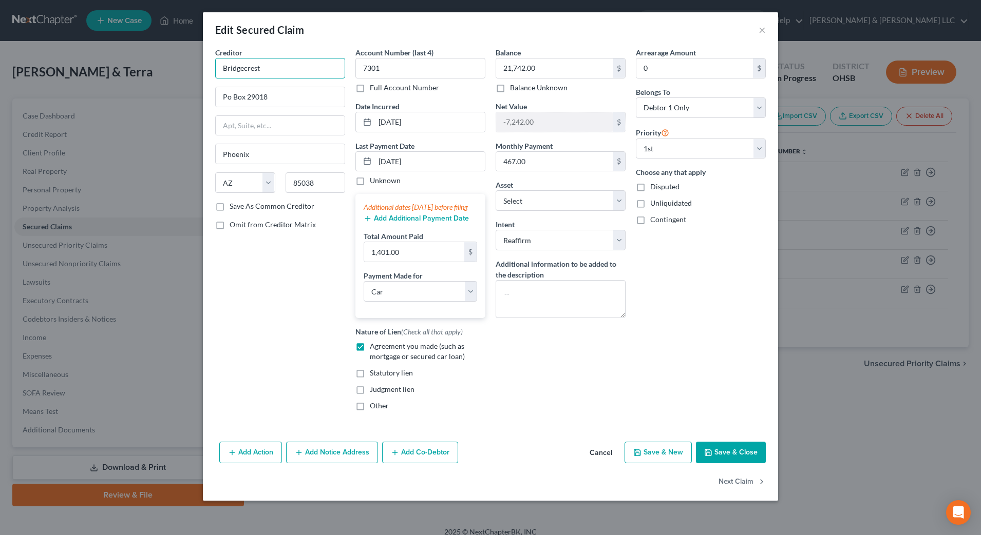
click at [274, 66] on input "Bridgecrest" at bounding box center [280, 68] width 130 height 21
type input "Bridgecrest/Carvana LLC"
click at [727, 464] on button "Save & Close" at bounding box center [731, 453] width 70 height 22
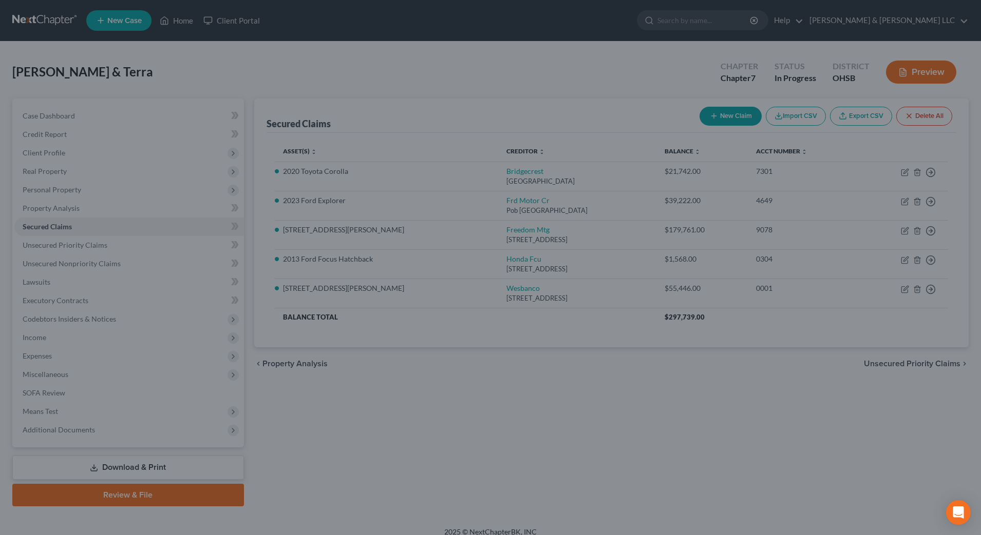
select select "14"
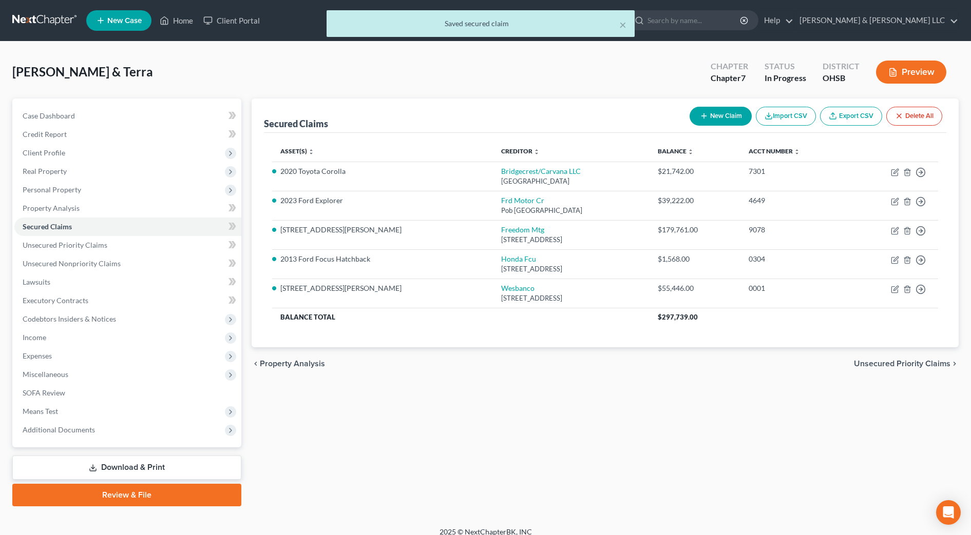
click at [153, 489] on link "Review & File" at bounding box center [126, 495] width 229 height 23
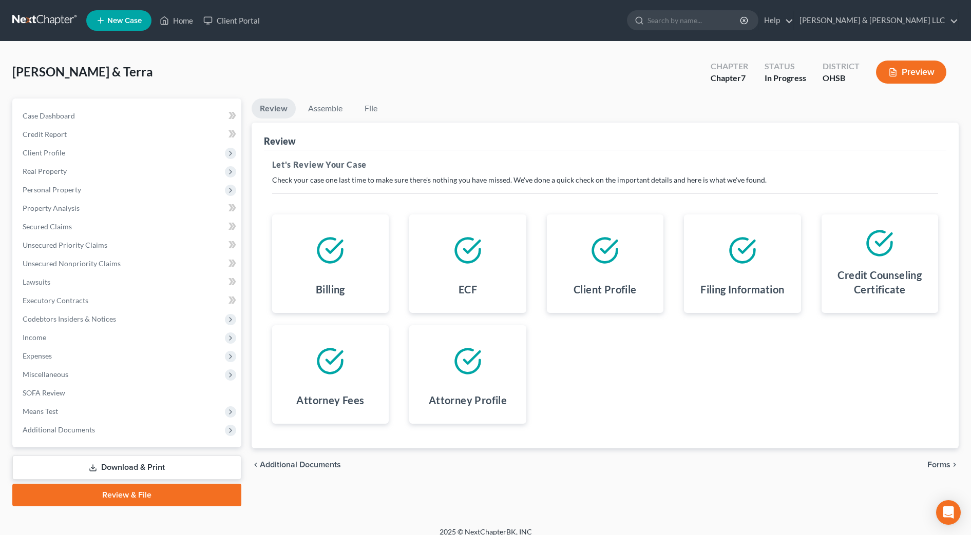
click at [942, 469] on span "Forms" at bounding box center [938, 465] width 23 height 8
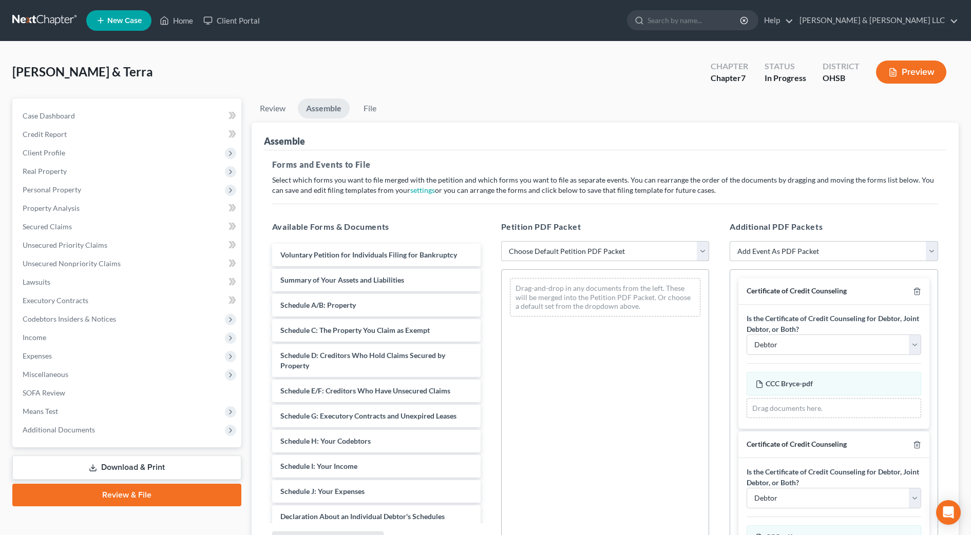
click at [639, 244] on select "Choose Default Petition PDF Packet Emergency Filing (Voluntary Petition and Cre…" at bounding box center [605, 251] width 208 height 21
select select "2"
click at [501, 241] on select "Choose Default Petition PDF Packet Emergency Filing (Voluntary Petition and Cre…" at bounding box center [605, 251] width 208 height 21
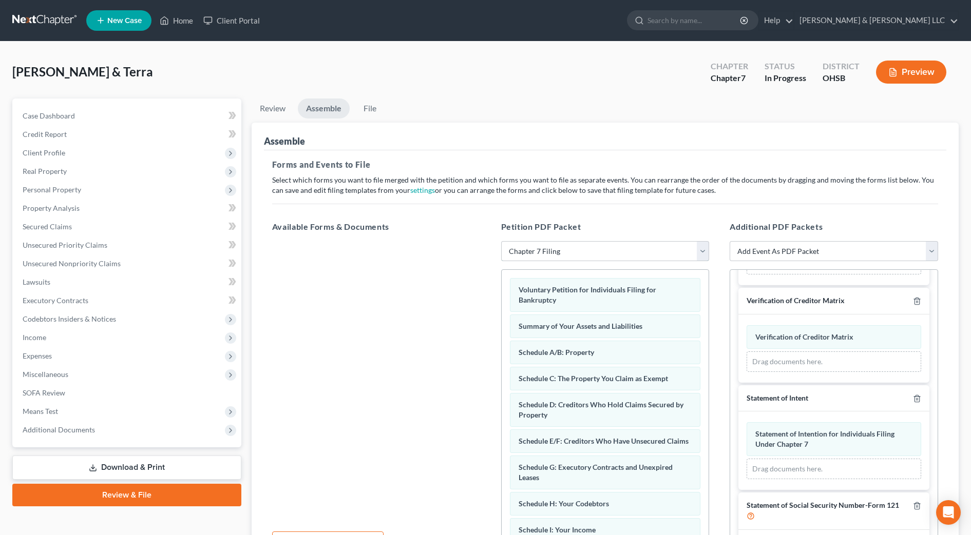
scroll to position [423, 0]
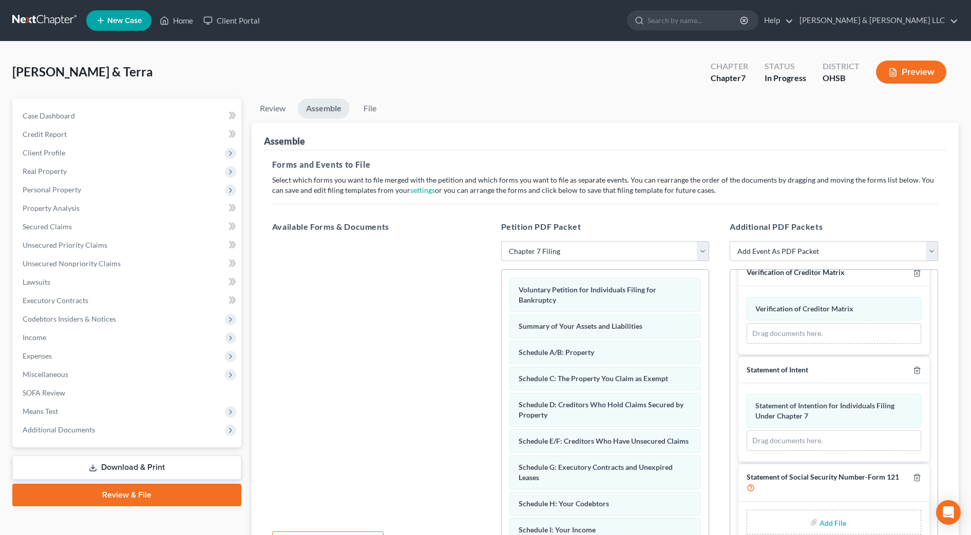
click at [835, 525] on input "file" at bounding box center [831, 522] width 25 height 18
type input "C:\fakepath\SS Form.pdf"
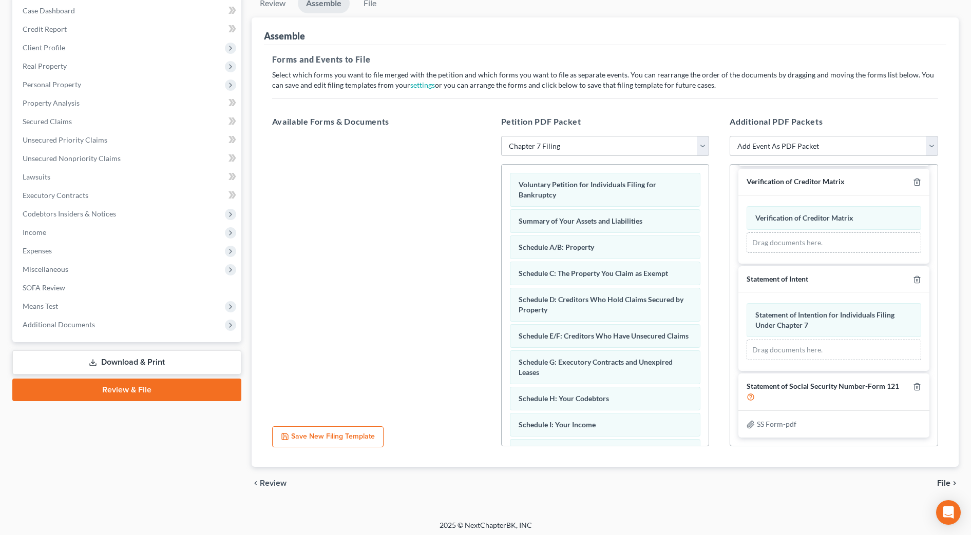
scroll to position [109, 0]
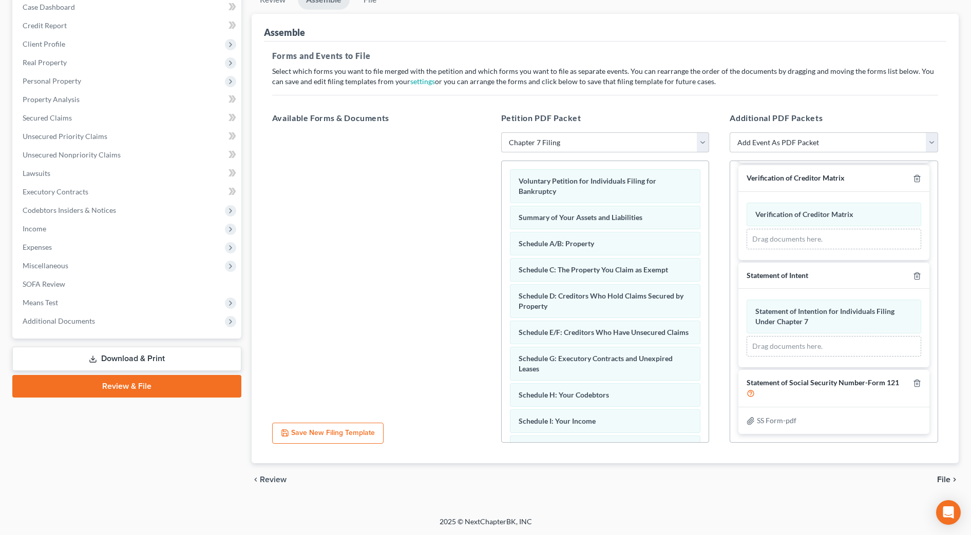
click at [942, 478] on span "File" at bounding box center [943, 480] width 13 height 8
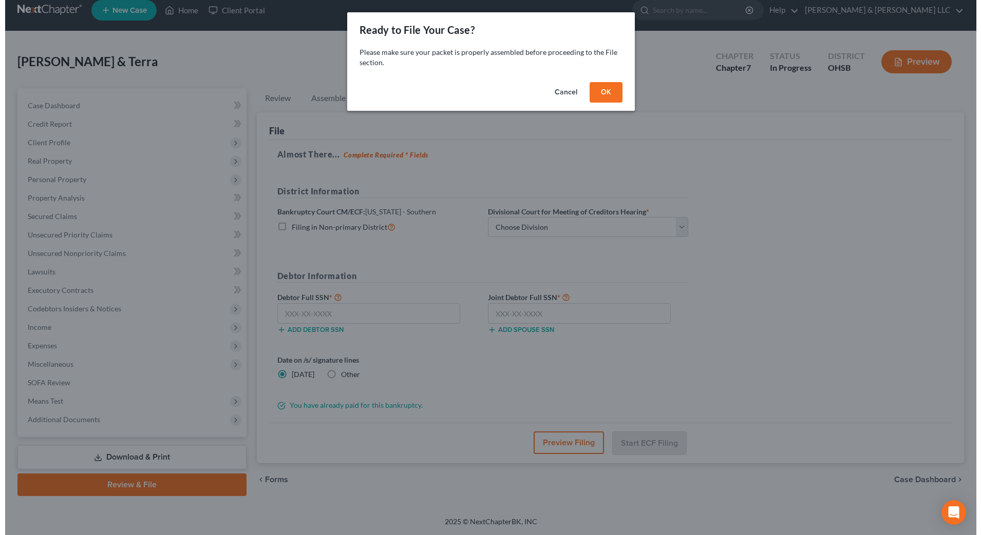
scroll to position [10, 0]
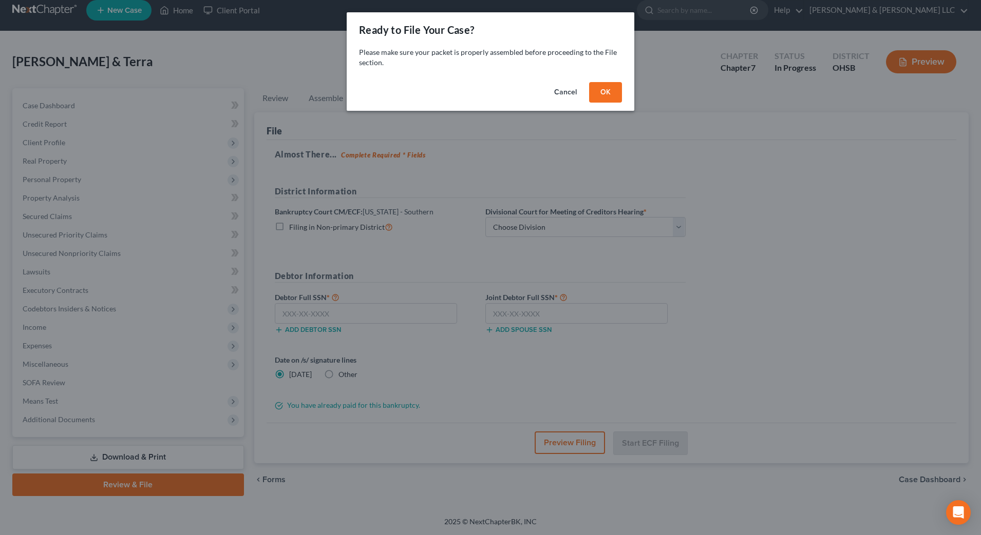
click at [607, 99] on button "OK" at bounding box center [605, 92] width 33 height 21
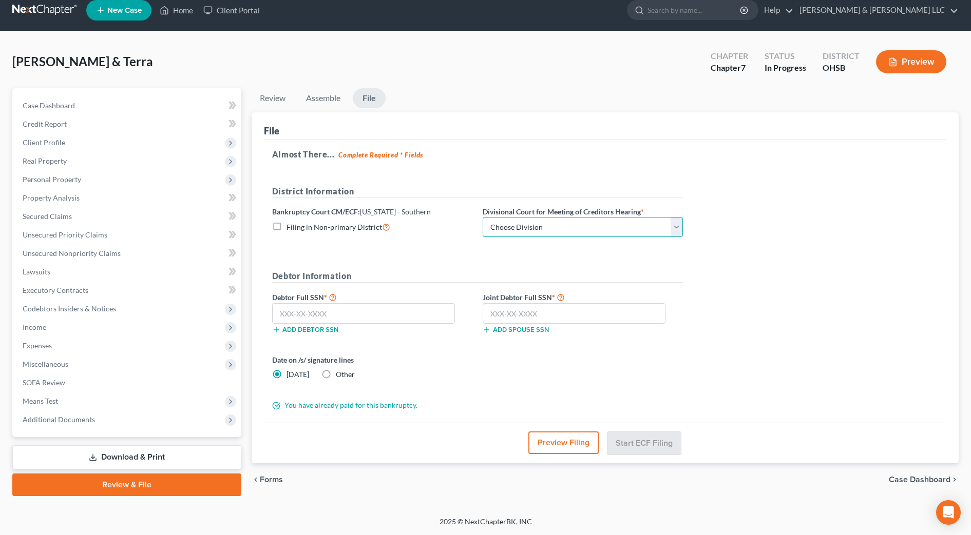
click at [548, 223] on select "Choose Division Cincinnati Columbus [GEOGRAPHIC_DATA]" at bounding box center [583, 227] width 200 height 21
select select "1"
click at [483, 217] on select "Choose Division Cincinnati Columbus [GEOGRAPHIC_DATA]" at bounding box center [583, 227] width 200 height 21
click at [388, 308] on input "text" at bounding box center [363, 313] width 183 height 21
type input "283-98-2731"
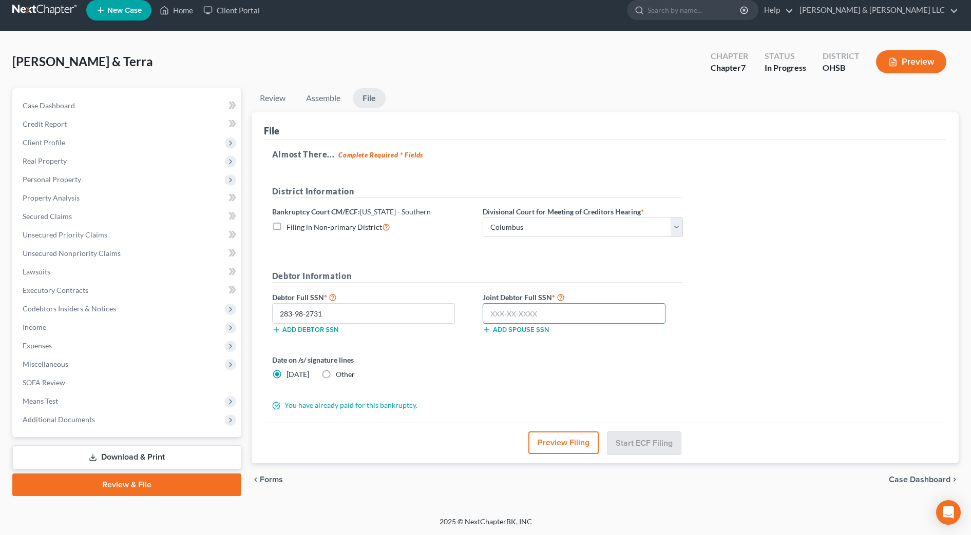
click at [549, 320] on input "text" at bounding box center [574, 313] width 183 height 21
type input "273-02-9787"
click at [571, 440] on button "Preview Filing" at bounding box center [564, 443] width 70 height 23
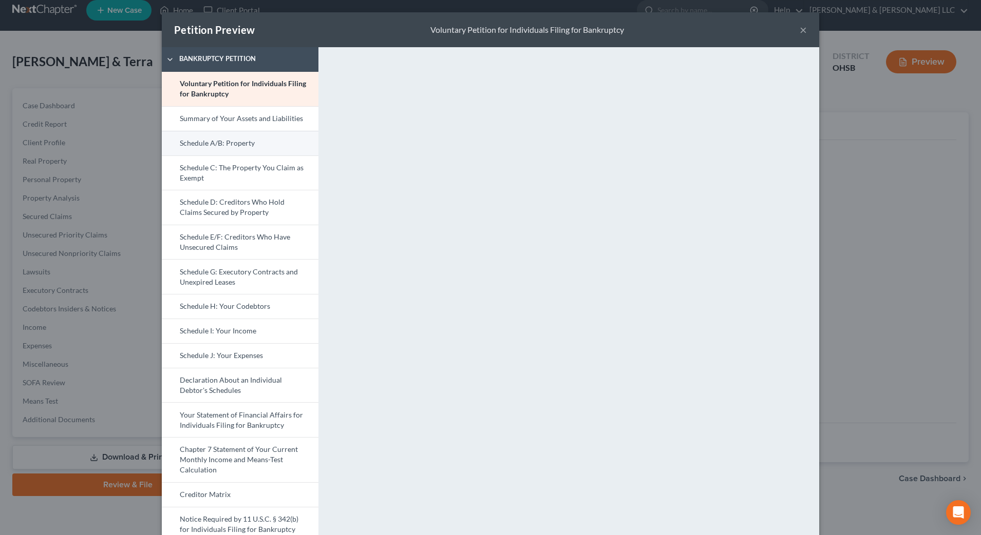
click at [230, 148] on link "Schedule A/B: Property" at bounding box center [240, 143] width 157 height 25
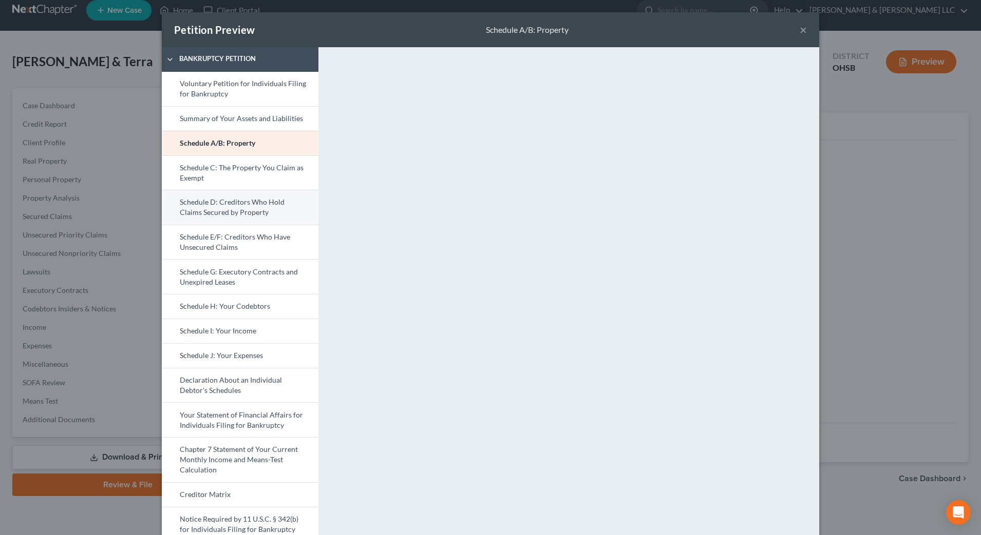
click at [214, 203] on link "Schedule D: Creditors Who Hold Claims Secured by Property" at bounding box center [240, 207] width 157 height 35
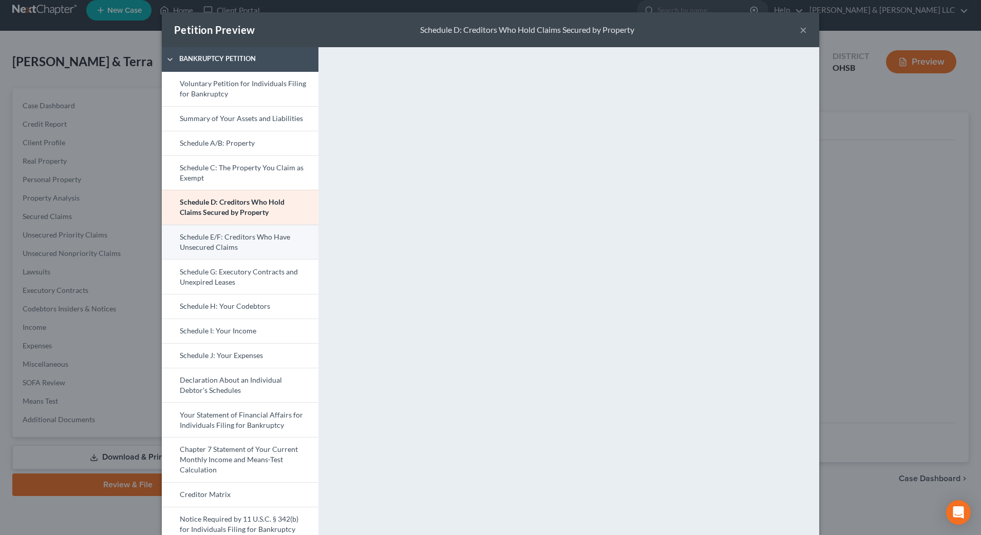
click at [227, 241] on link "Schedule E/F: Creditors Who Have Unsecured Claims" at bounding box center [240, 242] width 157 height 35
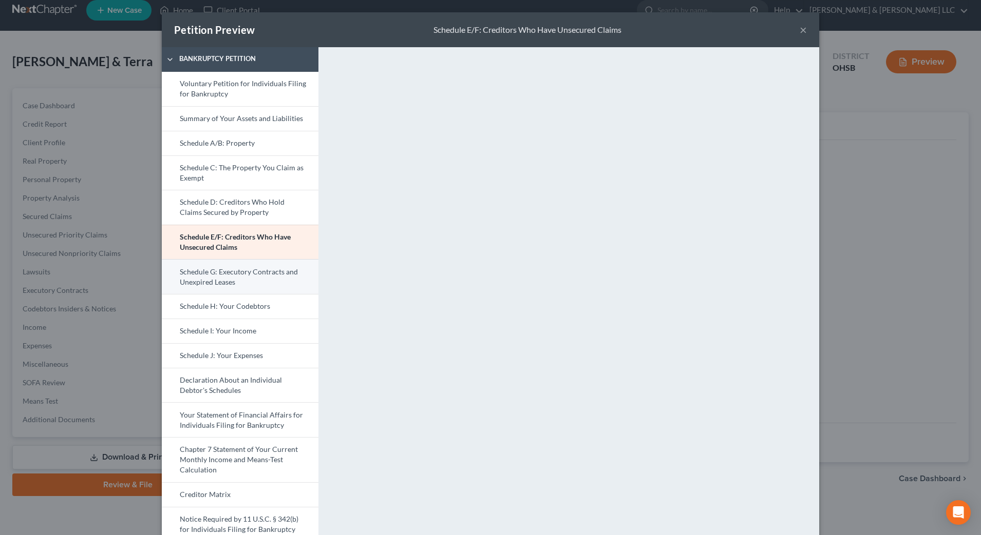
click at [251, 281] on link "Schedule G: Executory Contracts and Unexpired Leases" at bounding box center [240, 276] width 157 height 35
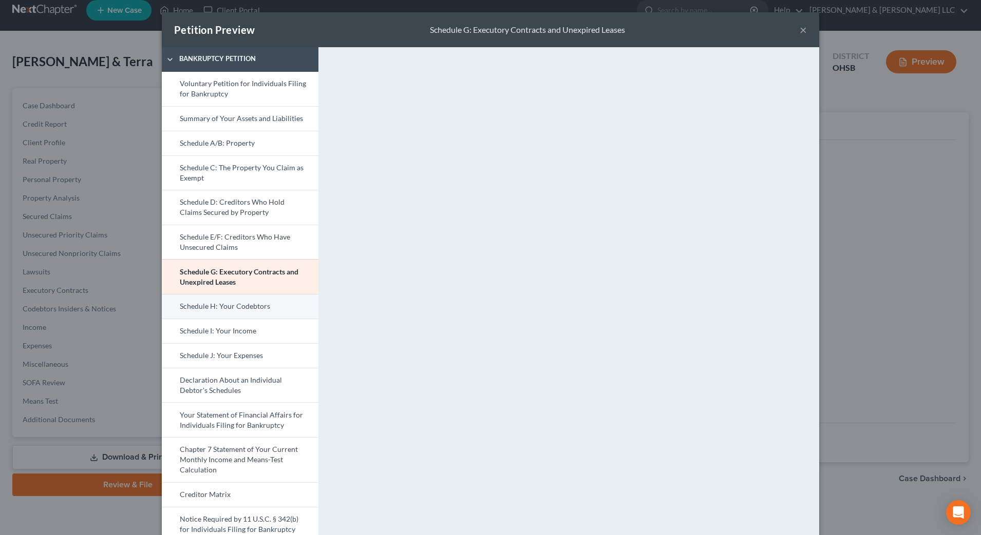
click at [284, 305] on link "Schedule H: Your Codebtors" at bounding box center [240, 306] width 157 height 25
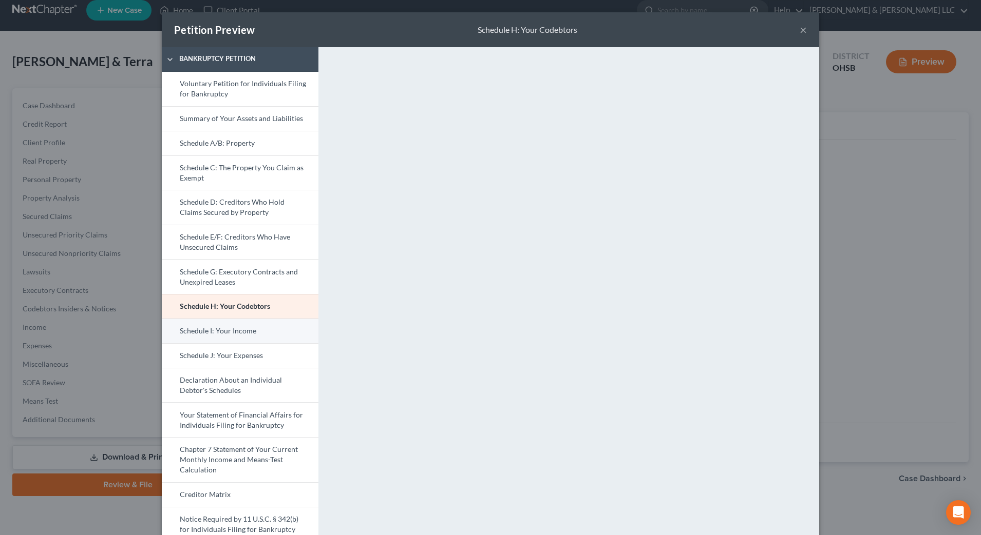
click at [246, 327] on link "Schedule I: Your Income" at bounding box center [240, 331] width 157 height 25
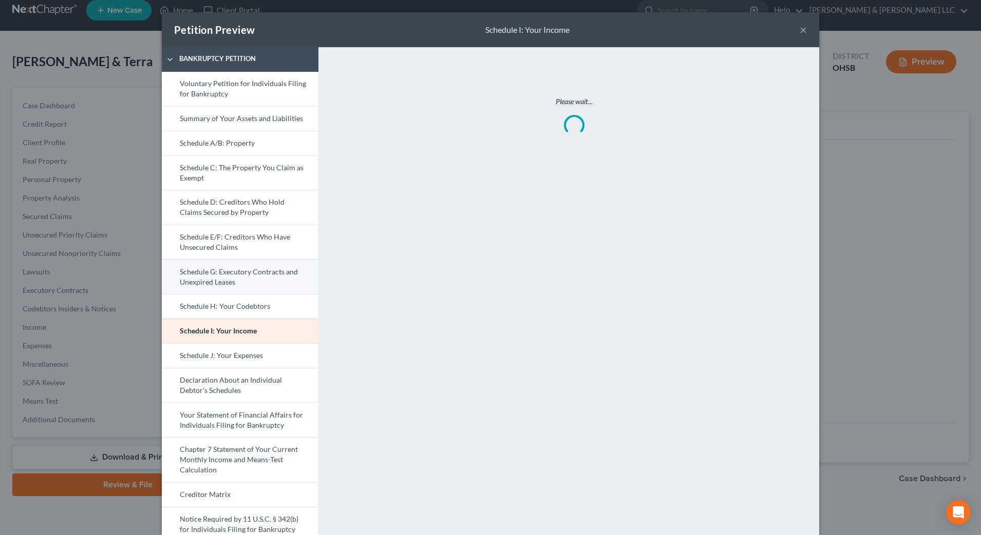
click at [264, 280] on link "Schedule G: Executory Contracts and Unexpired Leases" at bounding box center [240, 276] width 157 height 35
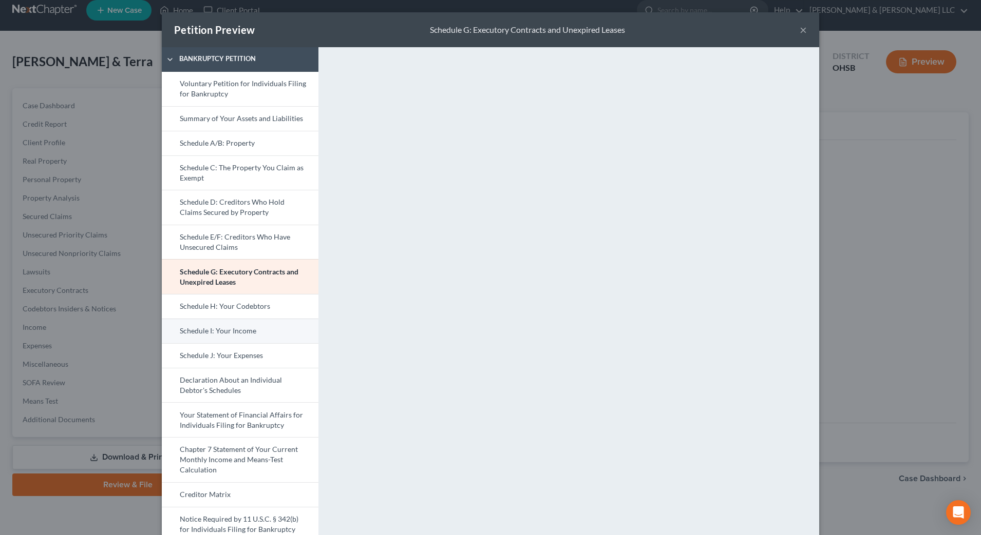
click at [253, 336] on link "Schedule I: Your Income" at bounding box center [240, 331] width 157 height 25
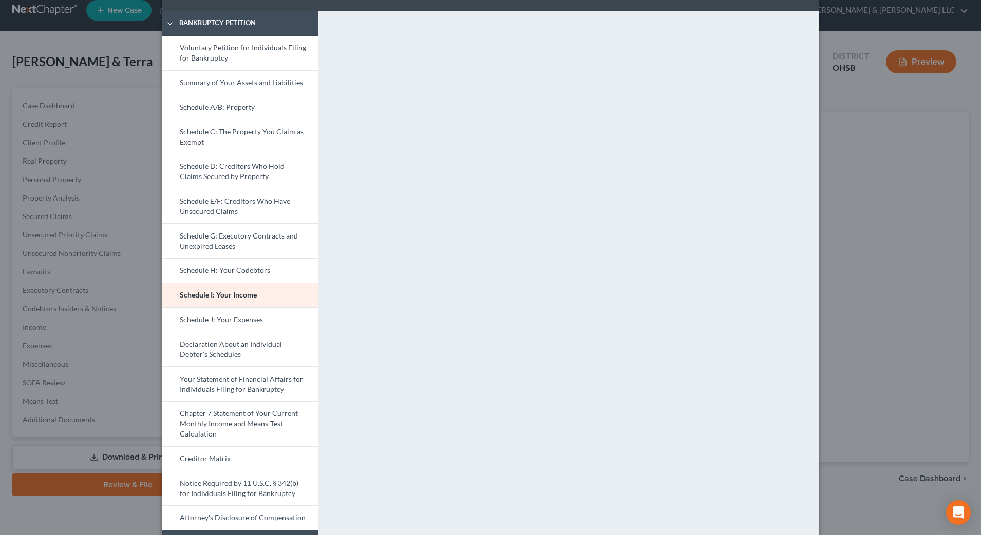
scroll to position [64, 0]
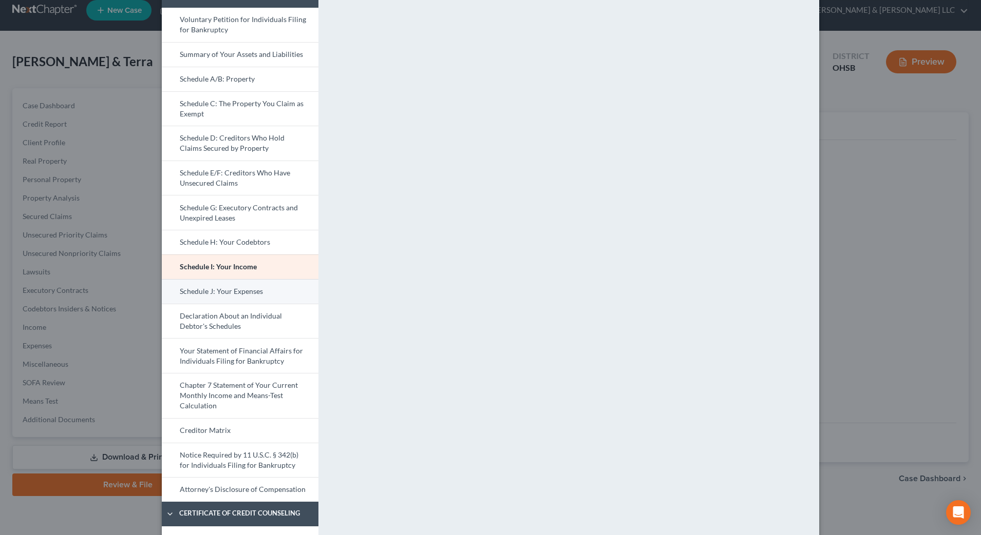
click at [261, 294] on link "Schedule J: Your Expenses" at bounding box center [240, 291] width 157 height 25
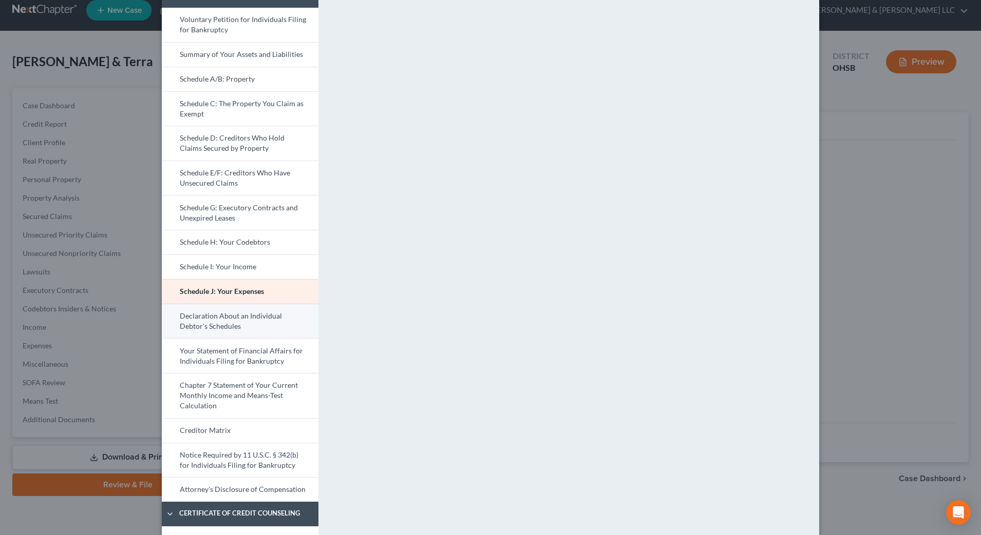
click at [286, 317] on link "Declaration About an Individual Debtor's Schedules" at bounding box center [240, 321] width 157 height 35
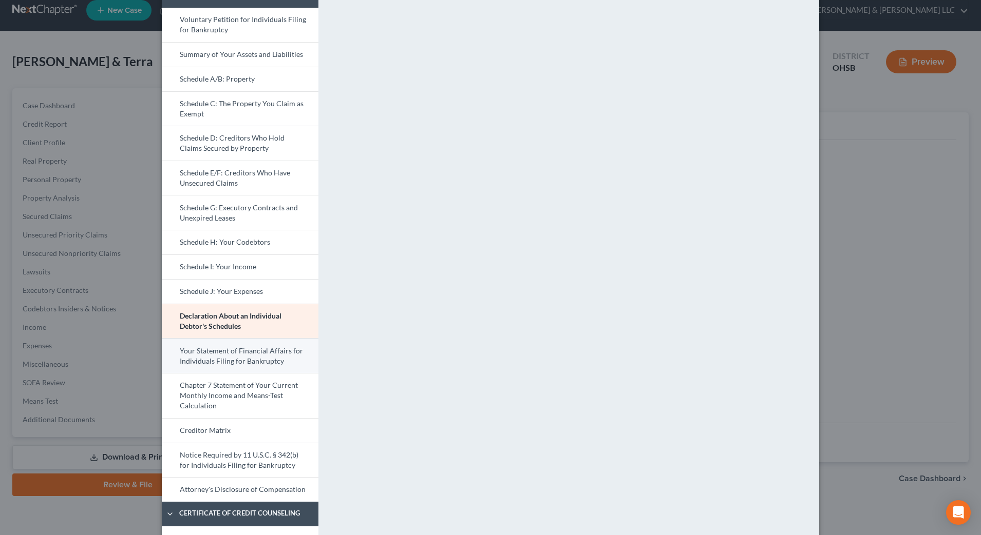
click at [193, 360] on link "Your Statement of Financial Affairs for Individuals Filing for Bankruptcy" at bounding box center [240, 355] width 157 height 35
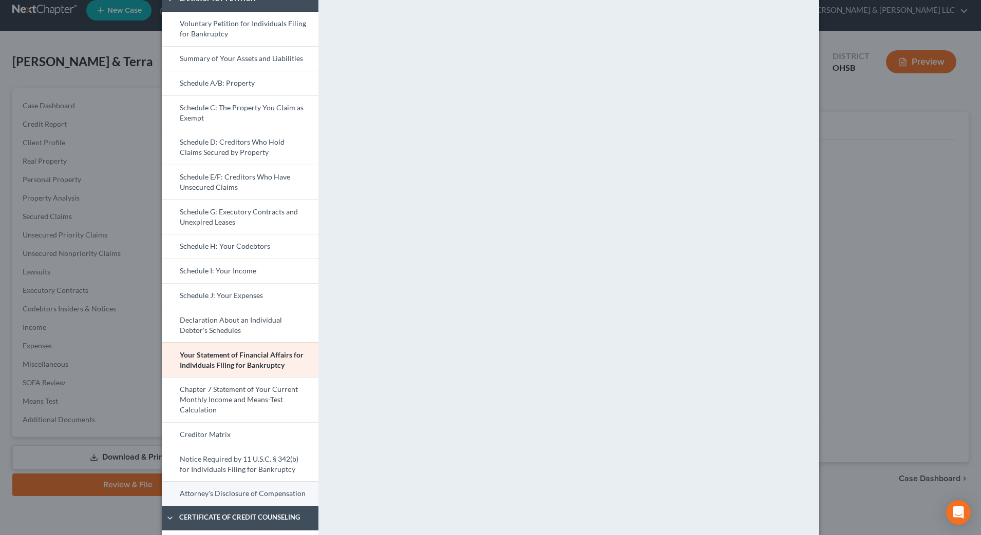
scroll to position [128, 0]
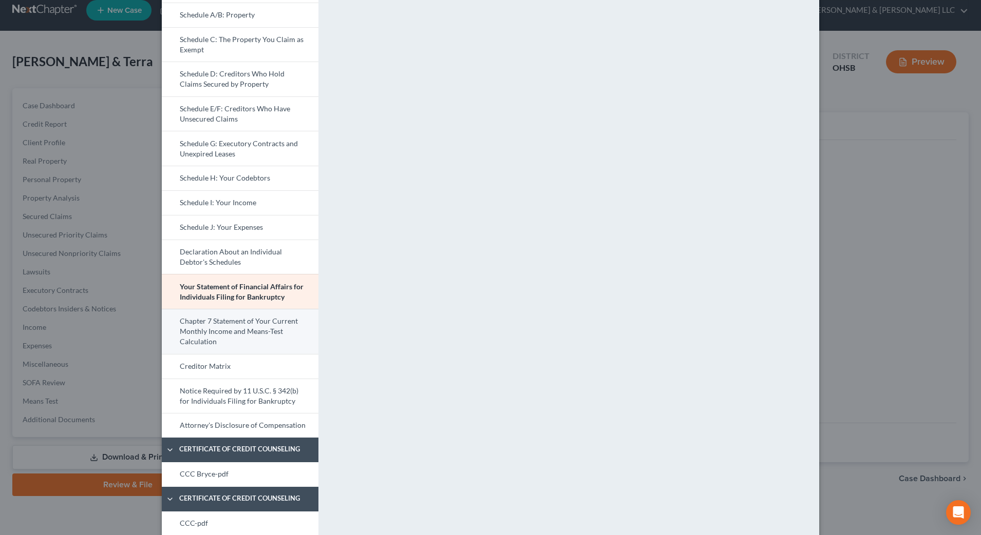
click at [218, 335] on link "Chapter 7 Statement of Your Current Monthly Income and Means-Test Calculation" at bounding box center [240, 331] width 157 height 45
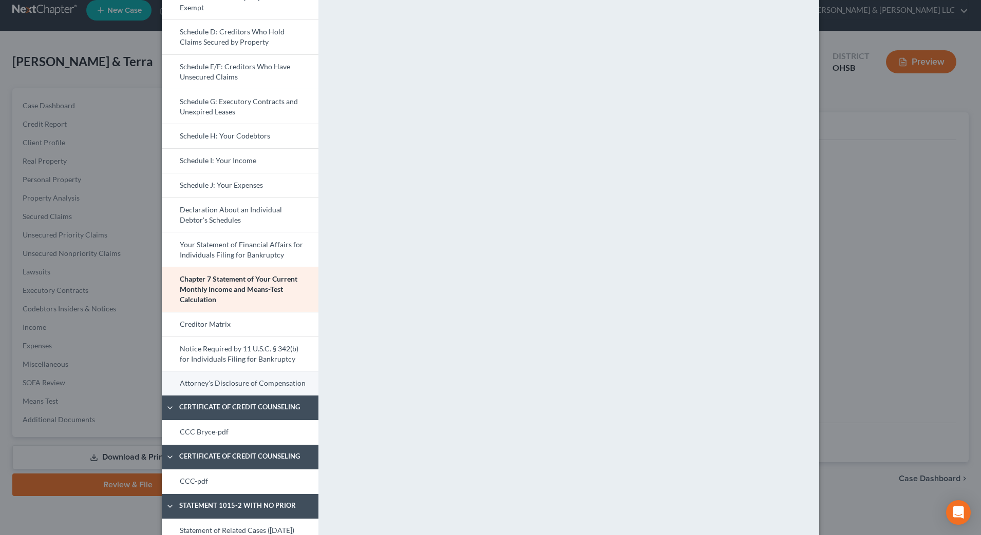
scroll to position [193, 0]
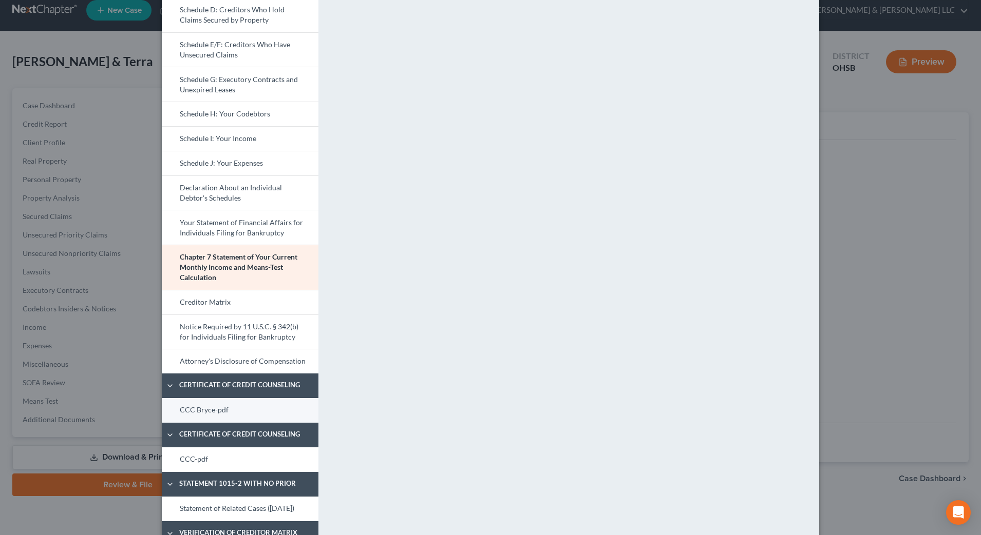
click at [210, 417] on link "CCC Bryce-pdf" at bounding box center [240, 410] width 157 height 25
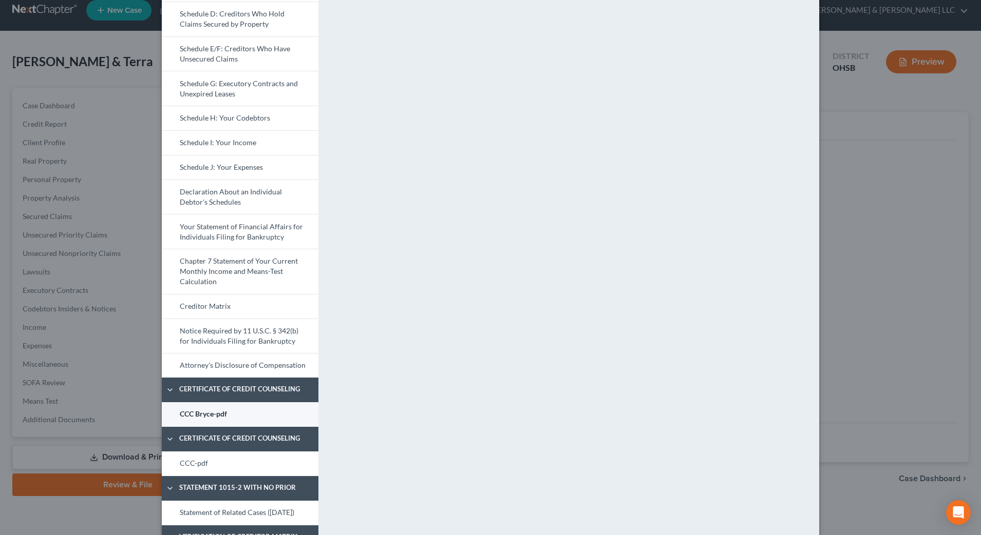
scroll to position [257, 0]
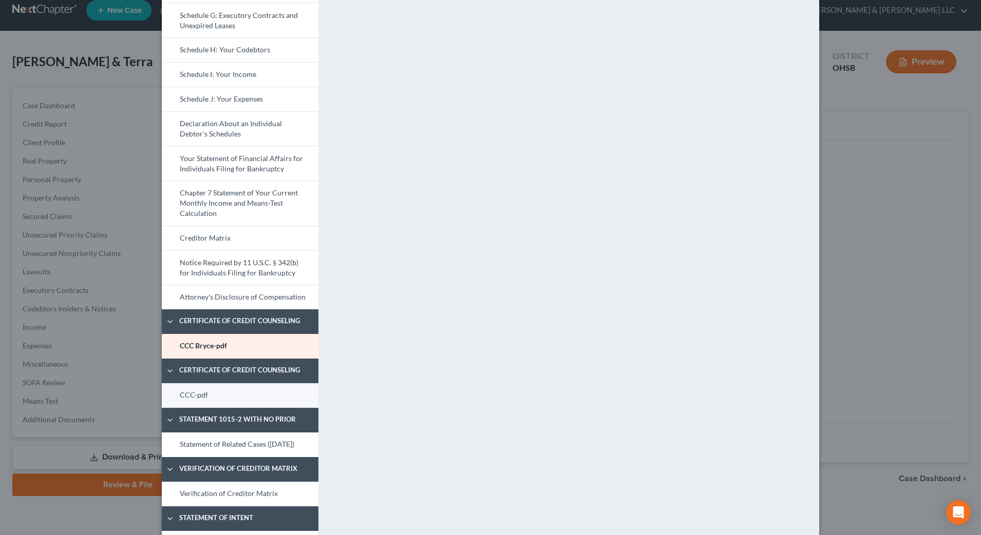
click at [198, 394] on link "CCC-pdf" at bounding box center [240, 396] width 157 height 25
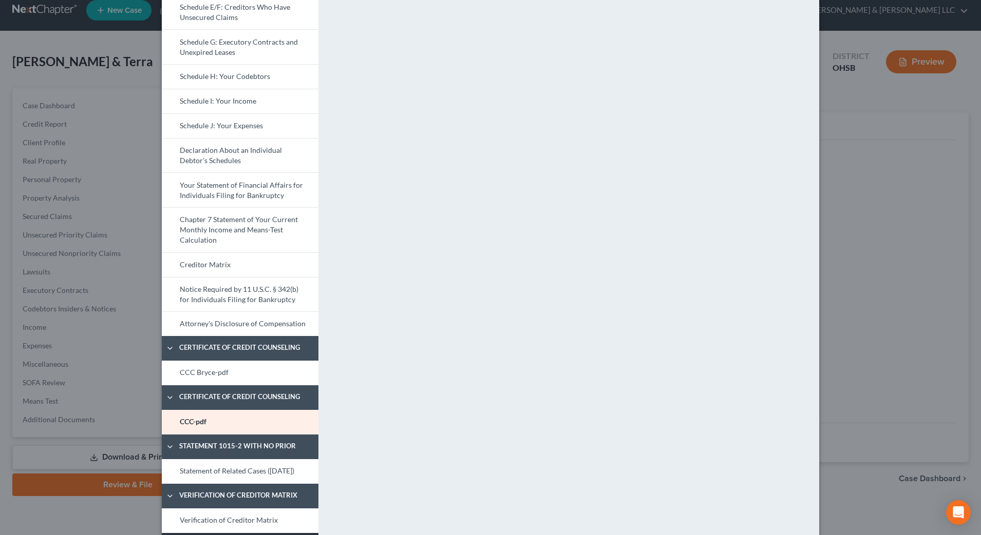
scroll to position [385, 0]
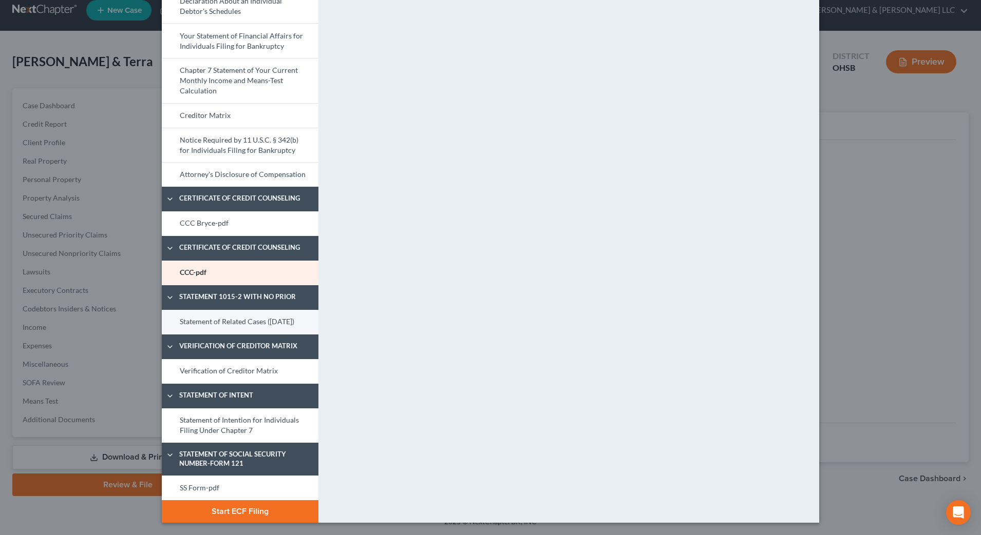
click at [205, 316] on link "Statement of Related Cases ([DATE])" at bounding box center [240, 322] width 157 height 25
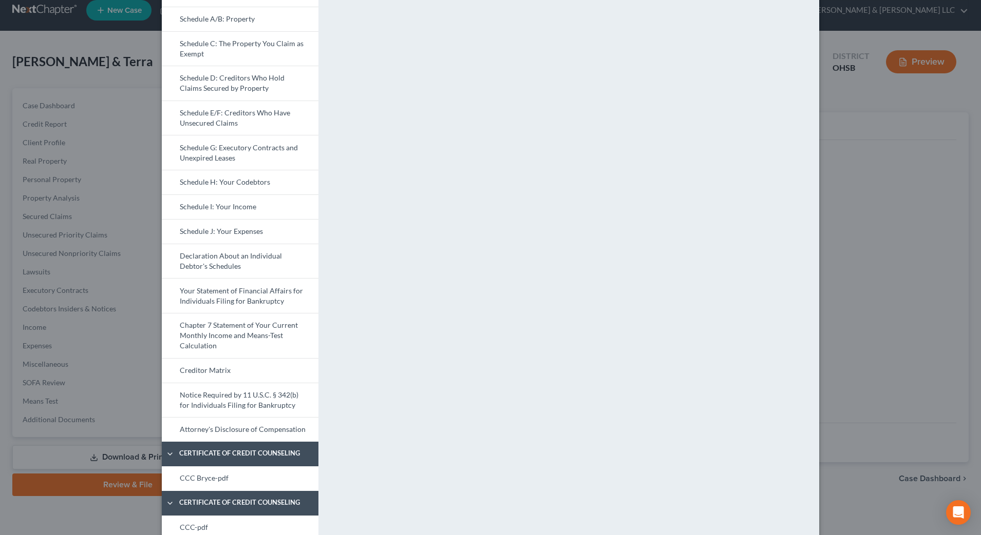
scroll to position [321, 0]
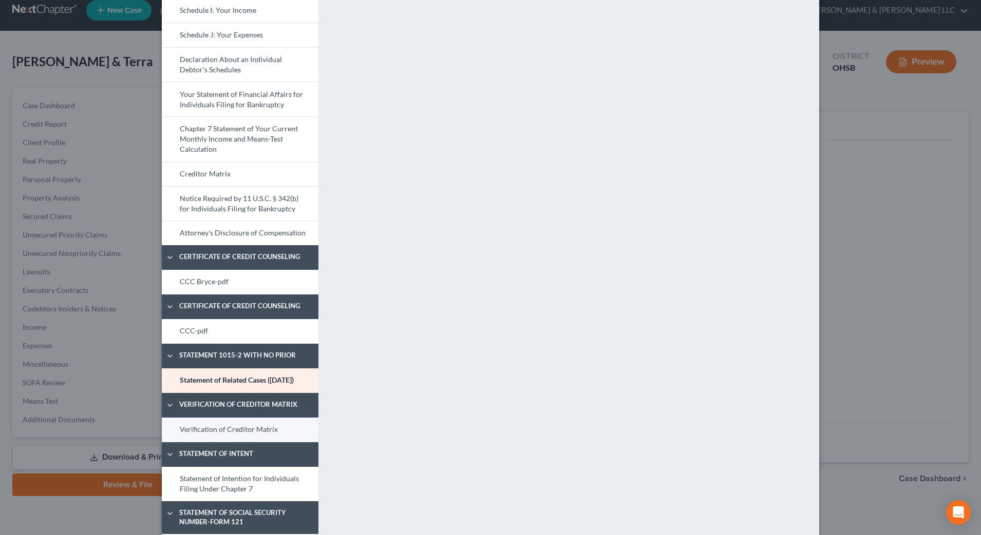
click at [206, 443] on link "Verification of Creditor Matrix" at bounding box center [240, 430] width 157 height 25
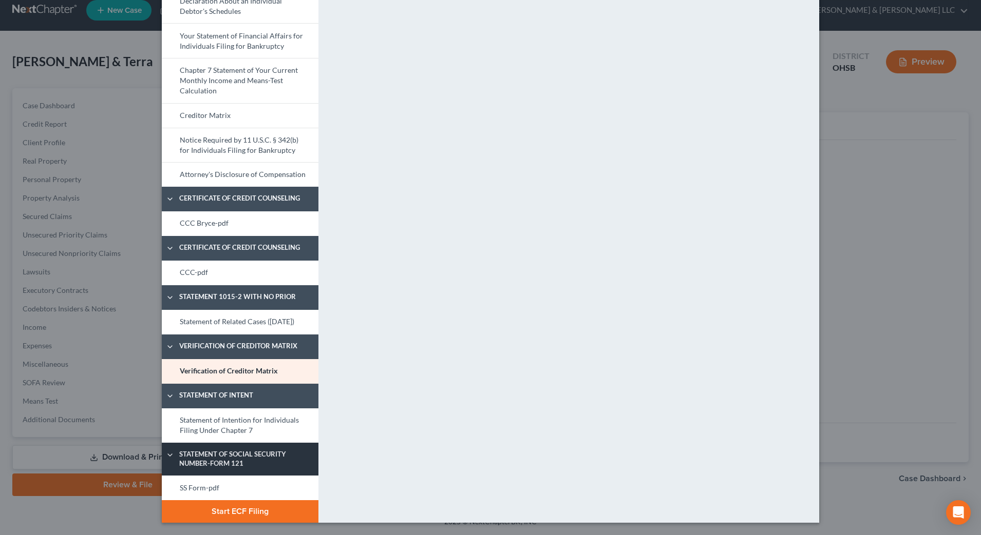
scroll to position [389, 0]
click at [197, 482] on link "SS Form-pdf" at bounding box center [240, 488] width 157 height 25
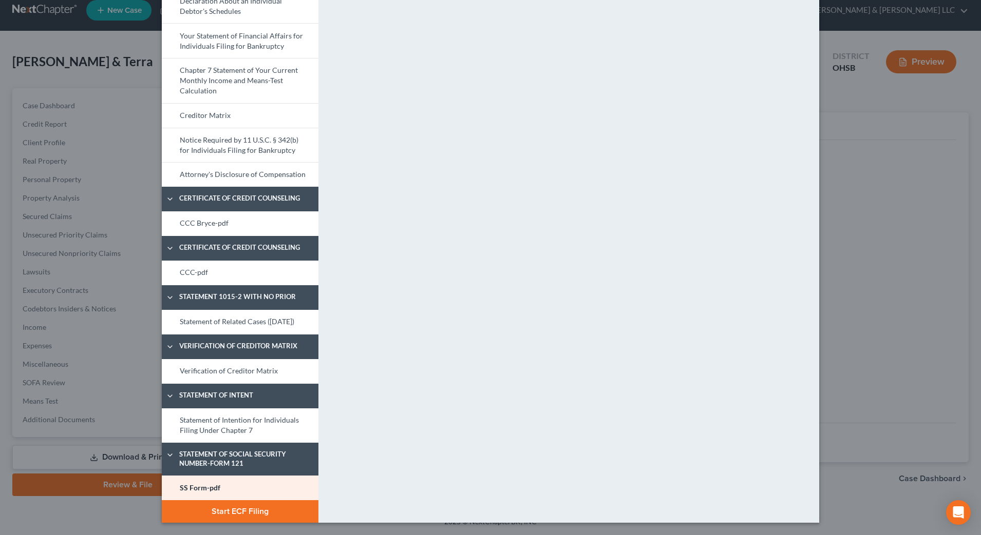
click at [269, 513] on button "Start ECF Filing" at bounding box center [240, 512] width 157 height 23
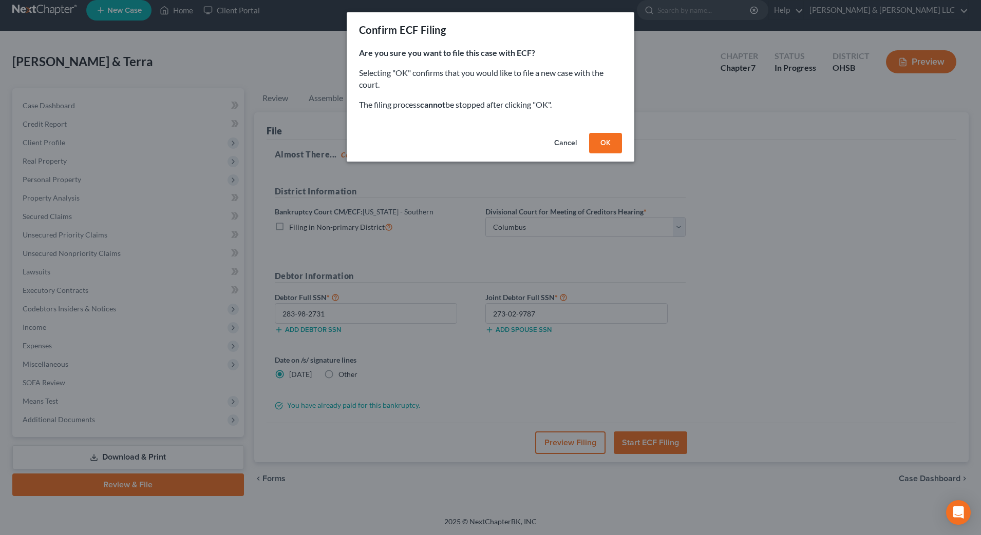
click at [600, 139] on button "OK" at bounding box center [605, 143] width 33 height 21
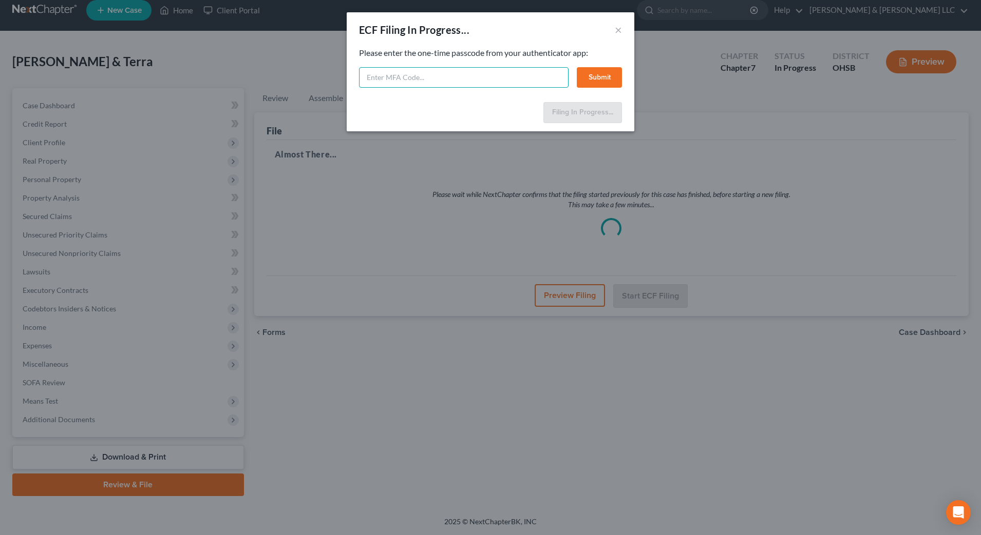
click at [509, 79] on input "text" at bounding box center [463, 77] width 209 height 21
type input "307274"
click at [611, 76] on button "Submit" at bounding box center [599, 77] width 45 height 21
